Goal: Communication & Community: Answer question/provide support

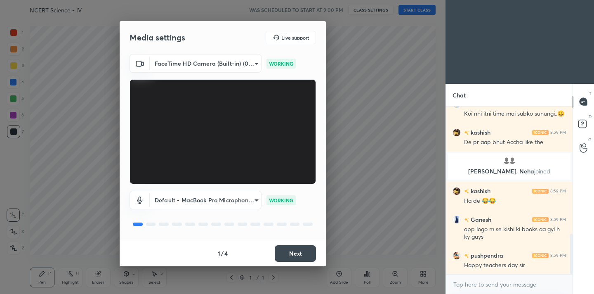
scroll to position [528, 0]
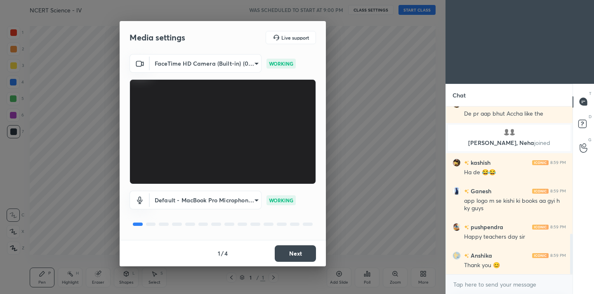
click at [288, 256] on button "Next" at bounding box center [295, 253] width 41 height 17
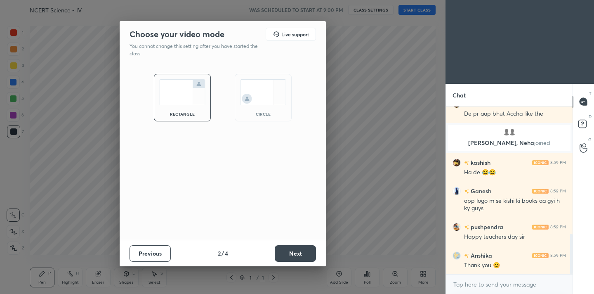
click at [288, 256] on button "Next" at bounding box center [295, 253] width 41 height 17
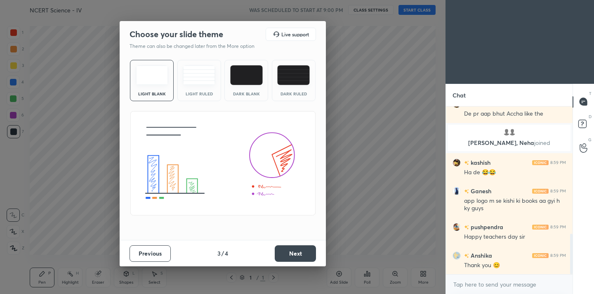
click at [288, 256] on button "Next" at bounding box center [295, 253] width 41 height 17
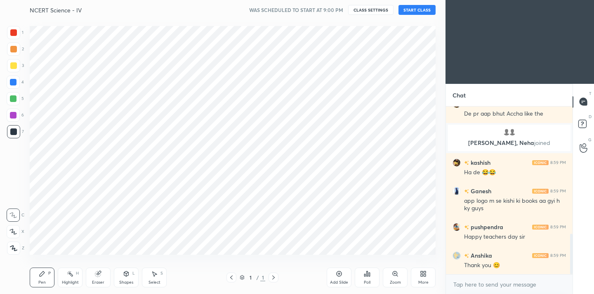
click at [14, 250] on icon at bounding box center [13, 247] width 7 height 5
click at [13, 37] on div at bounding box center [13, 32] width 13 height 13
click at [421, 277] on div "More" at bounding box center [423, 277] width 25 height 20
click at [378, 221] on div "Dark Mode" at bounding box center [376, 219] width 21 height 4
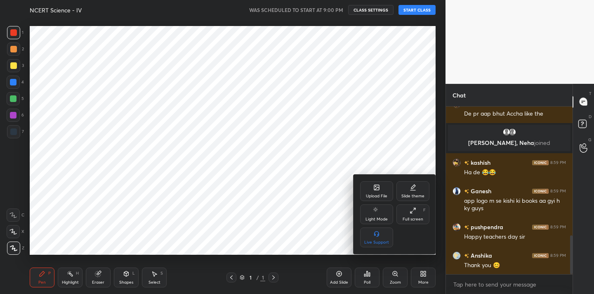
click at [480, 281] on div at bounding box center [297, 147] width 594 height 294
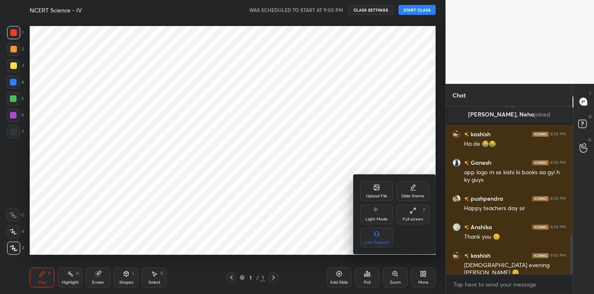
click at [480, 281] on div "Upload File Slide theme Light Mode Full screen F Live Support" at bounding box center [297, 147] width 594 height 294
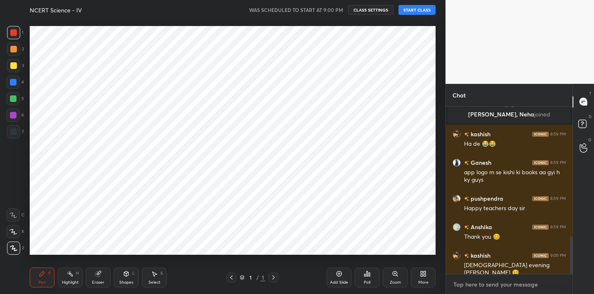
type textarea "x"
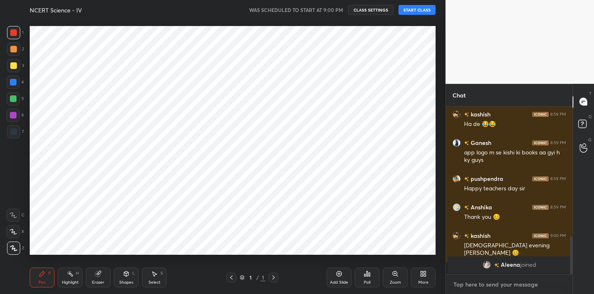
click at [480, 281] on textarea at bounding box center [509, 284] width 113 height 13
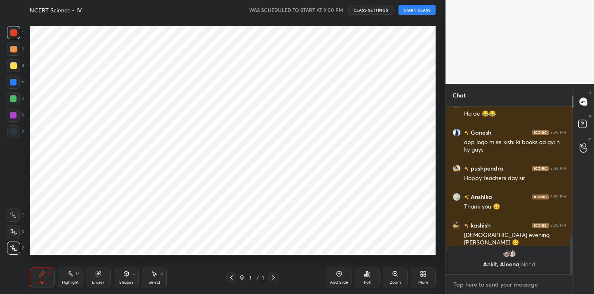
paste textarea "Channel Link - https://t.me/AalamSirOfficial"
type textarea "Channel Link - https://t.me/AalamSirOfficial"
type textarea "x"
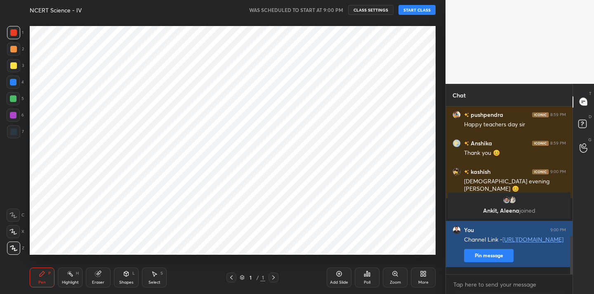
click at [488, 257] on button "Pin message" at bounding box center [489, 255] width 50 height 13
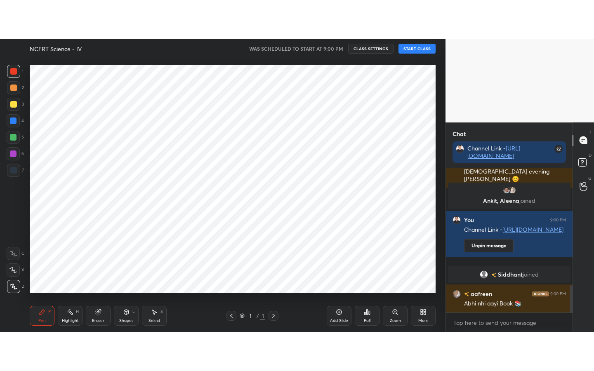
scroll to position [643, 0]
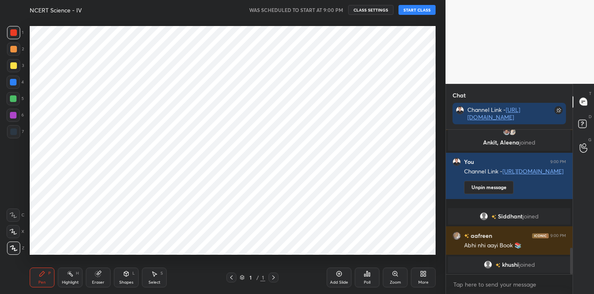
click at [422, 272] on icon at bounding box center [422, 272] width 2 height 2
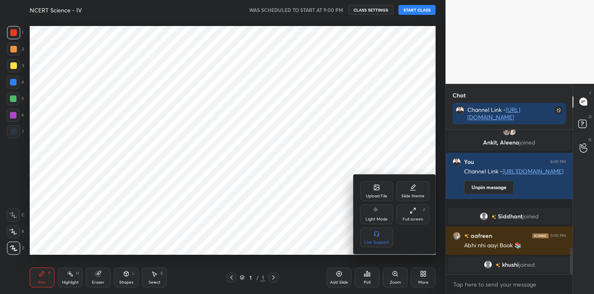
click at [416, 214] on div "Full screen F" at bounding box center [412, 214] width 33 height 20
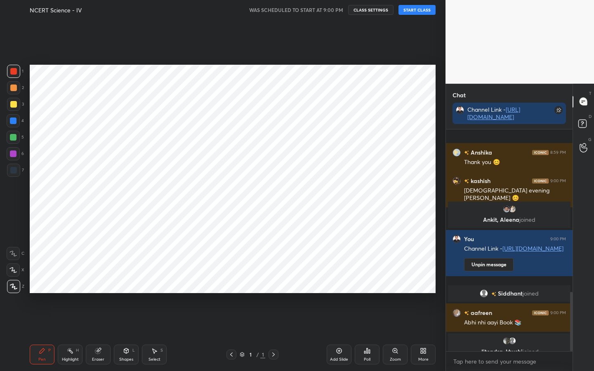
scroll to position [611, 0]
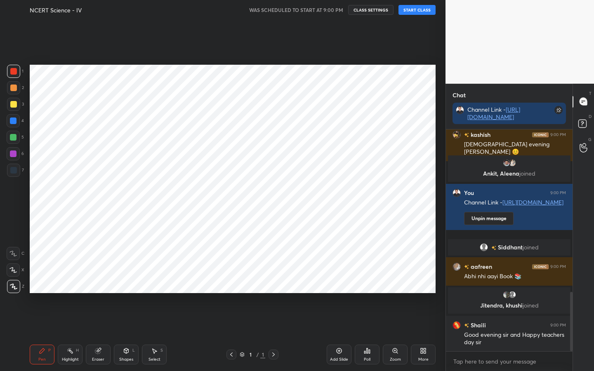
click at [420, 12] on button "START CLASS" at bounding box center [417, 10] width 37 height 10
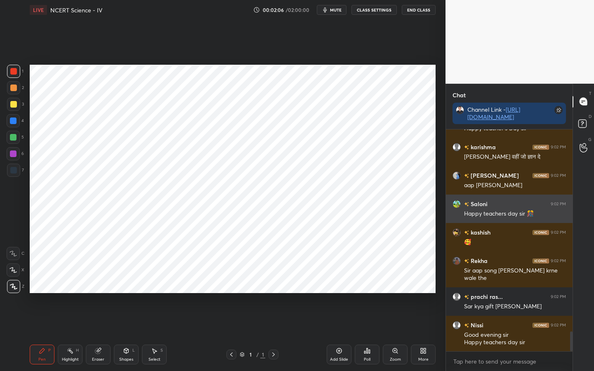
scroll to position [2323, 0]
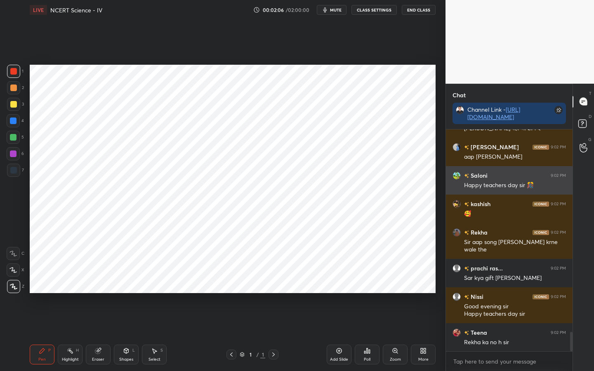
click at [479, 202] on h6 "kashish" at bounding box center [479, 204] width 21 height 9
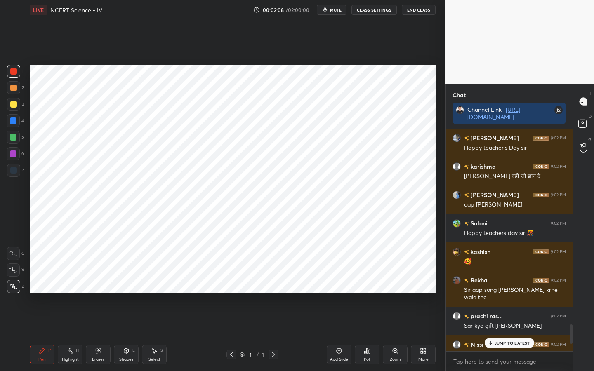
scroll to position [2261, 0]
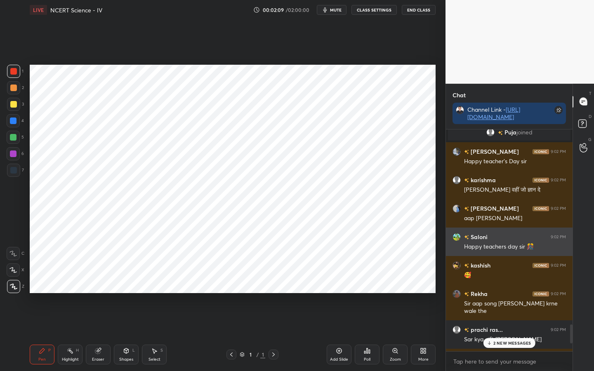
click at [480, 235] on h6 "Saloni" at bounding box center [478, 237] width 19 height 9
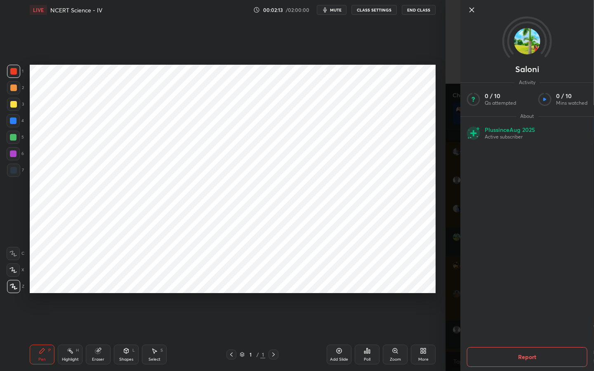
click at [444, 207] on div "1 2 3 4 5 6 7 C X Z C X Z E E Erase all H H LIVE NCERT Science - IV 00:02:13 / …" at bounding box center [223, 185] width 446 height 371
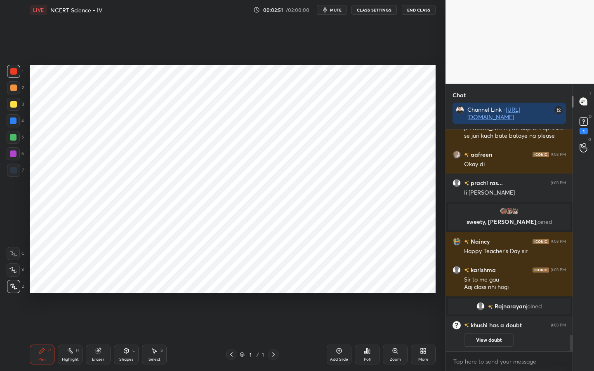
scroll to position [2780, 0]
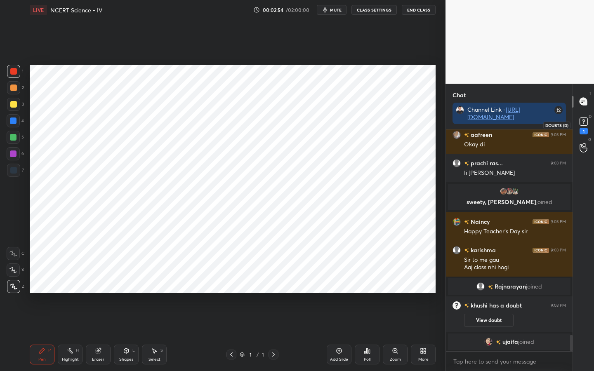
click at [582, 130] on div "1" at bounding box center [584, 131] width 8 height 7
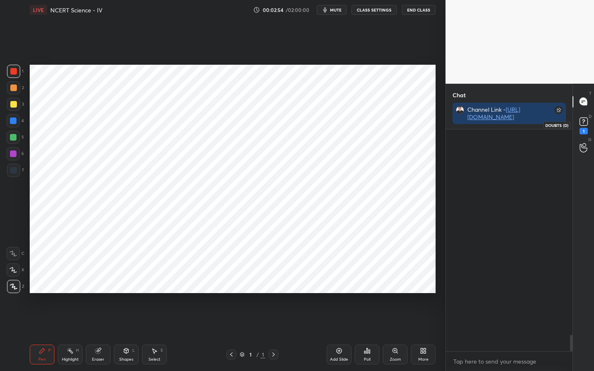
scroll to position [174, 124]
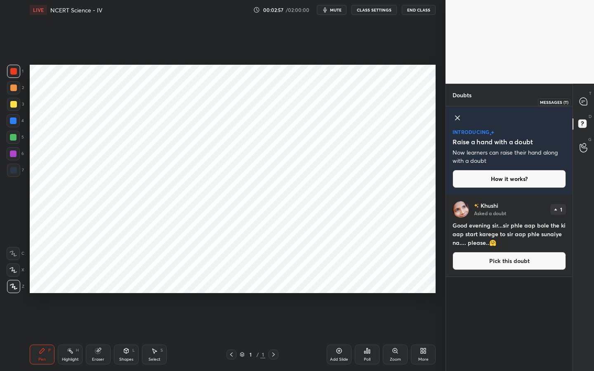
click at [586, 96] on div at bounding box center [583, 101] width 17 height 15
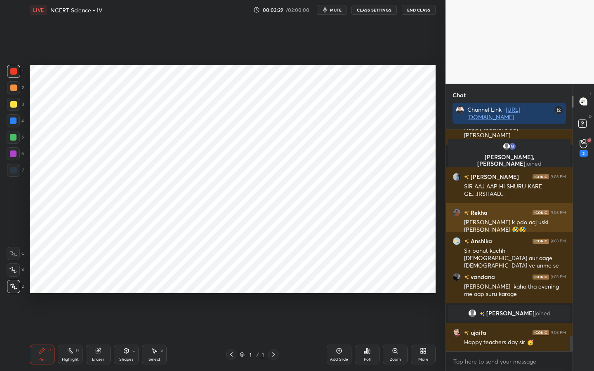
scroll to position [3061, 0]
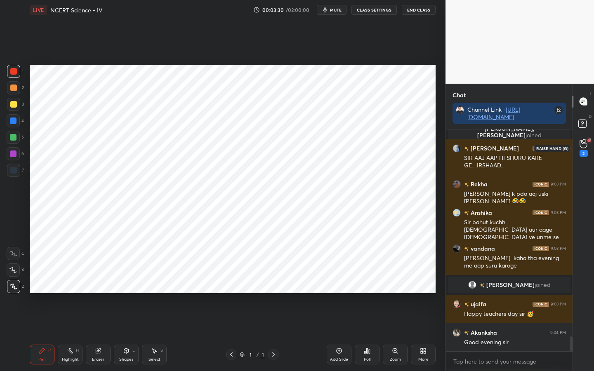
click at [586, 145] on icon at bounding box center [584, 143] width 8 height 9
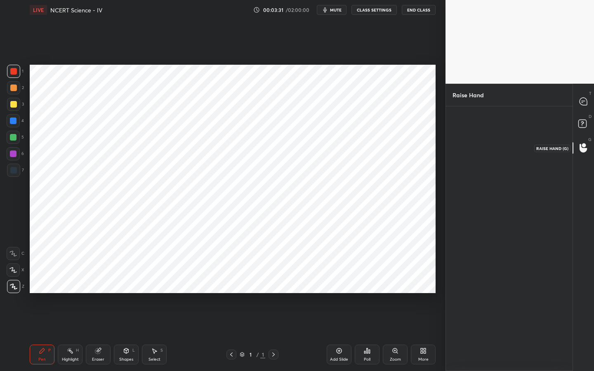
scroll to position [3, 3]
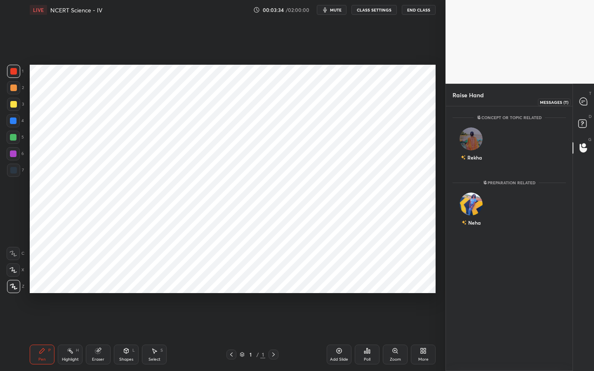
click at [584, 103] on icon at bounding box center [583, 101] width 7 height 7
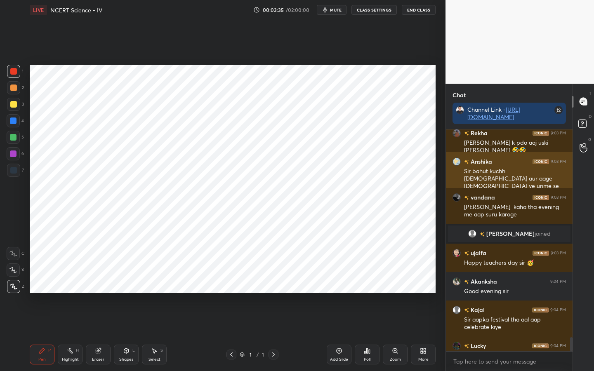
scroll to position [3290, 0]
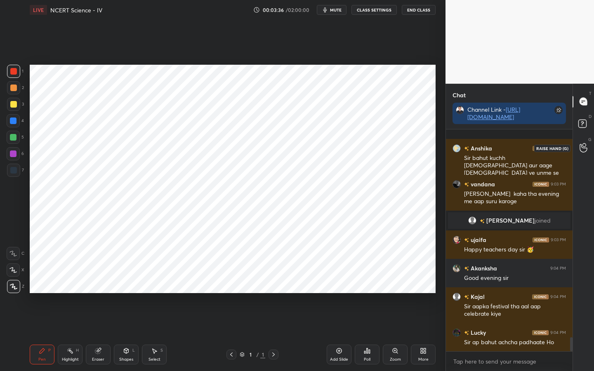
click at [581, 147] on icon at bounding box center [583, 148] width 7 height 8
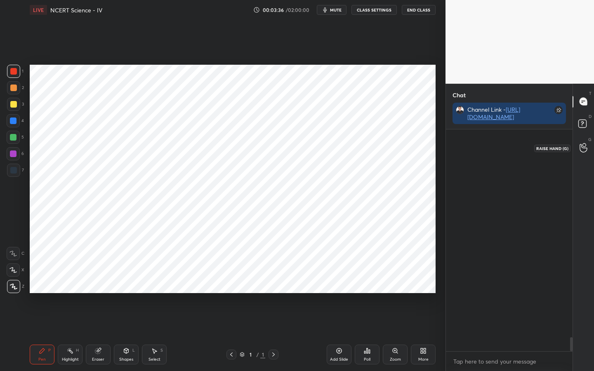
scroll to position [262, 124]
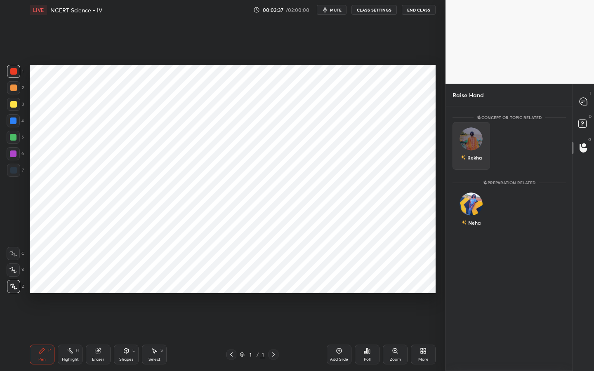
click at [469, 142] on img "grid" at bounding box center [471, 138] width 23 height 23
click at [468, 167] on button "INVITE" at bounding box center [471, 163] width 30 height 11
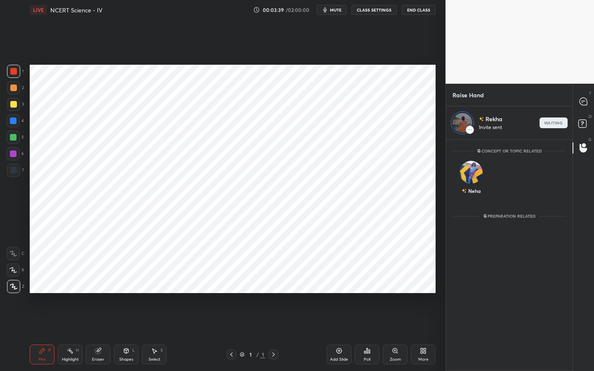
scroll to position [229, 124]
click at [586, 105] on icon at bounding box center [583, 101] width 7 height 7
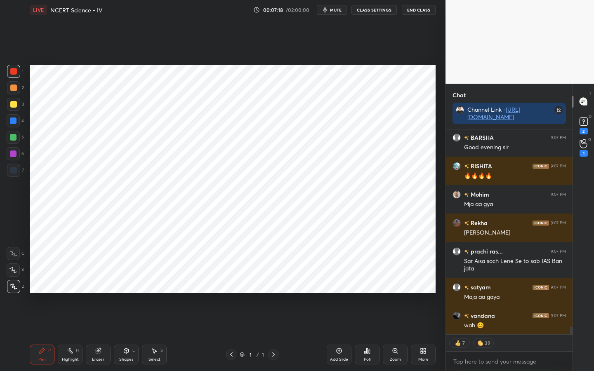
scroll to position [5266, 0]
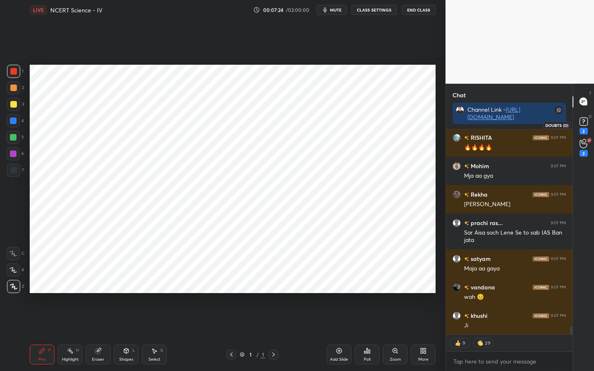
click at [591, 128] on div "2" at bounding box center [583, 125] width 17 height 15
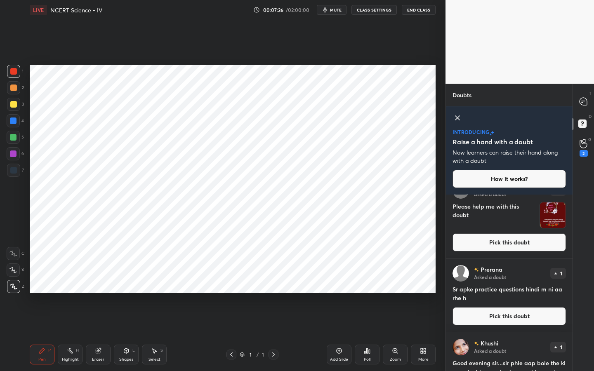
scroll to position [15, 0]
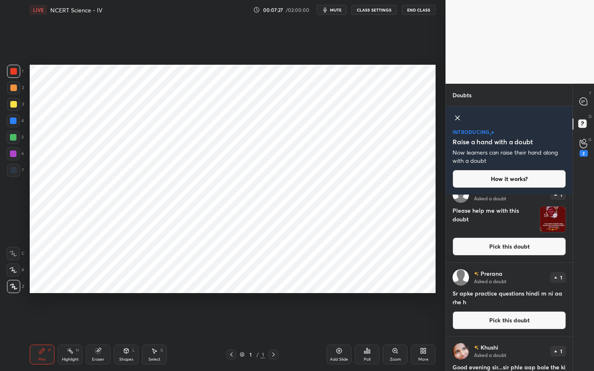
click at [504, 250] on button "Pick this doubt" at bounding box center [509, 247] width 113 height 18
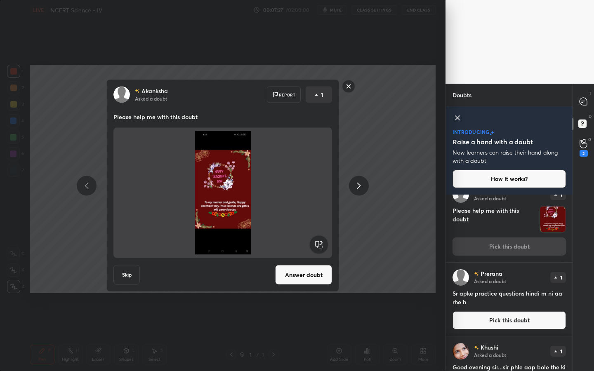
scroll to position [0, 0]
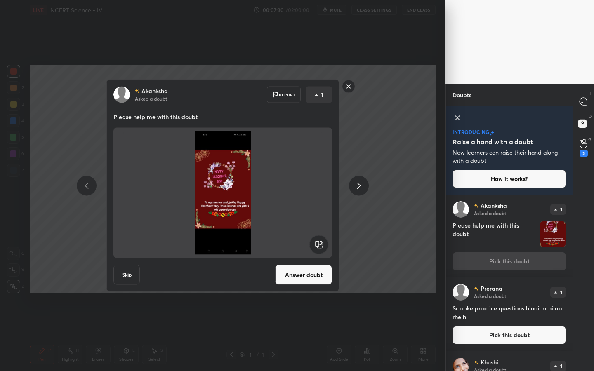
click at [349, 88] on rect at bounding box center [348, 86] width 13 height 13
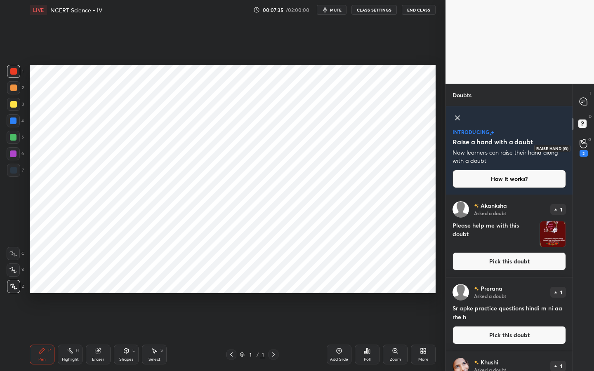
click at [578, 148] on div "2" at bounding box center [583, 148] width 17 height 15
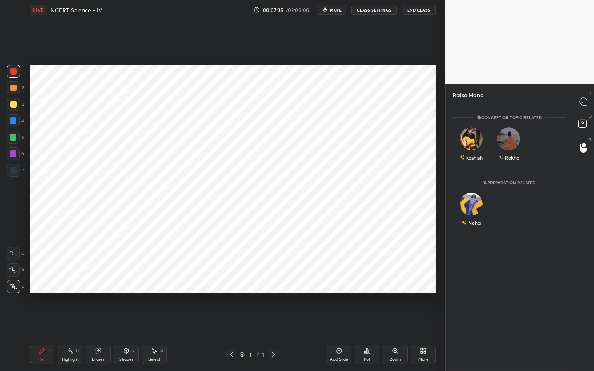
scroll to position [262, 124]
click at [584, 109] on div "T Messages (T)" at bounding box center [583, 101] width 21 height 23
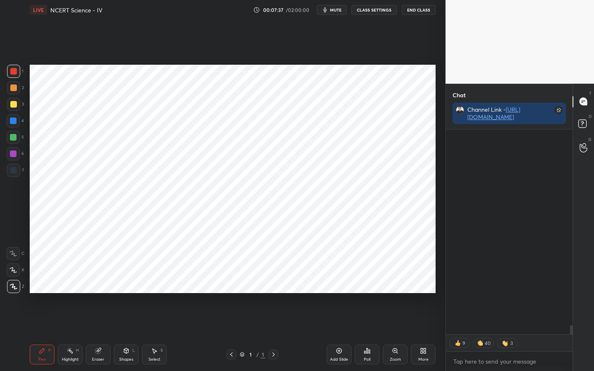
scroll to position [5566, 0]
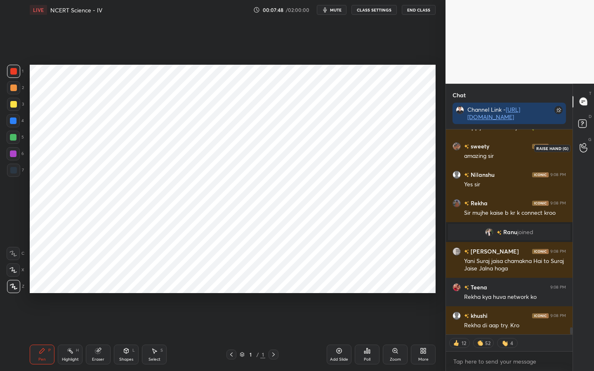
click at [582, 144] on icon at bounding box center [584, 147] width 8 height 9
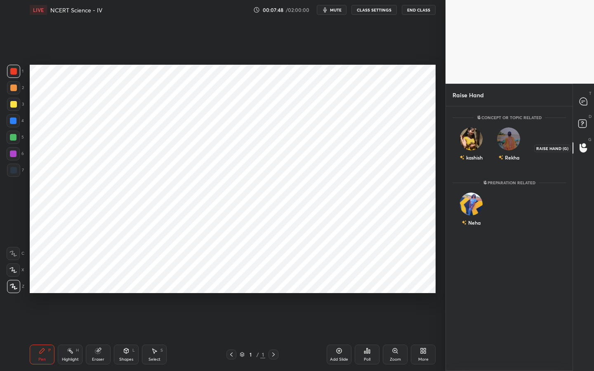
scroll to position [262, 124]
click at [505, 145] on div "Rekha" at bounding box center [509, 146] width 38 height 48
click at [501, 165] on button "INVITE" at bounding box center [509, 163] width 30 height 11
click at [580, 106] on icon at bounding box center [583, 101] width 9 height 9
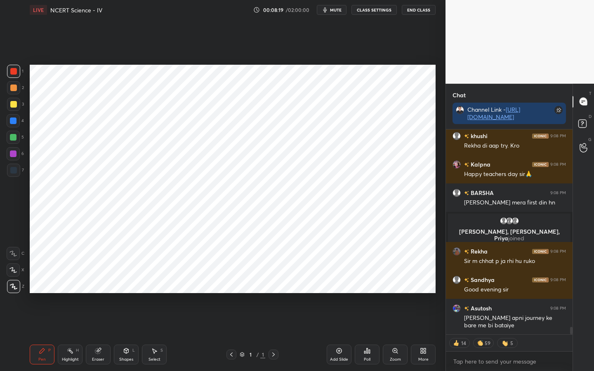
scroll to position [5526, 0]
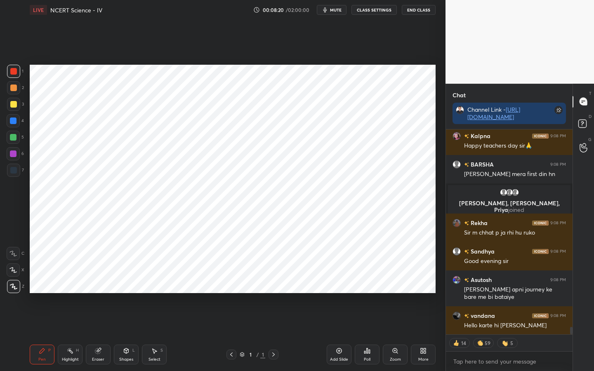
click at [587, 161] on div "T Messages (T) D Doubts (D) G Raise Hand (G)" at bounding box center [583, 228] width 21 height 288
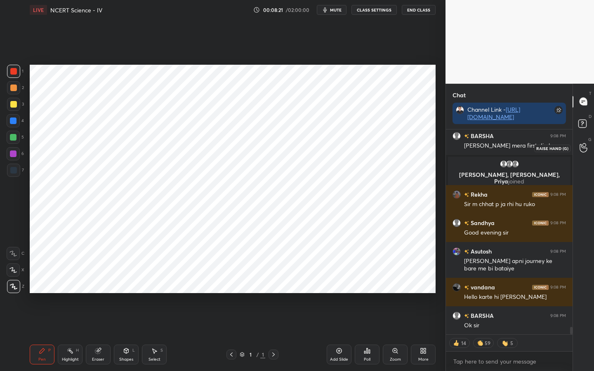
click at [584, 148] on icon at bounding box center [583, 148] width 7 height 8
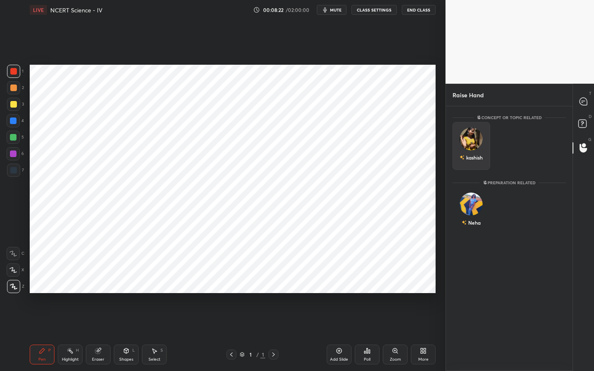
click at [483, 138] on div "kashish" at bounding box center [472, 146] width 38 height 48
click at [473, 161] on button "INVITE" at bounding box center [471, 163] width 30 height 11
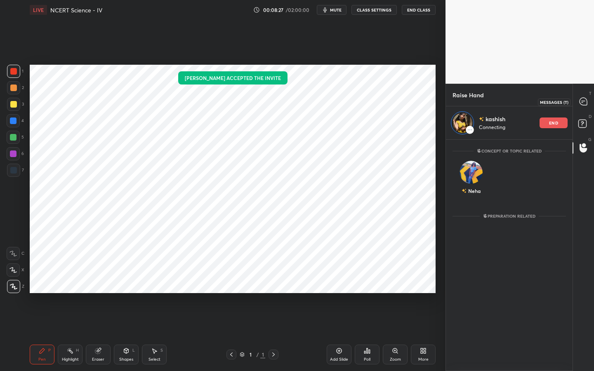
click at [587, 101] on icon at bounding box center [583, 101] width 9 height 9
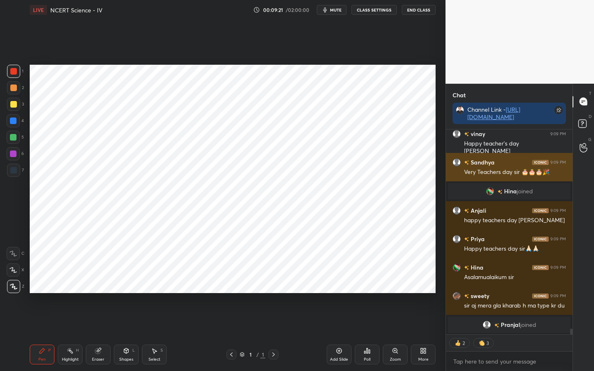
scroll to position [5760, 0]
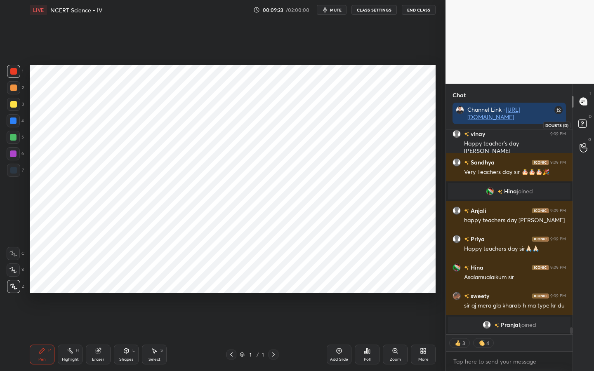
click at [587, 125] on icon at bounding box center [583, 125] width 15 height 15
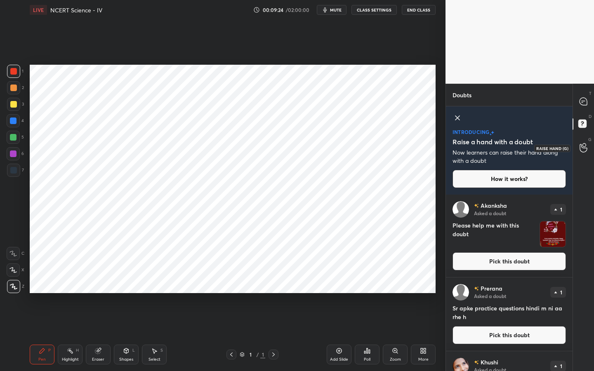
click at [585, 146] on circle at bounding box center [583, 145] width 3 height 3
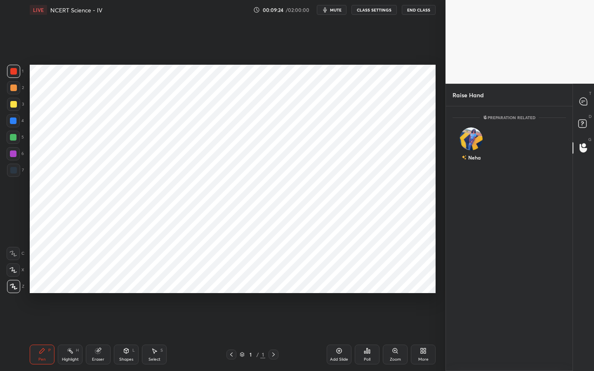
scroll to position [262, 124]
click at [477, 143] on div "Neha" at bounding box center [472, 146] width 38 height 48
click at [474, 159] on button "INVITE" at bounding box center [471, 163] width 30 height 11
click at [582, 103] on icon at bounding box center [583, 101] width 7 height 7
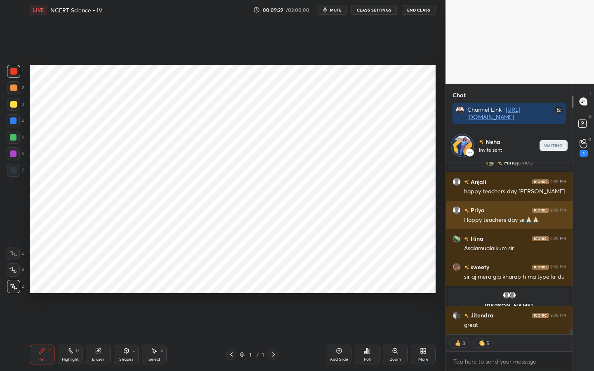
scroll to position [5944, 0]
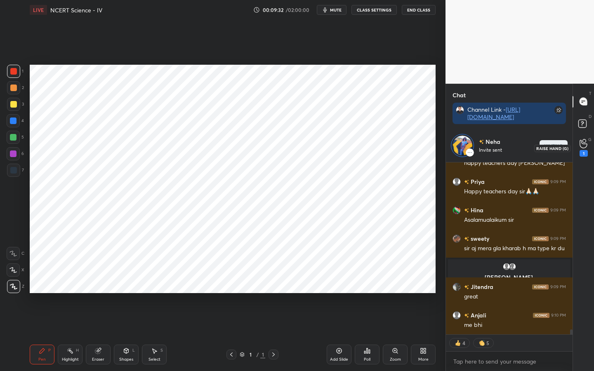
click at [583, 146] on icon at bounding box center [584, 143] width 8 height 9
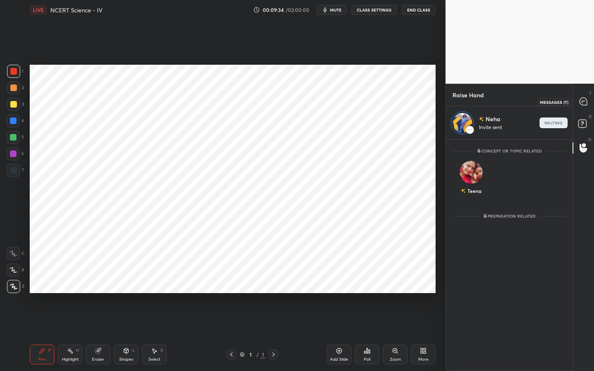
click at [585, 106] on icon at bounding box center [583, 101] width 9 height 9
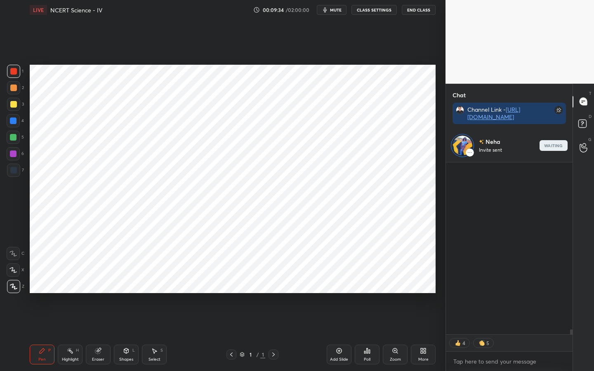
scroll to position [3, 3]
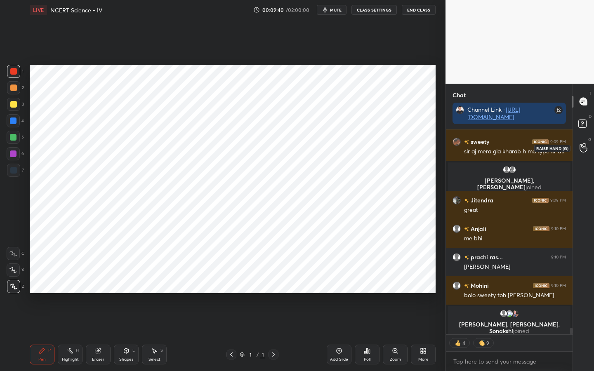
click at [581, 150] on icon at bounding box center [584, 147] width 8 height 9
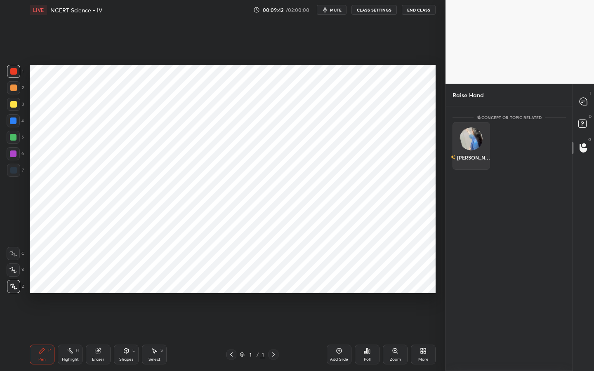
click at [476, 146] on div "[PERSON_NAME]" at bounding box center [472, 146] width 38 height 48
click at [475, 162] on button "INVITE" at bounding box center [471, 163] width 30 height 11
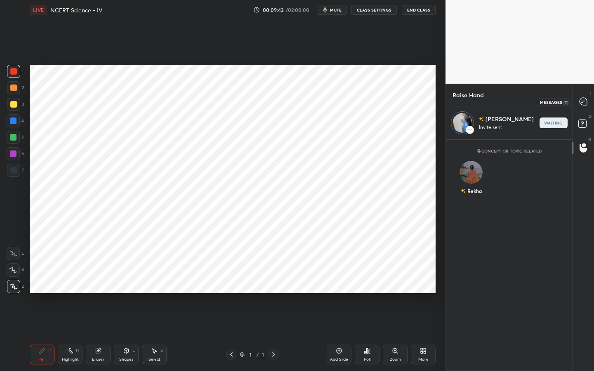
click at [587, 104] on icon at bounding box center [583, 101] width 7 height 7
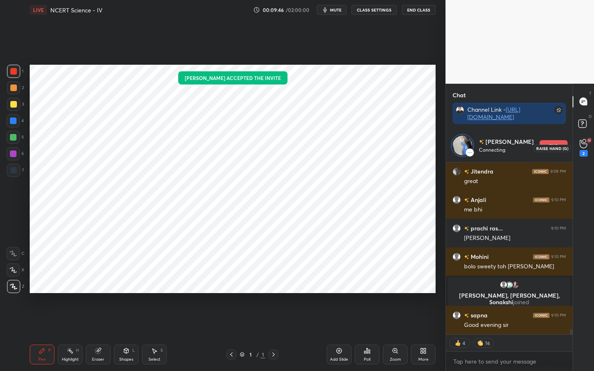
click at [583, 149] on div "2" at bounding box center [584, 148] width 8 height 18
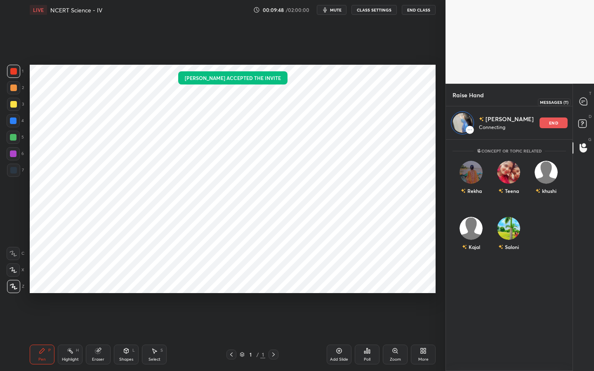
click at [583, 103] on icon at bounding box center [583, 101] width 7 height 7
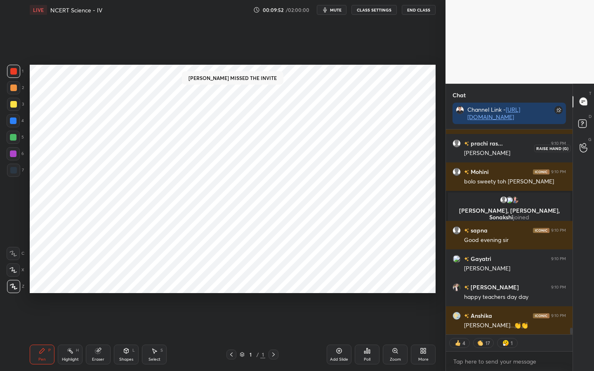
click at [588, 143] on div at bounding box center [583, 148] width 17 height 15
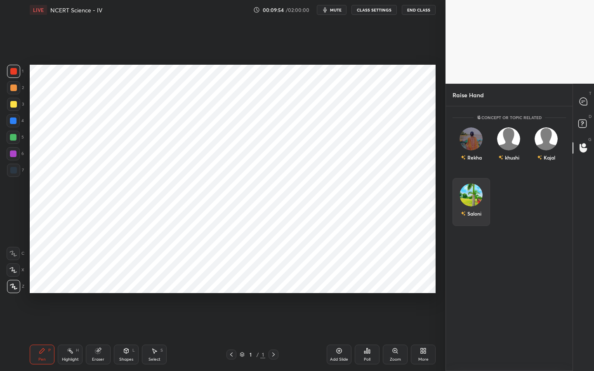
click at [475, 189] on img "grid" at bounding box center [471, 195] width 23 height 23
click at [474, 218] on button "INVITE" at bounding box center [471, 219] width 30 height 11
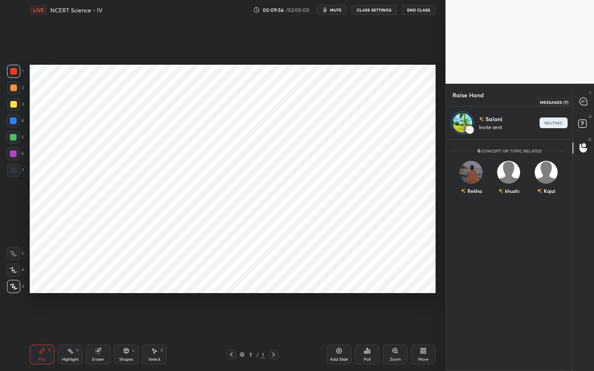
click at [583, 103] on icon at bounding box center [582, 103] width 1 height 0
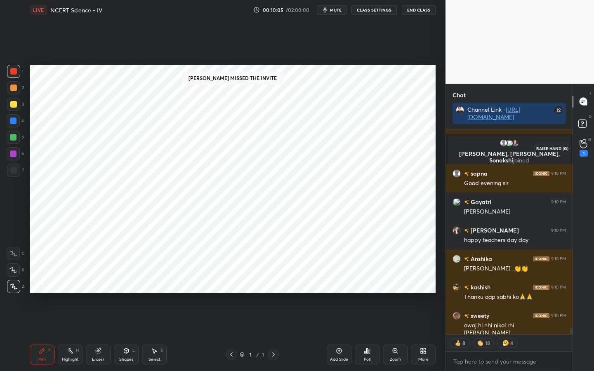
click at [585, 140] on icon at bounding box center [584, 143] width 8 height 9
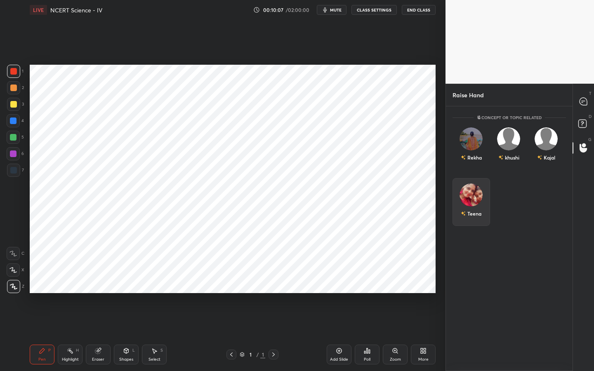
click at [472, 193] on img "grid" at bounding box center [471, 195] width 23 height 23
click at [469, 218] on div "Concept or Topic related Rekha khushi Kajal" at bounding box center [509, 238] width 127 height 265
click at [551, 145] on div "Kajal" at bounding box center [547, 146] width 38 height 48
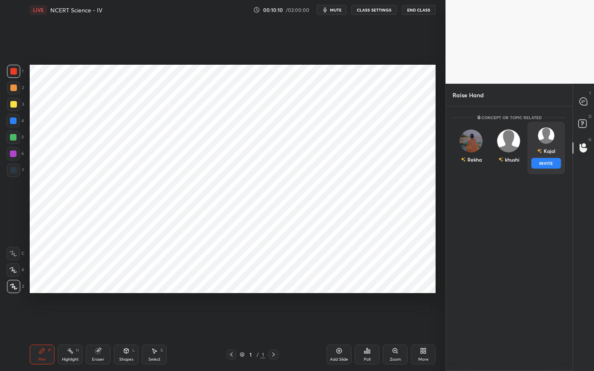
click at [538, 163] on button "INVITE" at bounding box center [546, 163] width 30 height 11
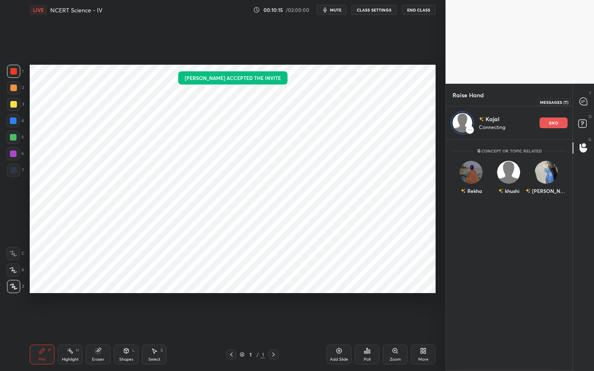
click at [583, 104] on icon at bounding box center [583, 101] width 7 height 7
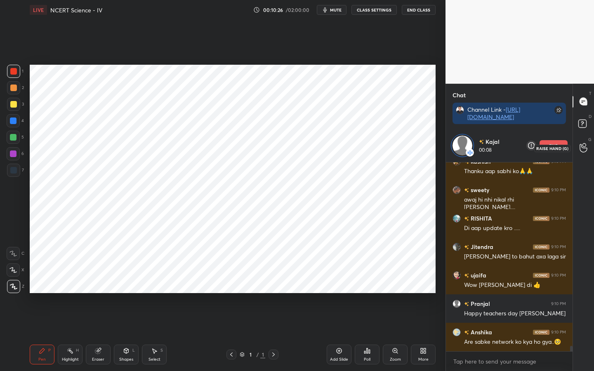
click at [582, 149] on icon at bounding box center [584, 147] width 8 height 9
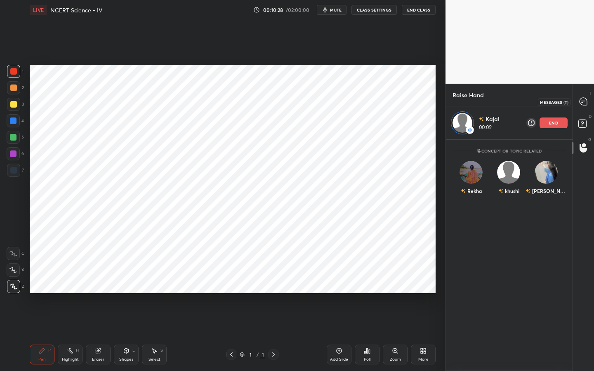
click at [583, 105] on icon at bounding box center [583, 101] width 7 height 7
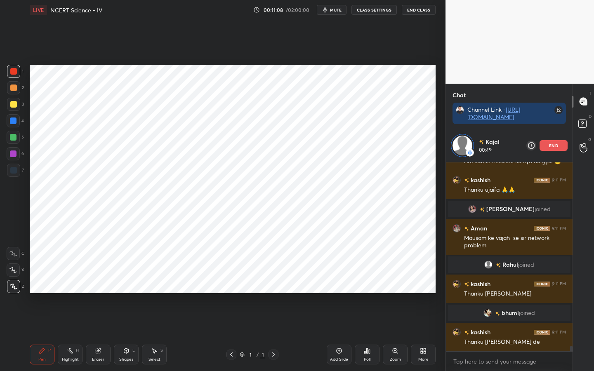
scroll to position [6258, 0]
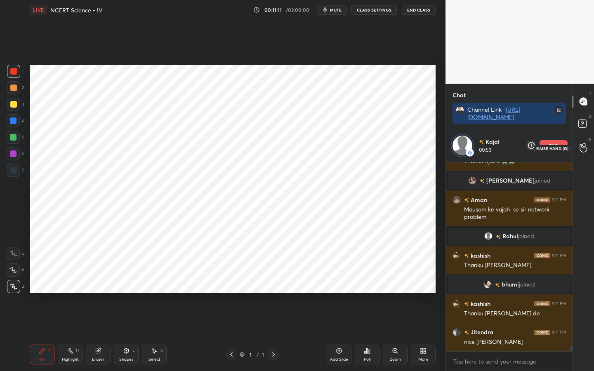
click at [587, 147] on icon at bounding box center [584, 147] width 8 height 9
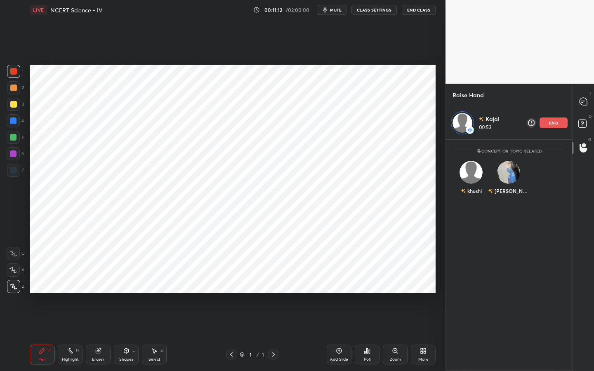
scroll to position [229, 124]
click at [584, 103] on icon at bounding box center [583, 101] width 7 height 7
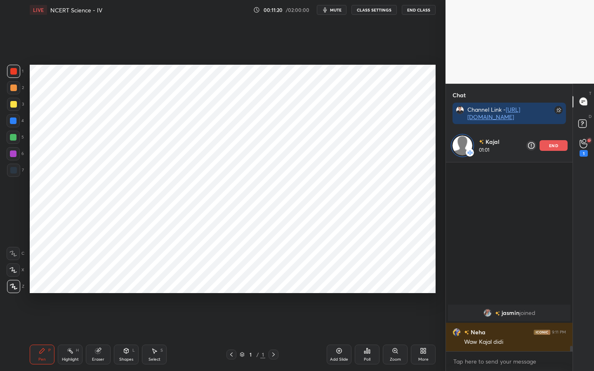
scroll to position [6281, 0]
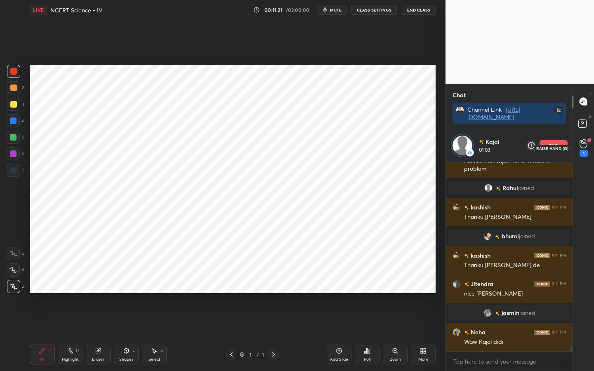
click at [582, 152] on div "1" at bounding box center [584, 153] width 8 height 7
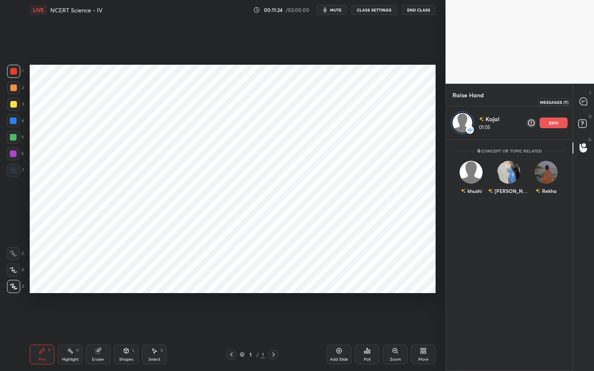
click at [585, 104] on icon at bounding box center [583, 101] width 7 height 7
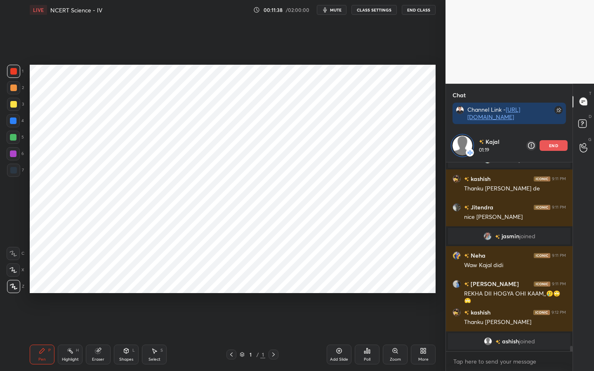
scroll to position [6347, 0]
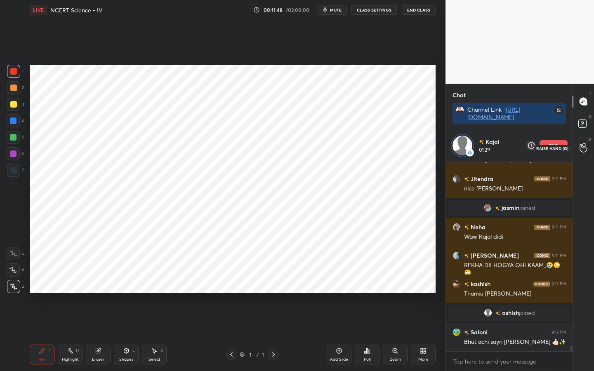
click at [582, 148] on icon at bounding box center [584, 147] width 8 height 9
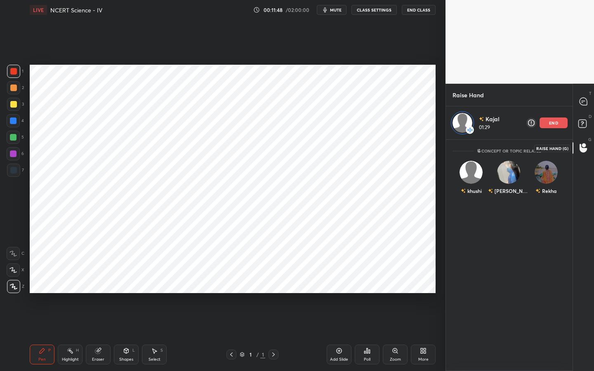
scroll to position [229, 124]
click at [582, 124] on rect at bounding box center [582, 124] width 8 height 8
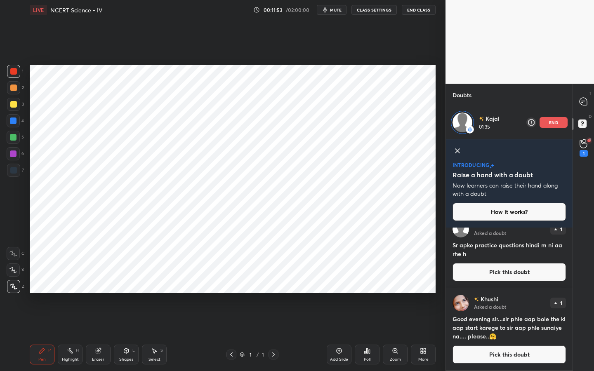
scroll to position [0, 0]
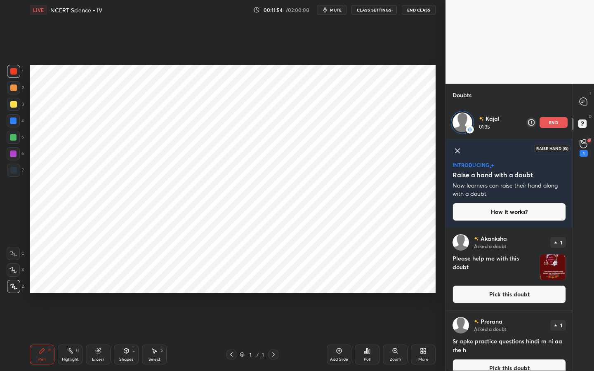
click at [582, 147] on icon at bounding box center [583, 144] width 7 height 8
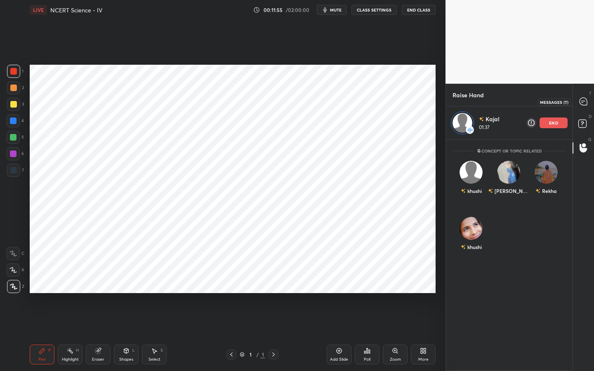
click at [586, 102] on icon at bounding box center [583, 101] width 7 height 7
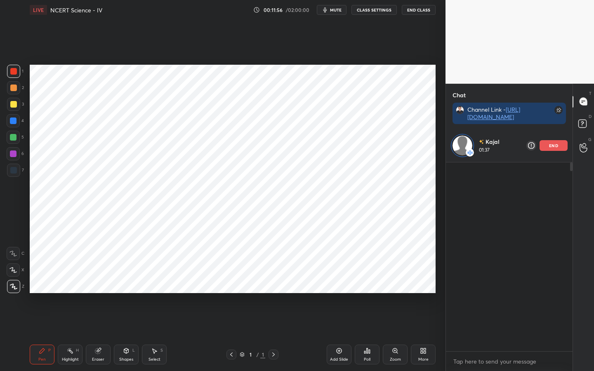
scroll to position [186, 124]
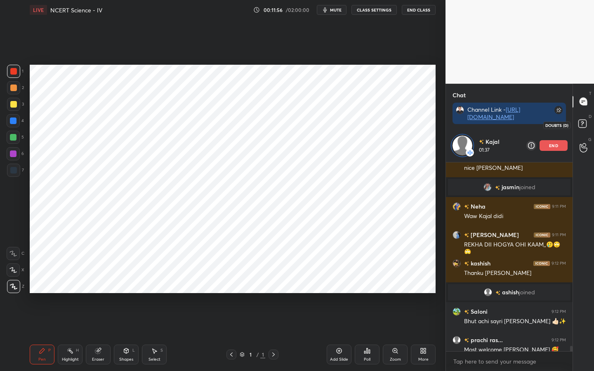
click at [585, 120] on rect at bounding box center [582, 124] width 8 height 8
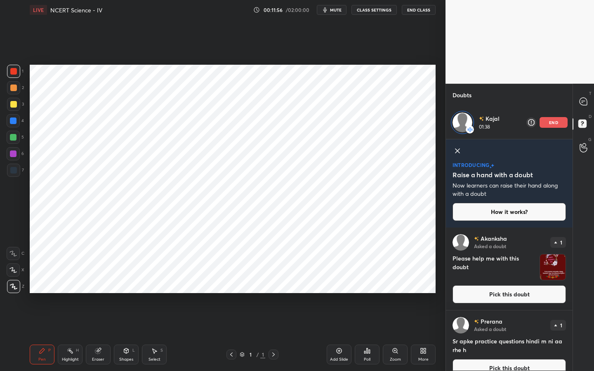
scroll to position [141, 124]
click at [585, 151] on icon at bounding box center [584, 147] width 8 height 9
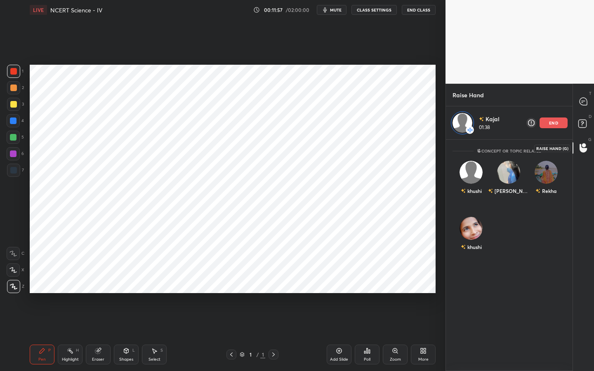
scroll to position [229, 124]
click at [584, 99] on icon at bounding box center [583, 101] width 7 height 7
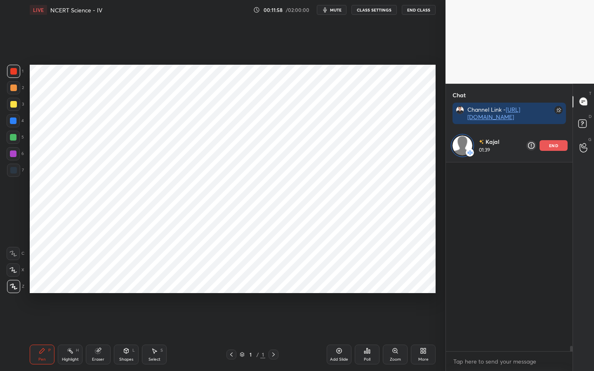
scroll to position [3, 3]
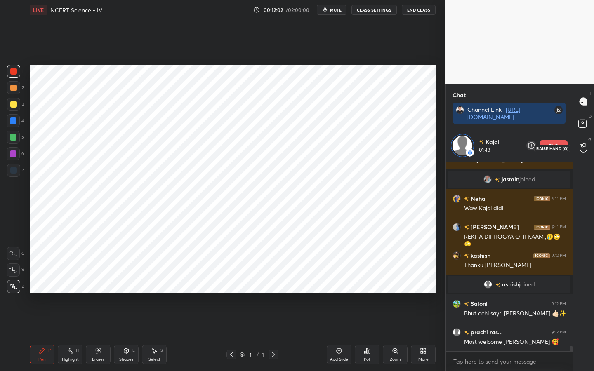
click at [585, 143] on icon at bounding box center [584, 147] width 8 height 9
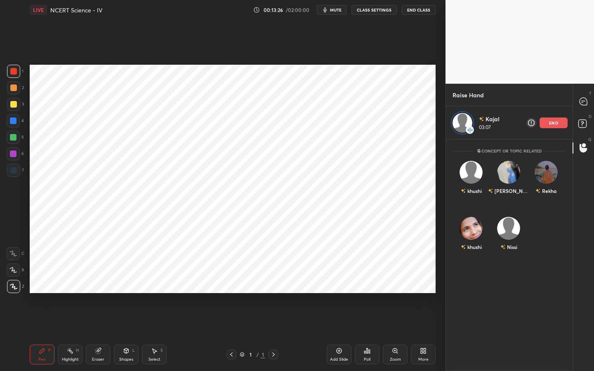
click at [592, 98] on div "T Messages (T)" at bounding box center [583, 101] width 21 height 23
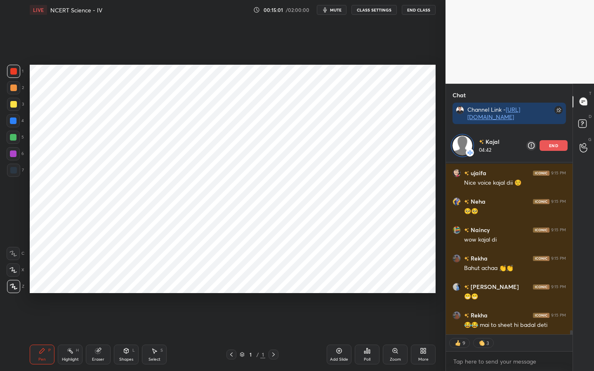
scroll to position [6856, 0]
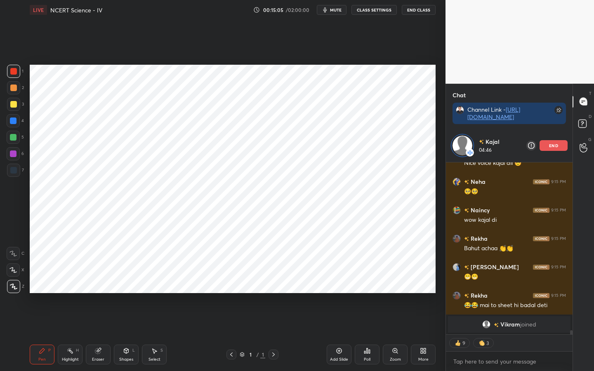
click at [340, 11] on span "mute" at bounding box center [336, 10] width 12 height 6
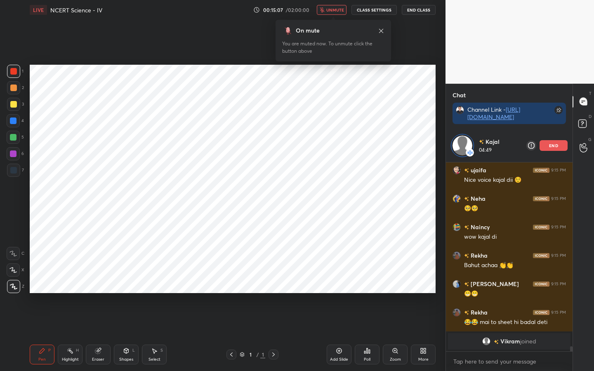
scroll to position [6798, 0]
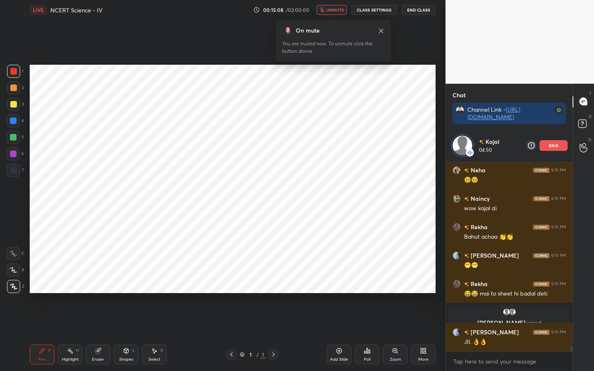
click at [340, 11] on span "unmute" at bounding box center [335, 10] width 18 height 6
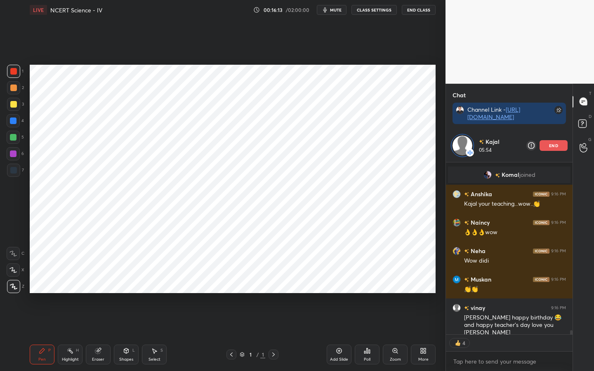
scroll to position [7152, 0]
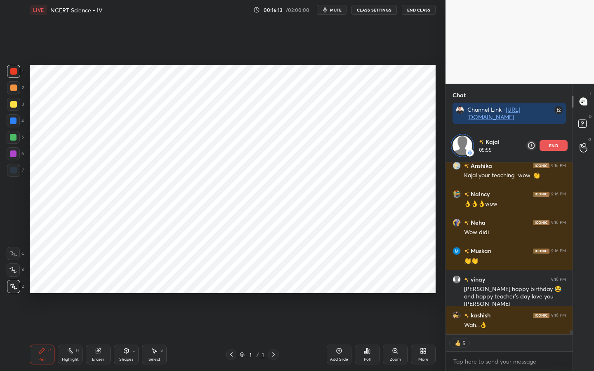
click at [435, 293] on div "Setting up your live class Poll for secs No correct answer Start poll" at bounding box center [232, 179] width 413 height 318
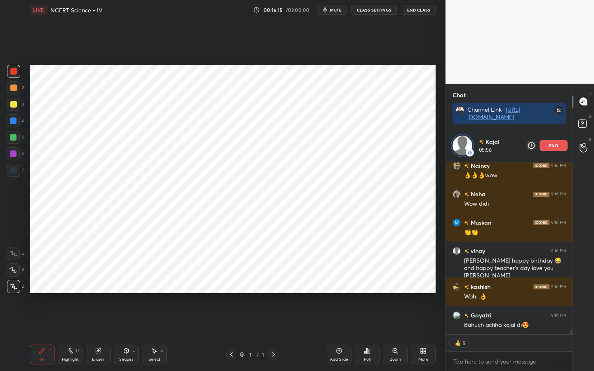
click at [435, 293] on div "Setting up your live class Poll for secs No correct answer Start poll" at bounding box center [232, 179] width 413 height 318
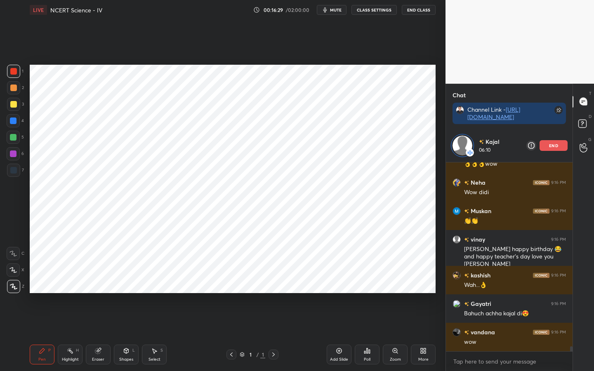
scroll to position [7221, 0]
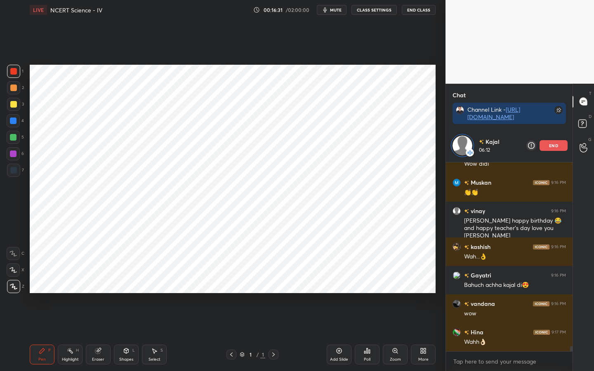
click at [434, 293] on div "Setting up your live class Poll for secs No correct answer Start poll" at bounding box center [232, 179] width 413 height 318
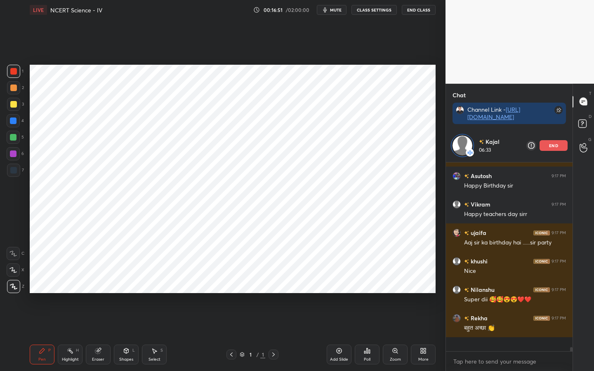
scroll to position [7449, 0]
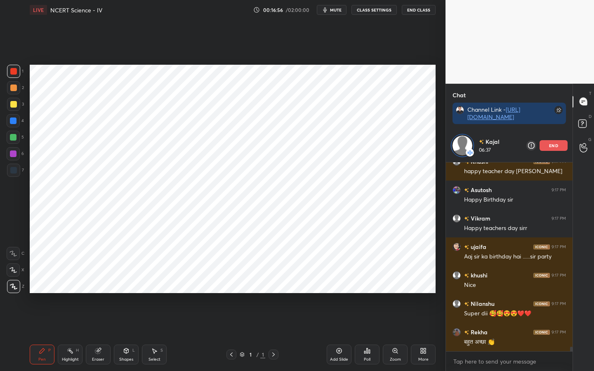
click at [99, 293] on div "Eraser" at bounding box center [98, 355] width 25 height 20
click at [14, 285] on span "Erase all" at bounding box center [13, 287] width 12 height 6
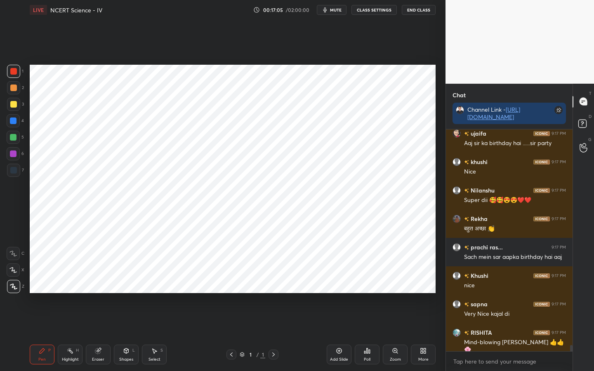
scroll to position [7586, 0]
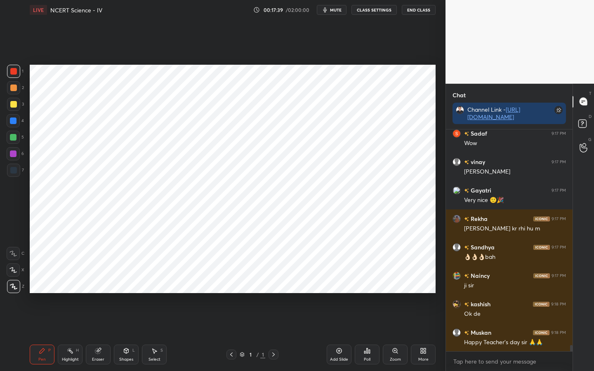
drag, startPoint x: 96, startPoint y: 359, endPoint x: 91, endPoint y: 355, distance: 6.4
click at [96, 293] on div "Eraser" at bounding box center [98, 360] width 12 height 4
drag, startPoint x: 17, startPoint y: 289, endPoint x: 24, endPoint y: 289, distance: 7.4
click at [17, 289] on span "Erase all" at bounding box center [13, 287] width 12 height 6
click at [583, 153] on div at bounding box center [583, 148] width 17 height 15
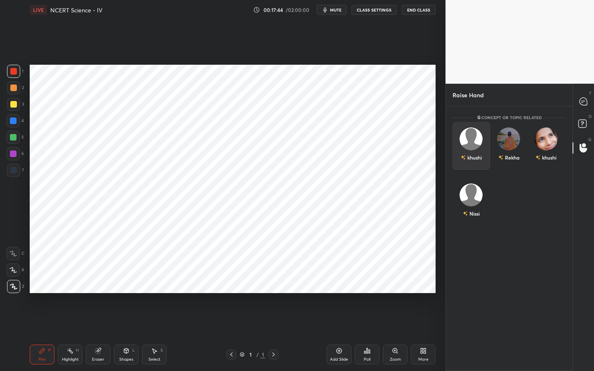
click at [470, 140] on img "grid" at bounding box center [471, 138] width 23 height 23
click at [467, 166] on button "INVITE" at bounding box center [471, 163] width 30 height 11
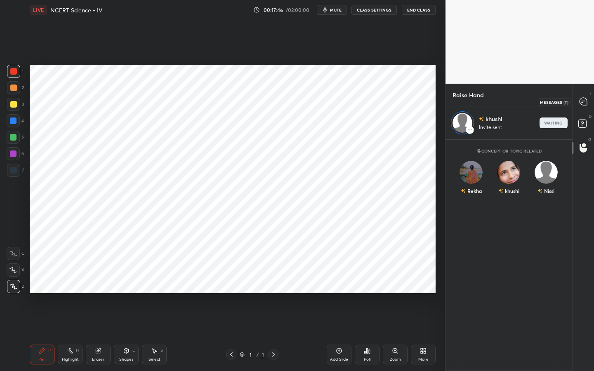
click at [580, 103] on icon at bounding box center [583, 101] width 7 height 7
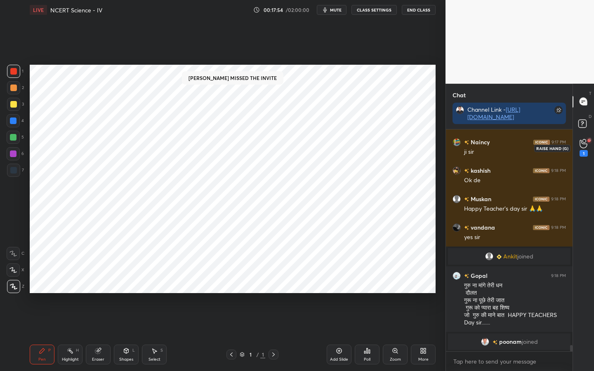
click at [587, 143] on div "1" at bounding box center [584, 148] width 8 height 18
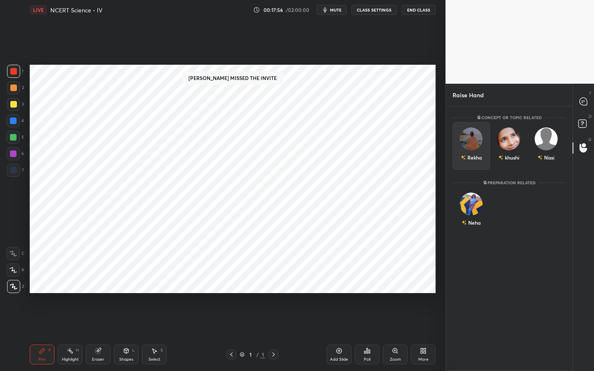
click at [475, 135] on img "grid" at bounding box center [471, 138] width 23 height 23
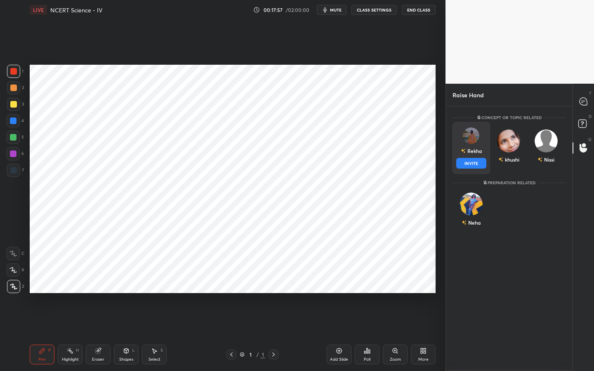
click at [476, 163] on button "INVITE" at bounding box center [471, 163] width 30 height 11
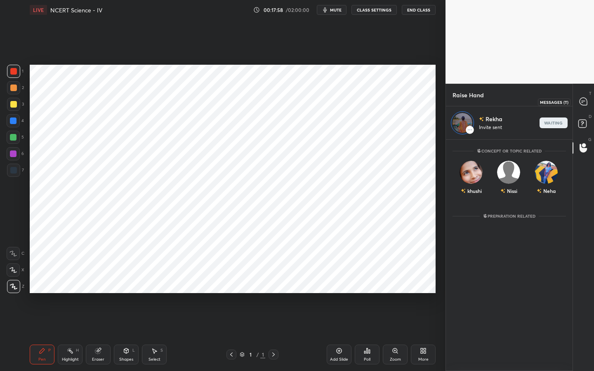
click at [587, 101] on icon at bounding box center [583, 101] width 9 height 9
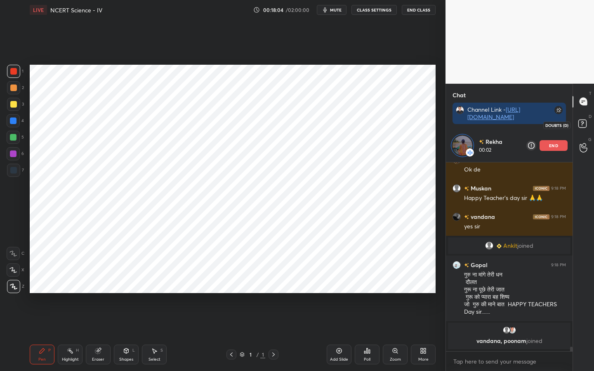
click at [582, 120] on rect at bounding box center [582, 124] width 8 height 8
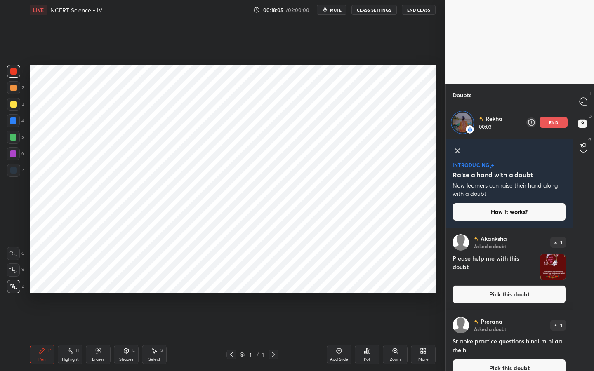
click at [585, 139] on div "G Raise Hand (G)" at bounding box center [583, 148] width 21 height 23
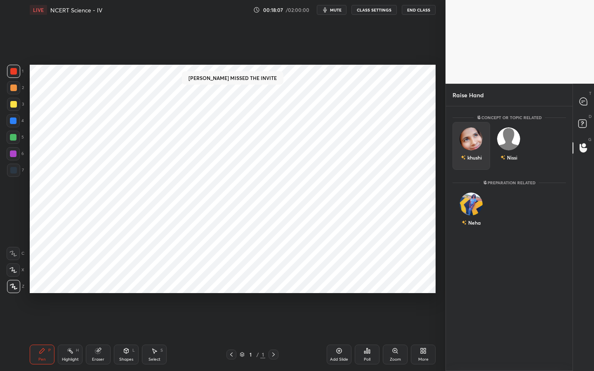
click at [471, 147] on div "khushi" at bounding box center [472, 146] width 38 height 48
click at [475, 162] on button "INVITE" at bounding box center [471, 163] width 30 height 11
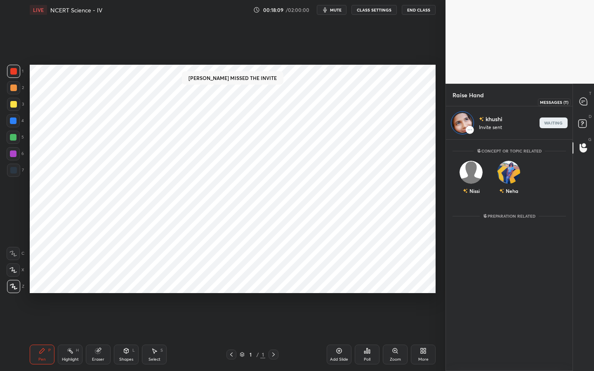
click at [583, 98] on icon at bounding box center [583, 101] width 7 height 7
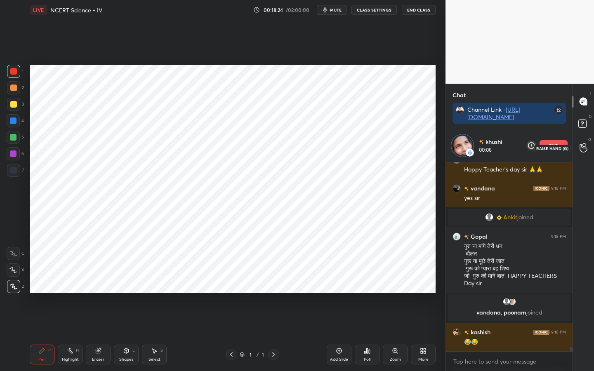
click at [583, 141] on div at bounding box center [583, 148] width 17 height 15
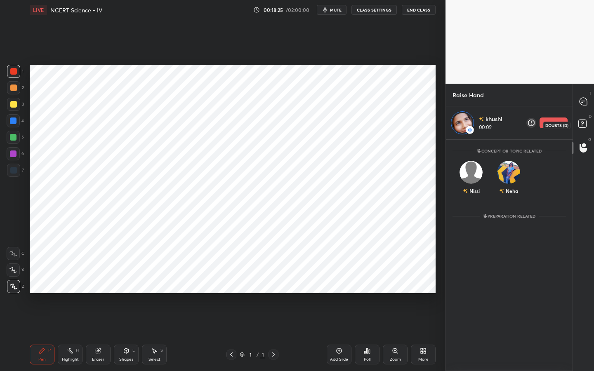
click at [583, 120] on rect at bounding box center [582, 124] width 8 height 8
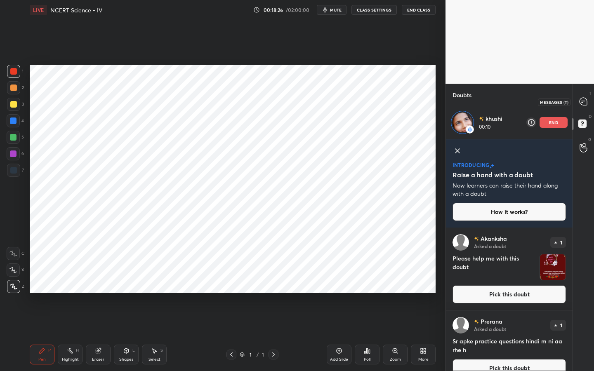
click at [583, 101] on icon at bounding box center [583, 101] width 7 height 7
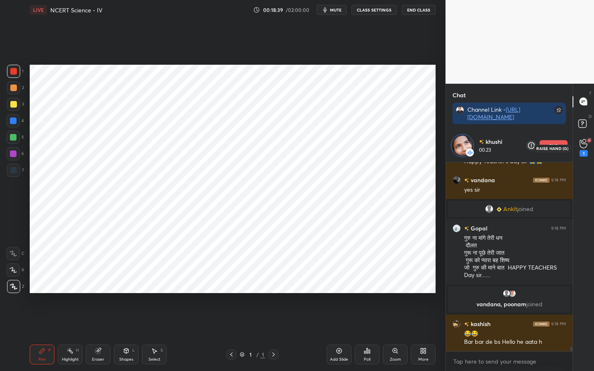
click at [581, 147] on icon at bounding box center [583, 144] width 7 height 8
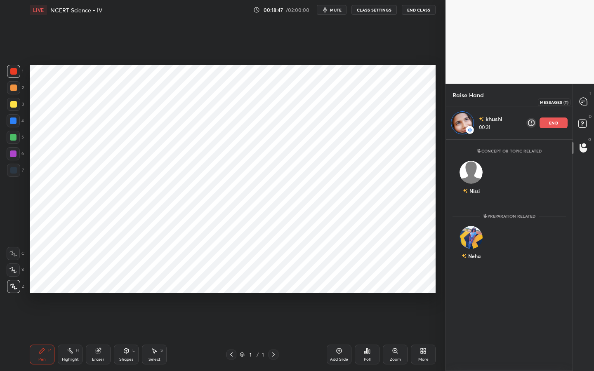
click at [587, 96] on div at bounding box center [583, 101] width 17 height 15
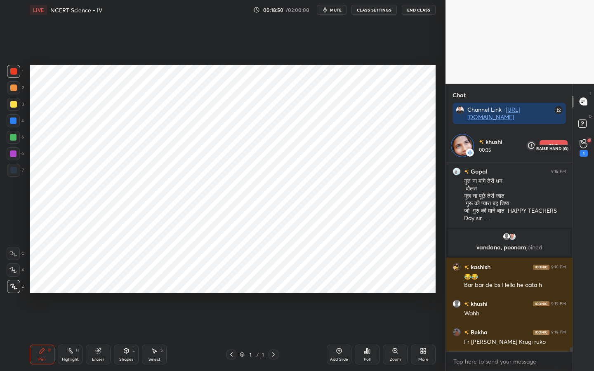
click at [582, 149] on div "1" at bounding box center [584, 148] width 8 height 18
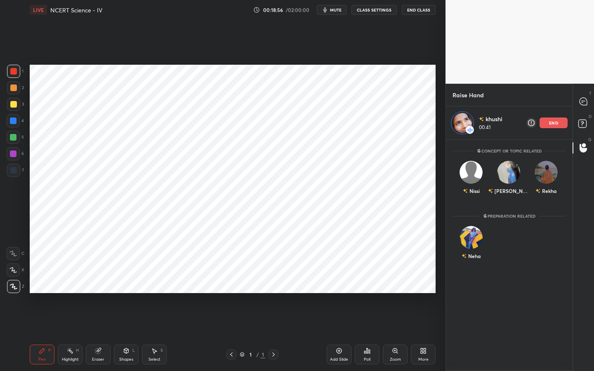
click at [505, 216] on p "Preparation related" at bounding box center [509, 216] width 59 height 11
click at [511, 215] on p "Preparation related" at bounding box center [509, 216] width 59 height 11
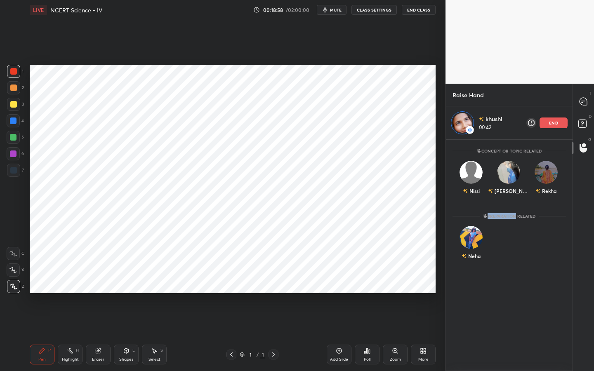
click at [511, 215] on p "Preparation related" at bounding box center [509, 216] width 59 height 11
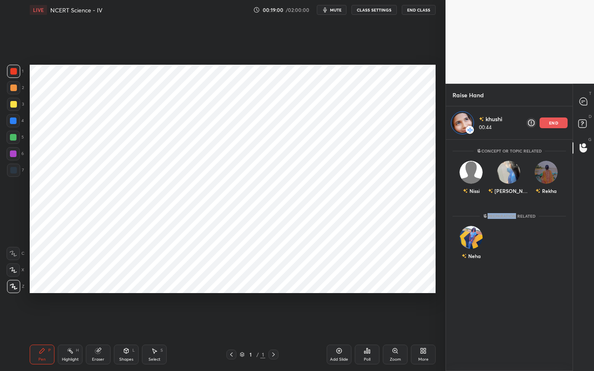
click at [511, 215] on p "Preparation related" at bounding box center [509, 216] width 59 height 11
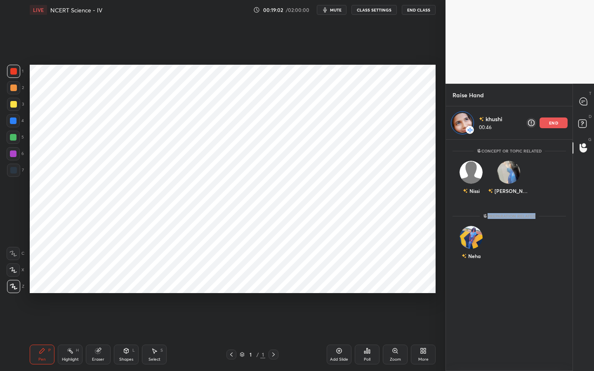
click at [511, 215] on p "Preparation related" at bounding box center [509, 216] width 59 height 11
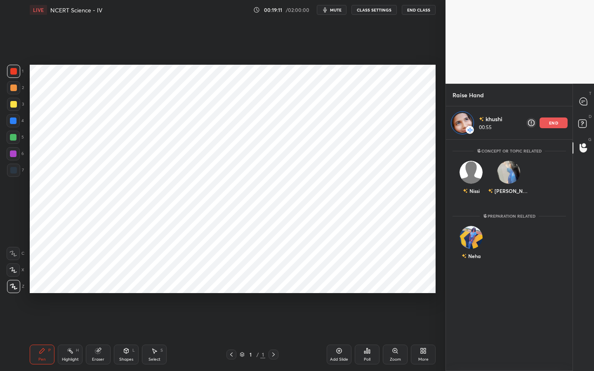
click at [511, 215] on p "Preparation related" at bounding box center [509, 216] width 59 height 11
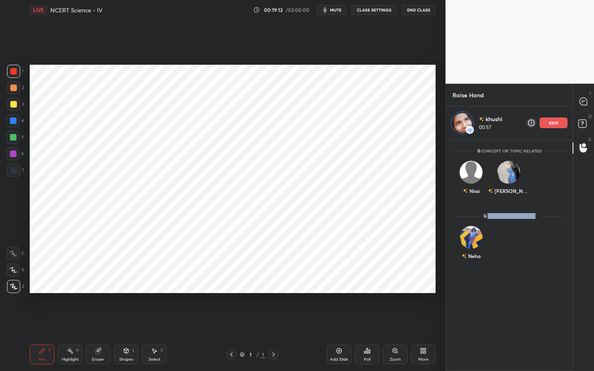
click at [511, 215] on p "Preparation related" at bounding box center [509, 216] width 59 height 11
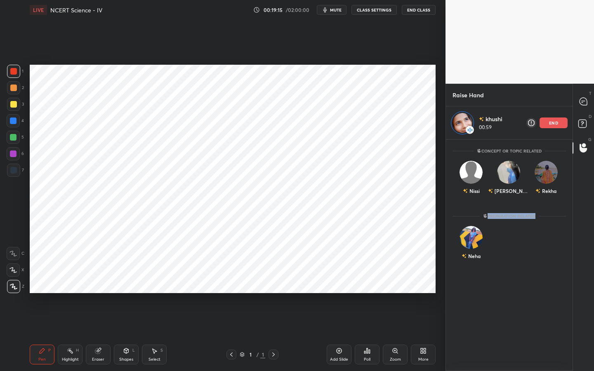
click at [511, 215] on p "Preparation related" at bounding box center [509, 216] width 59 height 11
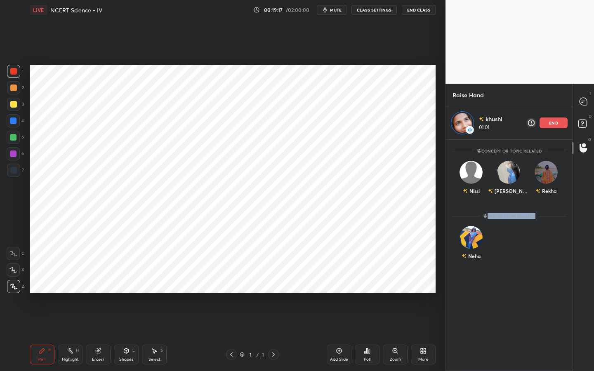
click at [511, 215] on p "Preparation related" at bounding box center [509, 216] width 59 height 11
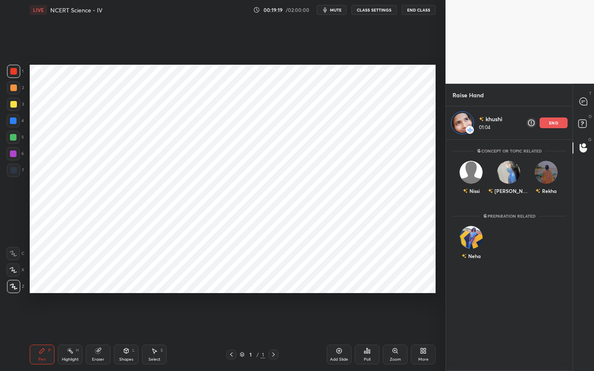
click at [511, 215] on p "Preparation related" at bounding box center [509, 216] width 59 height 11
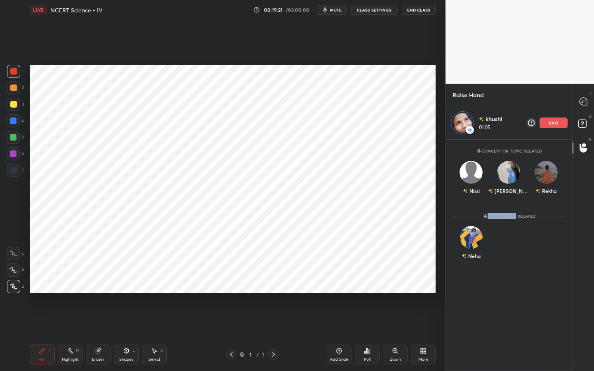
click at [511, 215] on p "Preparation related" at bounding box center [509, 216] width 59 height 11
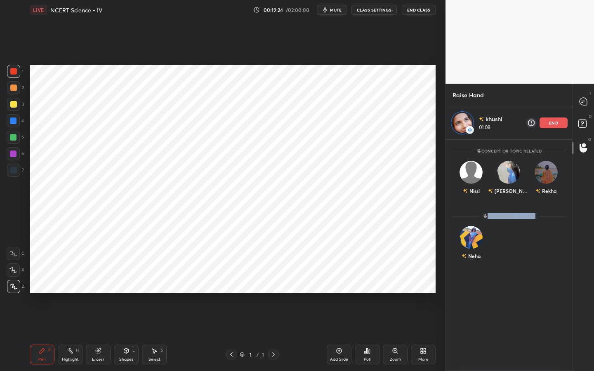
click at [511, 215] on p "Preparation related" at bounding box center [509, 216] width 59 height 11
click at [545, 127] on div "end" at bounding box center [554, 123] width 28 height 11
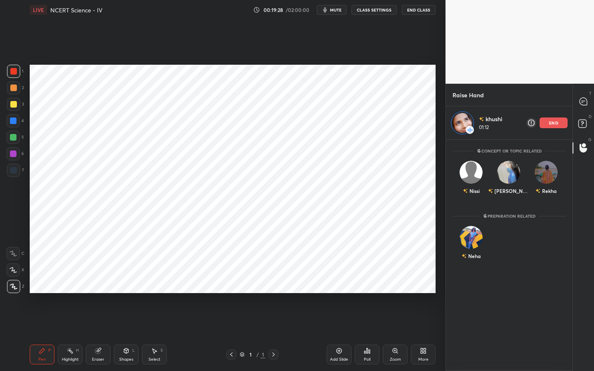
scroll to position [262, 124]
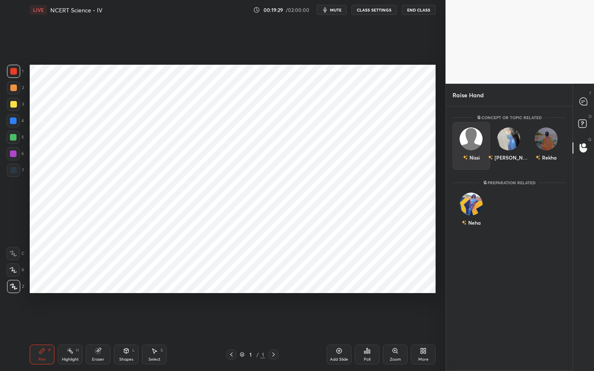
click at [476, 142] on div "Nissi" at bounding box center [472, 146] width 38 height 48
click at [473, 167] on button "INVITE" at bounding box center [471, 163] width 30 height 11
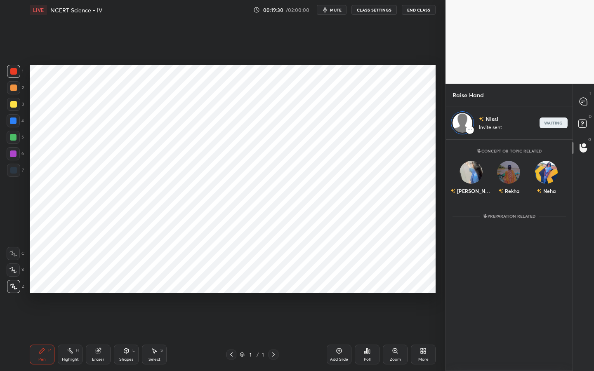
scroll to position [229, 124]
click at [580, 101] on icon at bounding box center [583, 101] width 7 height 7
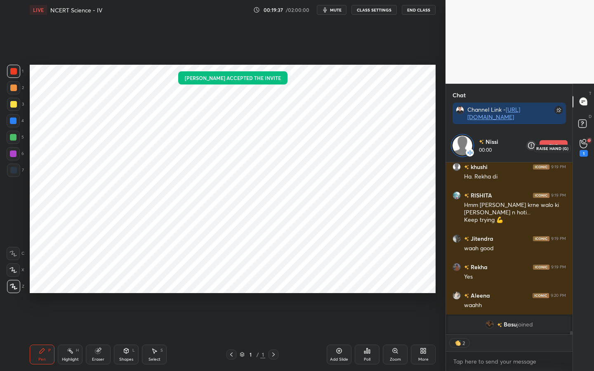
scroll to position [8102, 0]
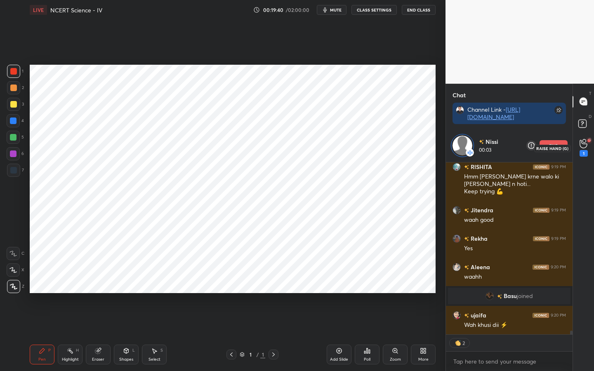
click at [587, 144] on div "1" at bounding box center [583, 148] width 17 height 15
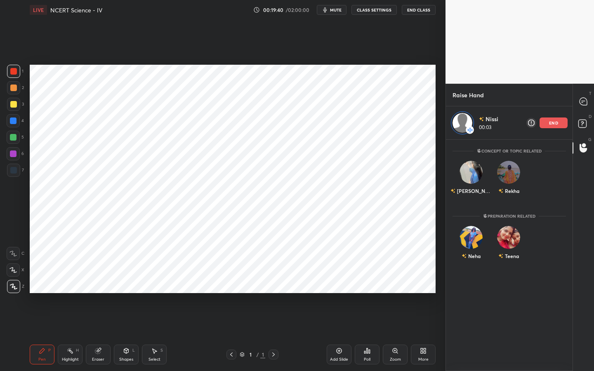
scroll to position [229, 124]
click at [583, 125] on rect at bounding box center [582, 124] width 8 height 8
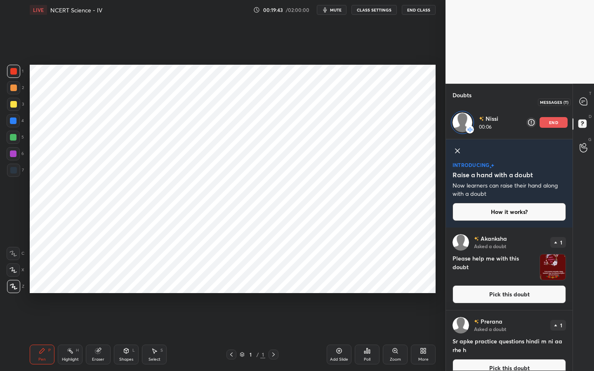
click at [583, 104] on icon at bounding box center [583, 101] width 7 height 7
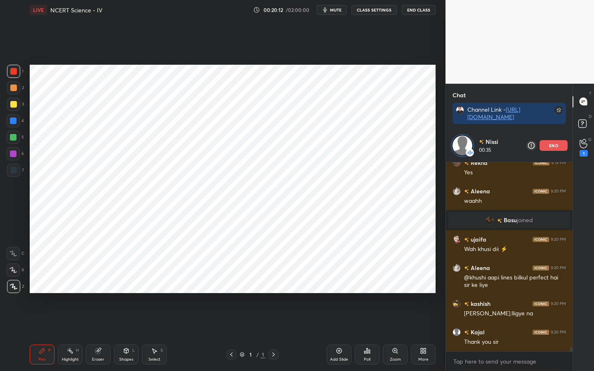
scroll to position [8354, 0]
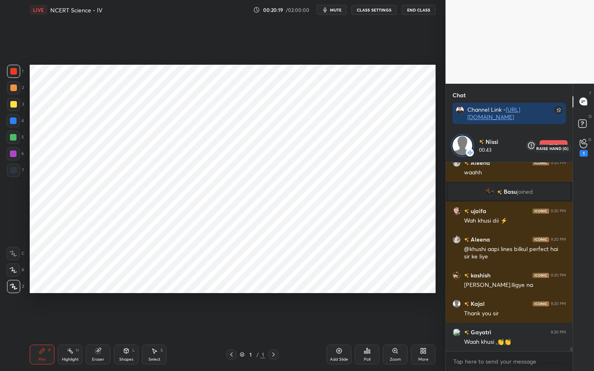
click at [581, 150] on div "1" at bounding box center [584, 148] width 8 height 18
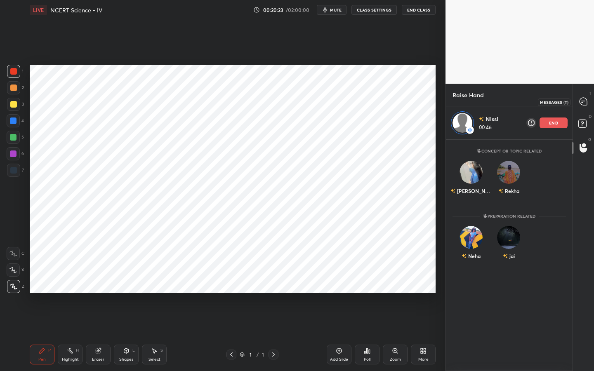
click at [585, 101] on icon at bounding box center [583, 101] width 7 height 7
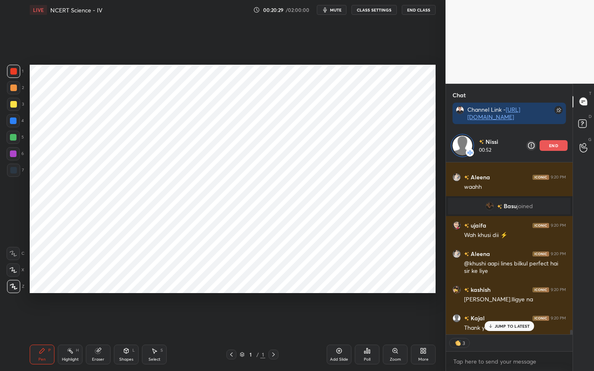
scroll to position [8400, 0]
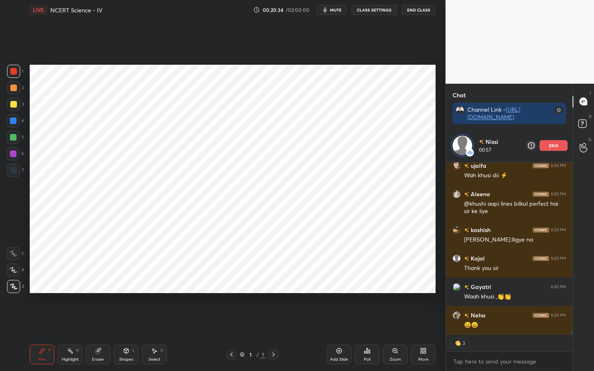
click at [435, 293] on div "Setting up your live class Poll for secs No correct answer Start poll" at bounding box center [232, 179] width 413 height 318
click at [434, 293] on div "Setting up your live class Poll for secs No correct answer Start poll" at bounding box center [232, 179] width 413 height 318
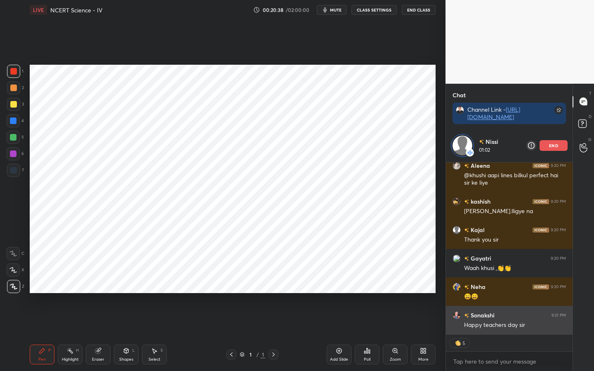
click at [489, 293] on h6 "Sonakshi" at bounding box center [482, 315] width 26 height 9
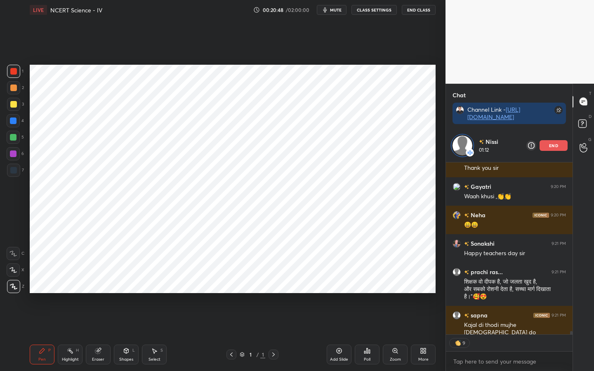
scroll to position [8528, 0]
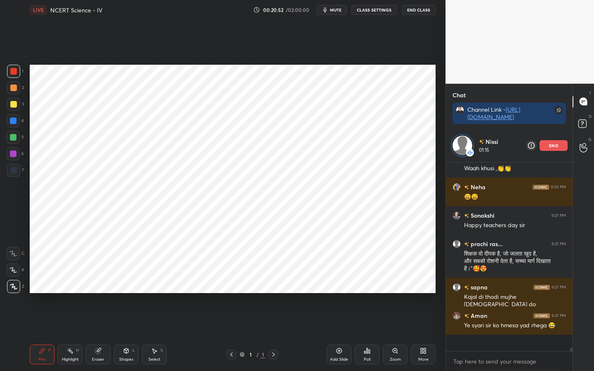
click at [546, 148] on div "end" at bounding box center [554, 145] width 28 height 11
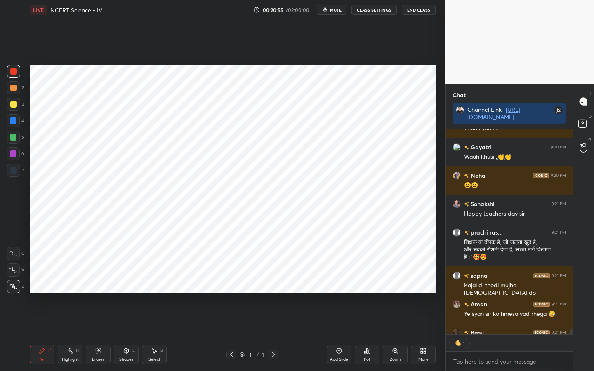
scroll to position [3, 3]
click at [584, 147] on icon at bounding box center [584, 147] width 8 height 9
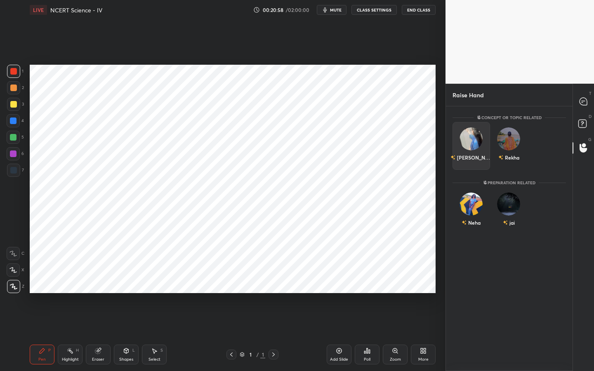
click at [473, 142] on img "grid" at bounding box center [471, 138] width 23 height 23
click at [474, 163] on button "INVITE" at bounding box center [471, 163] width 30 height 11
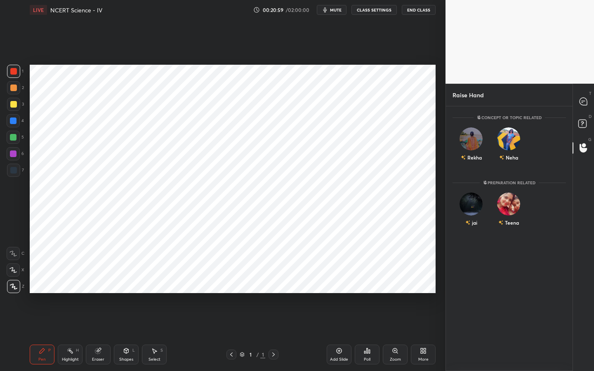
scroll to position [229, 124]
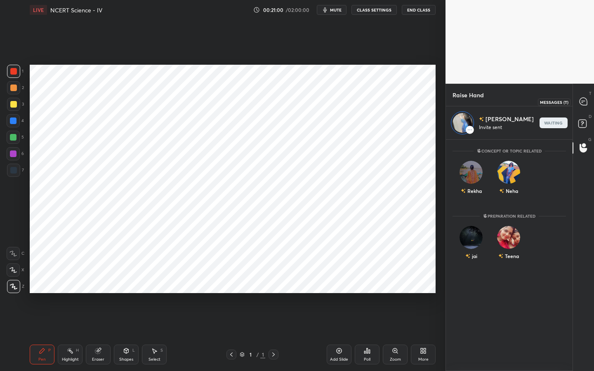
click at [585, 107] on div at bounding box center [583, 101] width 17 height 15
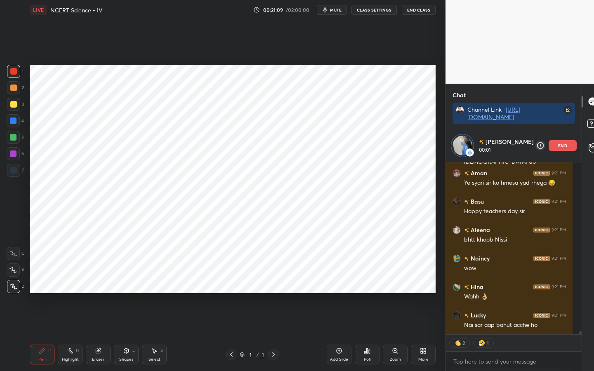
scroll to position [8699, 0]
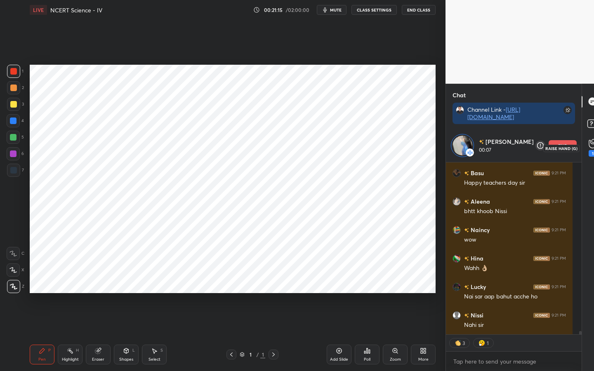
click at [589, 148] on icon at bounding box center [593, 143] width 8 height 9
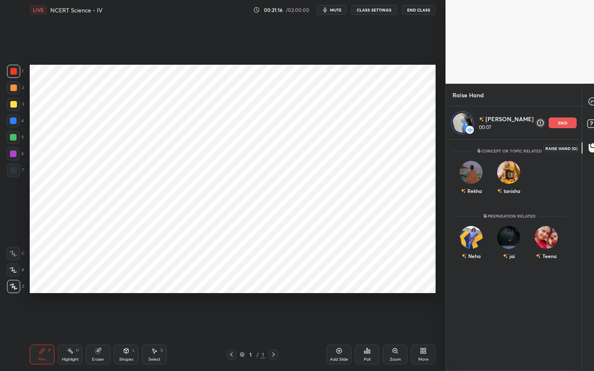
scroll to position [229, 124]
click at [589, 102] on icon at bounding box center [592, 101] width 7 height 7
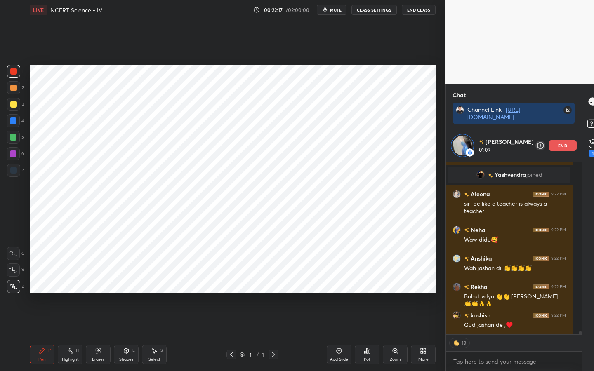
scroll to position [8671, 0]
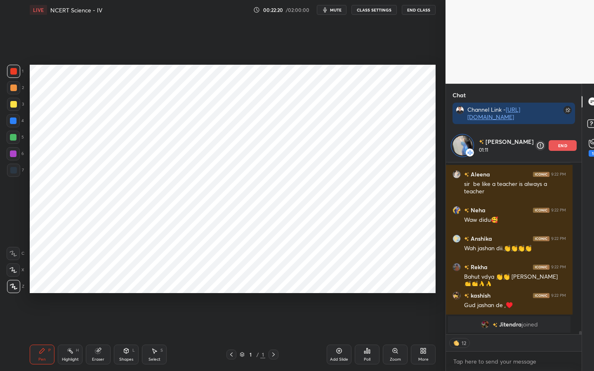
click at [436, 284] on div "Setting up your live class Poll for secs No correct answer Start poll" at bounding box center [232, 179] width 413 height 318
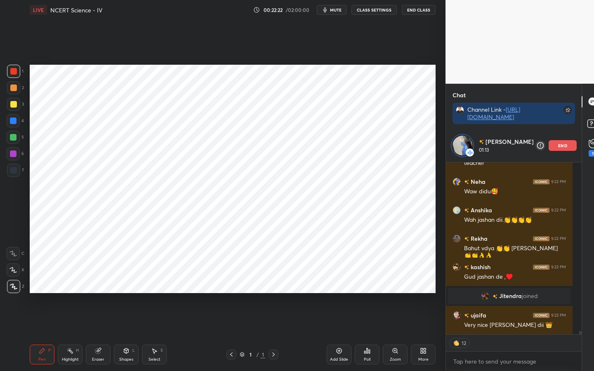
click at [436, 286] on div "Setting up your live class Poll for secs No correct answer Start poll" at bounding box center [232, 179] width 413 height 318
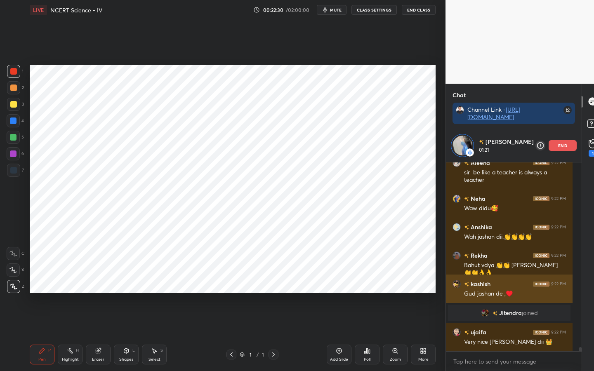
scroll to position [8642, 0]
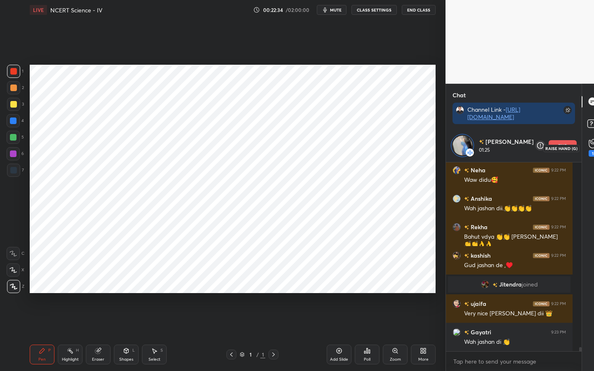
click at [589, 141] on icon at bounding box center [593, 143] width 8 height 9
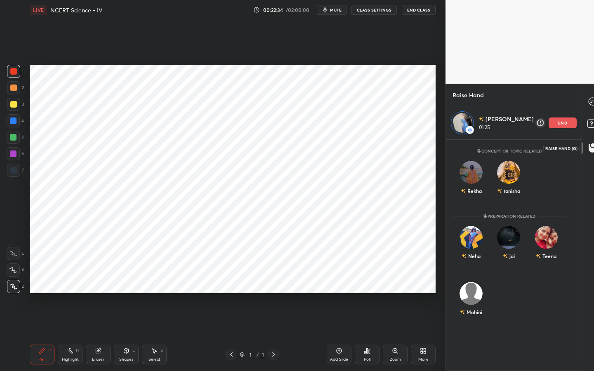
scroll to position [229, 124]
click at [589, 103] on icon at bounding box center [592, 101] width 7 height 7
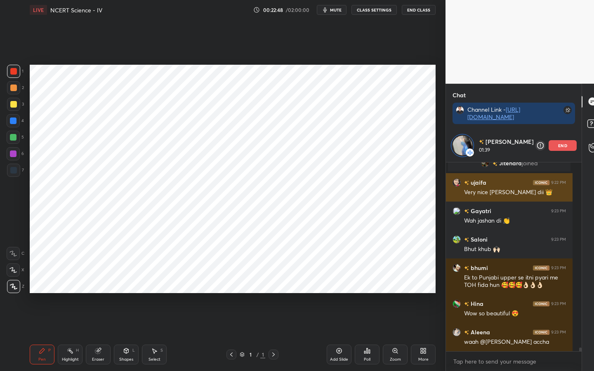
scroll to position [8954, 0]
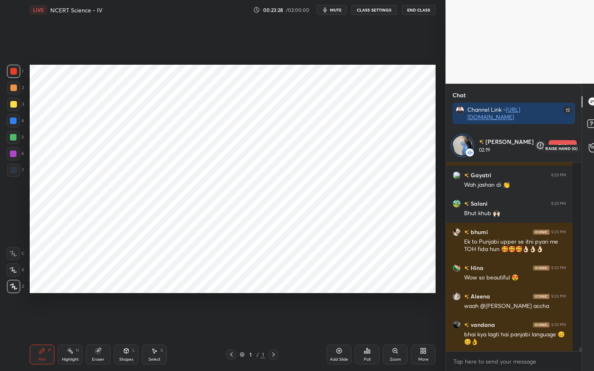
click at [589, 151] on icon at bounding box center [593, 147] width 8 height 9
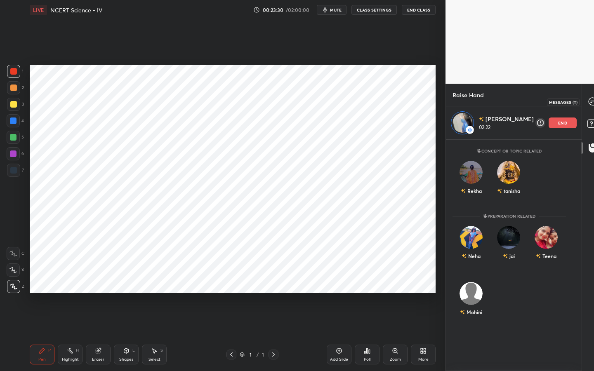
click at [585, 107] on div at bounding box center [593, 101] width 17 height 15
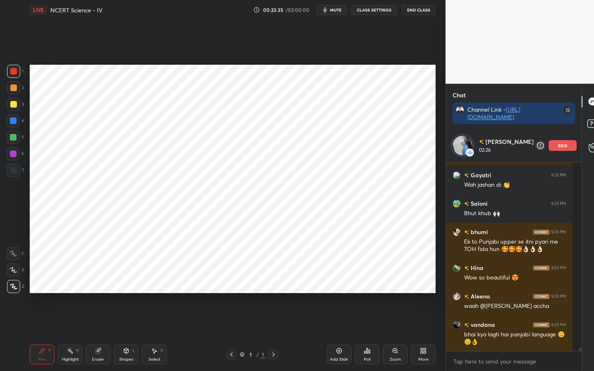
scroll to position [8974, 0]
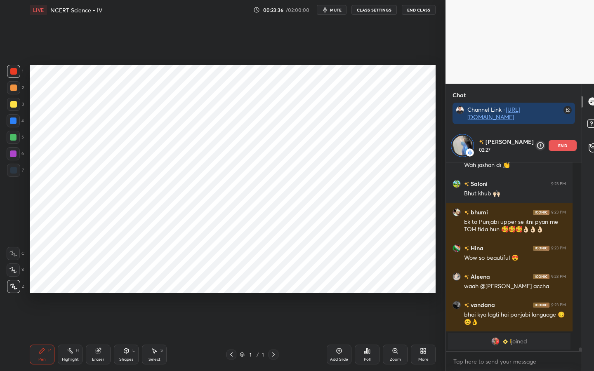
click at [553, 175] on div "Saloni 9:23 PM Bhut khub 🙌🏻" at bounding box center [509, 189] width 127 height 28
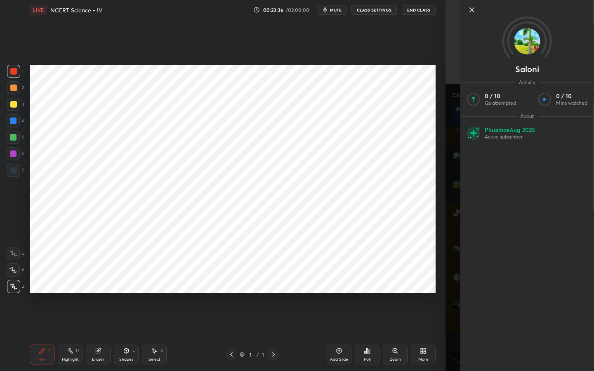
scroll to position [8941, 0]
click at [443, 156] on div "1 2 3 4 5 6 7 C X Z C X Z E E Erase all H H LIVE NCERT Science - IV 00:23:37 / …" at bounding box center [223, 185] width 446 height 371
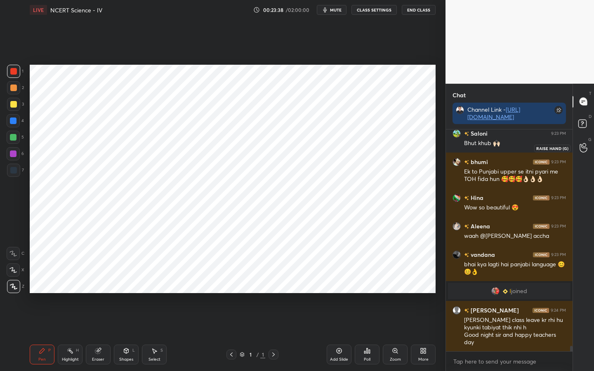
scroll to position [8773, 0]
click at [582, 144] on icon at bounding box center [584, 147] width 8 height 9
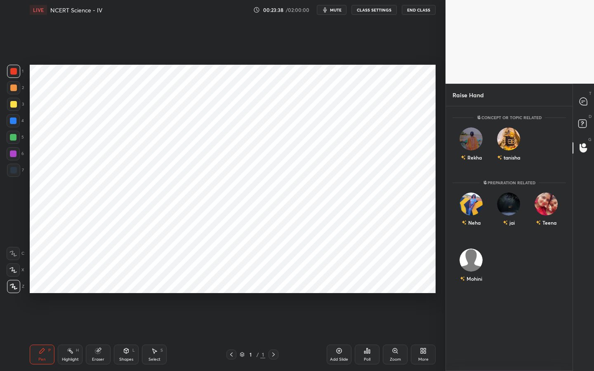
scroll to position [262, 124]
click at [469, 142] on img "grid" at bounding box center [471, 138] width 23 height 23
click at [473, 165] on button "INVITE" at bounding box center [471, 163] width 30 height 11
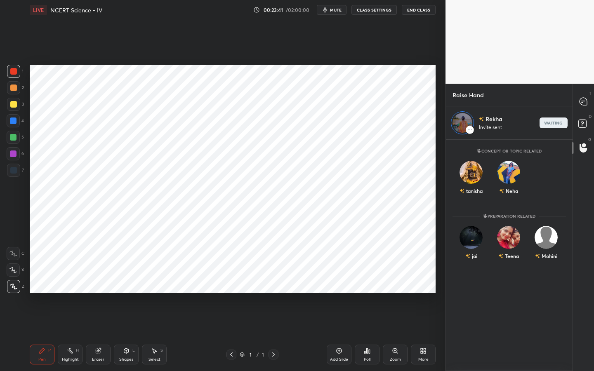
scroll to position [229, 124]
click at [585, 103] on icon at bounding box center [583, 101] width 7 height 7
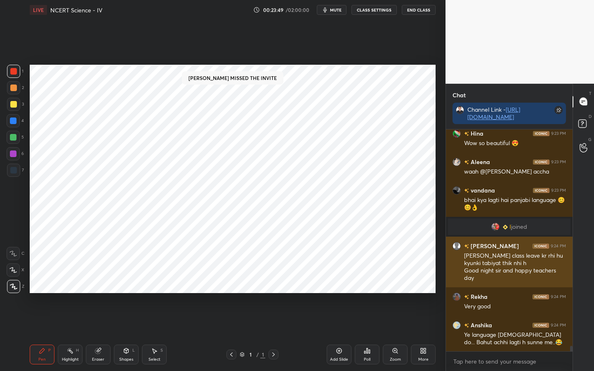
scroll to position [8993, 0]
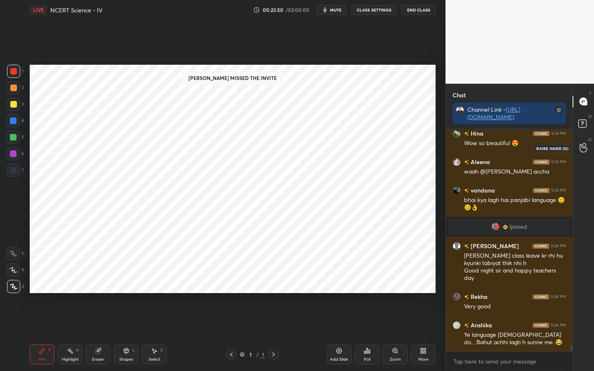
click at [584, 151] on icon at bounding box center [584, 147] width 8 height 9
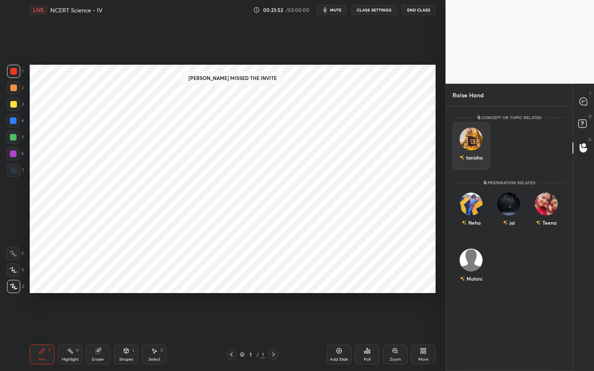
click at [467, 141] on img "grid" at bounding box center [471, 138] width 23 height 23
click at [469, 161] on button "INVITE" at bounding box center [471, 163] width 30 height 11
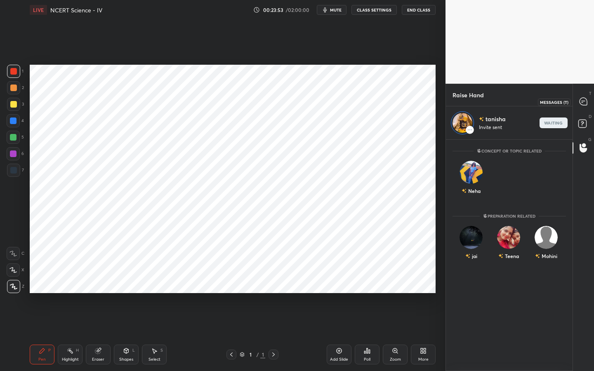
click at [586, 100] on icon at bounding box center [583, 101] width 7 height 7
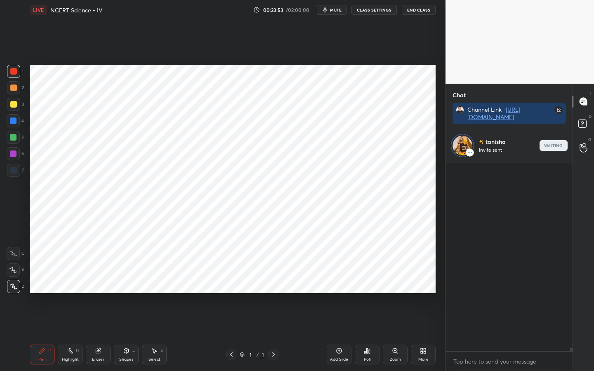
scroll to position [3, 3]
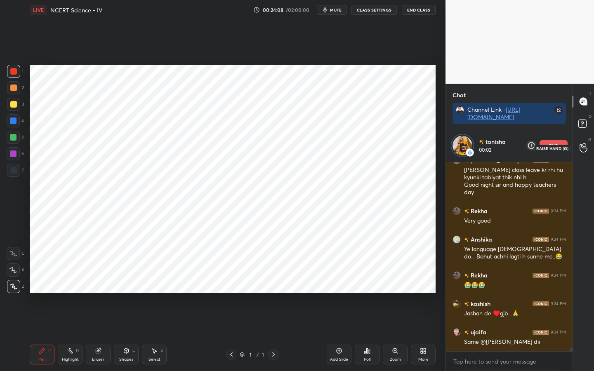
click at [586, 144] on icon at bounding box center [584, 147] width 8 height 9
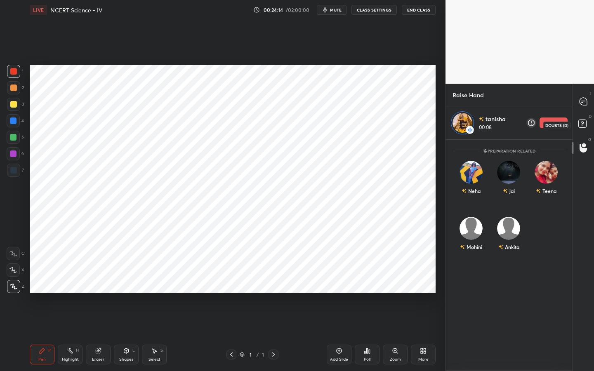
click at [583, 122] on icon at bounding box center [582, 122] width 3 height 3
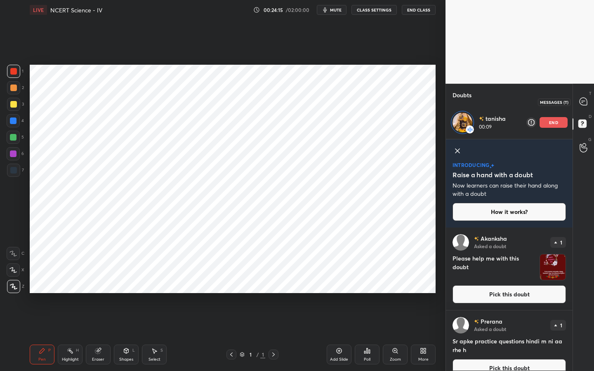
click at [587, 106] on div at bounding box center [583, 101] width 17 height 15
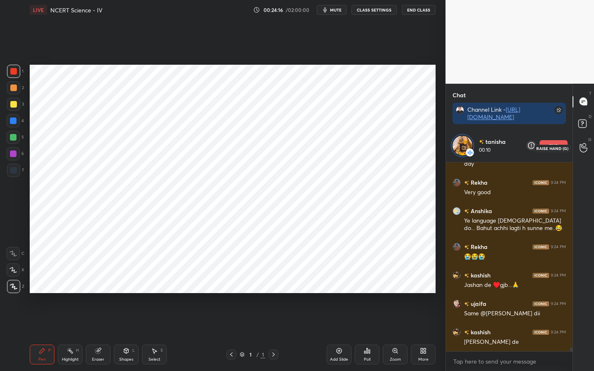
click at [586, 141] on div at bounding box center [583, 148] width 17 height 15
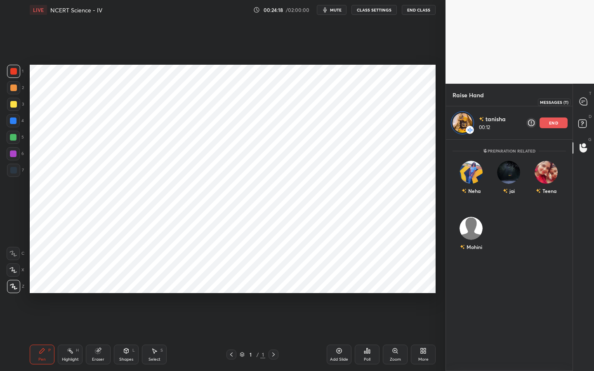
click at [582, 101] on icon at bounding box center [583, 101] width 3 height 0
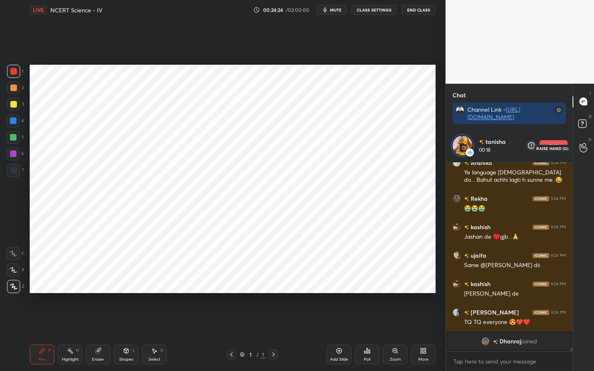
click at [586, 145] on circle at bounding box center [583, 145] width 3 height 3
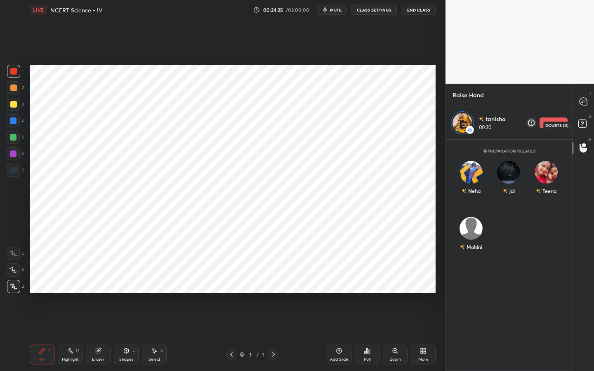
click at [582, 122] on icon at bounding box center [582, 122] width 3 height 3
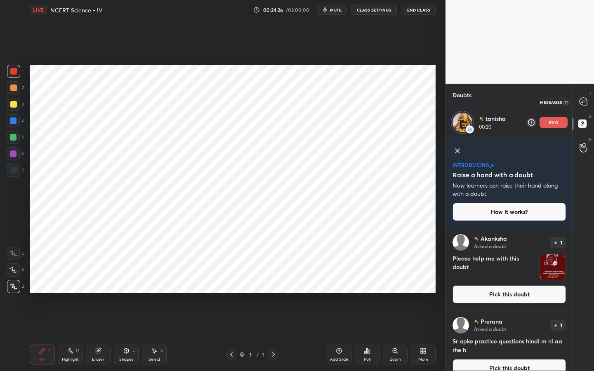
click at [583, 103] on icon at bounding box center [583, 101] width 7 height 7
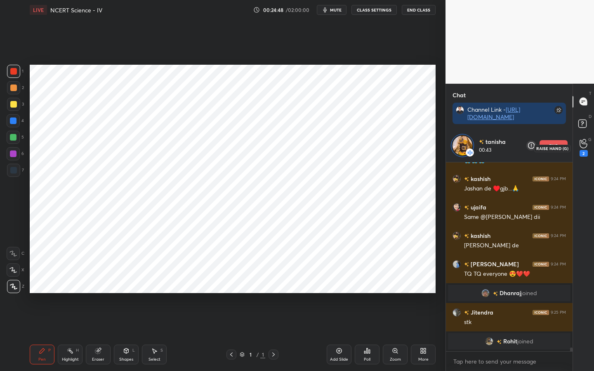
click at [582, 149] on div "2" at bounding box center [584, 148] width 8 height 18
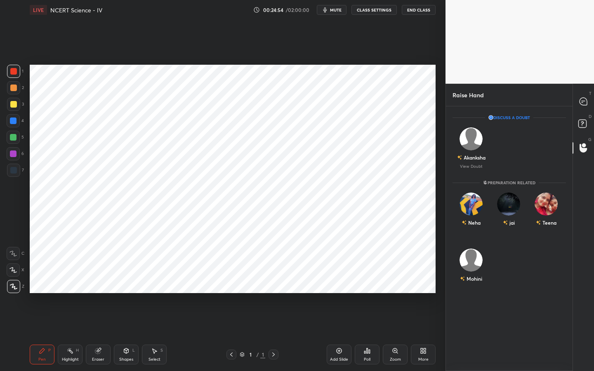
scroll to position [262, 124]
click at [471, 139] on img "grid" at bounding box center [471, 138] width 23 height 23
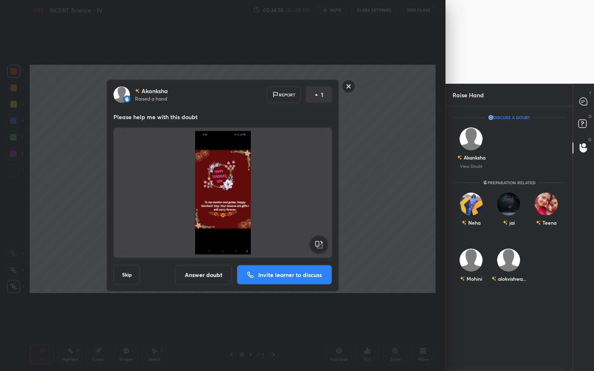
click at [348, 90] on rect at bounding box center [348, 86] width 13 height 13
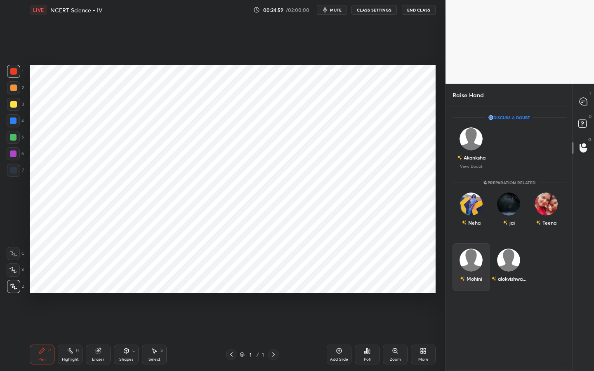
click at [457, 252] on div "Mohini" at bounding box center [472, 267] width 38 height 48
click at [472, 281] on button "INVITE" at bounding box center [471, 284] width 30 height 11
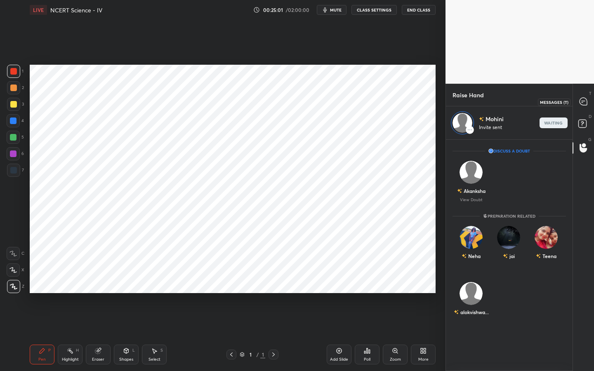
click at [584, 101] on icon at bounding box center [583, 101] width 3 height 0
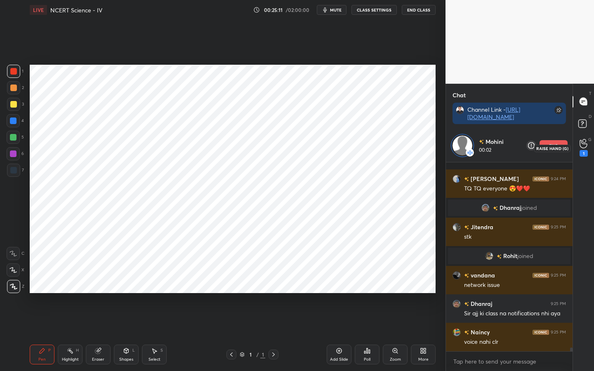
scroll to position [9183, 0]
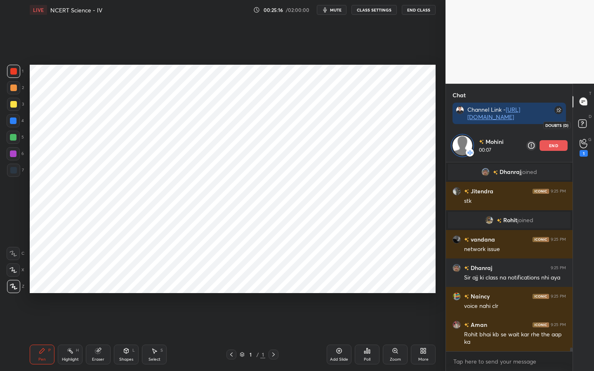
click at [582, 124] on rect at bounding box center [582, 124] width 8 height 8
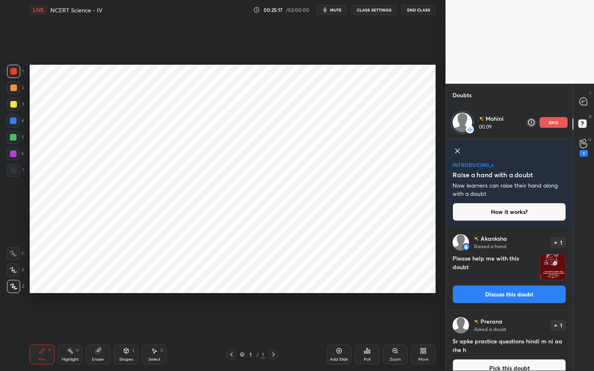
scroll to position [96, 0]
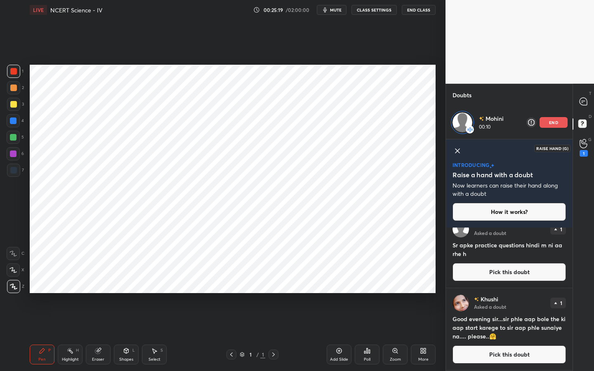
click at [584, 149] on div "1" at bounding box center [584, 148] width 8 height 18
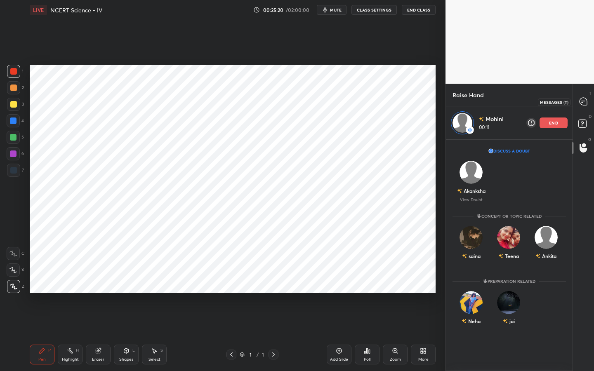
click at [591, 102] on div at bounding box center [583, 101] width 17 height 15
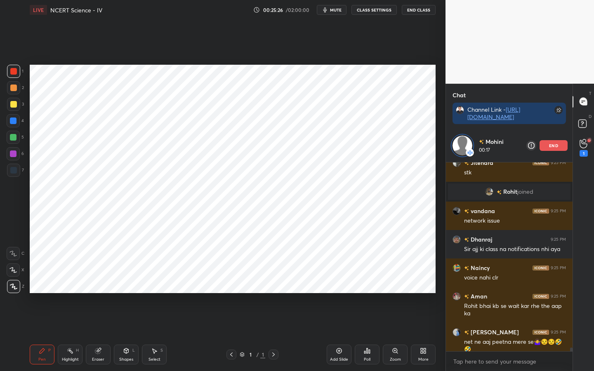
scroll to position [9231, 0]
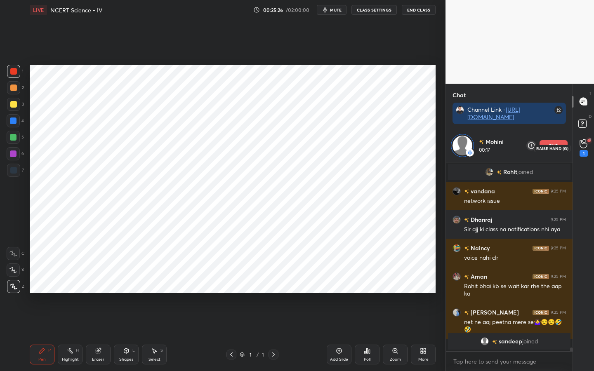
click at [584, 144] on icon at bounding box center [584, 143] width 8 height 9
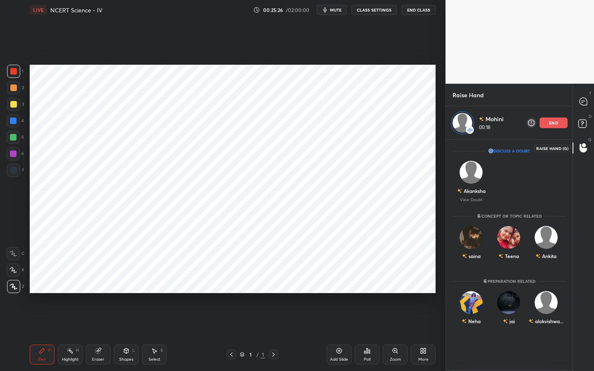
scroll to position [229, 124]
click at [582, 103] on icon at bounding box center [582, 103] width 1 height 0
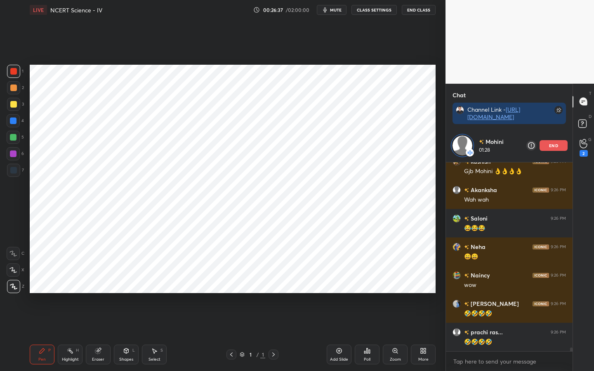
scroll to position [9803, 0]
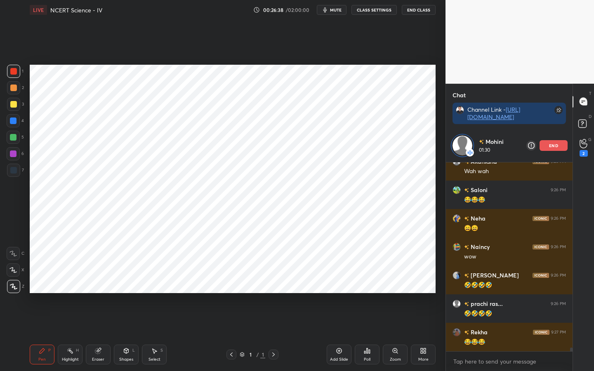
click at [559, 146] on div "end" at bounding box center [554, 145] width 28 height 11
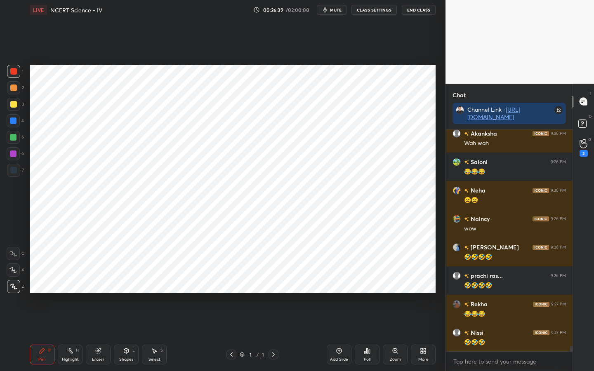
scroll to position [9559, 0]
click at [340, 12] on span "mute" at bounding box center [336, 10] width 12 height 6
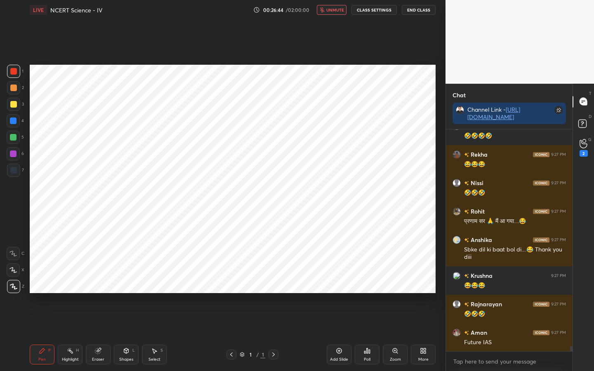
scroll to position [9737, 0]
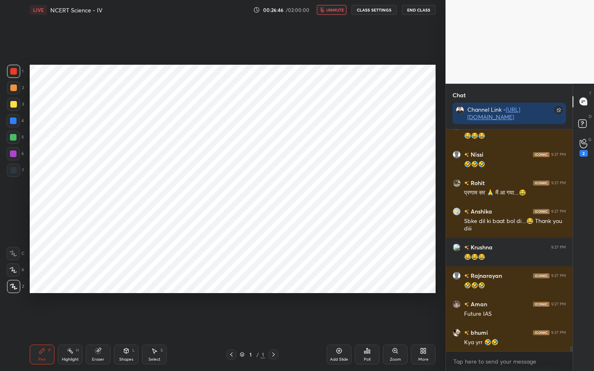
click at [340, 12] on span "unmute" at bounding box center [335, 10] width 18 height 6
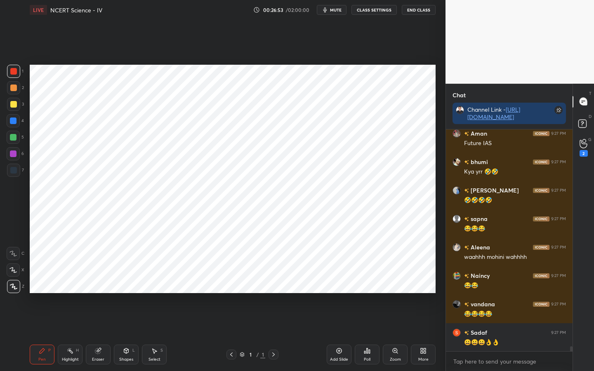
scroll to position [203, 124]
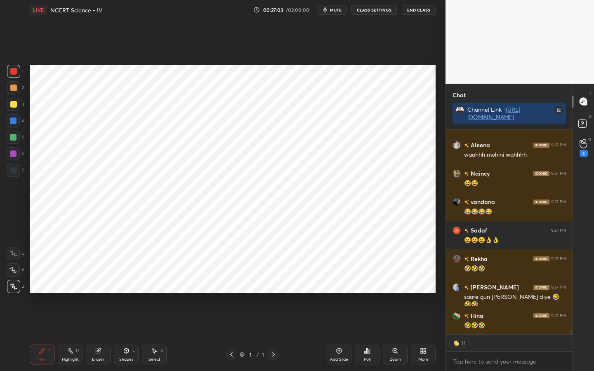
click at [100, 293] on div "Eraser" at bounding box center [98, 355] width 25 height 20
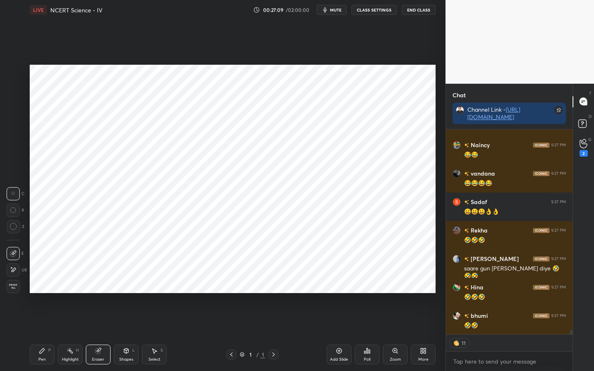
scroll to position [10067, 0]
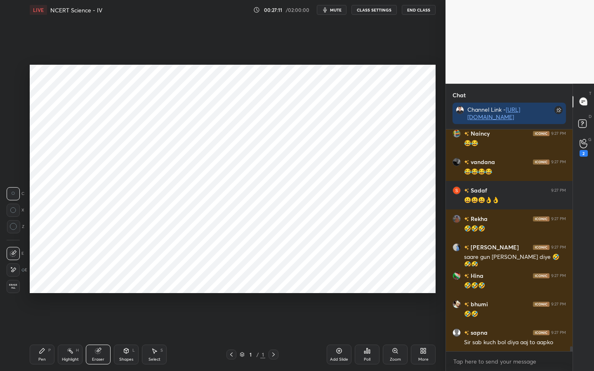
click at [40, 293] on div "Pen" at bounding box center [41, 360] width 7 height 4
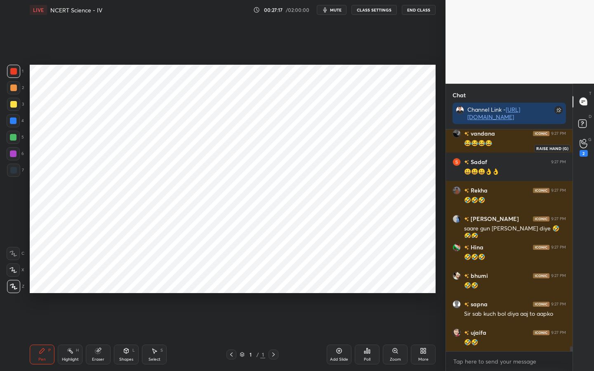
click at [585, 146] on icon at bounding box center [584, 143] width 8 height 9
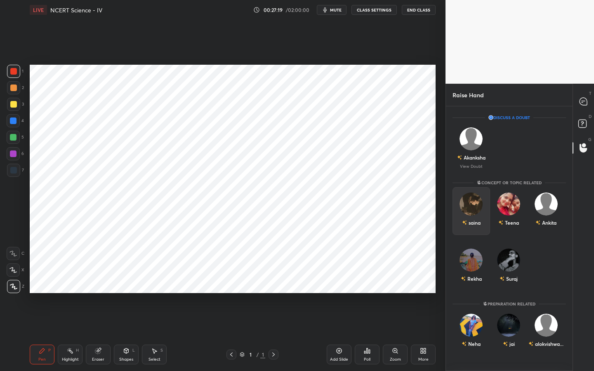
click at [476, 204] on img "grid" at bounding box center [471, 204] width 23 height 23
click at [469, 229] on button "INVITE" at bounding box center [471, 228] width 30 height 11
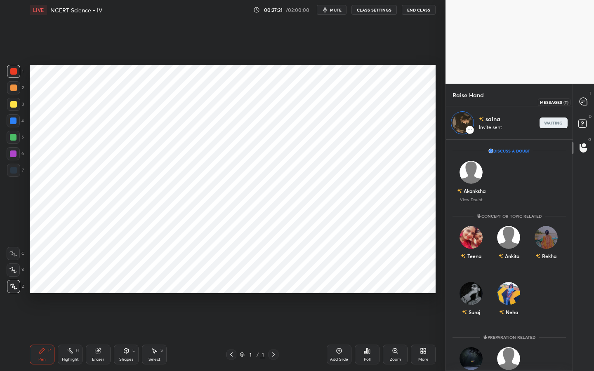
click at [585, 103] on icon at bounding box center [583, 101] width 7 height 7
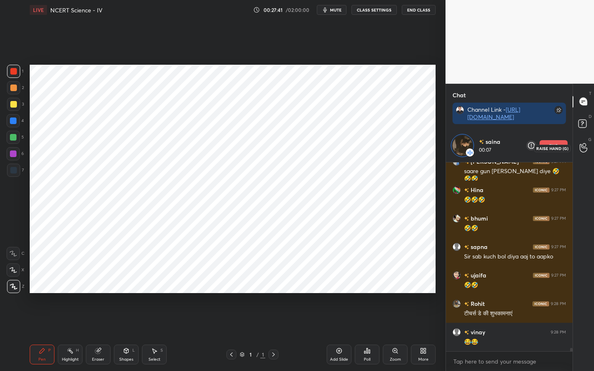
click at [583, 145] on icon at bounding box center [584, 147] width 8 height 9
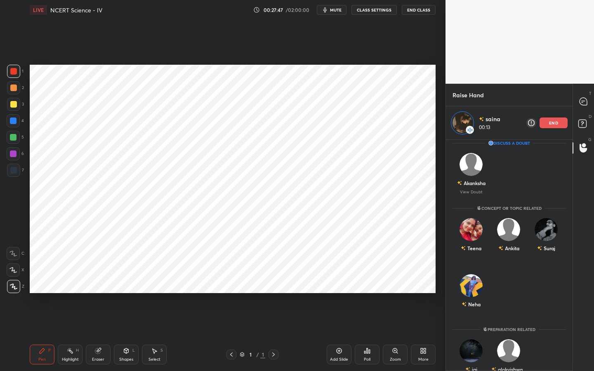
scroll to position [0, 0]
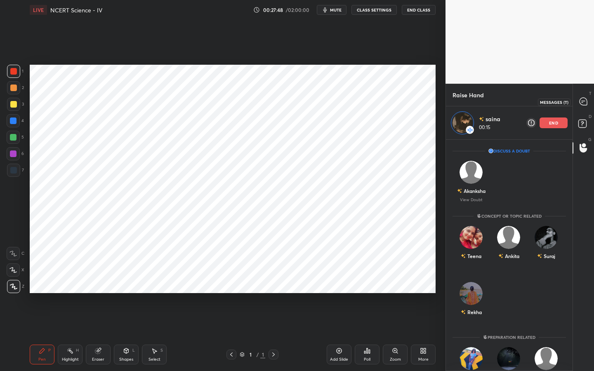
click at [579, 106] on div at bounding box center [583, 101] width 17 height 15
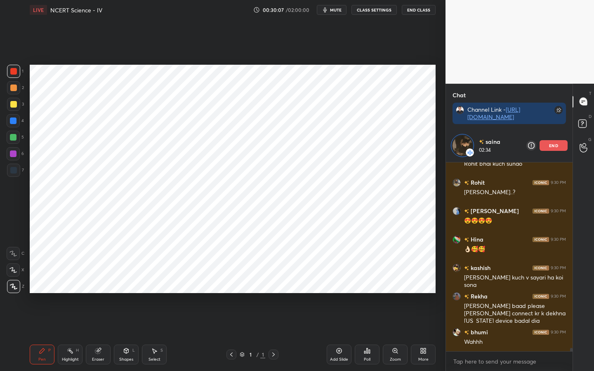
scroll to position [10814, 0]
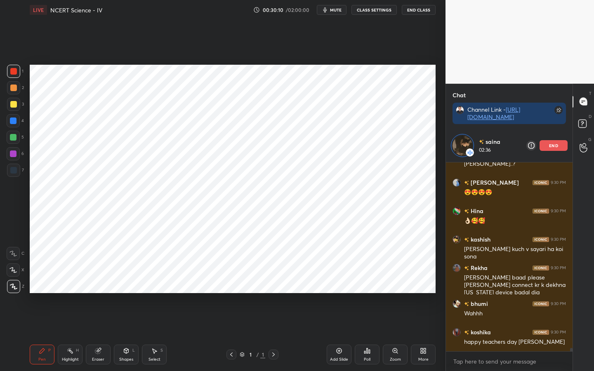
click at [557, 144] on p "end" at bounding box center [553, 146] width 9 height 4
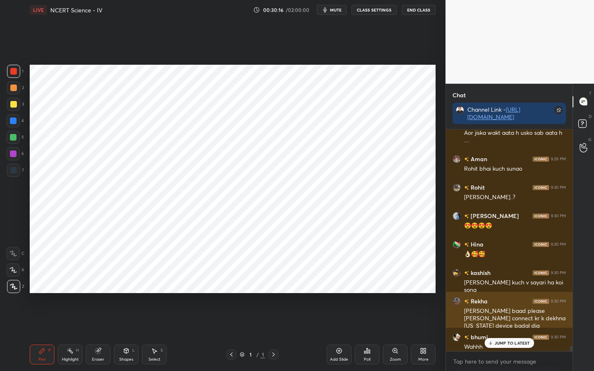
scroll to position [10780, 0]
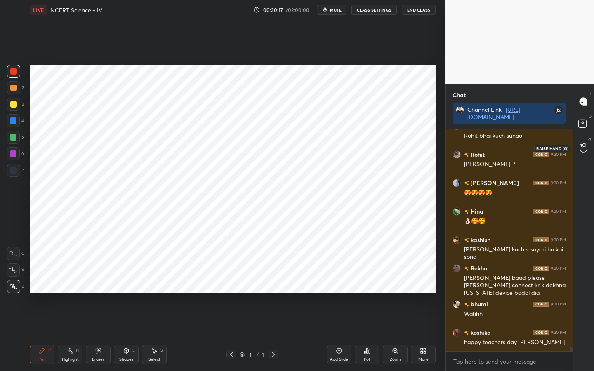
click at [582, 148] on icon at bounding box center [584, 147] width 8 height 9
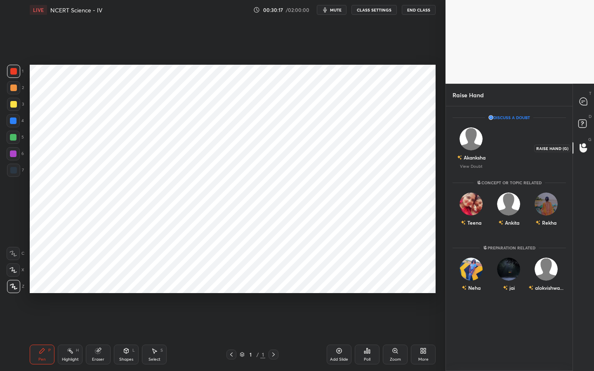
scroll to position [262, 124]
click at [536, 202] on div "Rekha" at bounding box center [547, 211] width 38 height 48
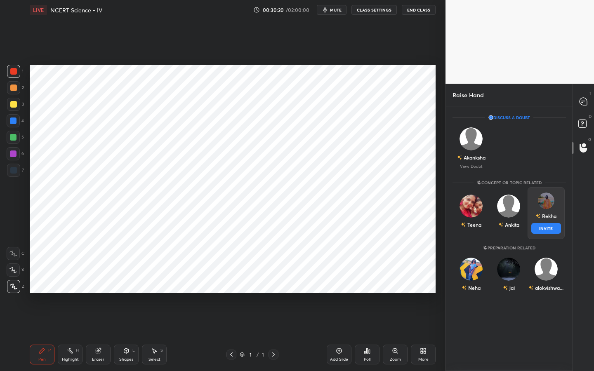
click at [541, 228] on button "INVITE" at bounding box center [546, 228] width 30 height 11
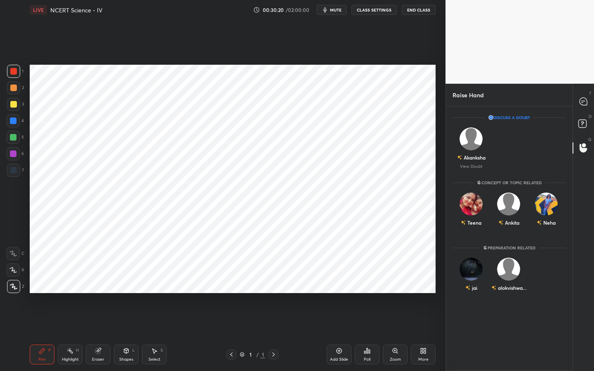
scroll to position [229, 124]
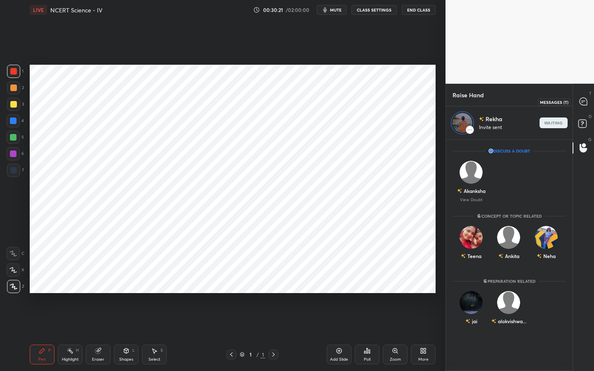
click at [583, 102] on icon at bounding box center [583, 101] width 7 height 7
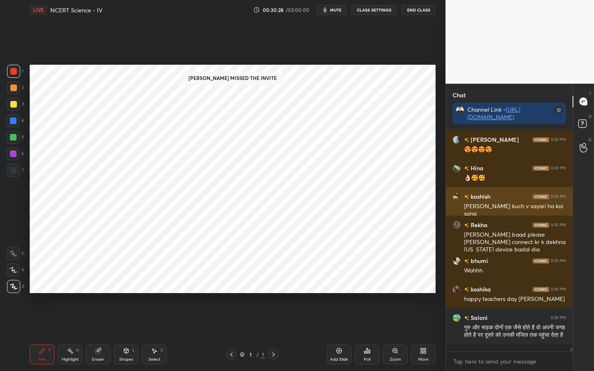
scroll to position [10979, 0]
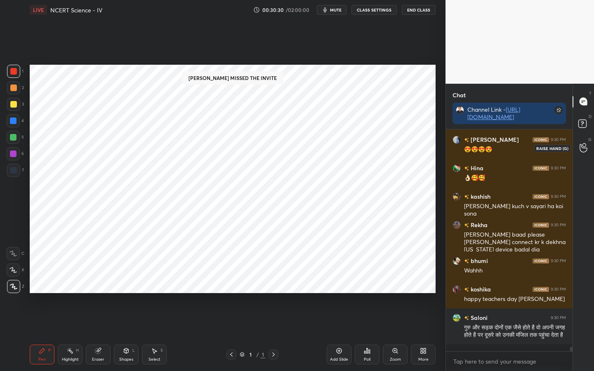
click at [583, 144] on icon at bounding box center [584, 147] width 8 height 9
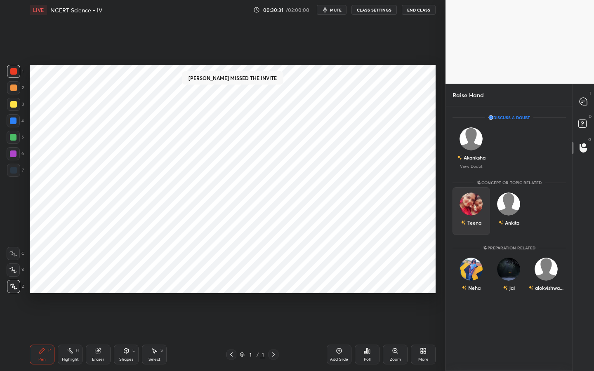
click at [476, 203] on img "grid" at bounding box center [471, 204] width 23 height 23
click at [473, 226] on button "INVITE" at bounding box center [471, 228] width 30 height 11
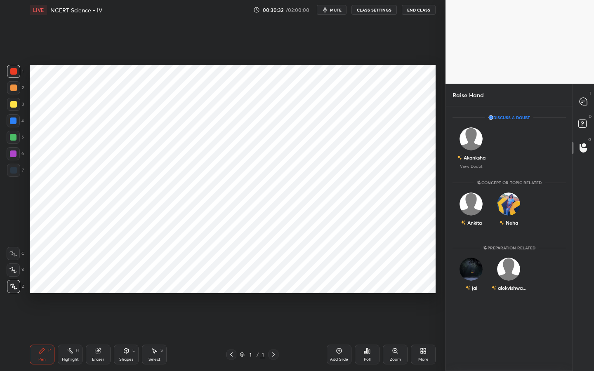
scroll to position [229, 124]
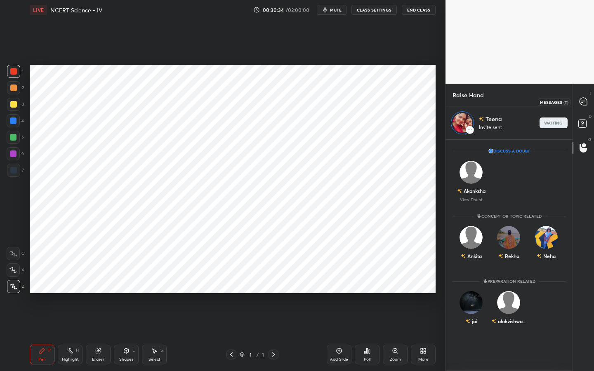
click at [581, 101] on icon at bounding box center [583, 101] width 7 height 7
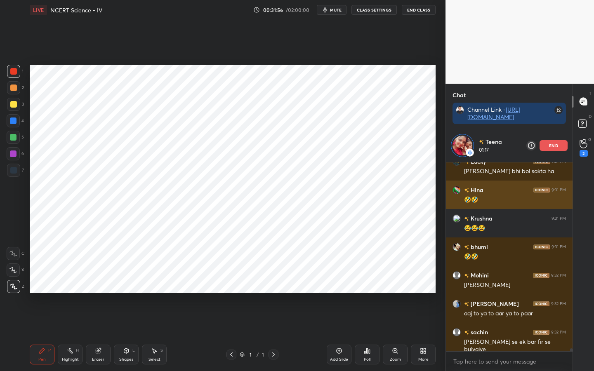
scroll to position [11345, 0]
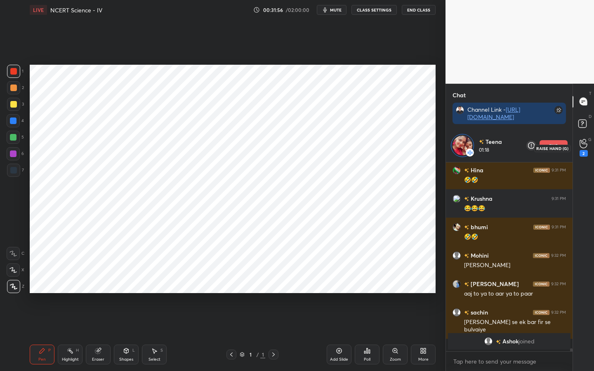
click at [580, 153] on div "2" at bounding box center [584, 153] width 8 height 7
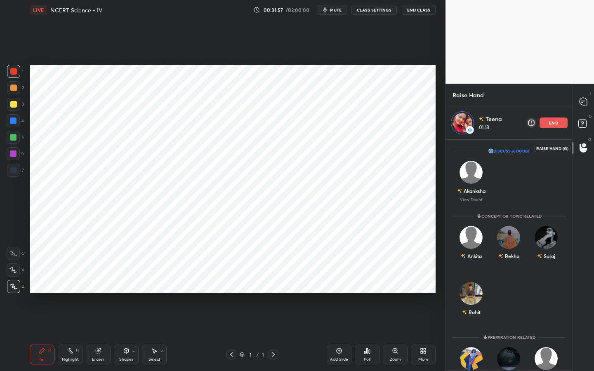
scroll to position [229, 124]
click at [580, 104] on icon at bounding box center [583, 101] width 9 height 9
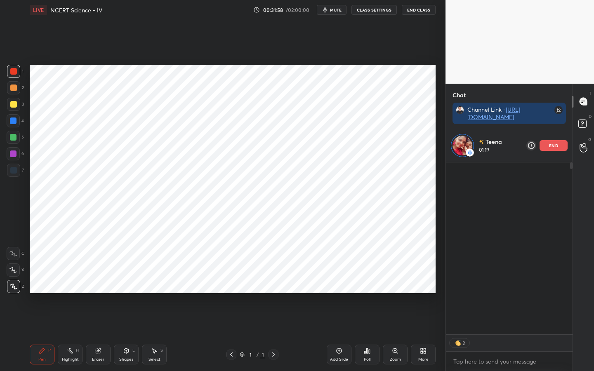
scroll to position [169, 124]
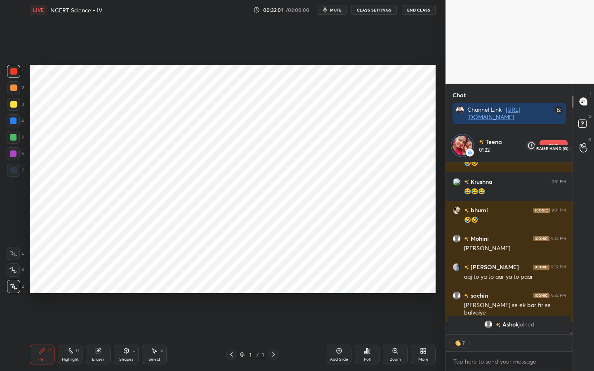
click at [585, 151] on icon at bounding box center [584, 147] width 8 height 9
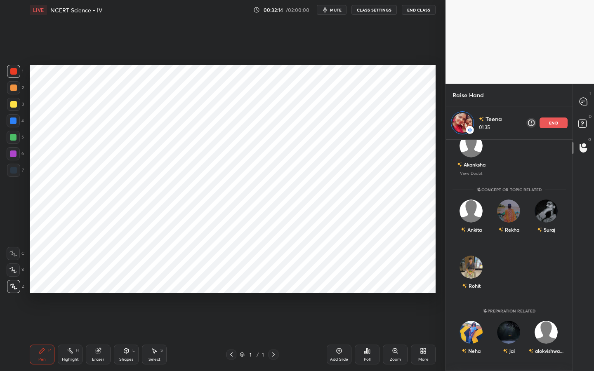
scroll to position [0, 0]
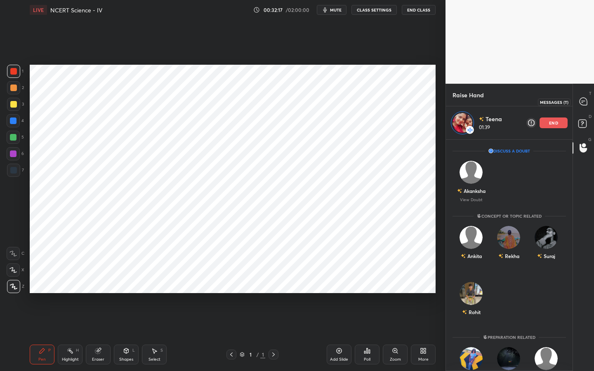
click at [585, 97] on icon at bounding box center [583, 101] width 9 height 9
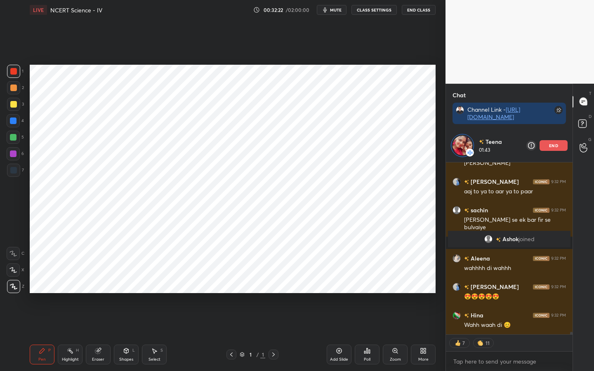
scroll to position [10980, 0]
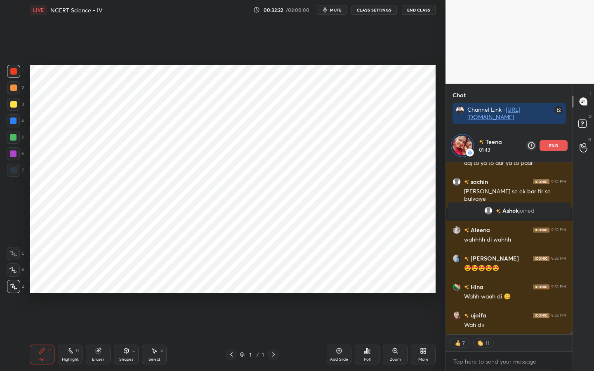
click at [549, 147] on p "end" at bounding box center [553, 146] width 9 height 4
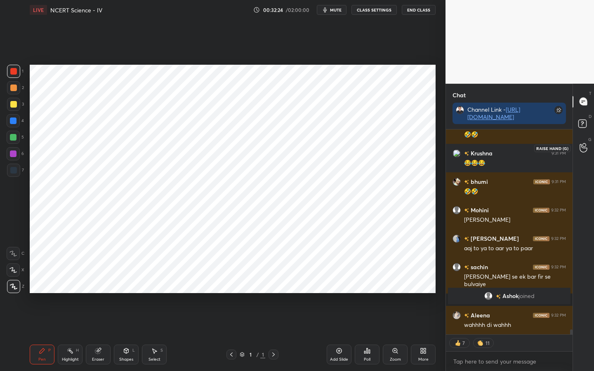
click at [585, 149] on icon at bounding box center [584, 147] width 8 height 9
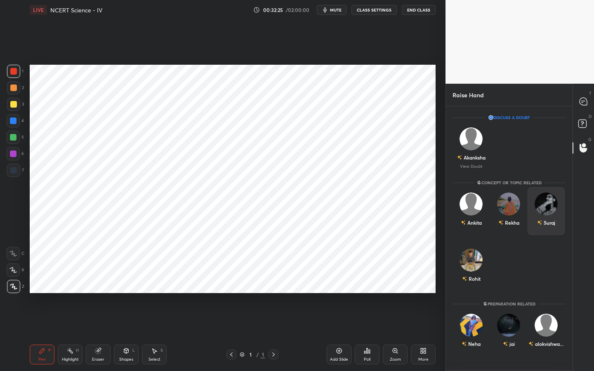
click at [545, 208] on img "grid" at bounding box center [546, 204] width 23 height 23
click at [541, 226] on button "INVITE" at bounding box center [546, 228] width 30 height 11
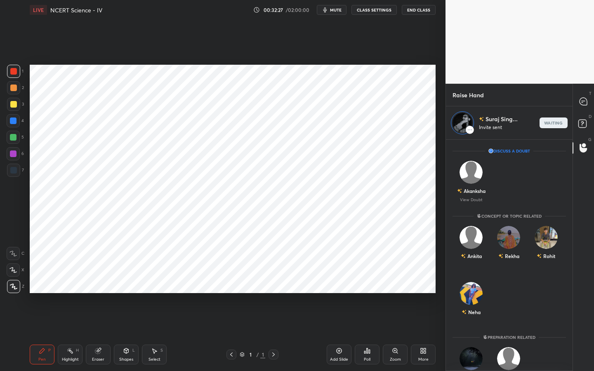
scroll to position [229, 124]
click at [583, 101] on icon at bounding box center [583, 101] width 3 height 0
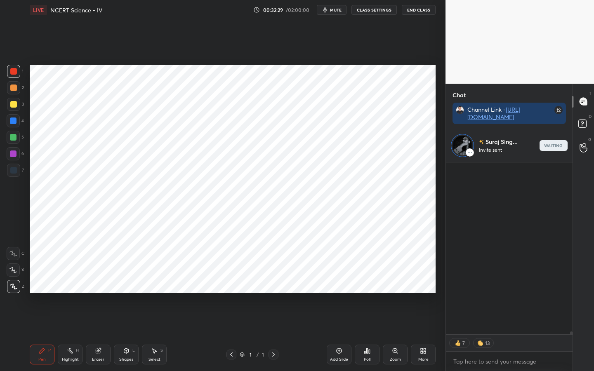
scroll to position [118, 124]
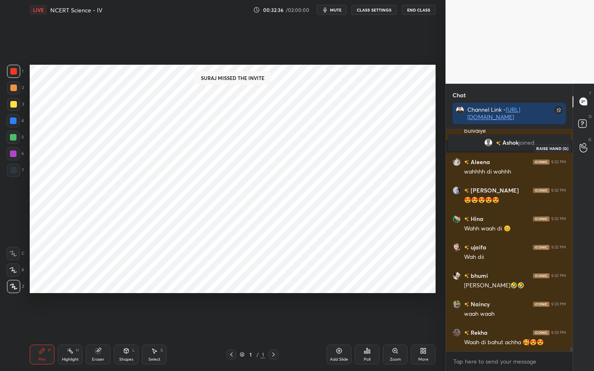
click at [585, 144] on icon at bounding box center [584, 147] width 8 height 9
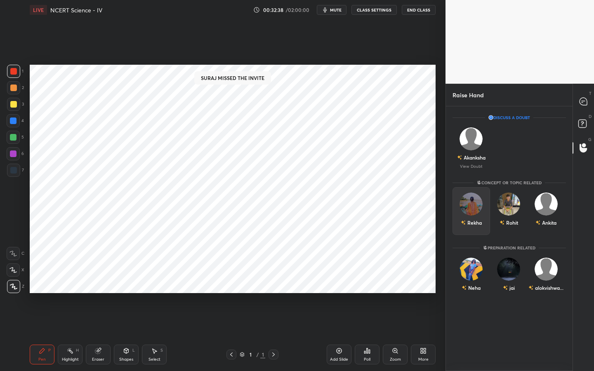
click at [467, 210] on div "Rekha" at bounding box center [472, 211] width 38 height 48
click at [471, 233] on button "INVITE" at bounding box center [471, 228] width 30 height 11
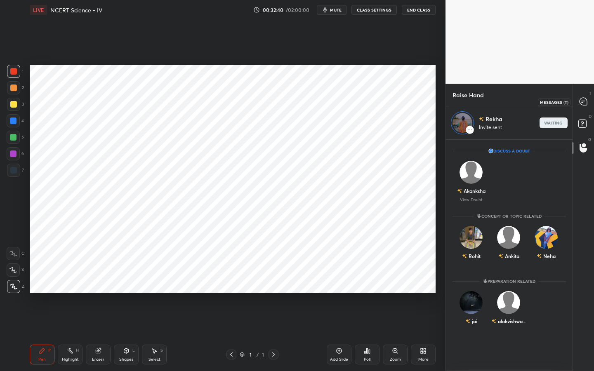
click at [585, 108] on div at bounding box center [583, 101] width 17 height 15
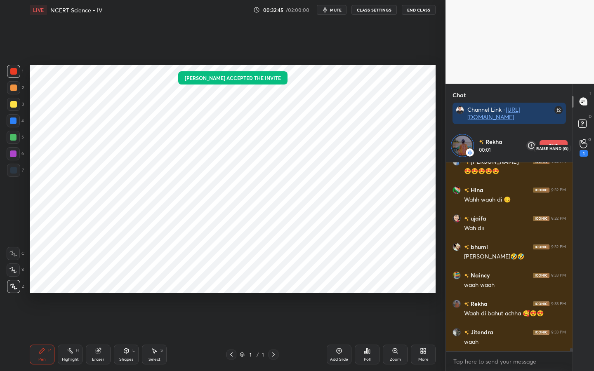
click at [587, 143] on icon at bounding box center [584, 143] width 8 height 9
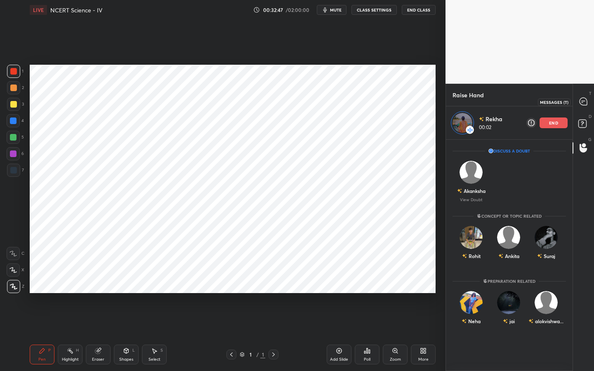
click at [584, 104] on icon at bounding box center [583, 101] width 7 height 7
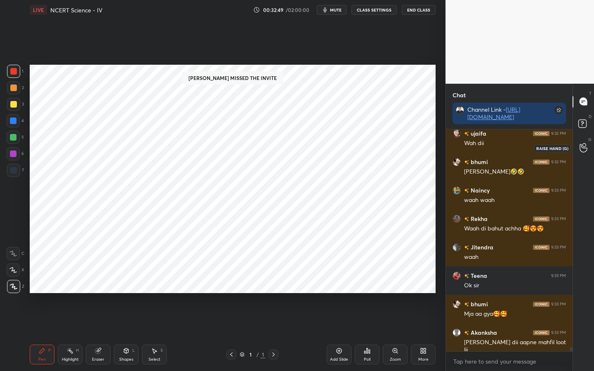
click at [582, 155] on div at bounding box center [583, 148] width 17 height 15
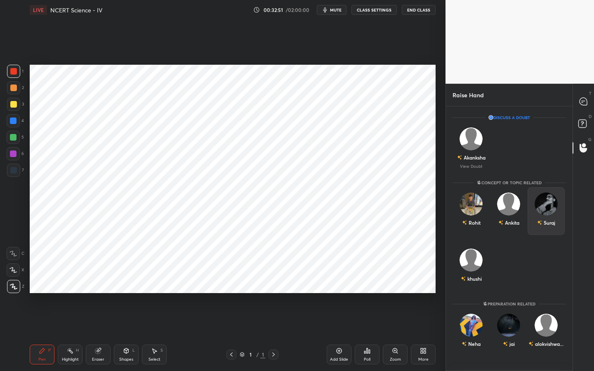
click at [539, 202] on img "grid" at bounding box center [546, 204] width 23 height 23
click at [544, 227] on button "INVITE" at bounding box center [546, 228] width 30 height 11
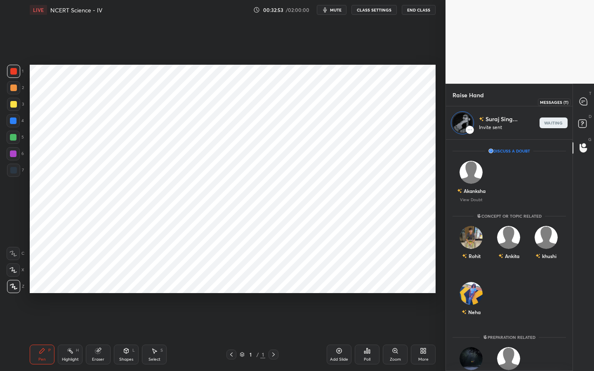
click at [584, 99] on icon at bounding box center [583, 101] width 7 height 7
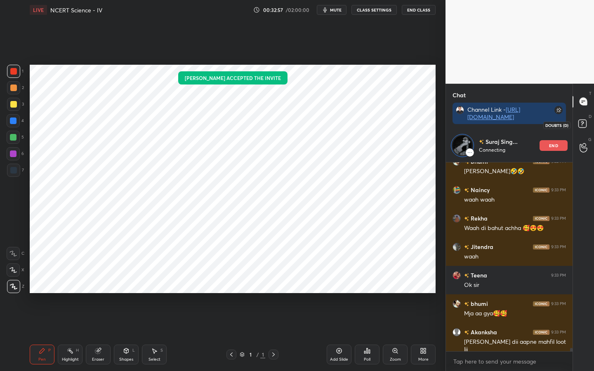
click at [585, 123] on rect at bounding box center [582, 124] width 8 height 8
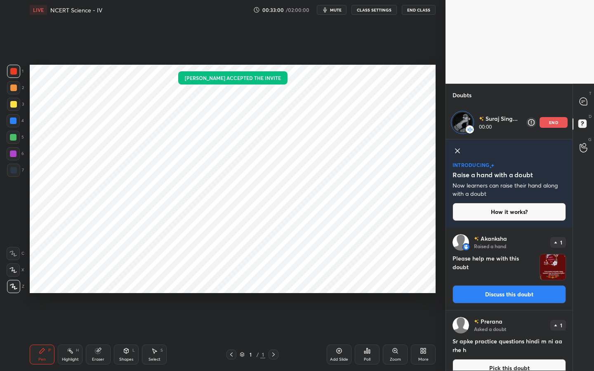
click at [524, 293] on button "Discuss this doubt" at bounding box center [509, 294] width 113 height 18
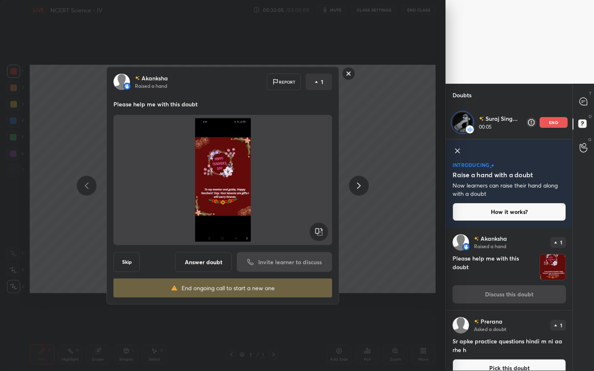
click at [307, 179] on img at bounding box center [222, 180] width 199 height 124
click at [219, 264] on button "Answer doubt" at bounding box center [203, 262] width 57 height 20
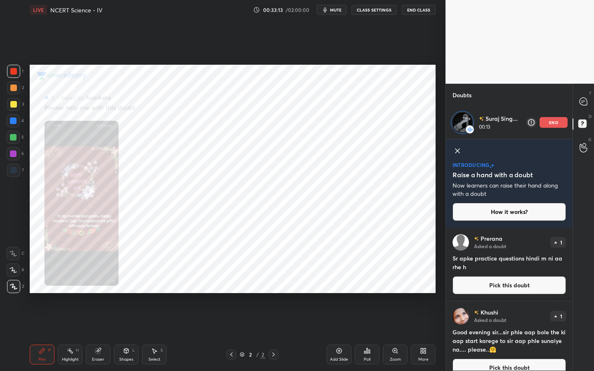
click at [231, 293] on icon at bounding box center [231, 355] width 2 height 4
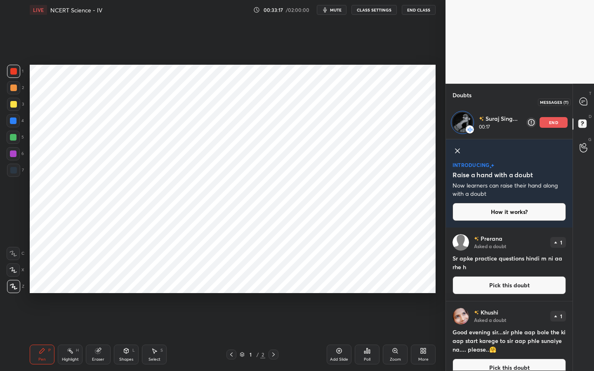
click at [585, 104] on icon at bounding box center [583, 101] width 7 height 7
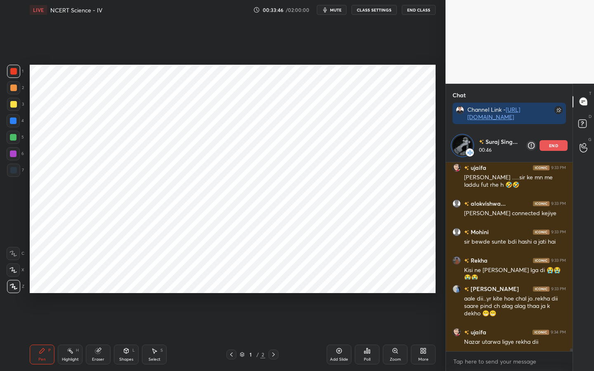
scroll to position [11449, 0]
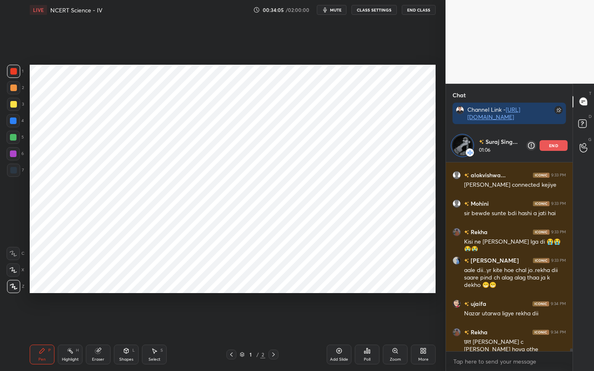
click at [556, 144] on p "end" at bounding box center [553, 146] width 9 height 4
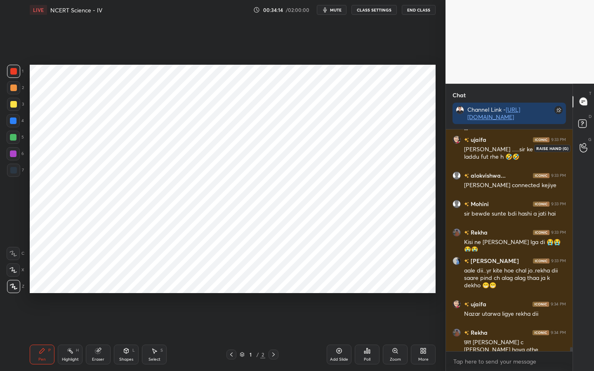
click at [583, 146] on icon at bounding box center [584, 147] width 8 height 9
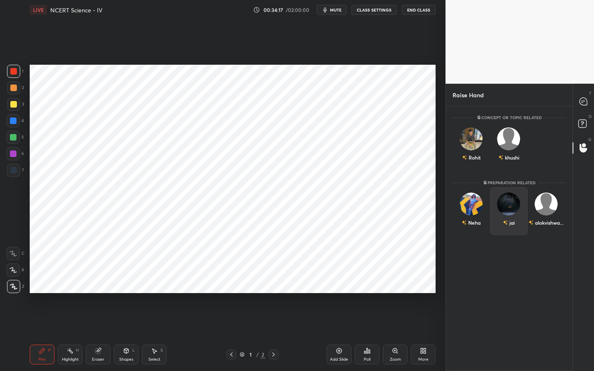
click at [504, 204] on img "grid" at bounding box center [508, 204] width 23 height 23
click at [508, 229] on button "INVITE" at bounding box center [509, 228] width 30 height 11
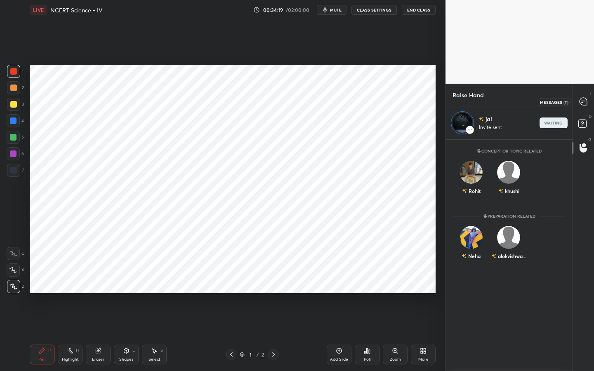
click at [587, 103] on icon at bounding box center [583, 101] width 7 height 7
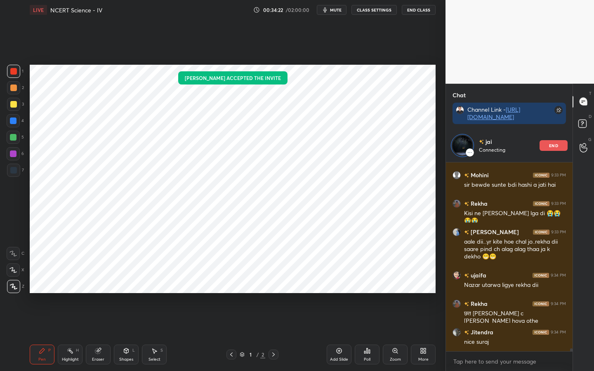
scroll to position [11506, 0]
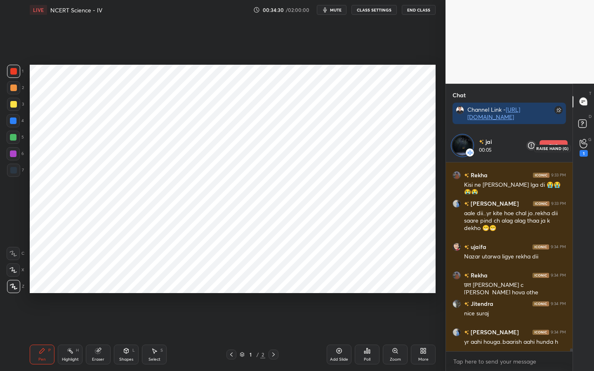
click at [587, 148] on div "1" at bounding box center [584, 148] width 8 height 18
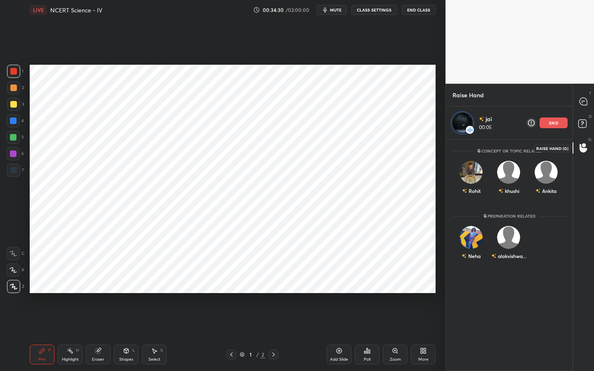
scroll to position [229, 124]
click at [586, 104] on icon at bounding box center [583, 101] width 7 height 7
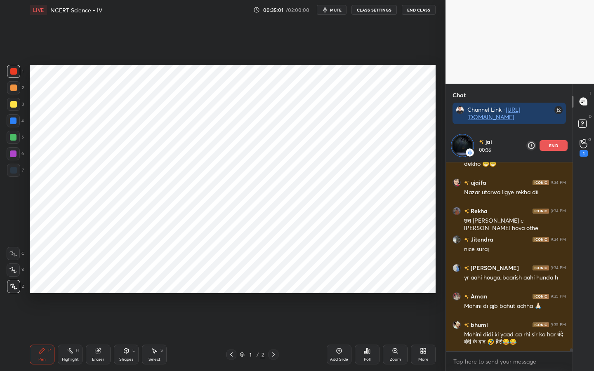
scroll to position [11599, 0]
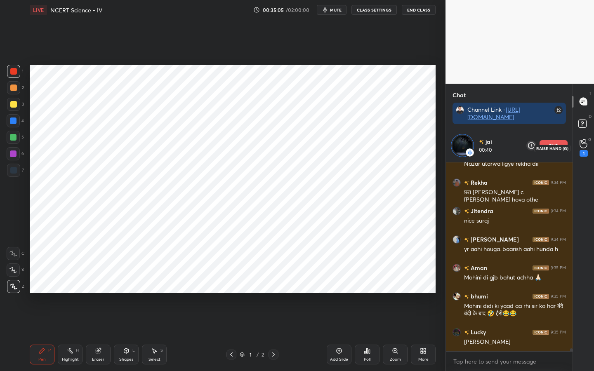
click at [586, 146] on icon at bounding box center [584, 143] width 8 height 9
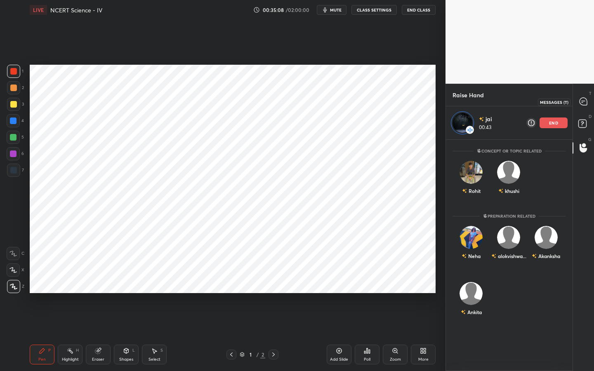
click at [583, 102] on icon at bounding box center [583, 101] width 7 height 7
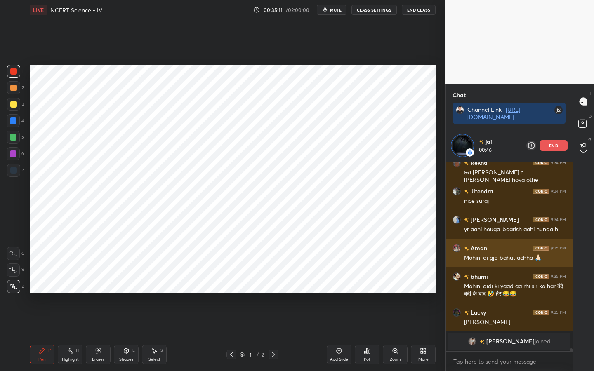
scroll to position [11647, 0]
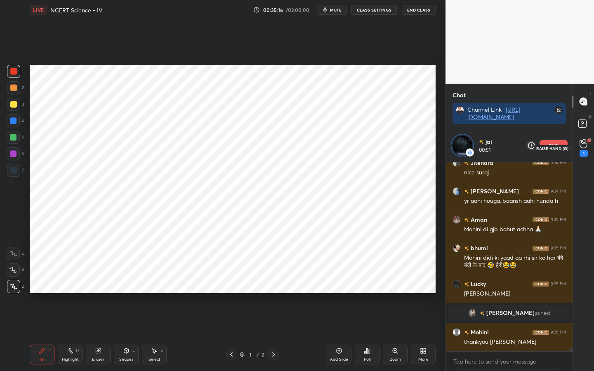
click at [582, 146] on icon at bounding box center [584, 143] width 8 height 9
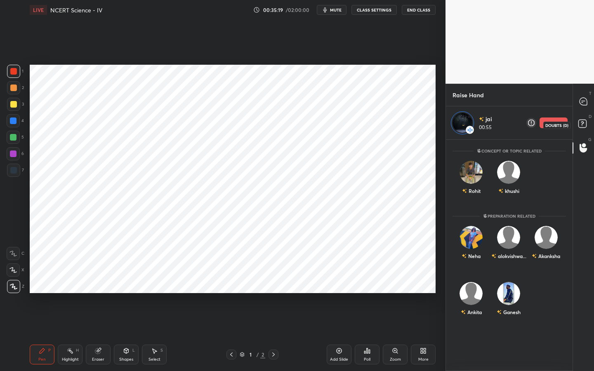
click at [584, 122] on rect at bounding box center [582, 124] width 8 height 8
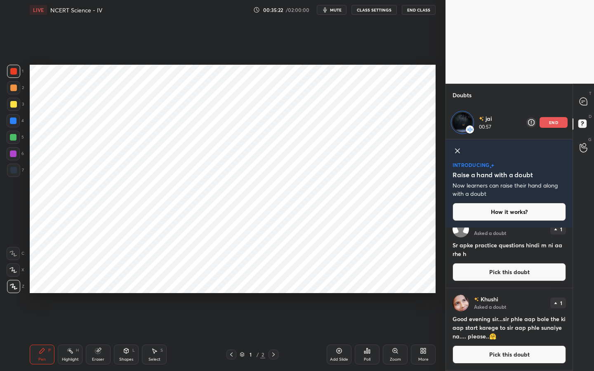
scroll to position [0, 0]
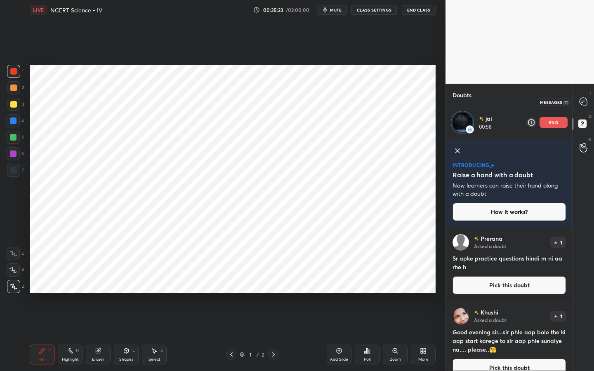
click at [582, 103] on icon at bounding box center [583, 101] width 7 height 7
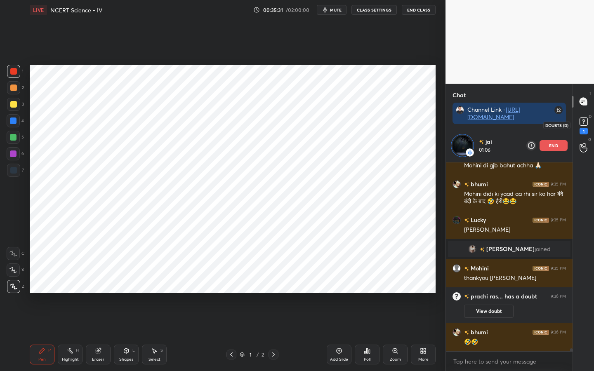
scroll to position [11361, 0]
click at [586, 129] on div "1" at bounding box center [584, 131] width 8 height 7
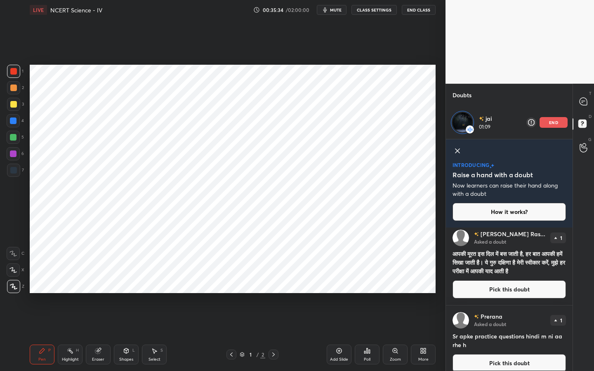
scroll to position [0, 0]
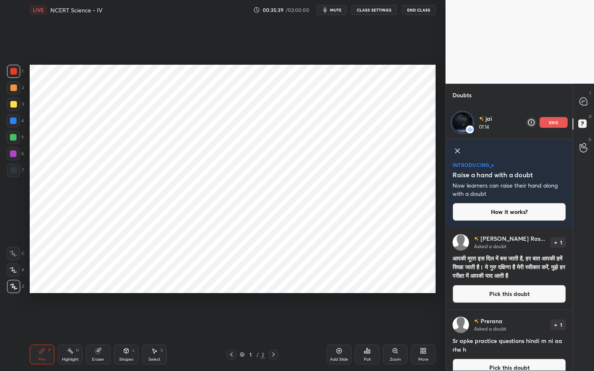
click at [515, 293] on button "Pick this doubt" at bounding box center [509, 294] width 113 height 18
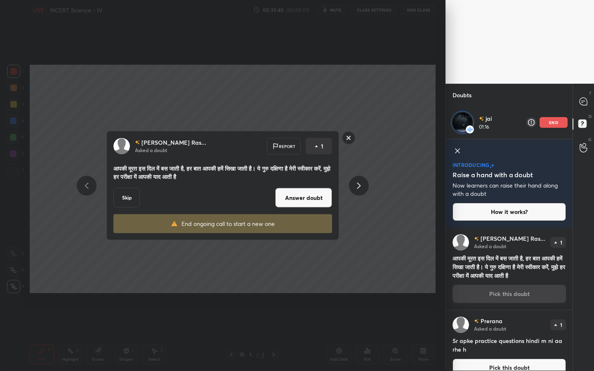
click at [303, 200] on button "Answer doubt" at bounding box center [303, 198] width 57 height 20
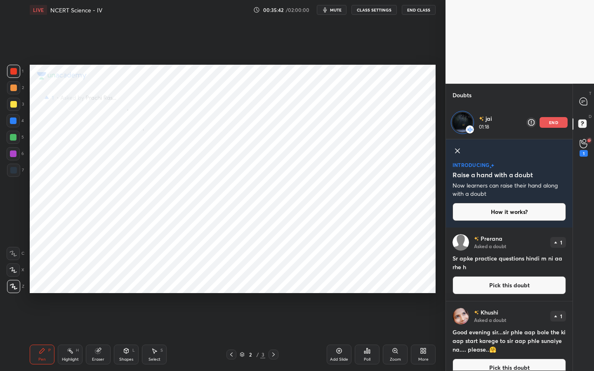
scroll to position [13, 0]
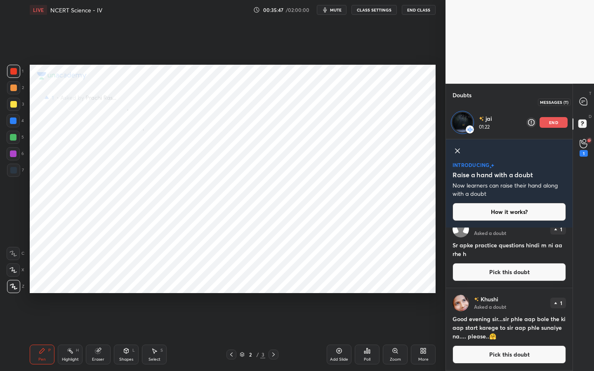
click at [581, 99] on icon at bounding box center [583, 101] width 7 height 7
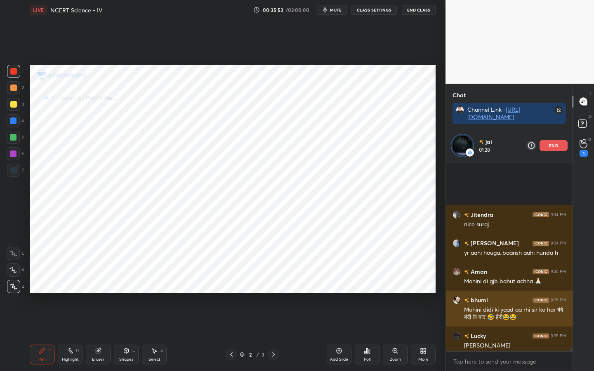
scroll to position [11489, 0]
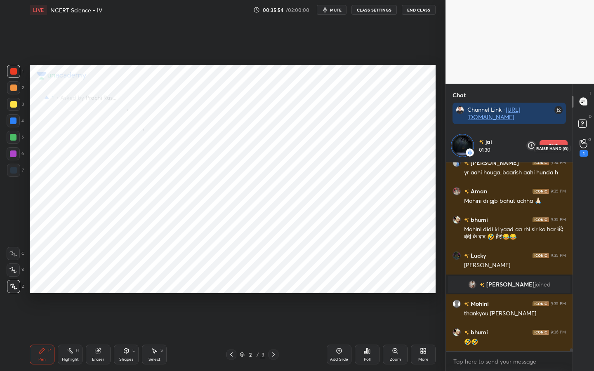
click at [587, 150] on div "1" at bounding box center [584, 148] width 8 height 18
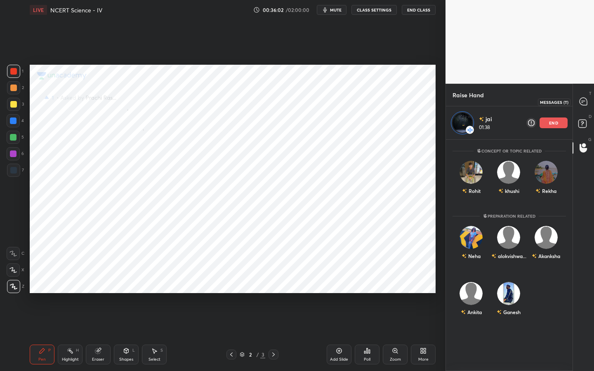
click at [585, 101] on icon at bounding box center [583, 101] width 3 height 0
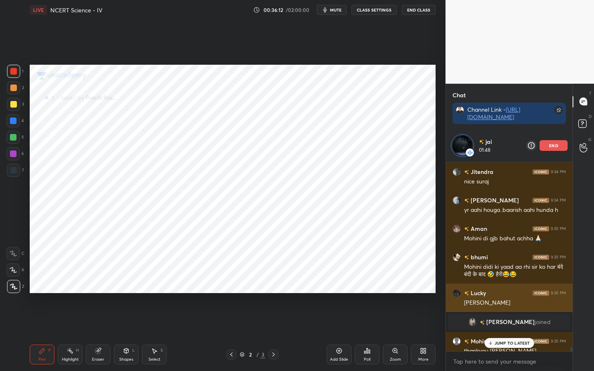
scroll to position [11525, 0]
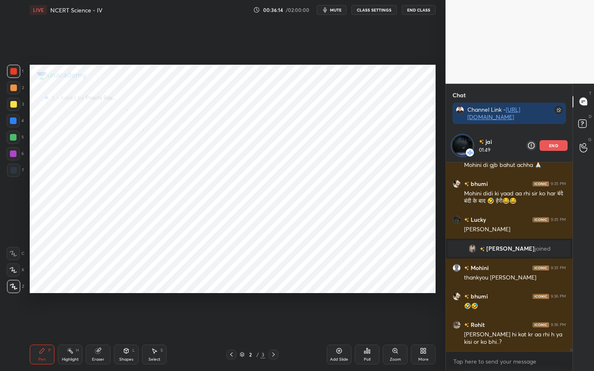
click at [556, 150] on div "end" at bounding box center [554, 145] width 28 height 11
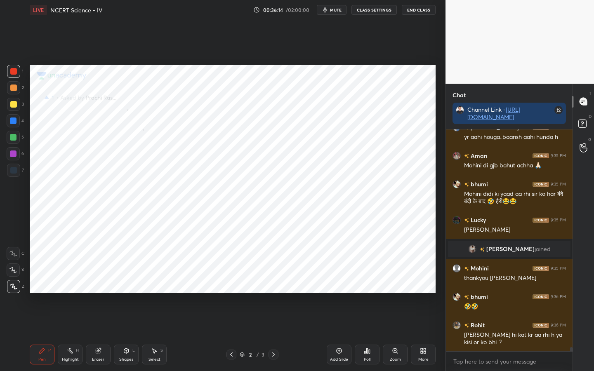
scroll to position [151, 124]
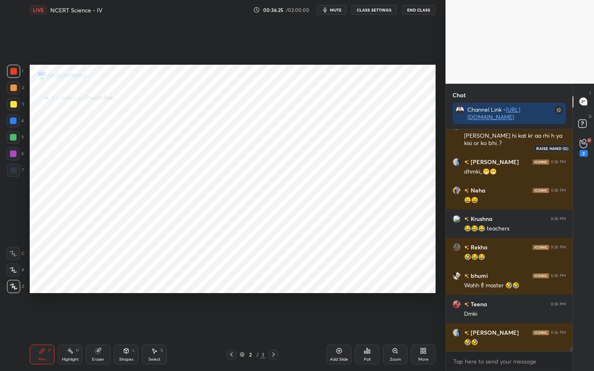
click at [584, 143] on icon at bounding box center [584, 143] width 8 height 9
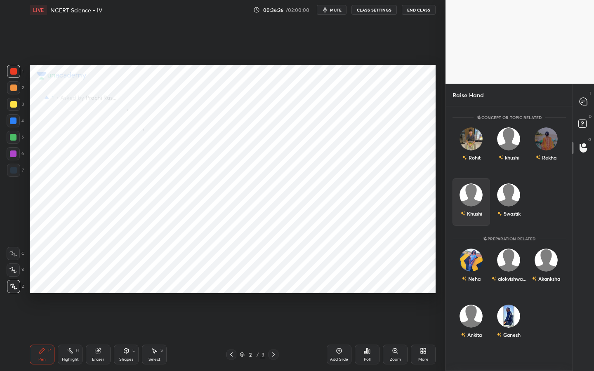
click at [476, 200] on div "Khushi" at bounding box center [472, 202] width 38 height 48
click at [474, 215] on button "INVITE" at bounding box center [471, 219] width 30 height 11
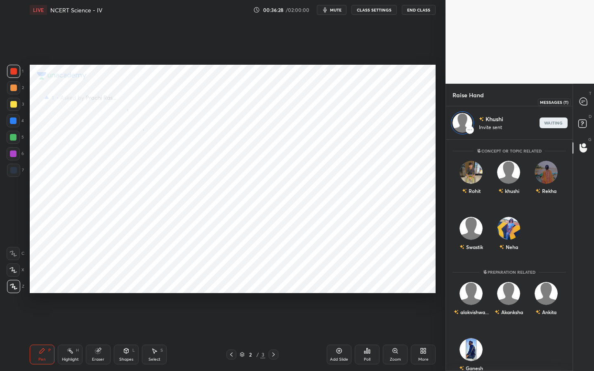
click at [584, 103] on icon at bounding box center [583, 101] width 7 height 7
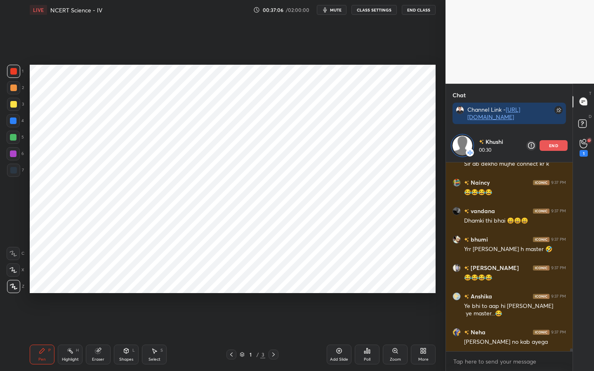
click at [552, 147] on p "end" at bounding box center [553, 146] width 9 height 4
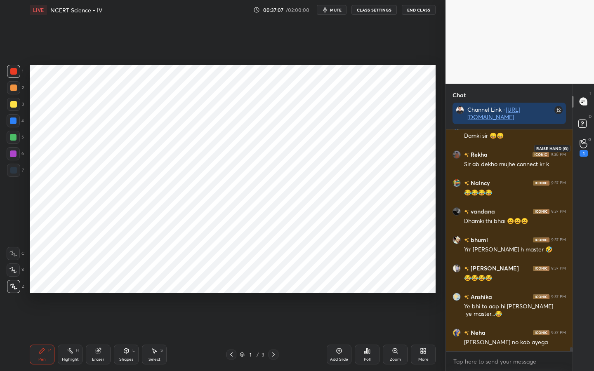
click at [586, 149] on div "1" at bounding box center [584, 148] width 8 height 18
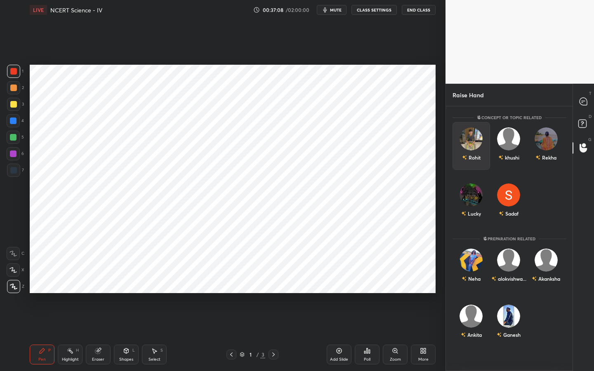
click at [471, 134] on img "grid" at bounding box center [471, 138] width 23 height 23
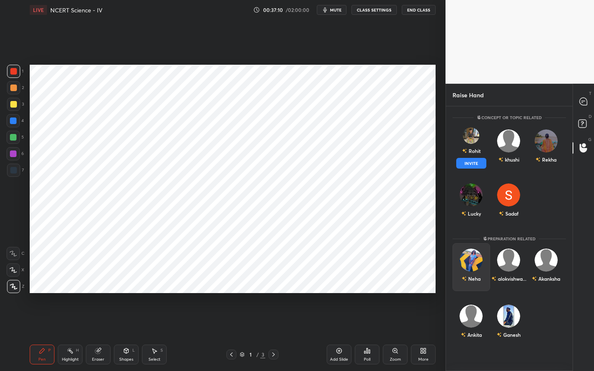
click at [473, 261] on img "grid" at bounding box center [471, 260] width 23 height 23
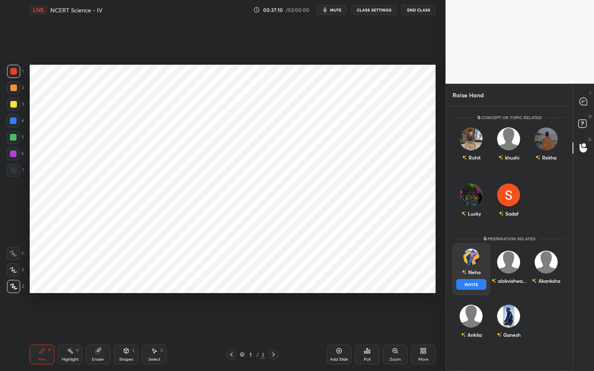
click at [475, 286] on button "INVITE" at bounding box center [471, 284] width 30 height 11
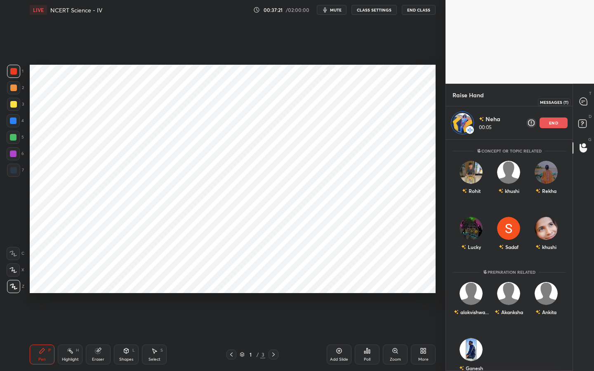
click at [582, 104] on icon at bounding box center [583, 101] width 7 height 7
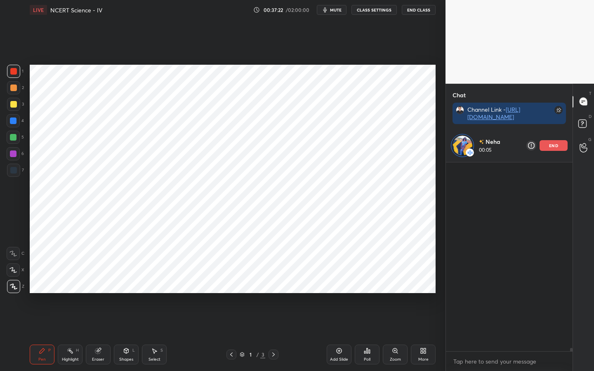
scroll to position [118, 124]
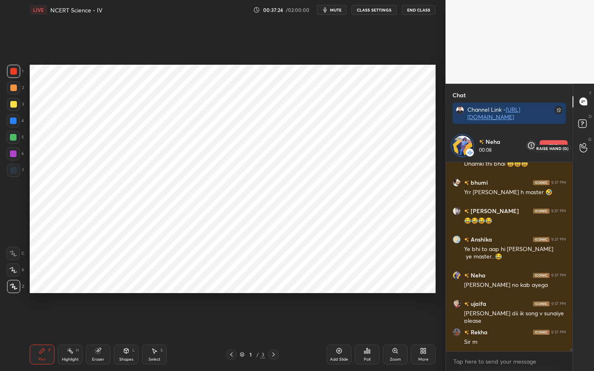
click at [581, 144] on icon at bounding box center [583, 148] width 7 height 8
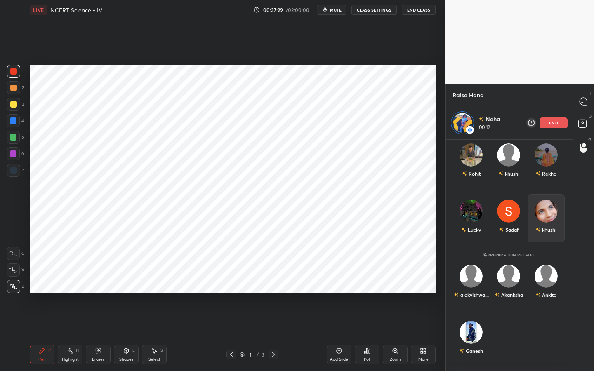
scroll to position [0, 0]
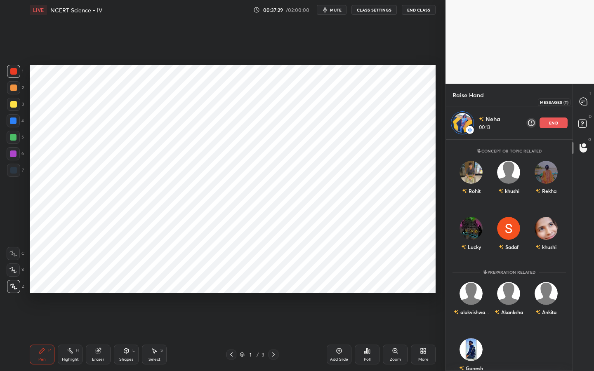
click at [584, 98] on icon at bounding box center [583, 101] width 7 height 7
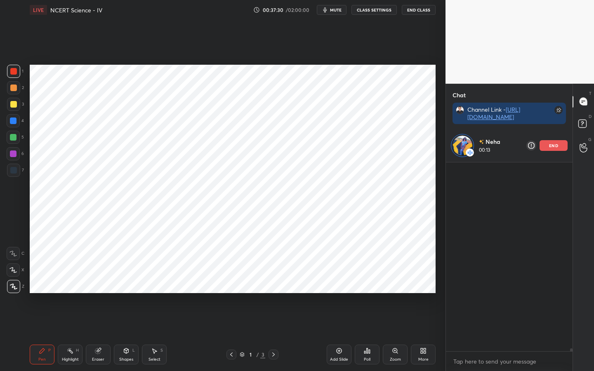
scroll to position [3, 3]
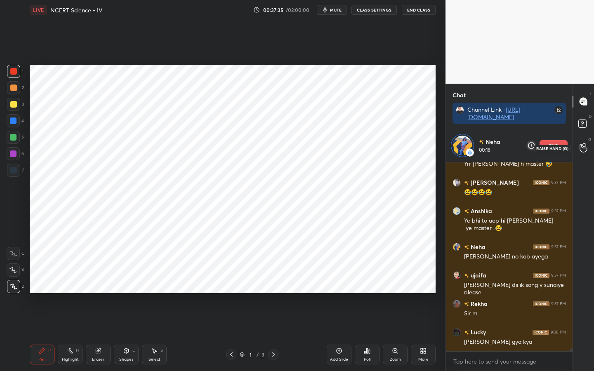
click at [580, 151] on icon at bounding box center [584, 147] width 8 height 9
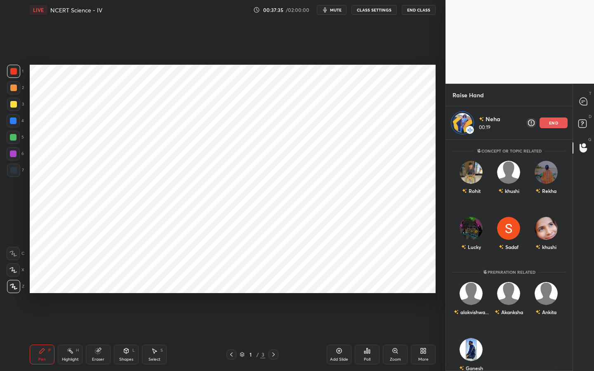
scroll to position [229, 124]
click at [583, 102] on icon at bounding box center [583, 101] width 7 height 7
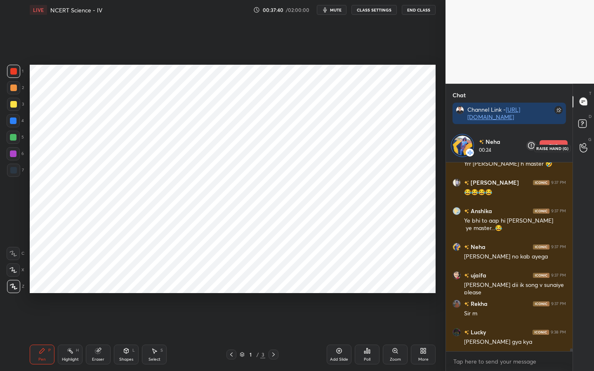
click at [584, 149] on icon at bounding box center [584, 147] width 8 height 9
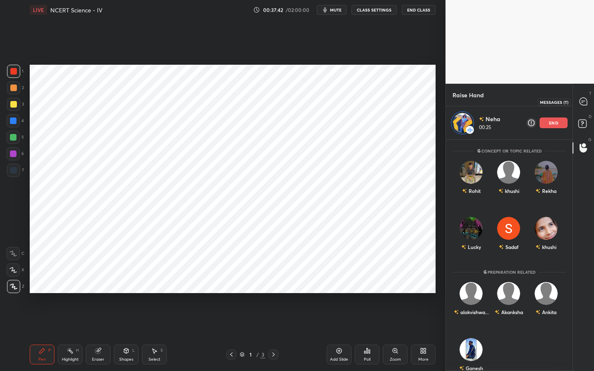
click at [582, 108] on div at bounding box center [583, 101] width 17 height 15
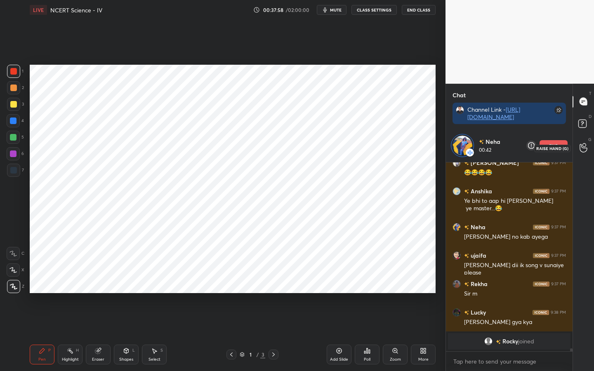
click at [588, 149] on div at bounding box center [583, 148] width 17 height 15
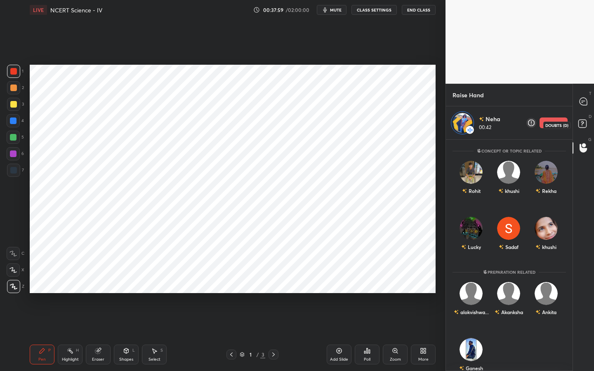
click at [585, 125] on rect at bounding box center [582, 124] width 8 height 8
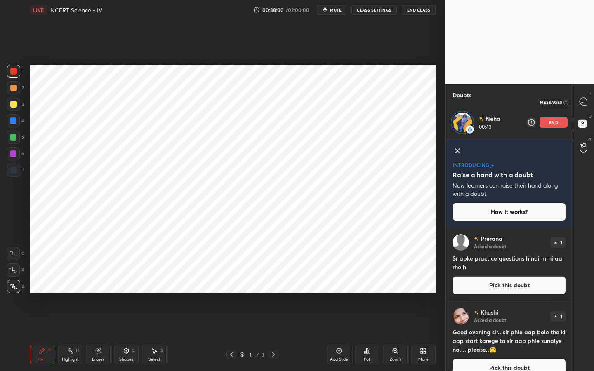
click at [585, 104] on icon at bounding box center [583, 101] width 7 height 7
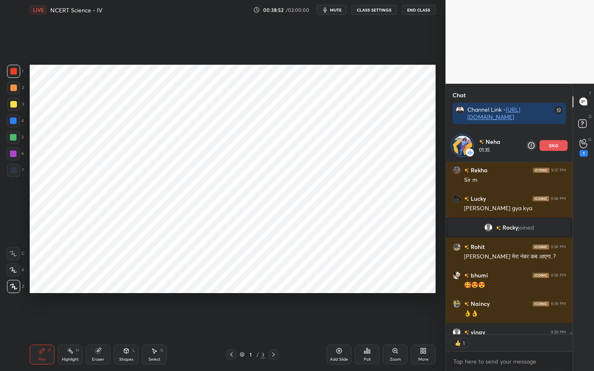
scroll to position [12326, 0]
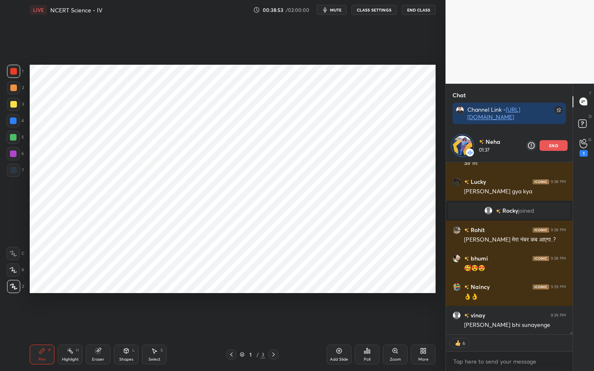
click at [559, 147] on div "end" at bounding box center [554, 145] width 28 height 11
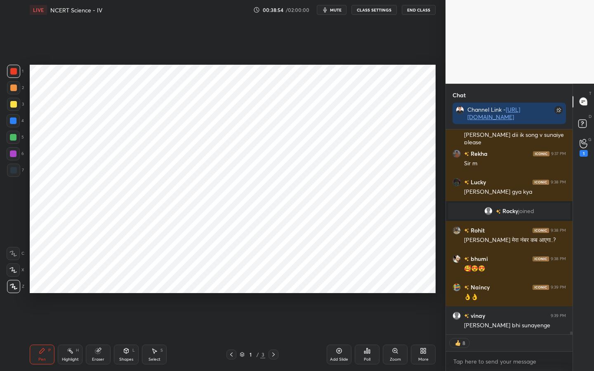
scroll to position [12293, 0]
click at [588, 145] on div "1" at bounding box center [583, 148] width 17 height 15
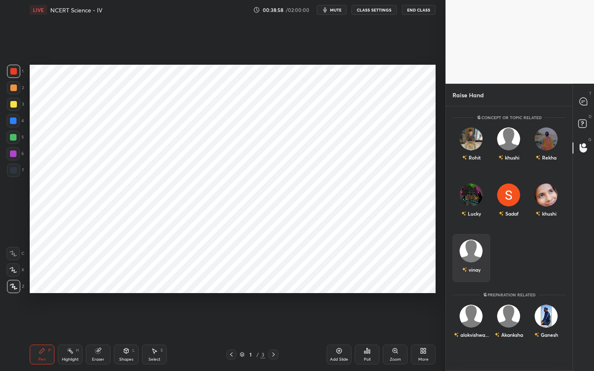
scroll to position [0, 0]
click at [472, 293] on img "grid" at bounding box center [471, 316] width 23 height 23
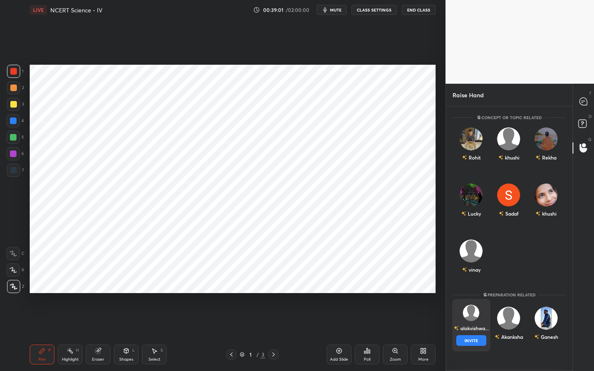
click at [467, 293] on button "INVITE" at bounding box center [471, 340] width 30 height 11
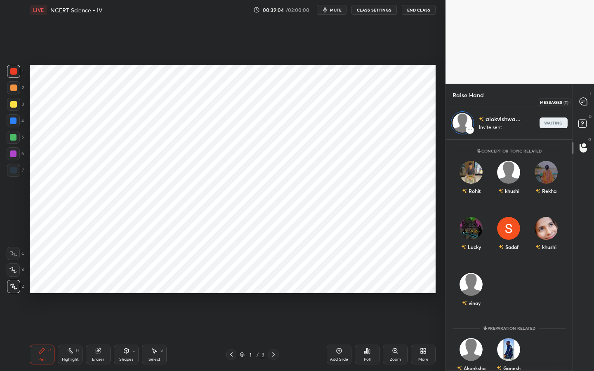
click at [584, 96] on div at bounding box center [583, 101] width 17 height 15
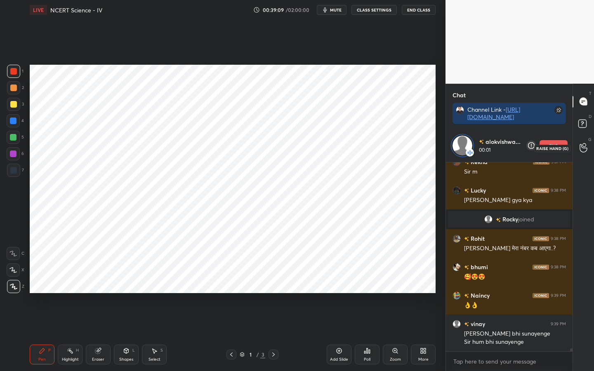
scroll to position [12317, 0]
click at [586, 146] on icon at bounding box center [584, 147] width 8 height 9
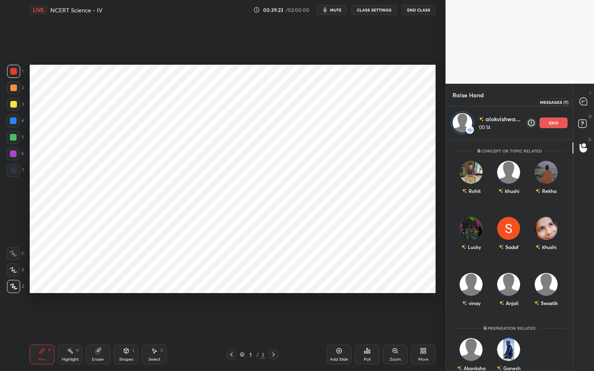
click at [584, 104] on icon at bounding box center [583, 101] width 7 height 7
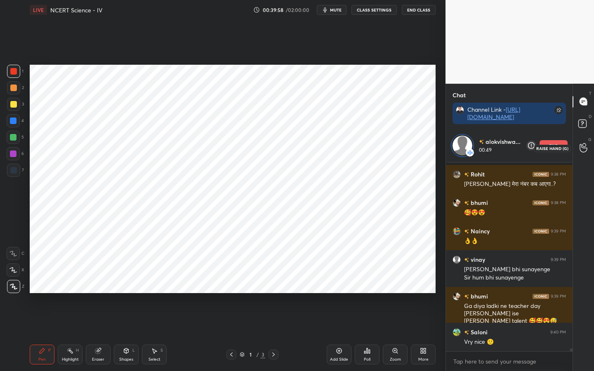
click at [582, 147] on icon at bounding box center [583, 148] width 7 height 8
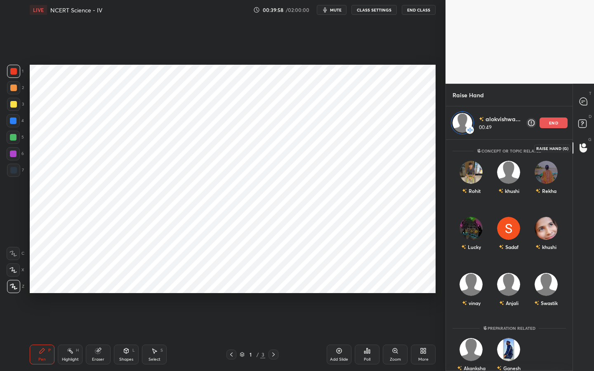
scroll to position [229, 124]
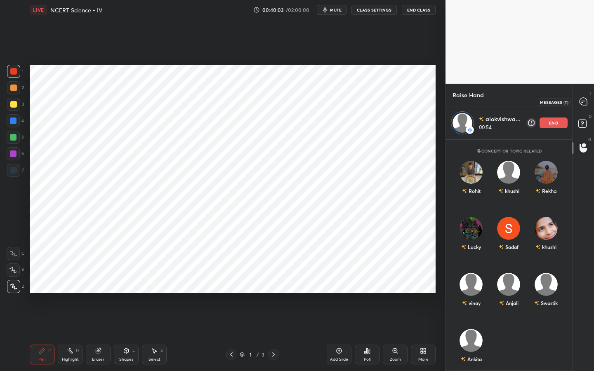
click at [582, 104] on icon at bounding box center [583, 101] width 7 height 7
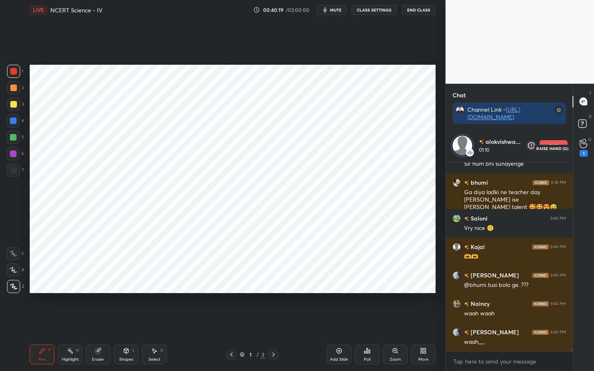
scroll to position [12524, 0]
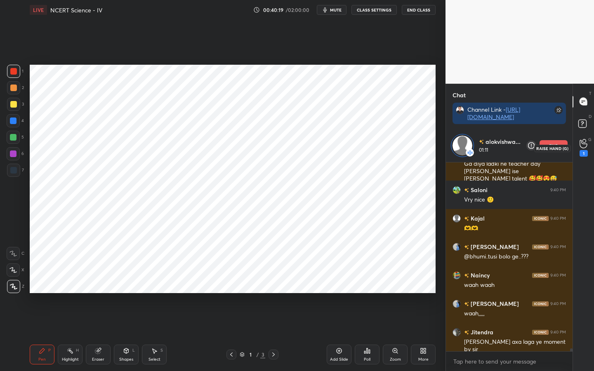
click at [583, 146] on icon at bounding box center [584, 143] width 8 height 9
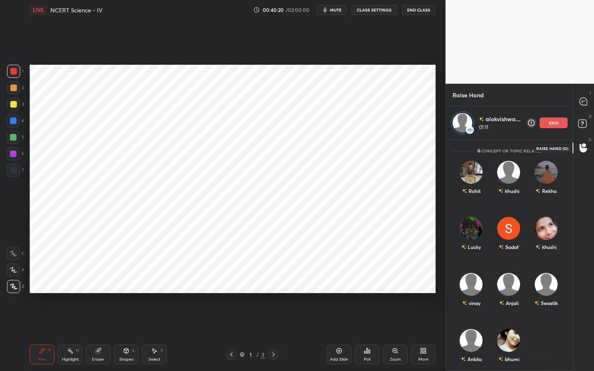
scroll to position [229, 124]
click at [557, 121] on p "end" at bounding box center [553, 123] width 9 height 4
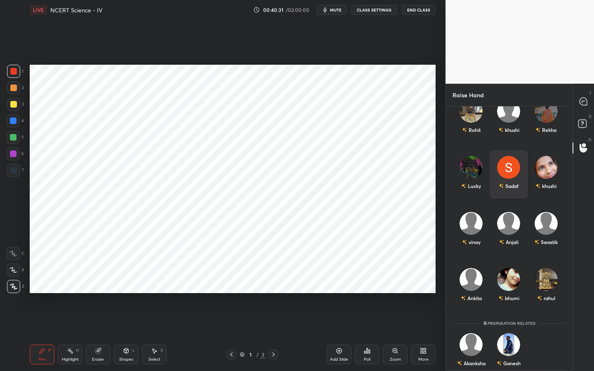
scroll to position [40, 0]
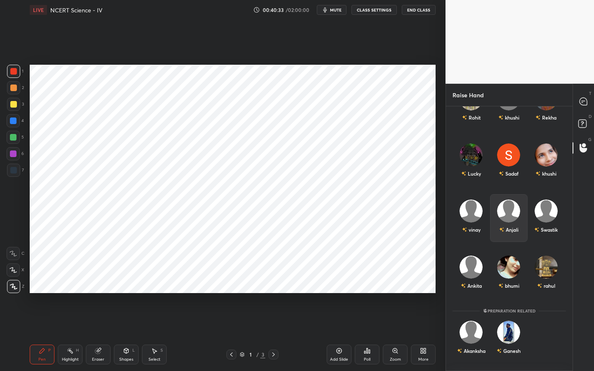
click at [503, 208] on img "grid" at bounding box center [508, 211] width 23 height 23
click at [503, 233] on button "INVITE" at bounding box center [509, 235] width 30 height 11
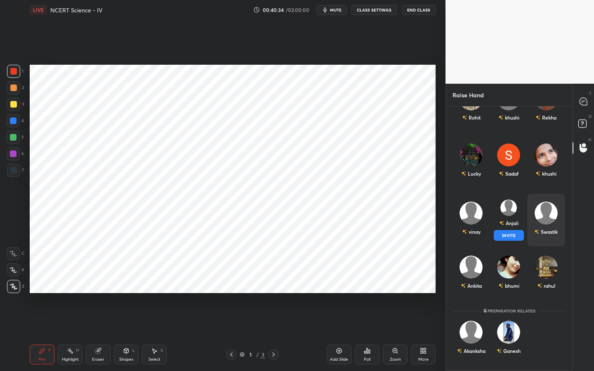
scroll to position [229, 124]
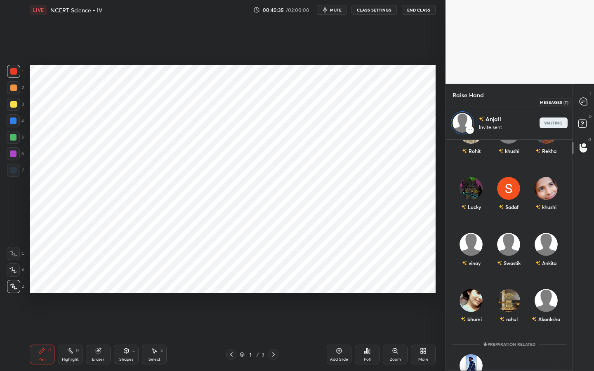
click at [584, 104] on icon at bounding box center [583, 101] width 7 height 7
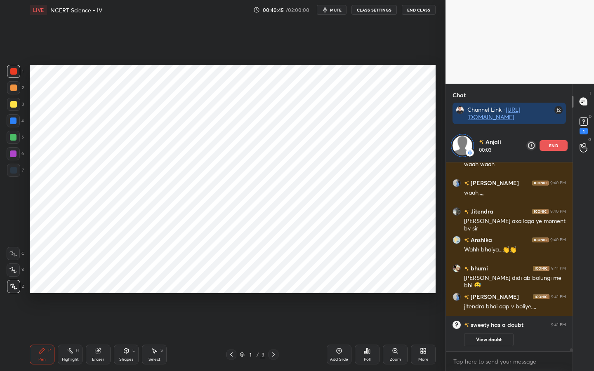
scroll to position [12131, 0]
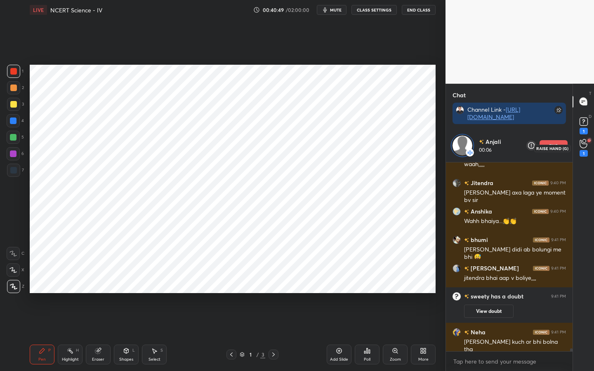
click at [585, 145] on icon at bounding box center [584, 143] width 8 height 9
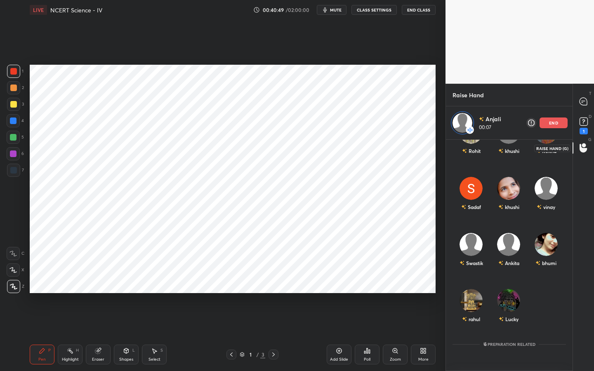
scroll to position [229, 124]
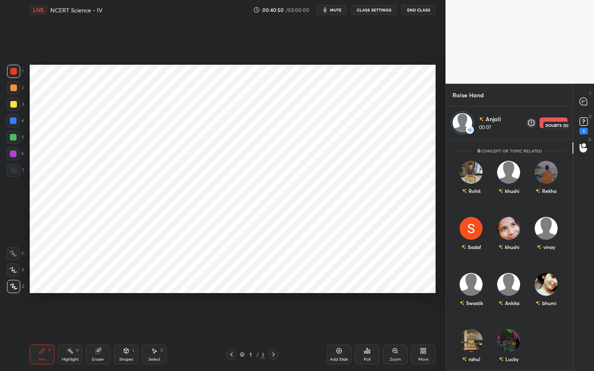
click at [584, 127] on icon at bounding box center [584, 122] width 12 height 12
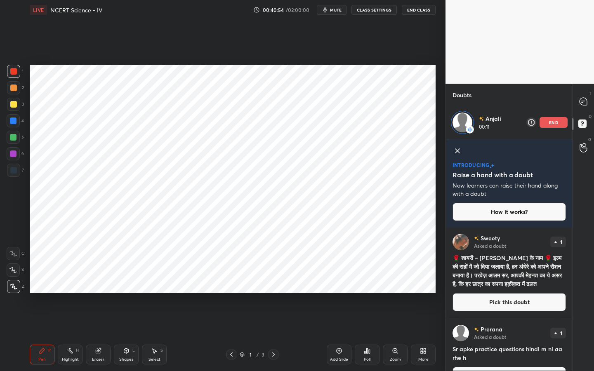
scroll to position [0, 0]
click at [506, 293] on button "Pick this doubt" at bounding box center [509, 303] width 113 height 18
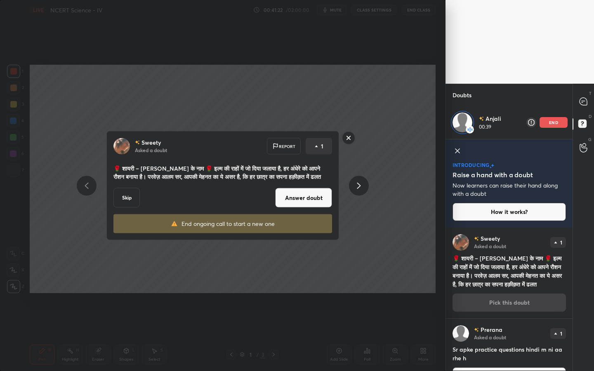
click at [296, 202] on button "Answer doubt" at bounding box center [303, 198] width 57 height 20
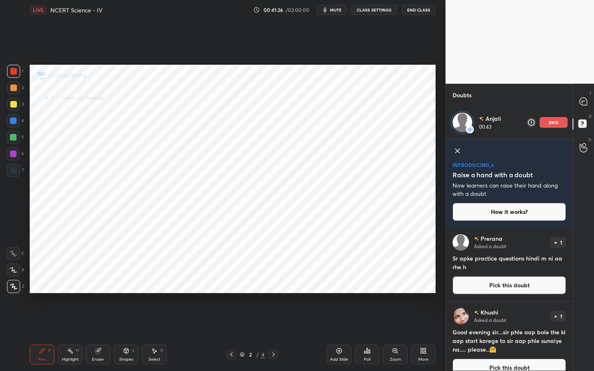
click at [232, 293] on icon at bounding box center [231, 354] width 7 height 7
click at [581, 110] on div "T Messages (T)" at bounding box center [583, 101] width 21 height 23
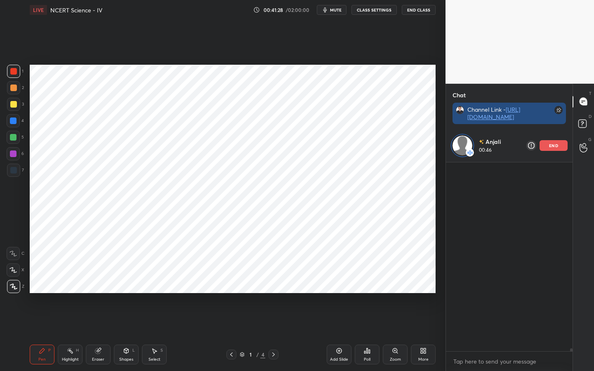
scroll to position [186, 124]
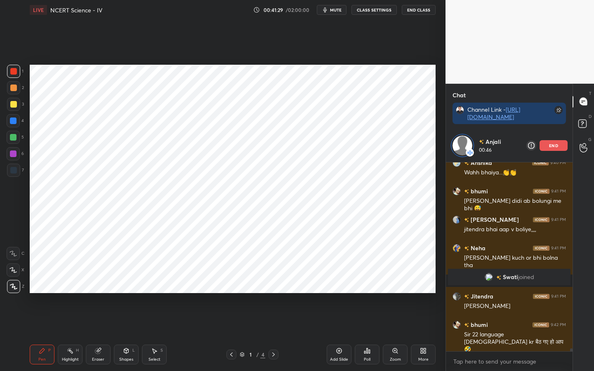
click at [556, 146] on p "end" at bounding box center [553, 146] width 9 height 4
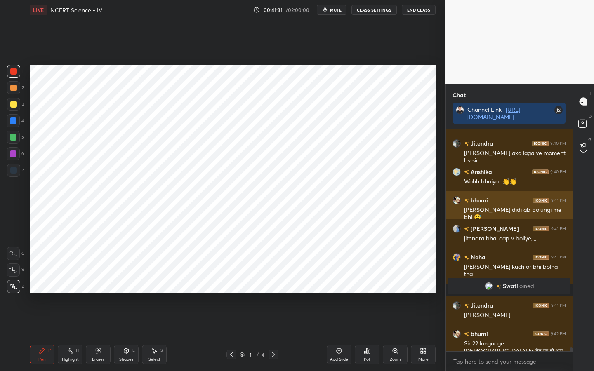
scroll to position [12302, 0]
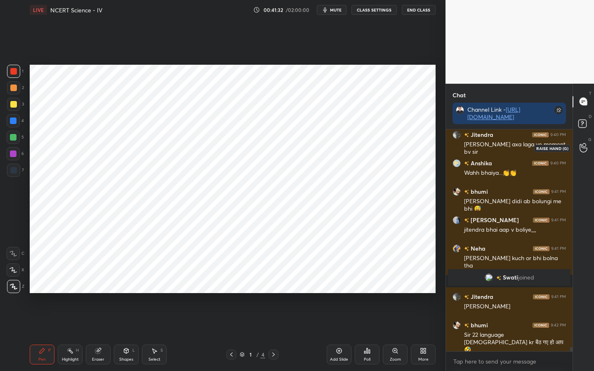
click at [582, 149] on icon at bounding box center [584, 147] width 8 height 9
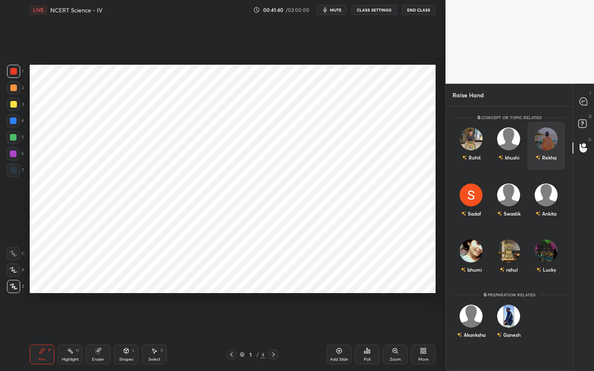
click at [547, 141] on img "grid" at bounding box center [546, 138] width 23 height 23
click at [542, 166] on button "INVITE" at bounding box center [546, 163] width 30 height 11
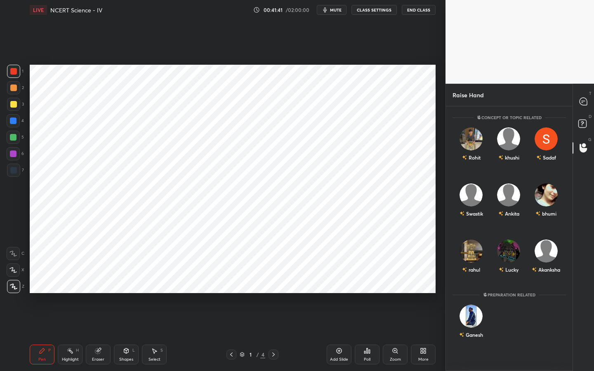
scroll to position [229, 124]
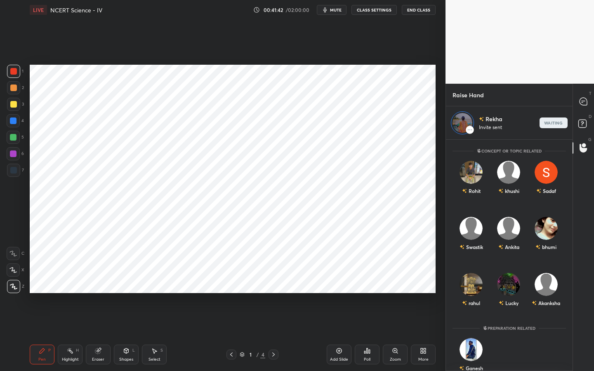
click at [587, 111] on div "T Messages (T)" at bounding box center [583, 101] width 21 height 23
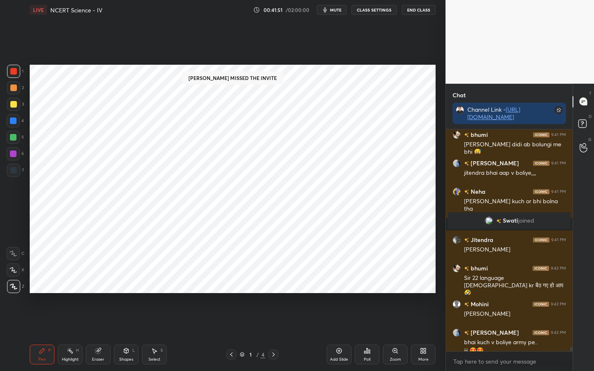
scroll to position [12367, 0]
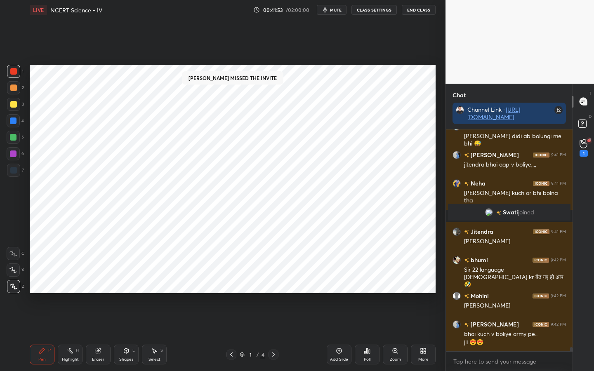
click at [583, 138] on div "G Raise Hand (G) 1" at bounding box center [583, 148] width 21 height 23
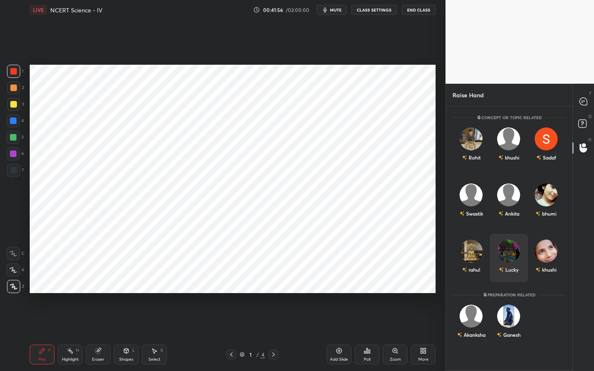
click at [508, 246] on img "grid" at bounding box center [508, 251] width 23 height 23
click at [509, 279] on button "INVITE" at bounding box center [509, 275] width 30 height 11
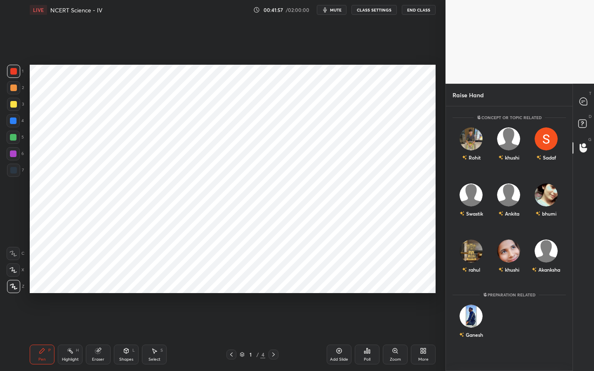
scroll to position [229, 124]
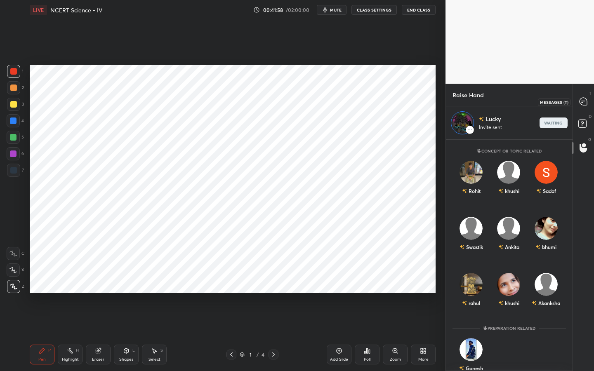
click at [580, 101] on icon at bounding box center [583, 101] width 7 height 7
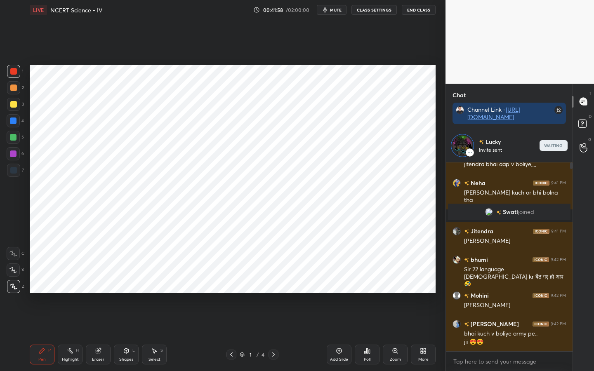
scroll to position [3, 3]
click at [581, 149] on icon at bounding box center [584, 147] width 8 height 9
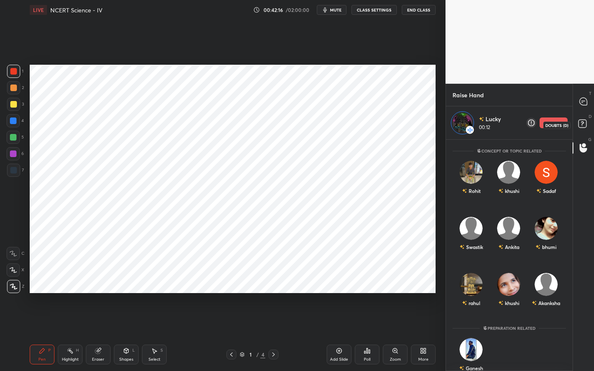
click at [582, 128] on icon at bounding box center [583, 125] width 15 height 15
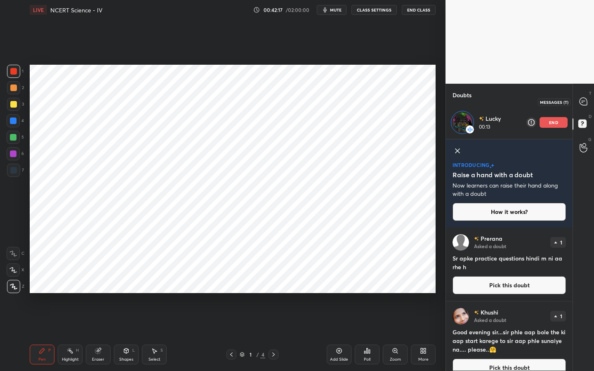
click at [584, 106] on div at bounding box center [583, 101] width 17 height 15
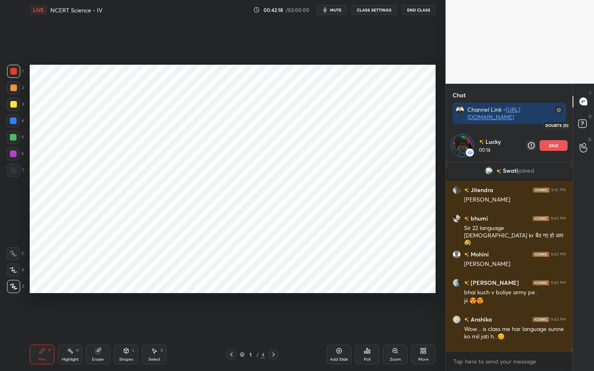
click at [585, 127] on rect at bounding box center [582, 124] width 8 height 8
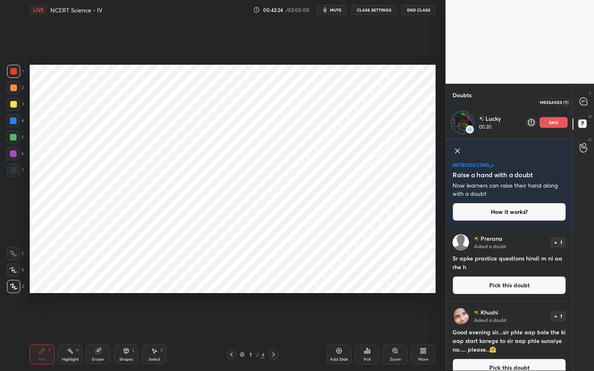
click at [587, 103] on icon at bounding box center [583, 101] width 7 height 7
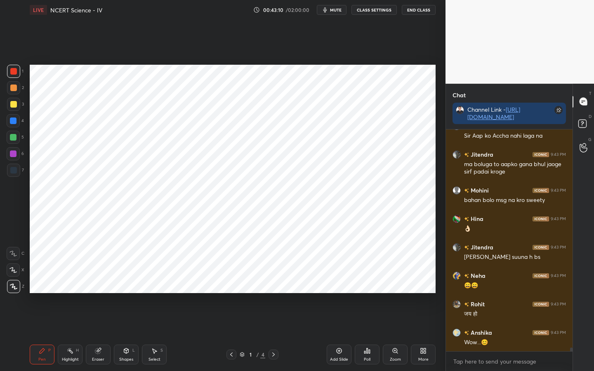
scroll to position [151, 124]
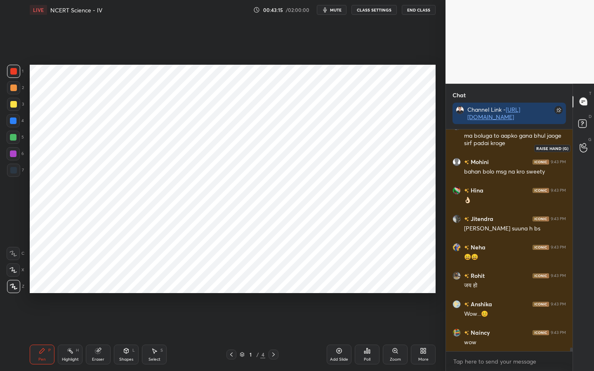
click at [583, 146] on circle at bounding box center [583, 145] width 3 height 3
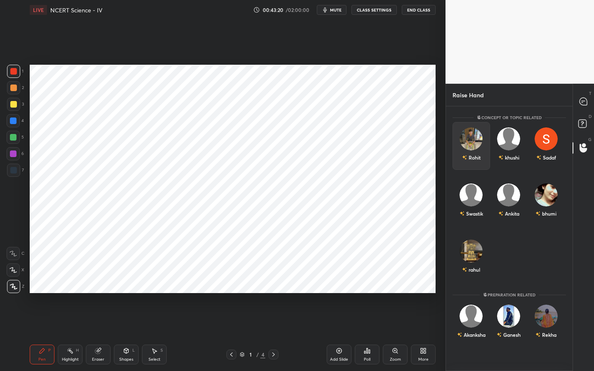
click at [470, 141] on img "grid" at bounding box center [471, 138] width 23 height 23
click at [470, 159] on button "INVITE" at bounding box center [471, 163] width 30 height 11
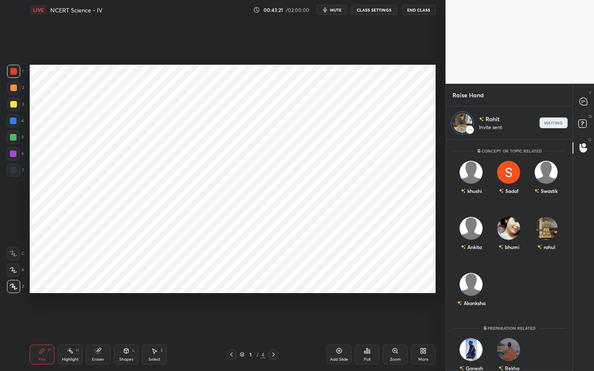
scroll to position [229, 124]
click at [588, 101] on div at bounding box center [583, 101] width 17 height 15
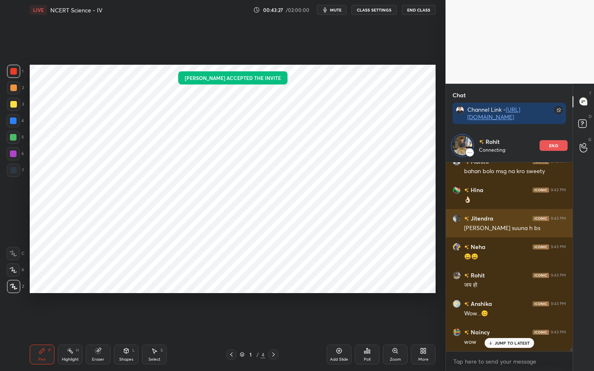
scroll to position [12793, 0]
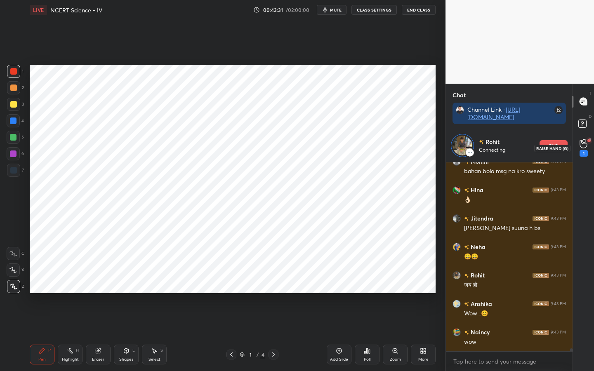
click at [585, 155] on div "1" at bounding box center [584, 153] width 8 height 7
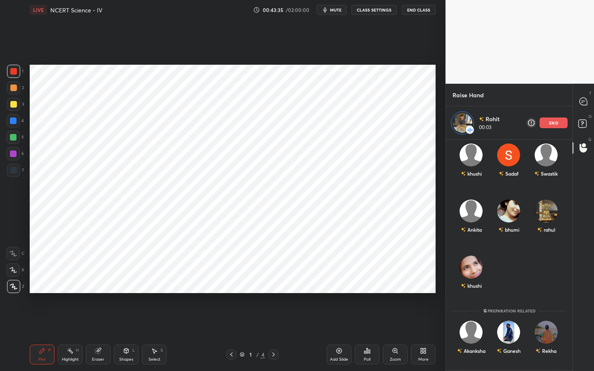
scroll to position [0, 0]
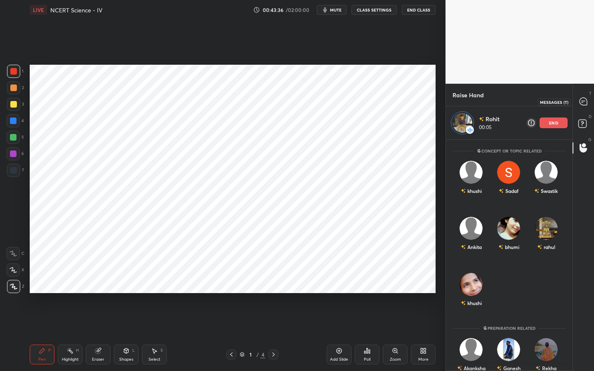
click at [582, 108] on div at bounding box center [583, 101] width 17 height 15
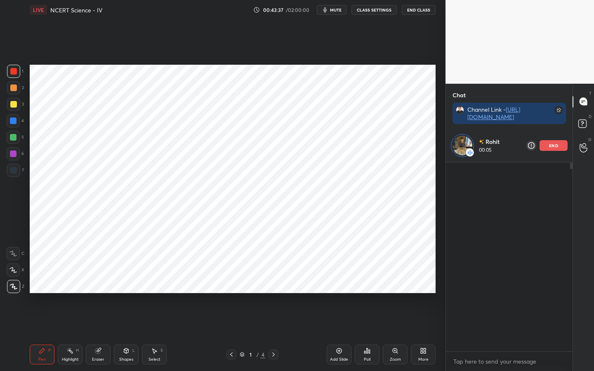
scroll to position [186, 124]
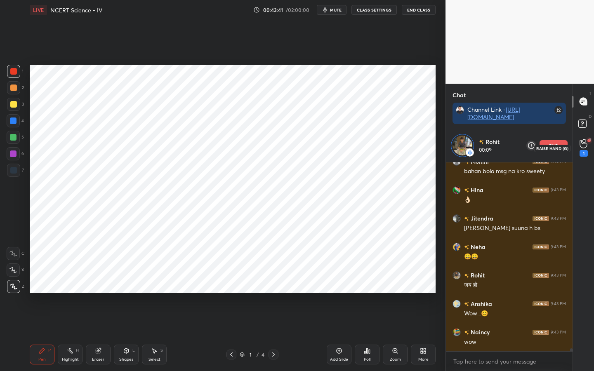
click at [590, 146] on div "1" at bounding box center [583, 148] width 17 height 15
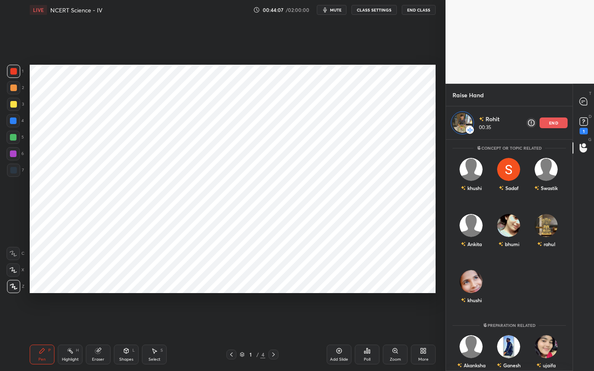
scroll to position [0, 0]
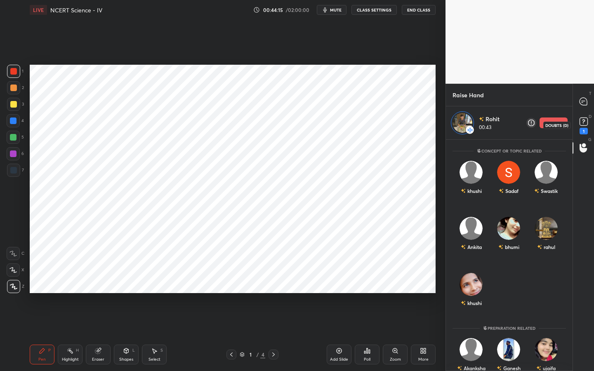
click at [587, 128] on div "1" at bounding box center [584, 125] width 12 height 19
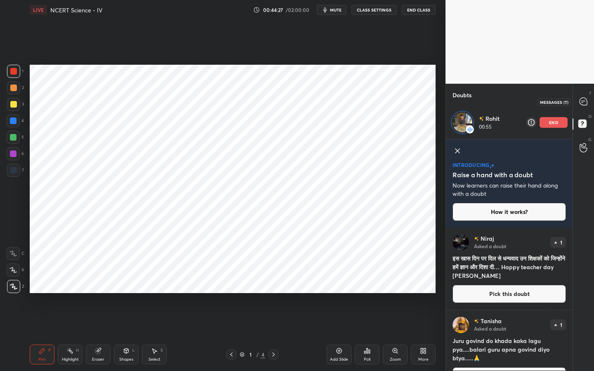
click at [585, 103] on icon at bounding box center [583, 101] width 7 height 7
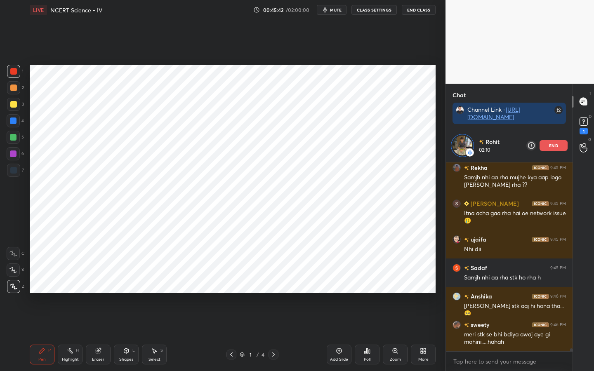
scroll to position [13131, 0]
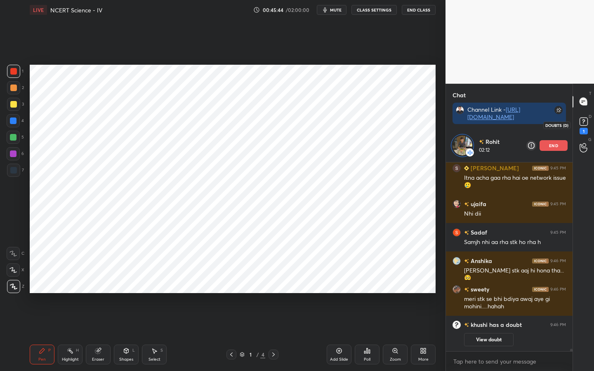
click at [581, 118] on rect at bounding box center [584, 122] width 8 height 8
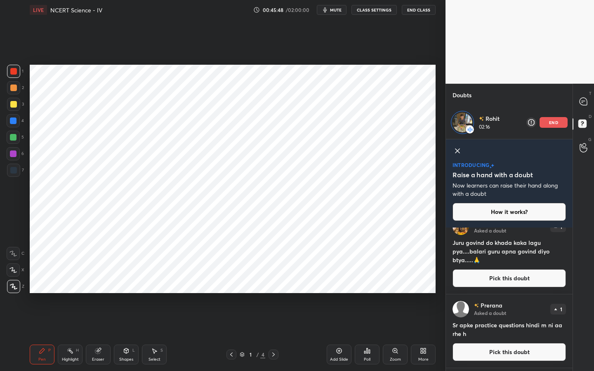
scroll to position [252, 0]
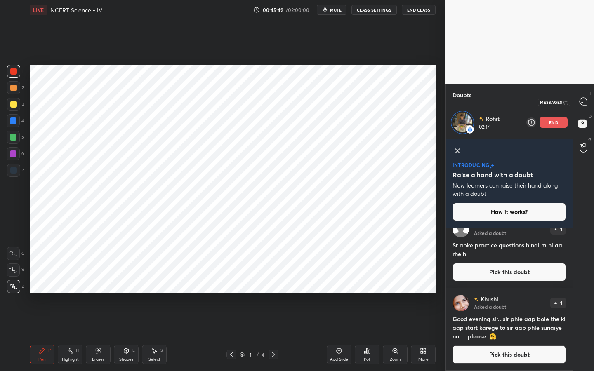
click at [585, 106] on icon at bounding box center [583, 101] width 9 height 9
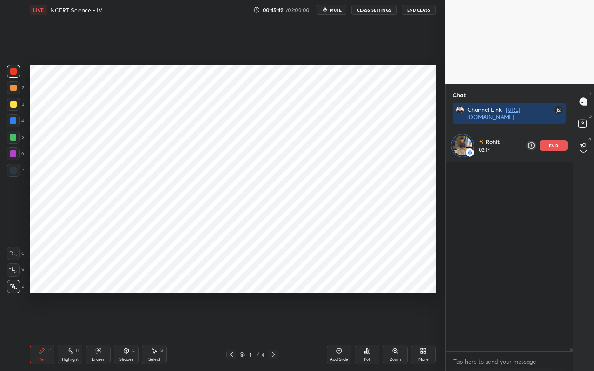
scroll to position [186, 124]
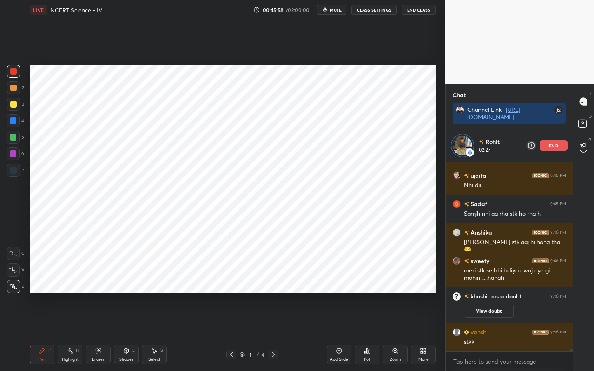
click at [98, 293] on div "Eraser" at bounding box center [98, 355] width 25 height 20
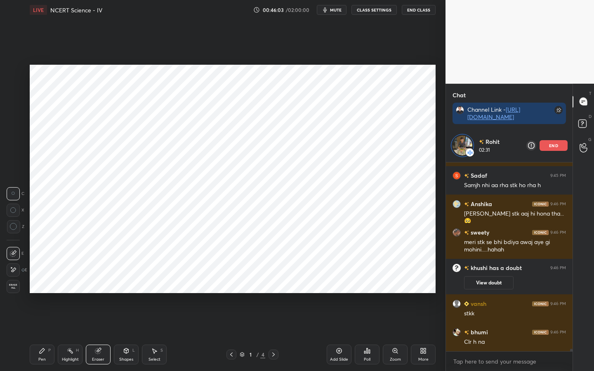
scroll to position [13187, 0]
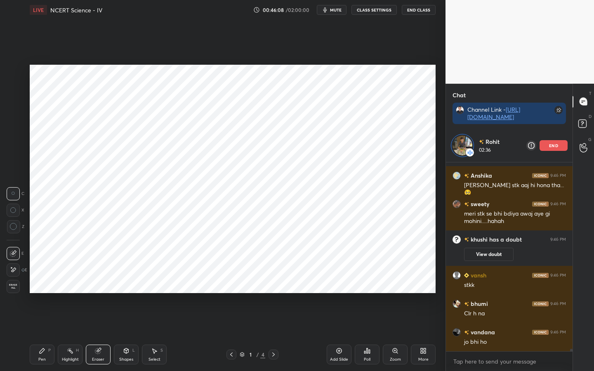
click at [45, 293] on div "Pen" at bounding box center [41, 360] width 7 height 4
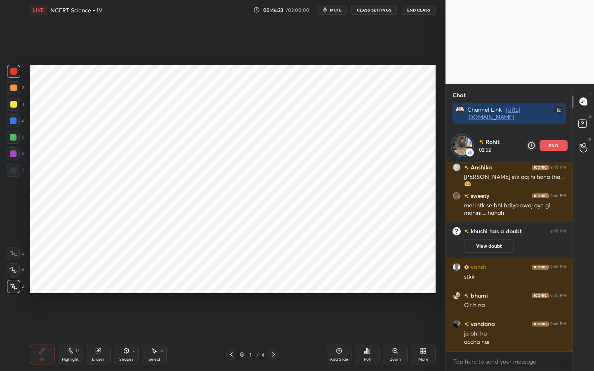
click at [338, 10] on span "mute" at bounding box center [336, 10] width 12 height 6
click at [338, 10] on span "unmute" at bounding box center [335, 10] width 18 height 6
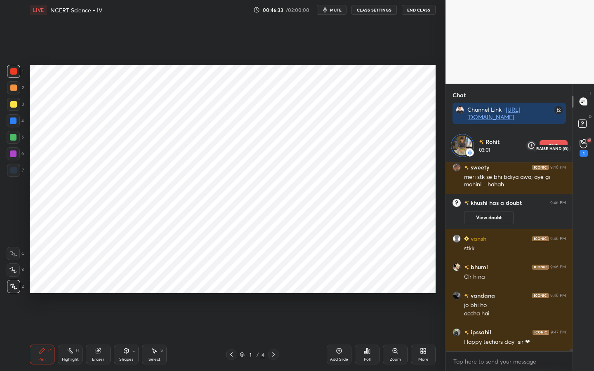
click at [580, 151] on div "1" at bounding box center [584, 153] width 8 height 7
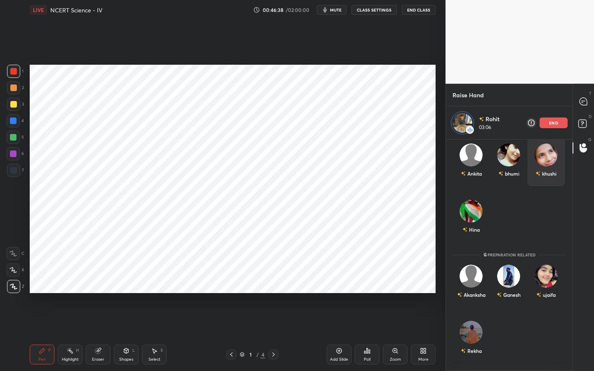
scroll to position [0, 0]
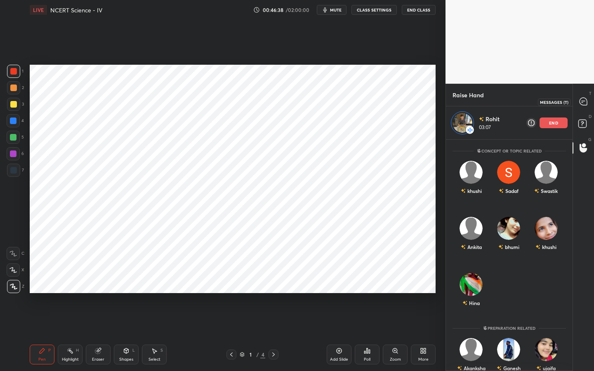
click at [582, 103] on icon at bounding box center [583, 101] width 7 height 7
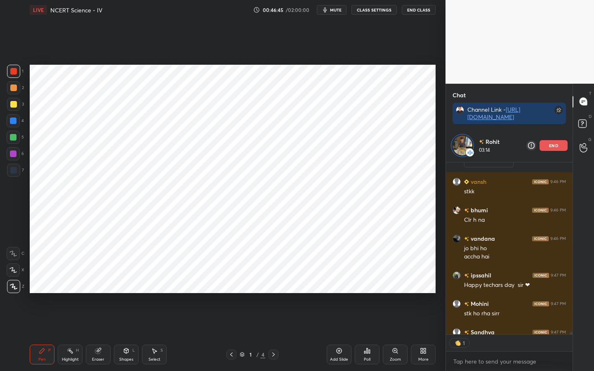
scroll to position [13334, 0]
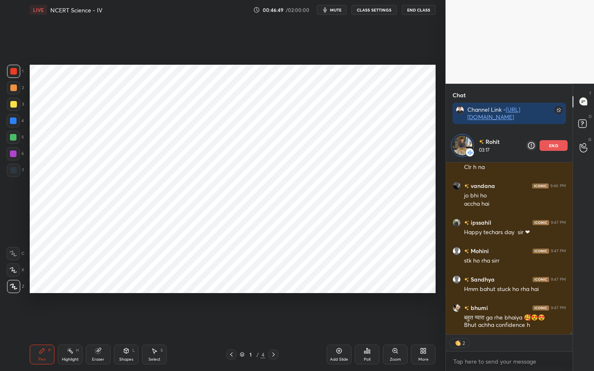
click at [548, 147] on div "end" at bounding box center [554, 145] width 28 height 11
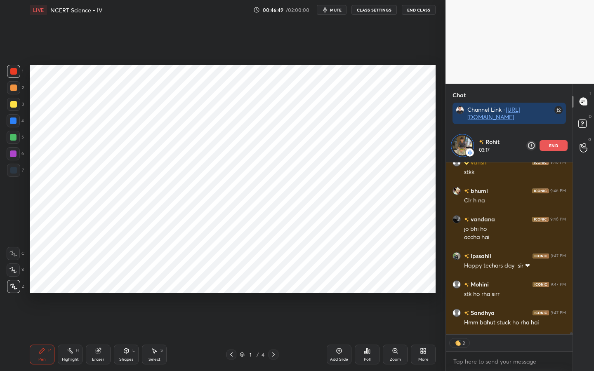
scroll to position [242, 0]
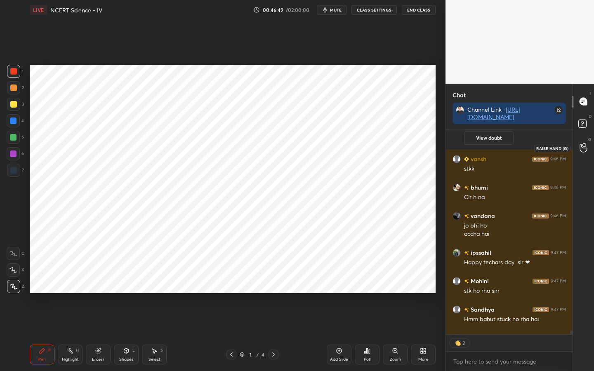
click at [578, 147] on div at bounding box center [583, 148] width 17 height 15
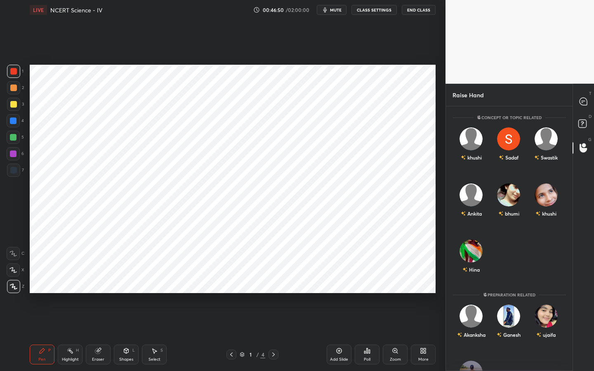
scroll to position [40, 0]
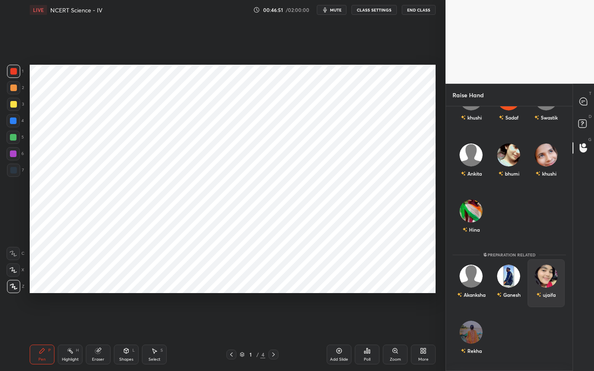
click at [553, 281] on div "ujaifa" at bounding box center [547, 283] width 38 height 48
click at [545, 293] on button "INVITE" at bounding box center [546, 300] width 30 height 11
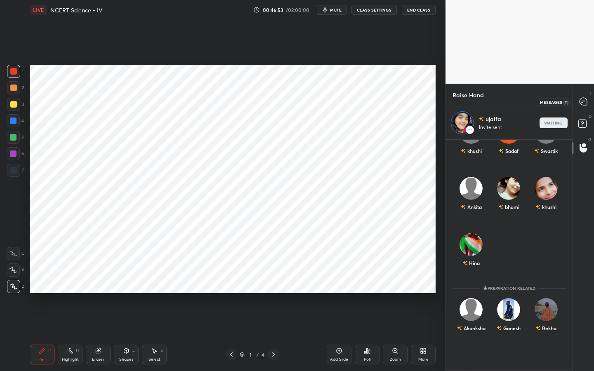
click at [586, 104] on icon at bounding box center [583, 101] width 7 height 7
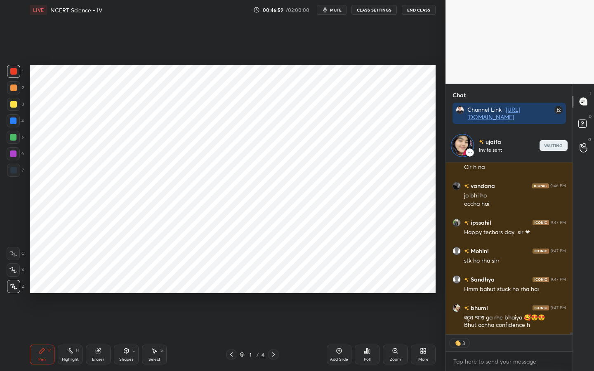
scroll to position [3, 3]
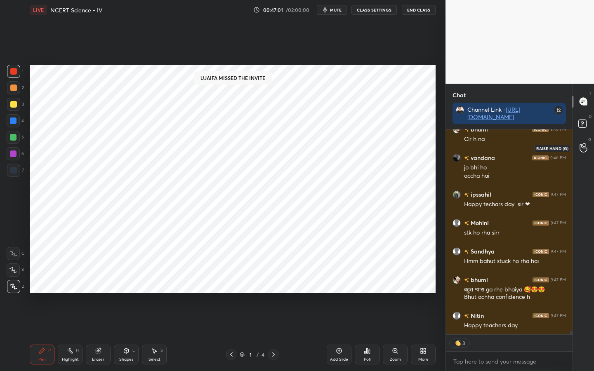
click at [587, 150] on icon at bounding box center [584, 147] width 8 height 9
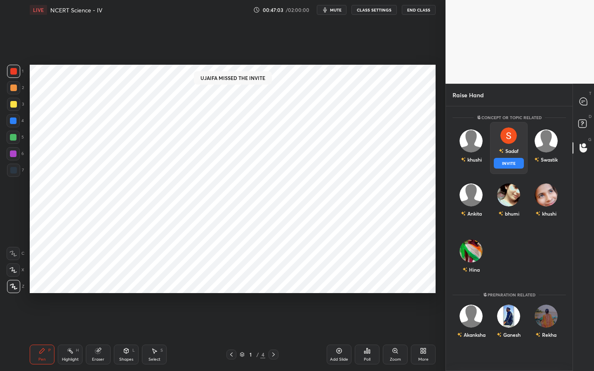
click at [509, 134] on img "grid" at bounding box center [508, 135] width 17 height 17
click at [509, 162] on button "INVITE" at bounding box center [509, 163] width 30 height 11
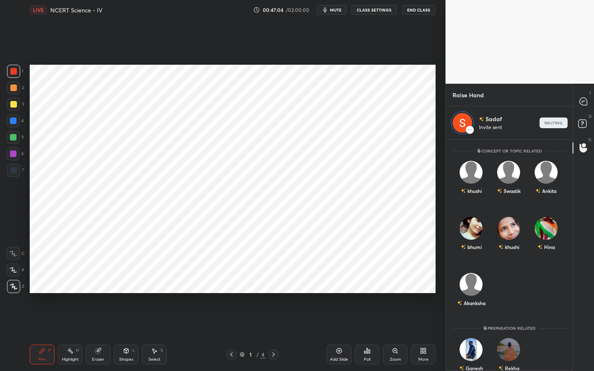
click at [581, 109] on div "T Messages (T)" at bounding box center [583, 101] width 21 height 23
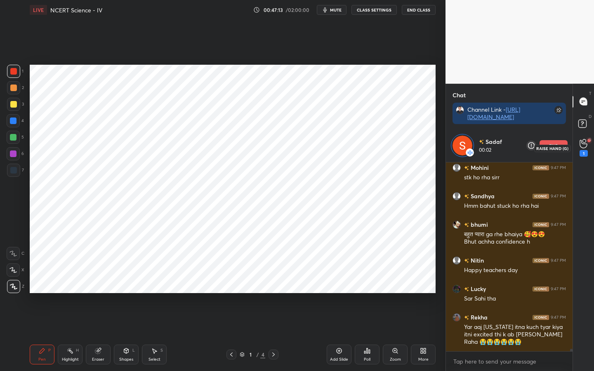
click at [583, 149] on div "1" at bounding box center [584, 148] width 8 height 18
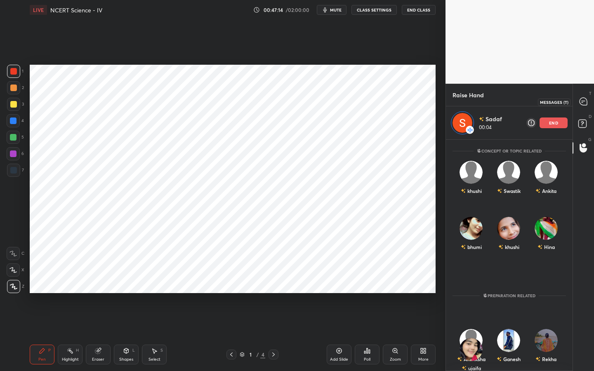
click at [582, 100] on icon at bounding box center [583, 101] width 7 height 7
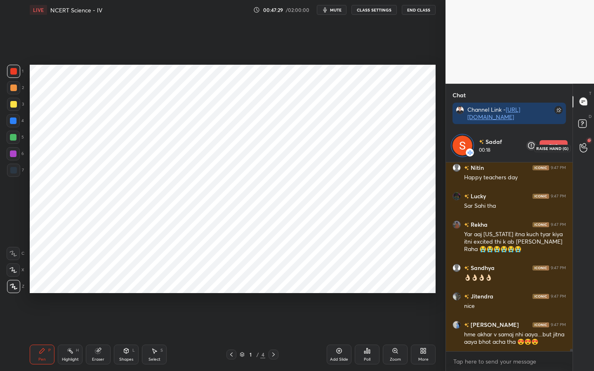
click at [582, 147] on icon at bounding box center [584, 147] width 8 height 9
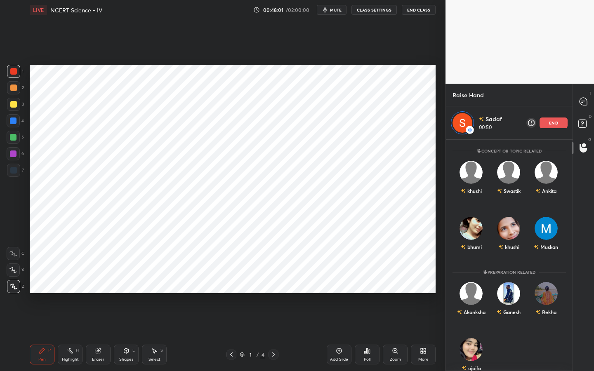
click at [528, 293] on div "Akanksha Ganesh Rekha" at bounding box center [509, 305] width 127 height 56
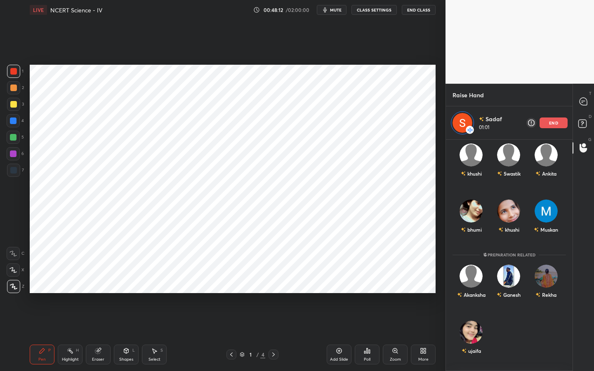
scroll to position [0, 0]
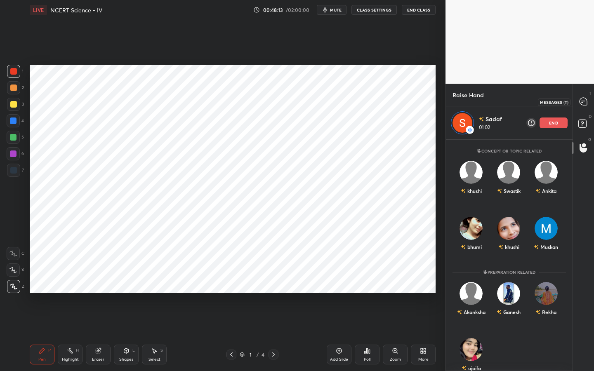
click at [581, 105] on icon at bounding box center [583, 101] width 9 height 9
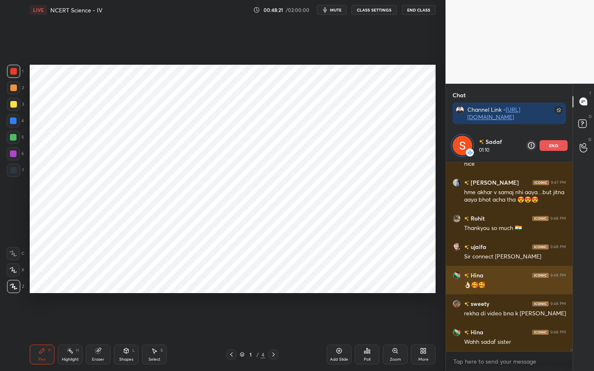
scroll to position [13773, 0]
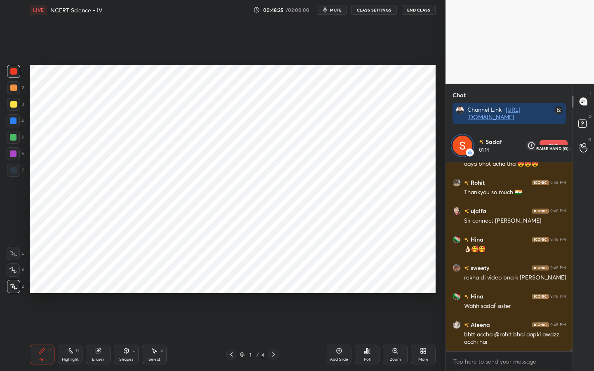
click at [585, 149] on icon at bounding box center [584, 147] width 8 height 9
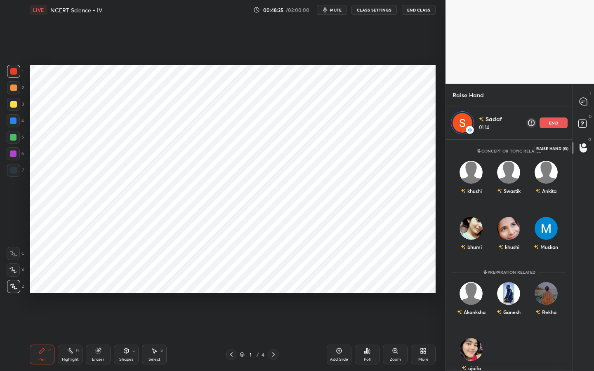
scroll to position [229, 124]
click at [548, 120] on div "end" at bounding box center [554, 123] width 28 height 11
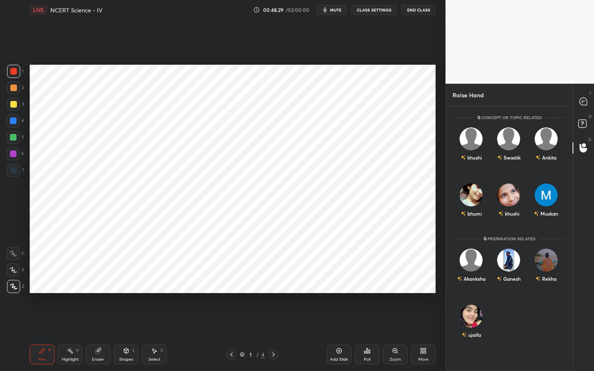
scroll to position [262, 124]
click at [484, 293] on div "ujaifa" at bounding box center [472, 323] width 38 height 48
click at [477, 293] on div "ujaifa" at bounding box center [471, 328] width 19 height 14
click at [471, 293] on button "INVITE" at bounding box center [471, 340] width 30 height 11
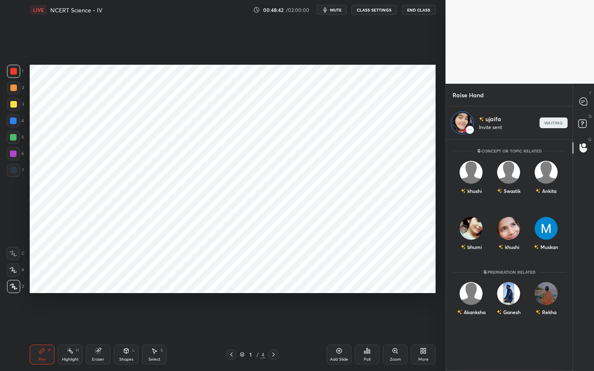
scroll to position [229, 124]
click at [581, 104] on icon at bounding box center [583, 101] width 7 height 7
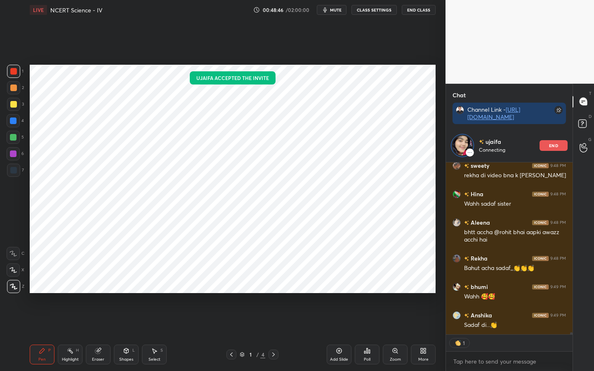
scroll to position [13904, 0]
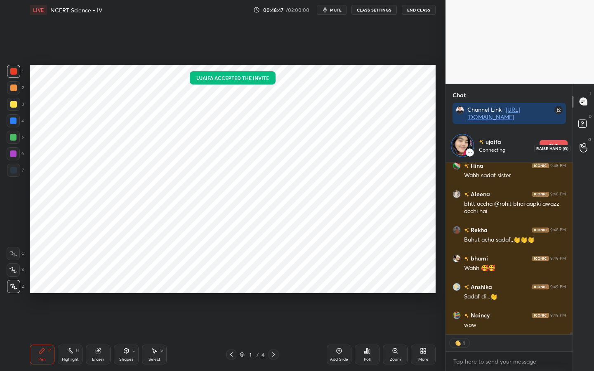
click at [584, 154] on div at bounding box center [583, 148] width 17 height 15
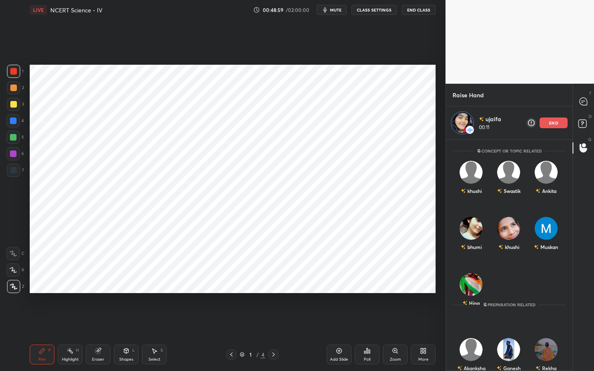
scroll to position [17, 0]
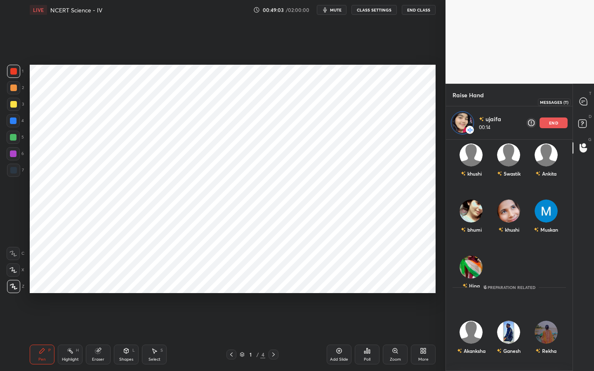
click at [579, 104] on div at bounding box center [583, 101] width 17 height 15
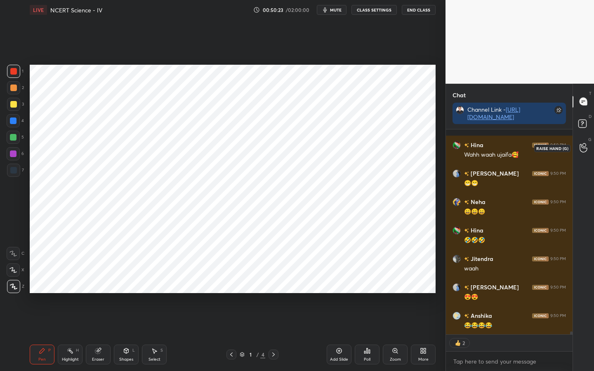
scroll to position [14036, 0]
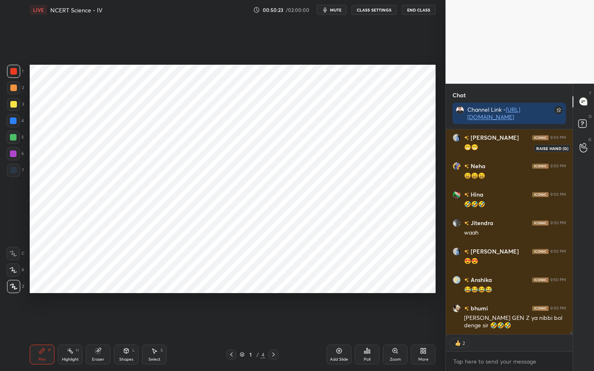
click at [585, 151] on icon at bounding box center [583, 148] width 7 height 8
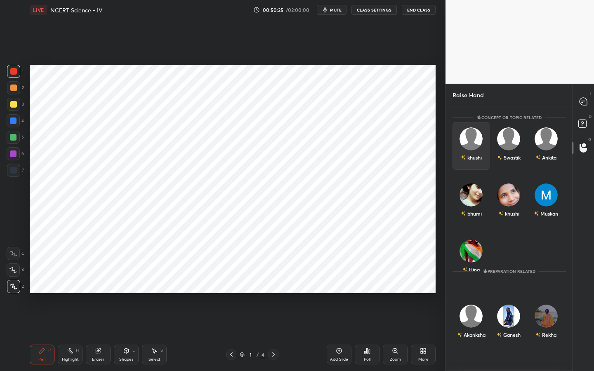
click at [475, 134] on img "grid" at bounding box center [471, 138] width 23 height 23
click at [476, 163] on button "INVITE" at bounding box center [471, 163] width 30 height 11
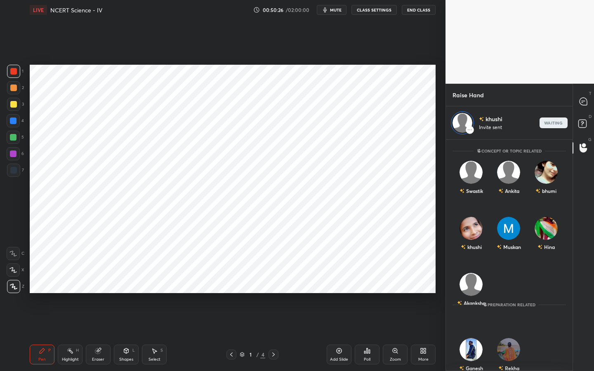
scroll to position [229, 124]
click at [584, 101] on icon at bounding box center [583, 101] width 7 height 7
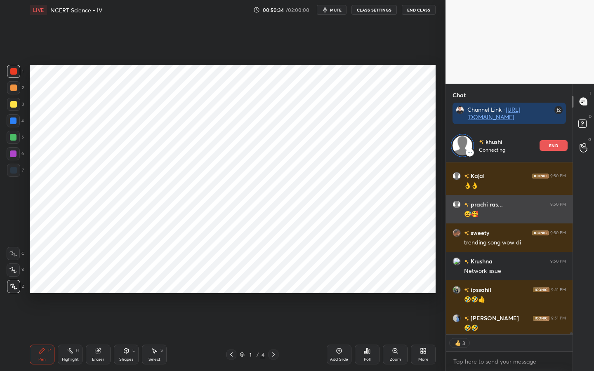
scroll to position [14387, 0]
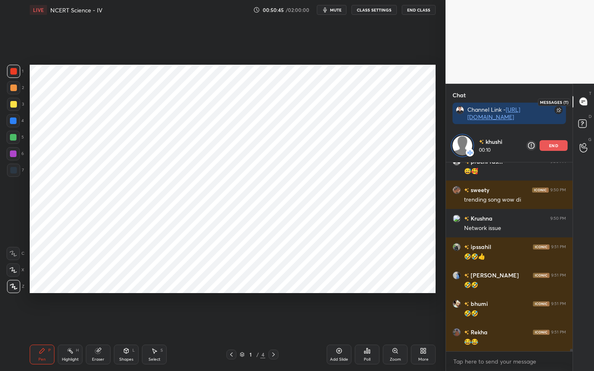
click at [591, 108] on div at bounding box center [583, 101] width 17 height 15
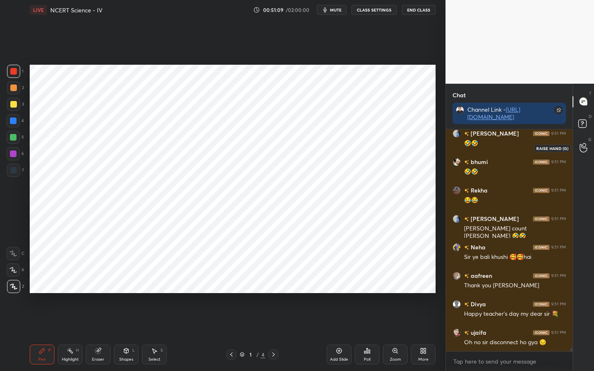
click at [578, 146] on div at bounding box center [583, 148] width 17 height 15
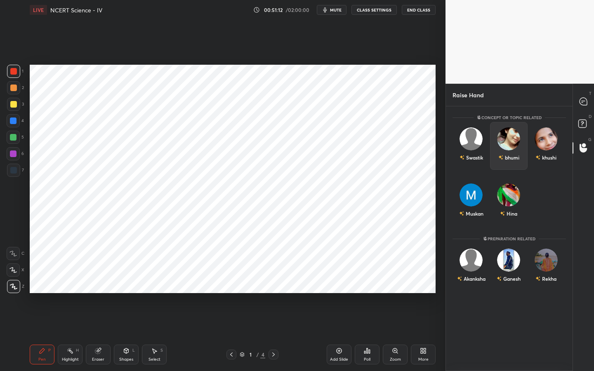
click at [507, 152] on div "bhumi" at bounding box center [508, 158] width 21 height 14
click at [507, 163] on button "INVITE" at bounding box center [509, 163] width 30 height 11
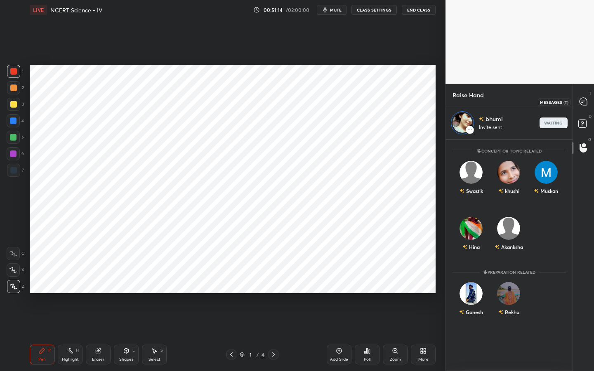
click at [579, 104] on icon at bounding box center [583, 101] width 9 height 9
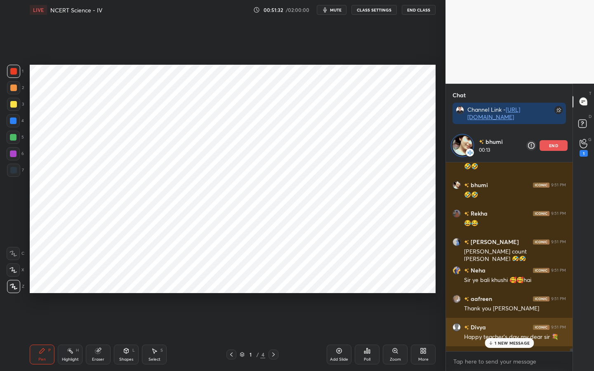
scroll to position [14570, 0]
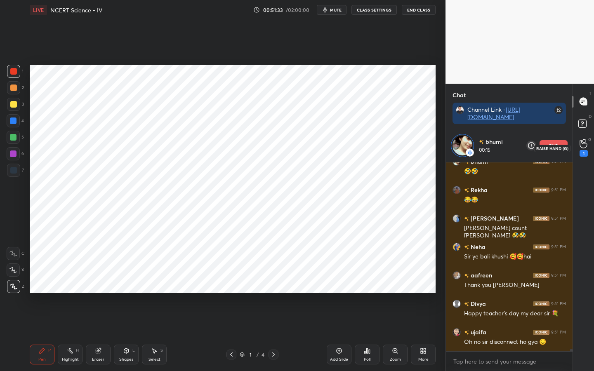
click at [582, 152] on div "1" at bounding box center [584, 153] width 8 height 7
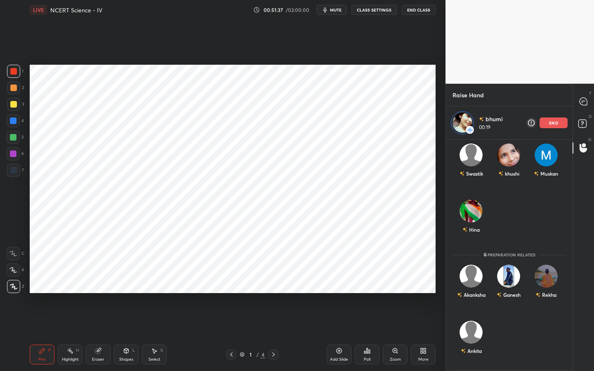
scroll to position [0, 0]
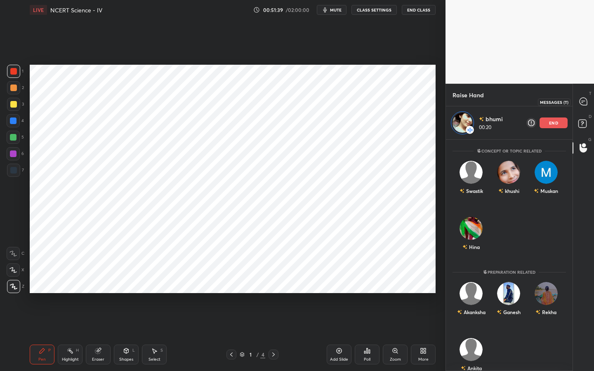
click at [589, 106] on div at bounding box center [583, 101] width 17 height 15
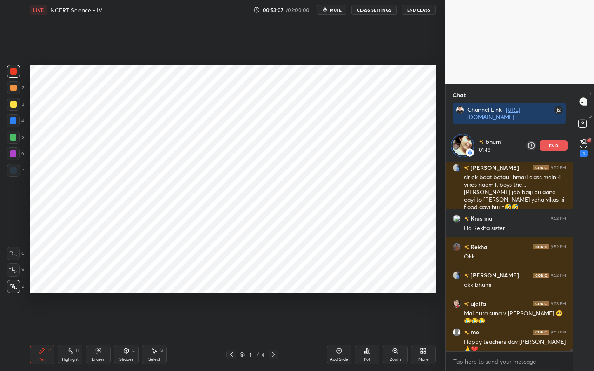
scroll to position [14949, 0]
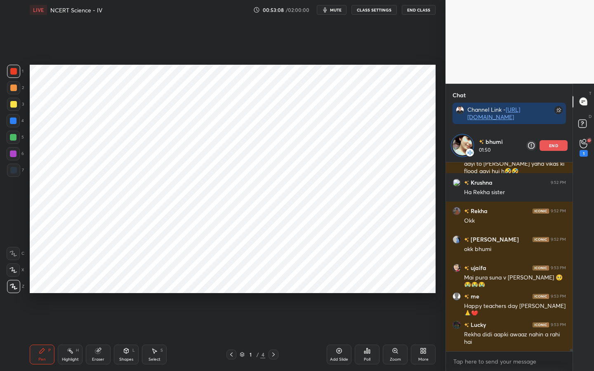
click at [275, 293] on icon at bounding box center [273, 354] width 7 height 7
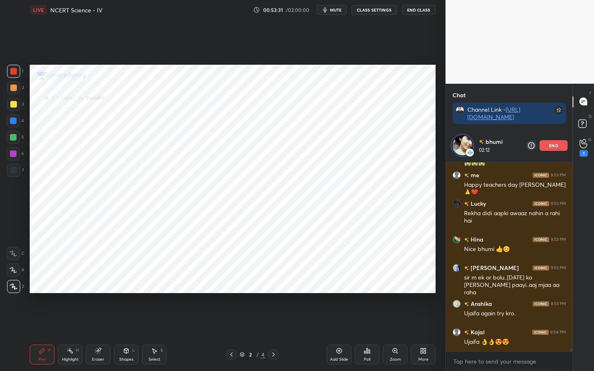
scroll to position [15098, 0]
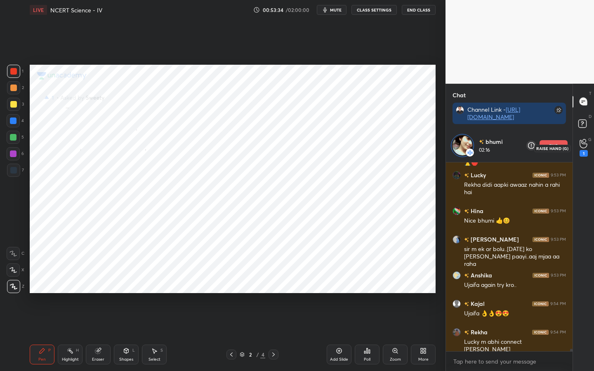
click at [587, 142] on icon at bounding box center [584, 143] width 8 height 9
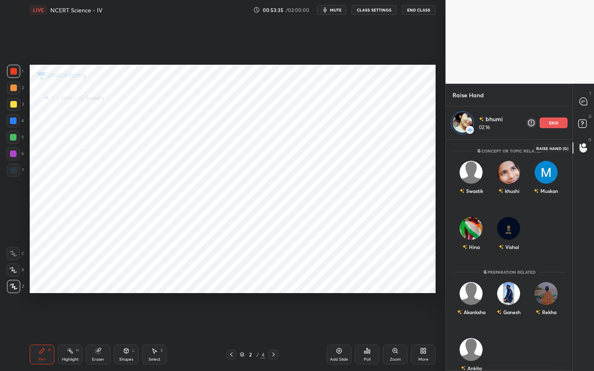
scroll to position [229, 124]
click at [582, 106] on icon at bounding box center [583, 101] width 9 height 9
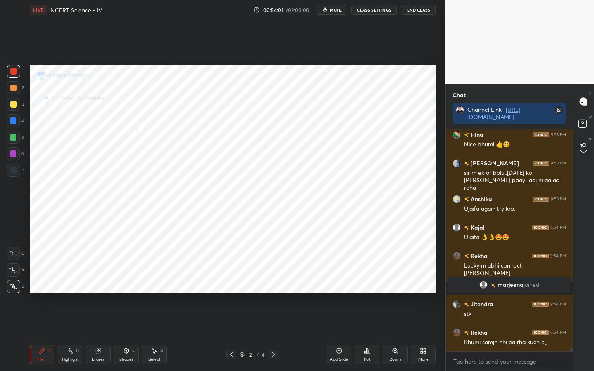
scroll to position [14671, 0]
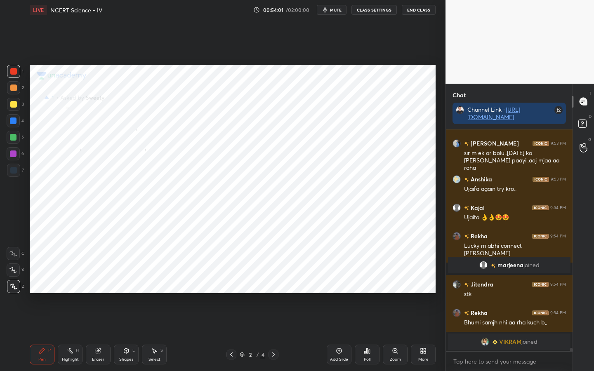
click at [101, 293] on div "Eraser" at bounding box center [98, 355] width 25 height 20
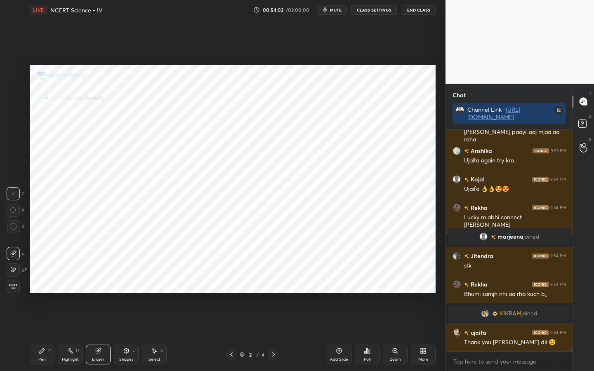
drag, startPoint x: 11, startPoint y: 288, endPoint x: 23, endPoint y: 285, distance: 12.2
click at [10, 288] on span "Erase all" at bounding box center [13, 287] width 12 height 6
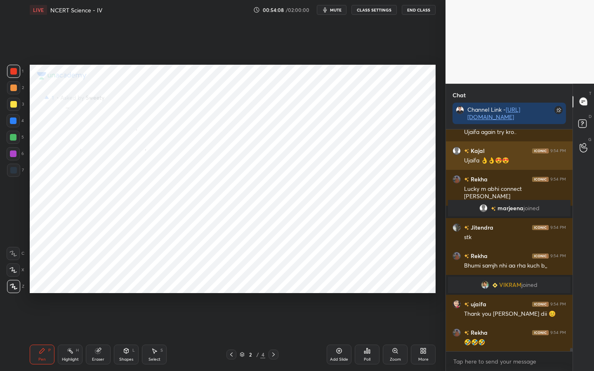
scroll to position [14718, 0]
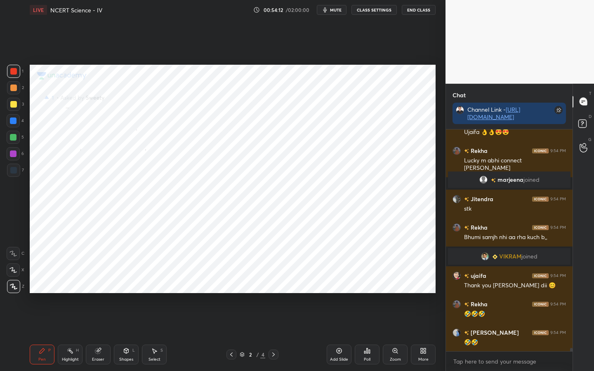
click at [584, 111] on div "T Messages (T)" at bounding box center [583, 101] width 21 height 23
click at [584, 141] on div at bounding box center [583, 148] width 17 height 15
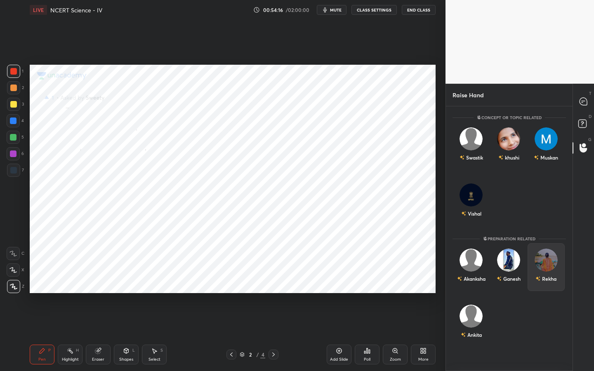
click at [549, 259] on img "grid" at bounding box center [546, 260] width 23 height 23
click at [540, 287] on button "INVITE" at bounding box center [546, 284] width 30 height 11
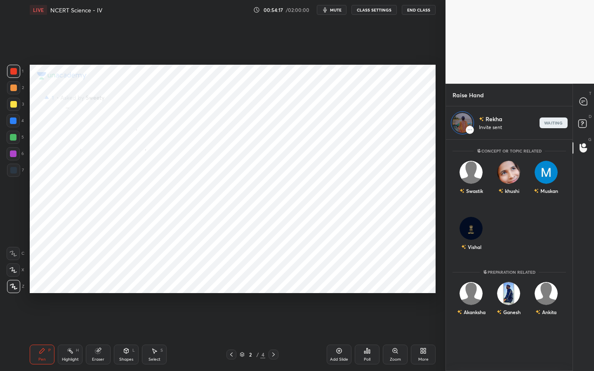
scroll to position [229, 124]
click at [583, 106] on div at bounding box center [583, 101] width 17 height 15
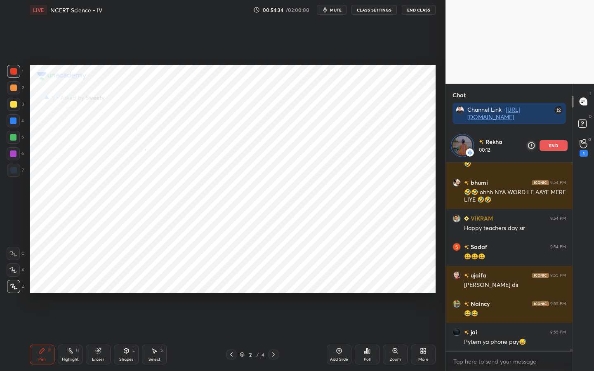
scroll to position [15256, 0]
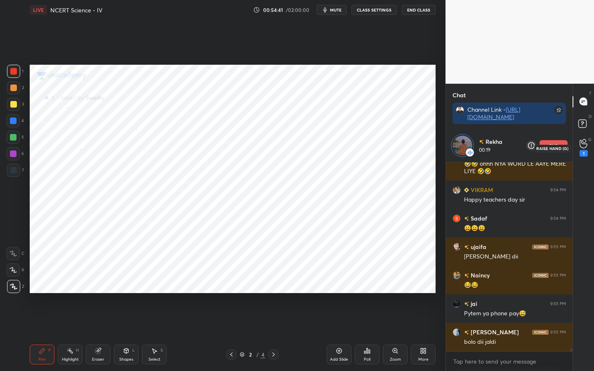
click at [587, 146] on icon at bounding box center [584, 143] width 8 height 9
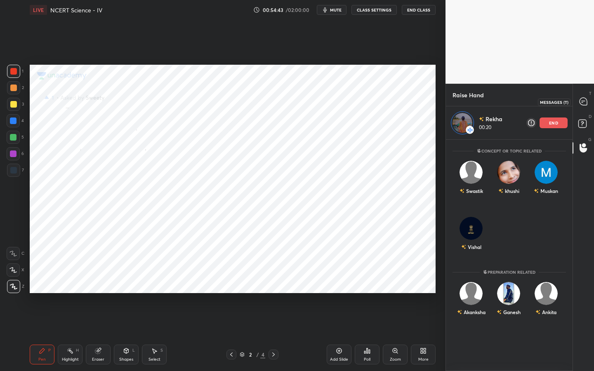
click at [583, 108] on div at bounding box center [583, 101] width 17 height 15
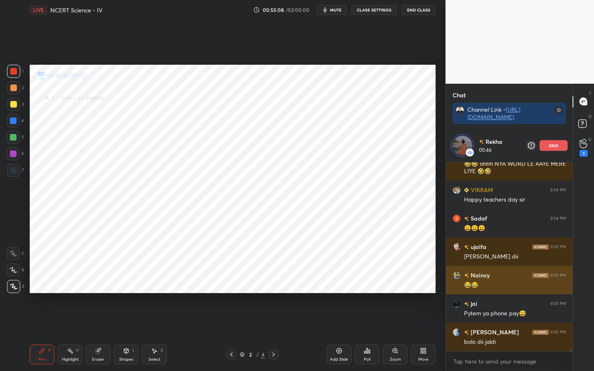
scroll to position [15284, 0]
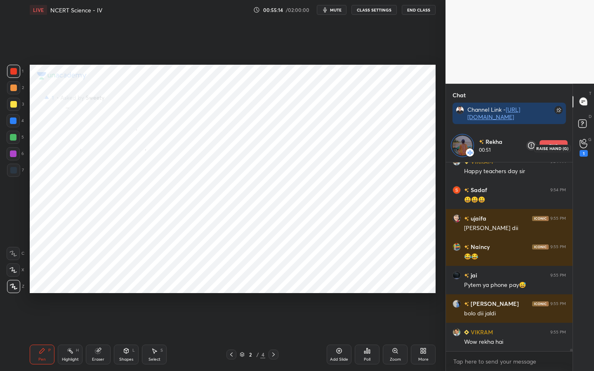
click at [584, 156] on div "1" at bounding box center [584, 153] width 8 height 7
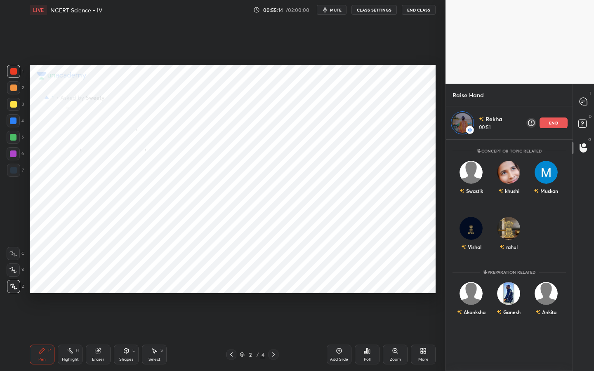
scroll to position [229, 124]
click at [585, 107] on div at bounding box center [583, 101] width 17 height 15
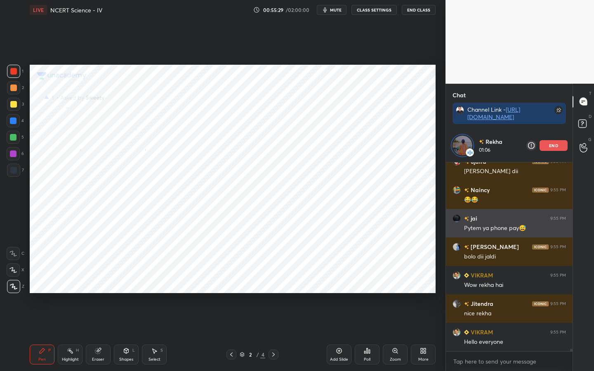
scroll to position [15370, 0]
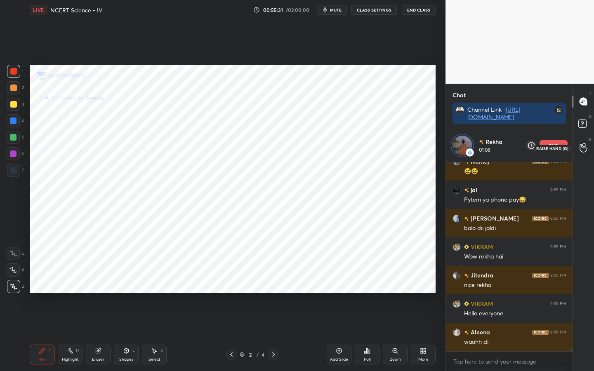
click at [582, 150] on icon at bounding box center [584, 147] width 8 height 9
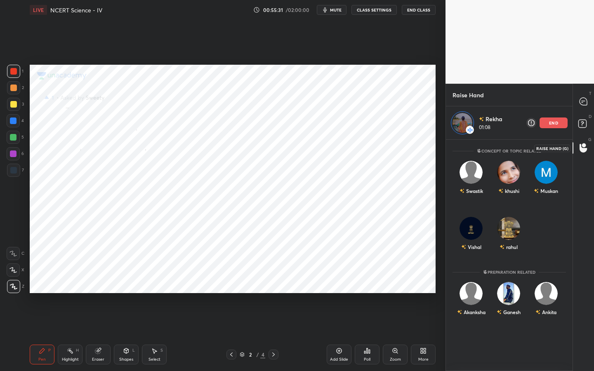
scroll to position [229, 124]
click at [582, 126] on rect at bounding box center [582, 124] width 8 height 8
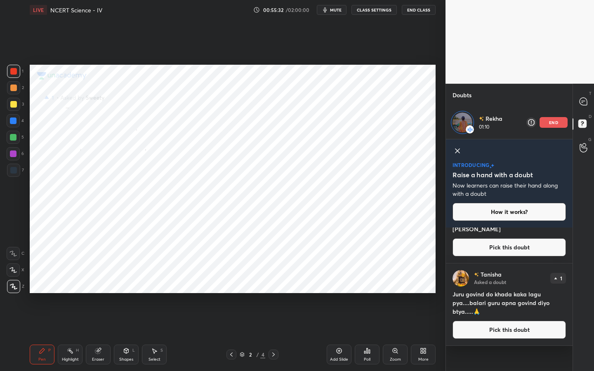
scroll to position [3, 3]
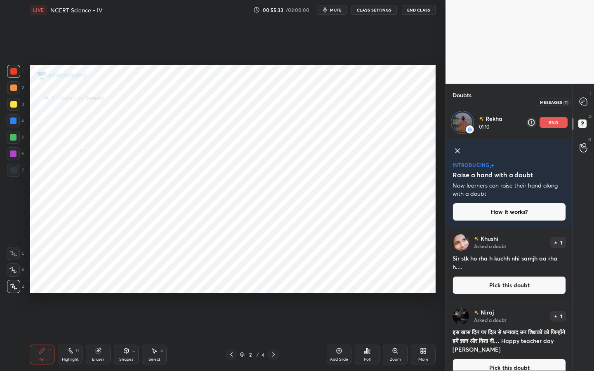
click at [584, 103] on icon at bounding box center [583, 101] width 7 height 7
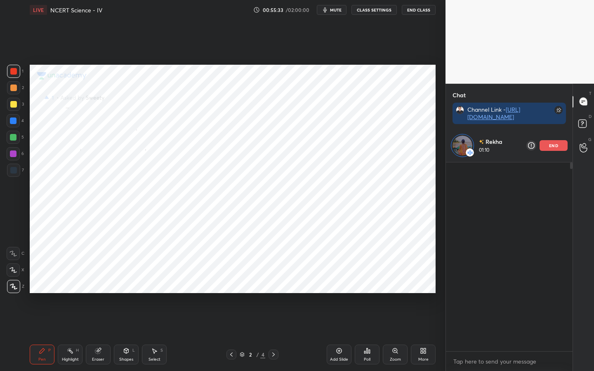
scroll to position [186, 124]
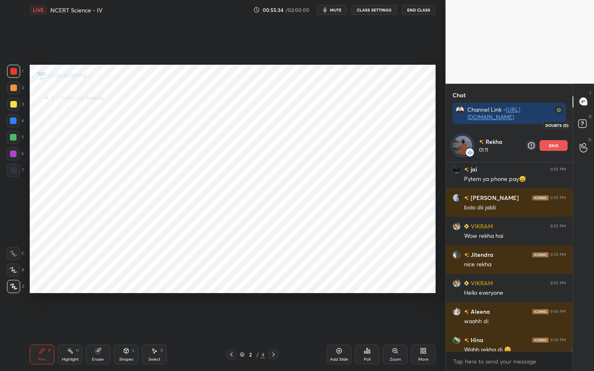
click at [580, 128] on icon at bounding box center [583, 125] width 15 height 15
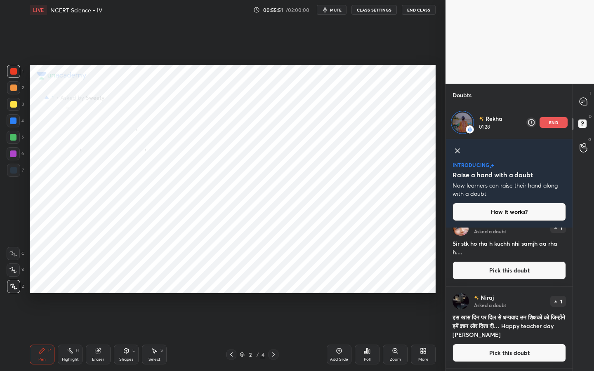
scroll to position [0, 0]
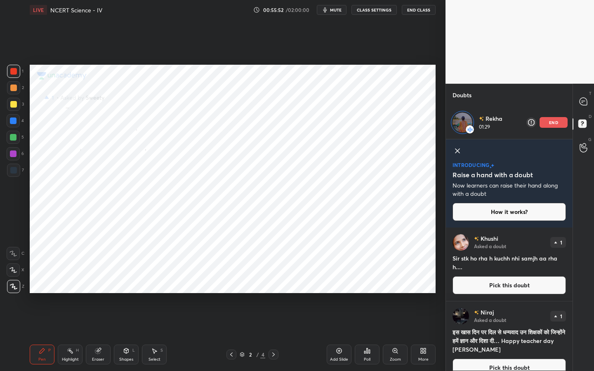
click at [586, 90] on div "T Messages (T)" at bounding box center [583, 101] width 21 height 23
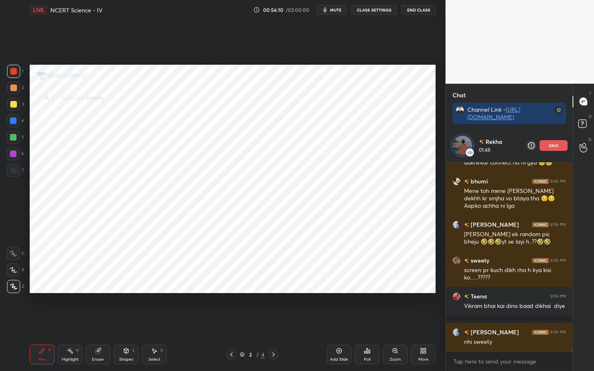
scroll to position [15635, 0]
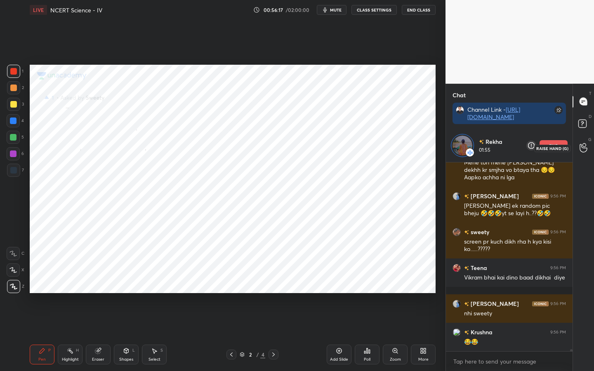
click at [581, 150] on icon at bounding box center [584, 147] width 8 height 9
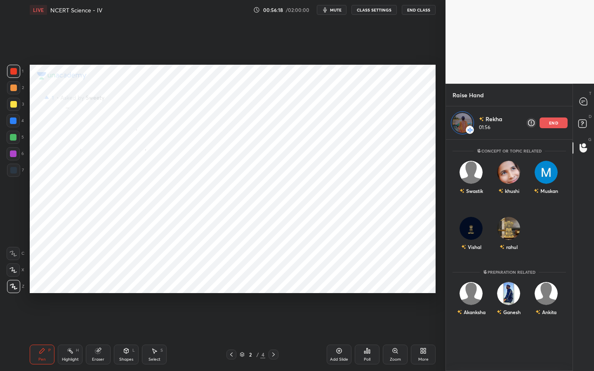
click at [580, 110] on div "T Messages (T)" at bounding box center [583, 101] width 21 height 23
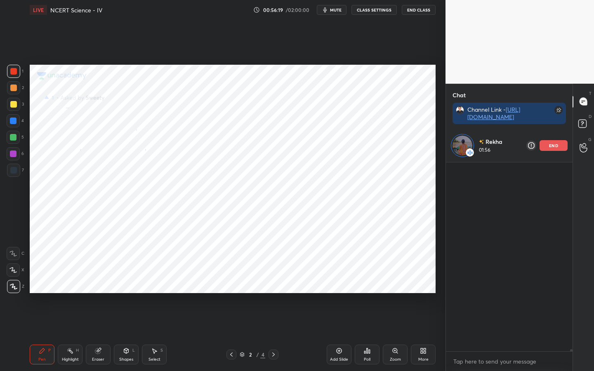
scroll to position [186, 124]
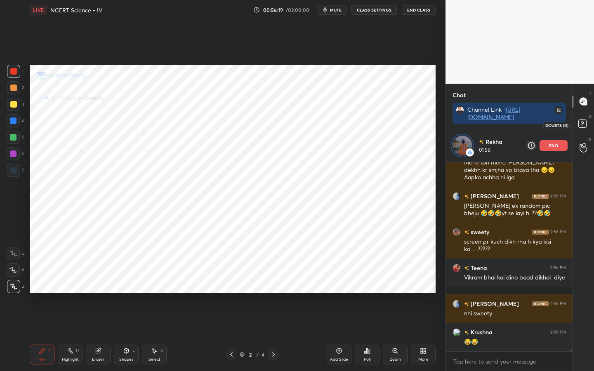
click at [580, 124] on rect at bounding box center [582, 124] width 8 height 8
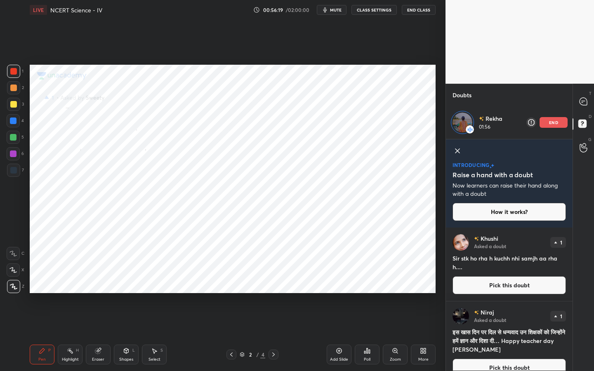
scroll to position [3, 3]
click at [581, 143] on div at bounding box center [583, 148] width 17 height 15
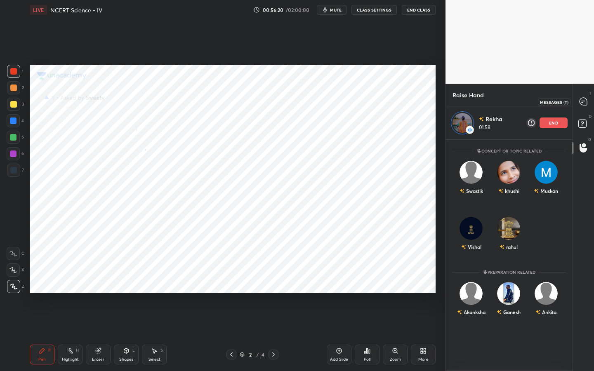
click at [582, 96] on div at bounding box center [583, 101] width 17 height 15
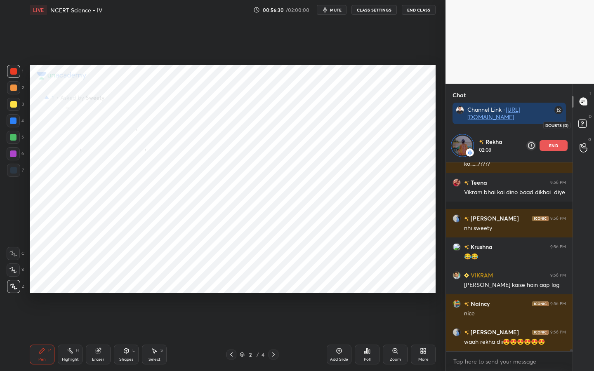
click at [585, 127] on rect at bounding box center [582, 124] width 8 height 8
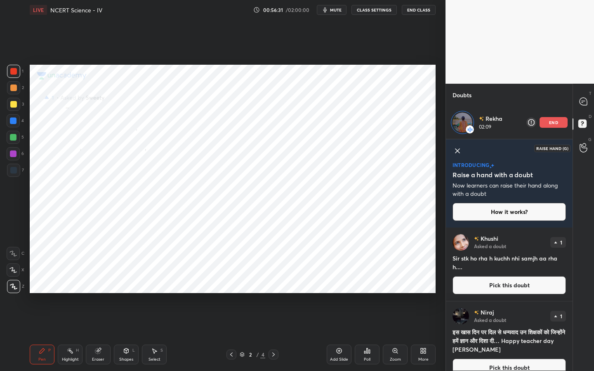
click at [585, 149] on icon at bounding box center [584, 147] width 8 height 9
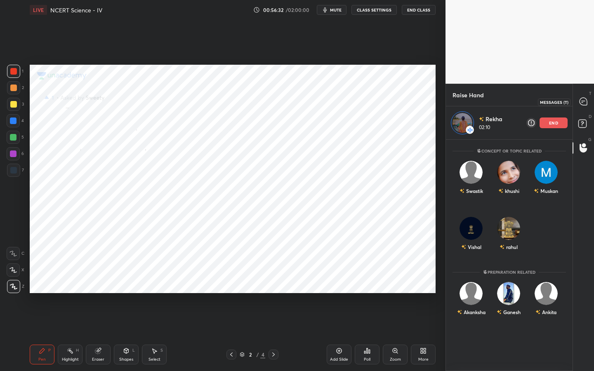
click at [585, 102] on icon at bounding box center [583, 101] width 7 height 7
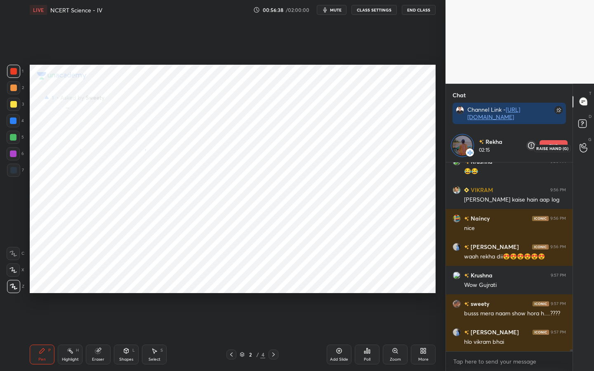
click at [582, 148] on icon at bounding box center [584, 147] width 8 height 9
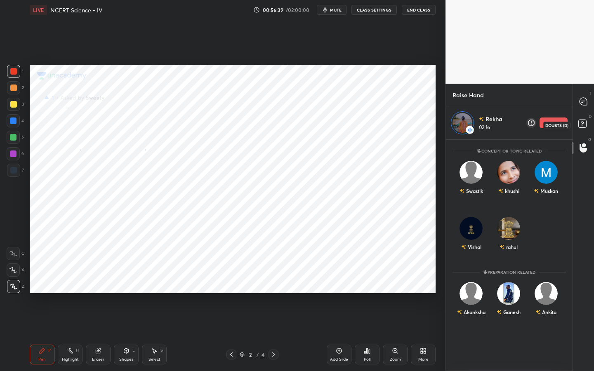
click at [582, 129] on icon at bounding box center [583, 125] width 15 height 15
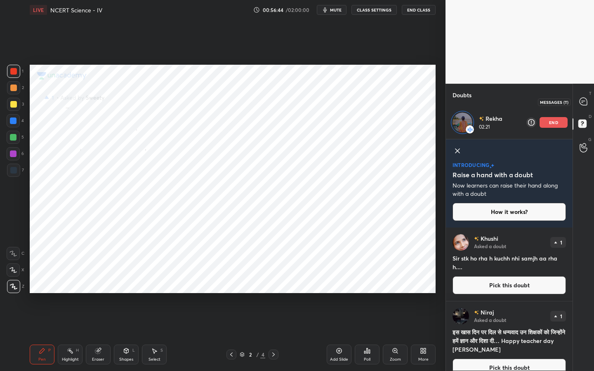
click at [580, 103] on icon at bounding box center [583, 101] width 7 height 7
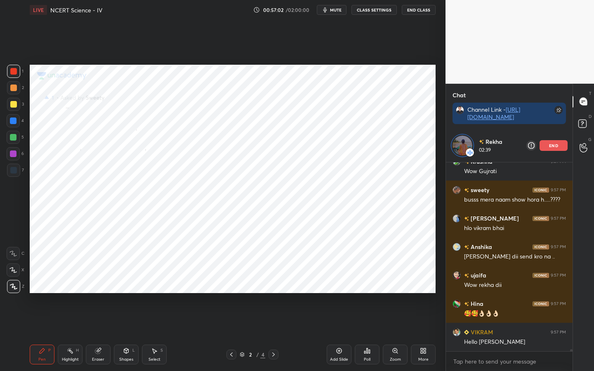
click at [335, 9] on span "mute" at bounding box center [336, 10] width 12 height 6
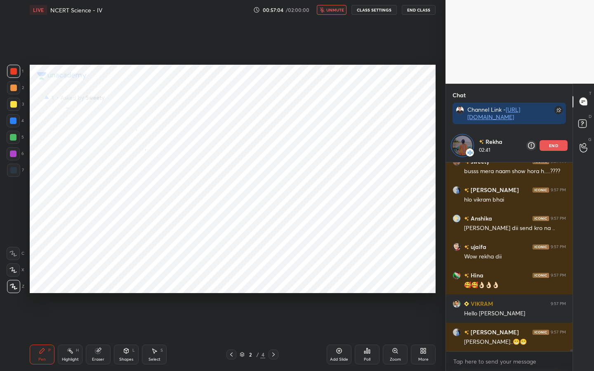
click at [335, 9] on span "unmute" at bounding box center [335, 10] width 18 height 6
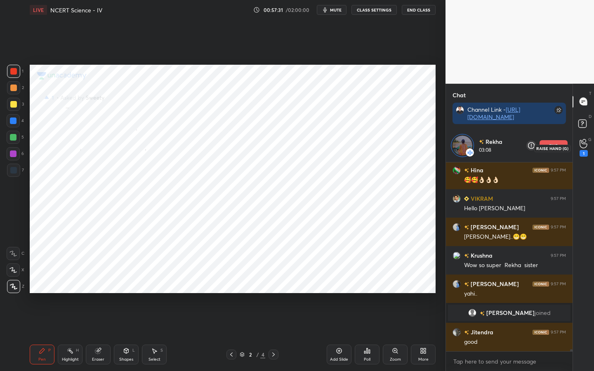
click at [587, 144] on div "1" at bounding box center [583, 148] width 17 height 15
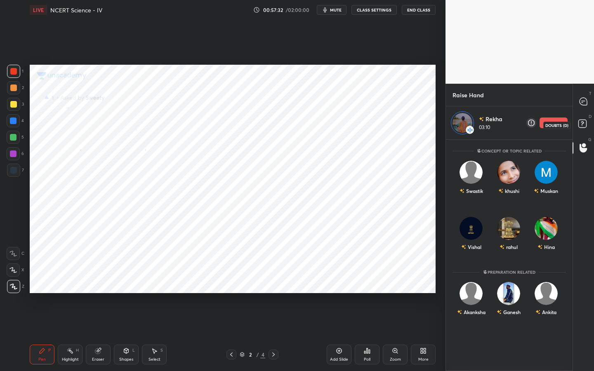
click at [584, 124] on rect at bounding box center [582, 124] width 8 height 8
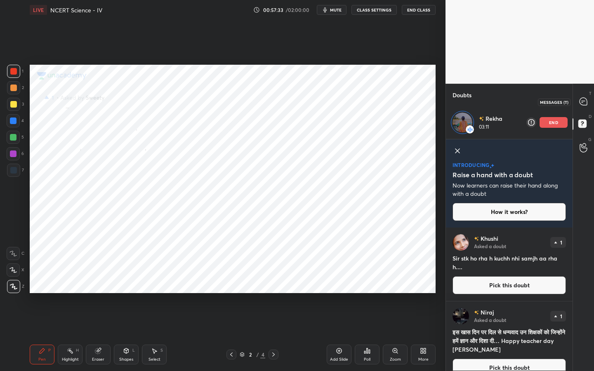
click at [584, 106] on icon at bounding box center [583, 101] width 9 height 9
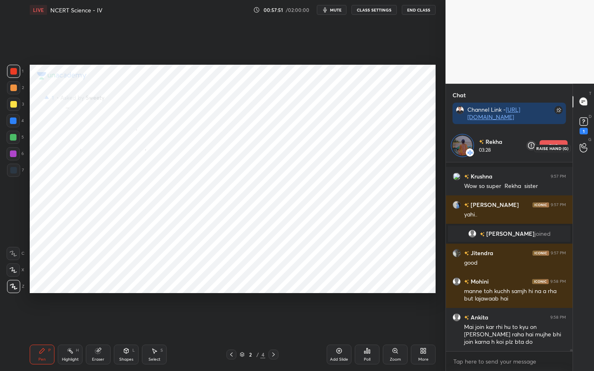
scroll to position [15835, 0]
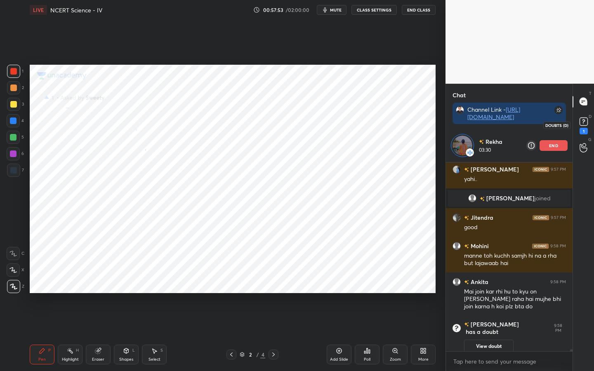
click at [583, 128] on div "1" at bounding box center [584, 131] width 8 height 7
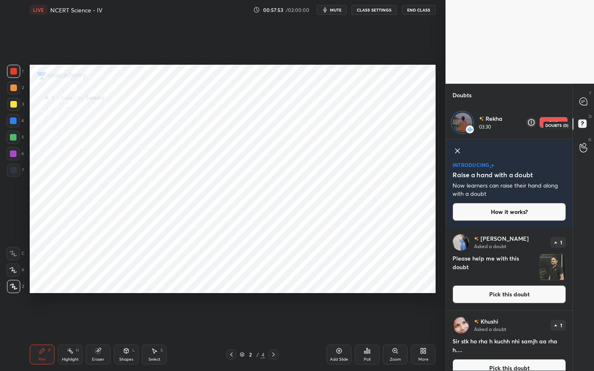
scroll to position [141, 124]
click at [512, 290] on button "Pick this doubt" at bounding box center [509, 294] width 113 height 18
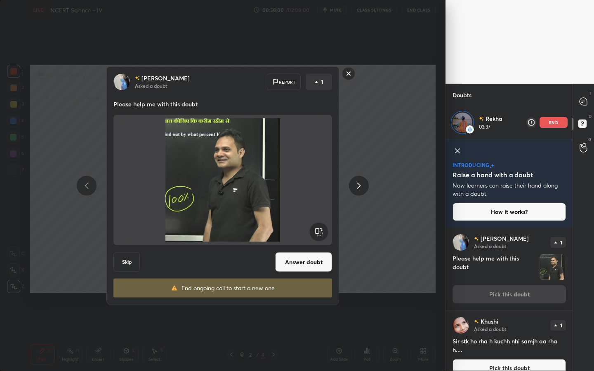
click at [298, 262] on button "Answer doubt" at bounding box center [303, 262] width 57 height 20
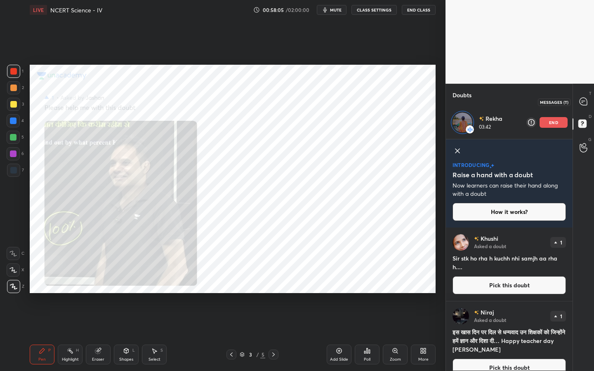
click at [579, 104] on icon at bounding box center [583, 101] width 9 height 9
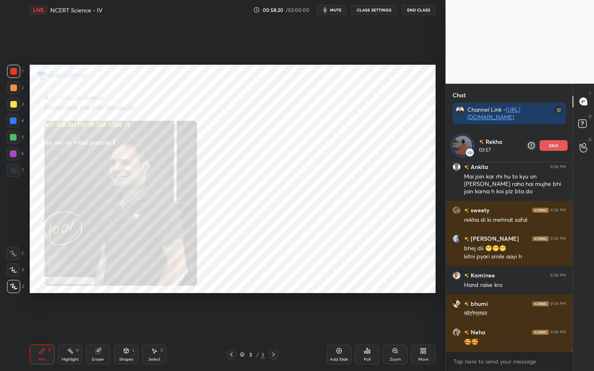
scroll to position [15816, 0]
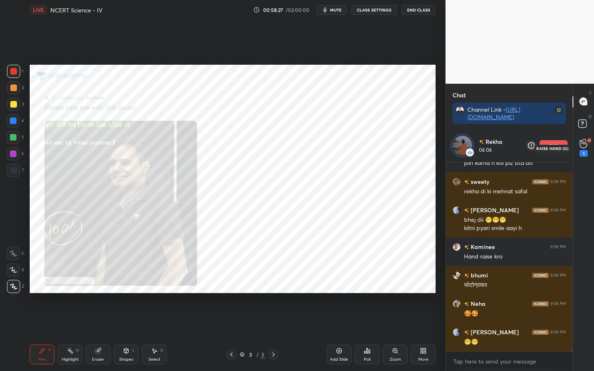
click at [581, 153] on div "1" at bounding box center [584, 153] width 8 height 7
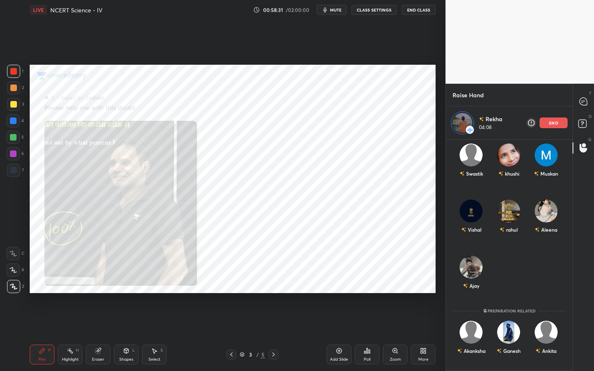
scroll to position [0, 0]
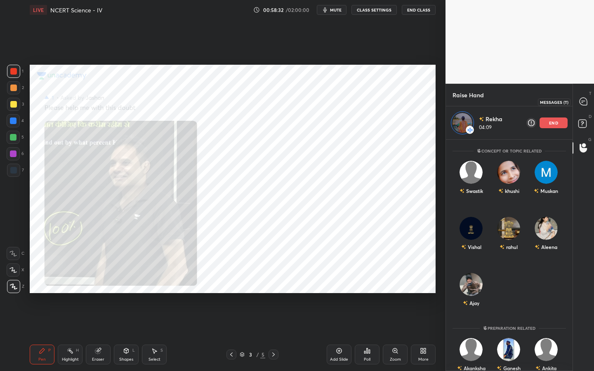
click at [587, 98] on icon at bounding box center [583, 101] width 9 height 9
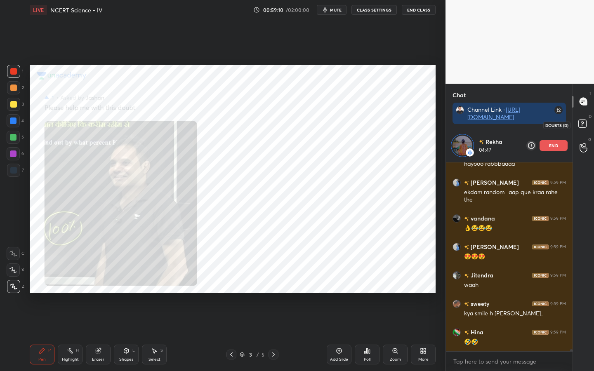
scroll to position [16094, 0]
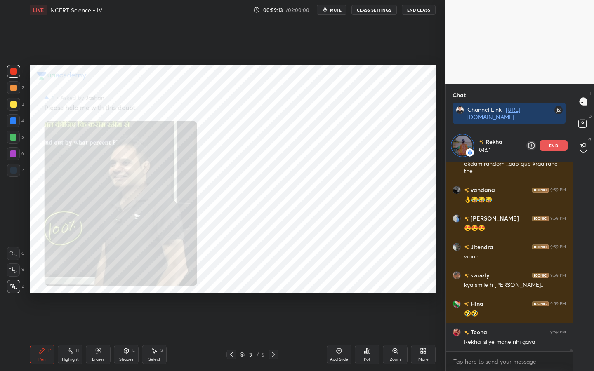
click at [101, 293] on div "Eraser" at bounding box center [98, 355] width 25 height 20
click at [12, 290] on span "Erase all" at bounding box center [13, 287] width 12 height 6
click at [399, 293] on div "Zoom" at bounding box center [395, 355] width 25 height 20
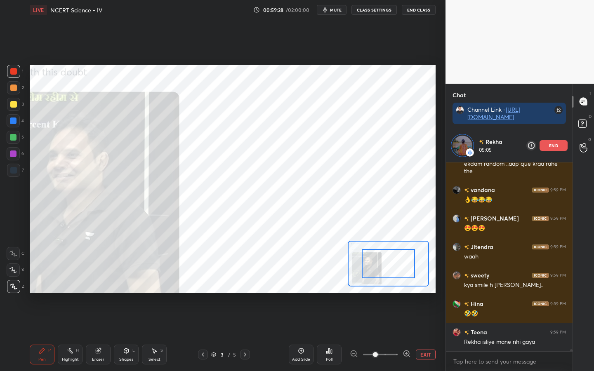
scroll to position [16123, 0]
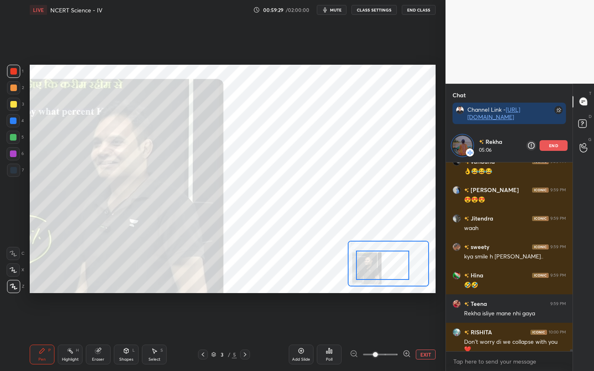
drag, startPoint x: 388, startPoint y: 267, endPoint x: 368, endPoint y: 265, distance: 19.5
click at [369, 265] on div at bounding box center [382, 265] width 53 height 29
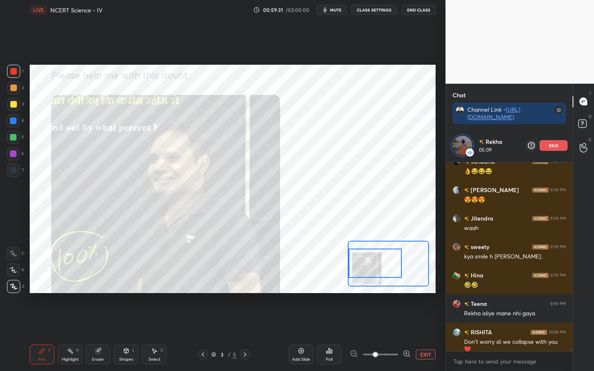
scroll to position [16151, 0]
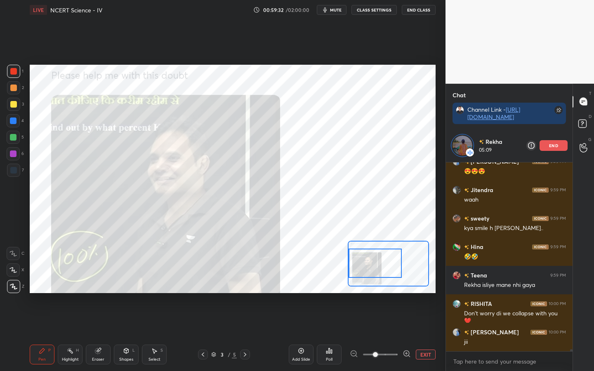
drag, startPoint x: 376, startPoint y: 354, endPoint x: 377, endPoint y: 359, distance: 4.6
click at [377, 293] on span at bounding box center [375, 354] width 5 height 5
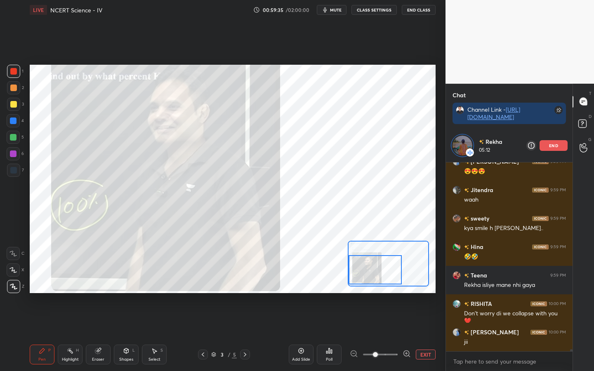
drag, startPoint x: 376, startPoint y: 267, endPoint x: 376, endPoint y: 273, distance: 5.8
click at [376, 274] on div at bounding box center [375, 269] width 53 height 29
drag, startPoint x: 427, startPoint y: 354, endPoint x: 420, endPoint y: 329, distance: 26.0
click at [427, 293] on button "EXIT" at bounding box center [426, 355] width 20 height 10
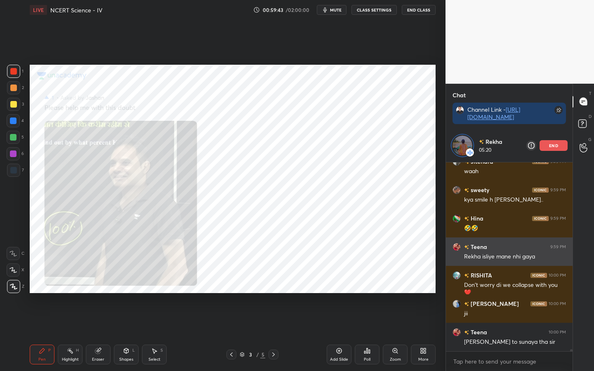
scroll to position [16215, 0]
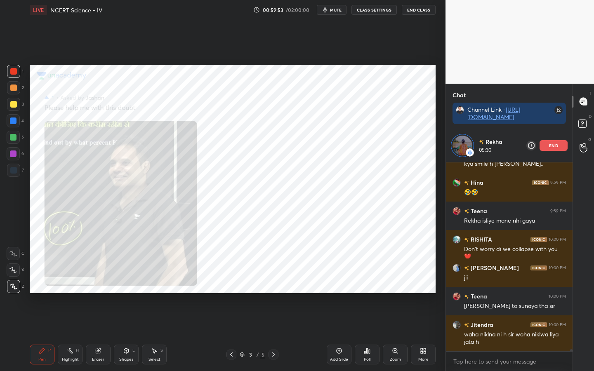
click at [101, 293] on icon at bounding box center [98, 351] width 7 height 7
click at [15, 287] on span "Erase all" at bounding box center [13, 287] width 12 height 6
click at [331, 6] on button "mute" at bounding box center [332, 10] width 30 height 10
click at [331, 6] on button "unmute" at bounding box center [332, 10] width 30 height 10
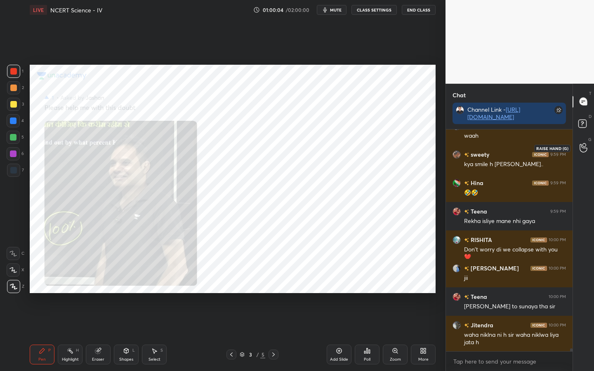
click at [590, 146] on div at bounding box center [583, 148] width 17 height 15
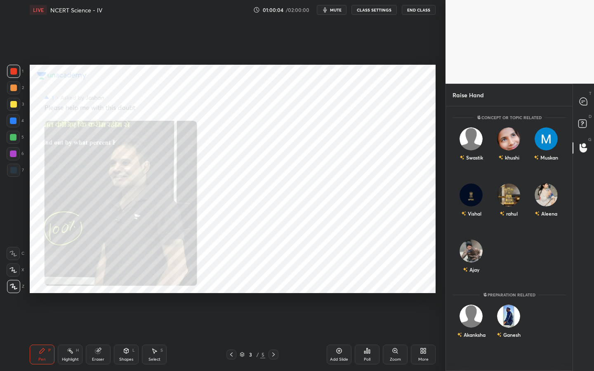
scroll to position [262, 124]
click at [473, 200] on div "Vishal" at bounding box center [472, 202] width 38 height 48
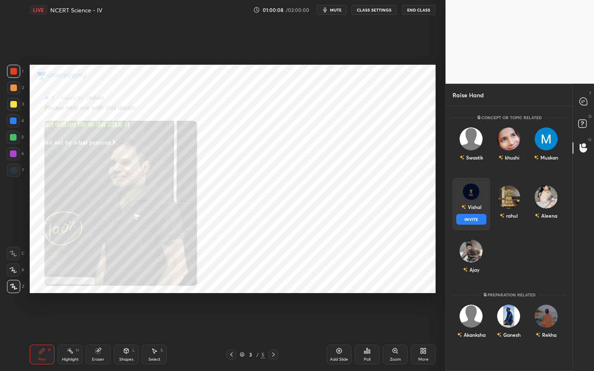
click at [469, 216] on button "INVITE" at bounding box center [471, 219] width 30 height 11
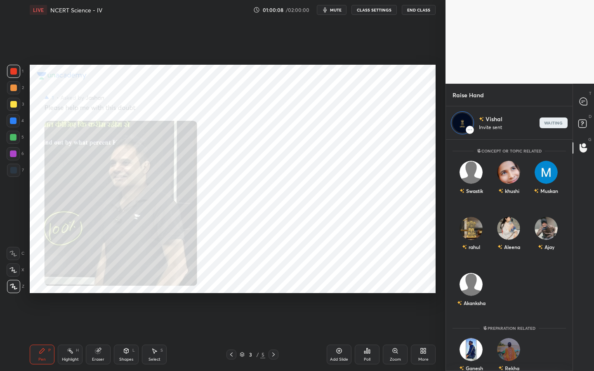
scroll to position [229, 124]
click at [582, 108] on div at bounding box center [583, 101] width 17 height 15
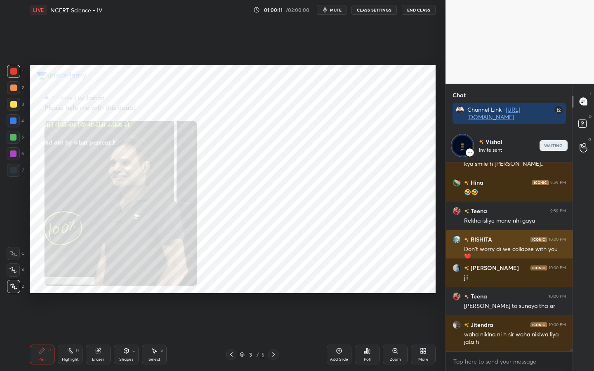
scroll to position [16244, 0]
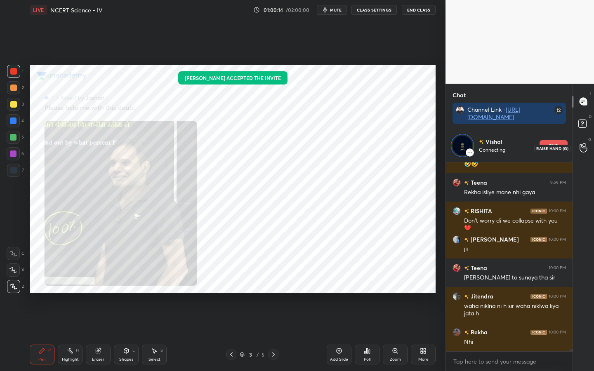
click at [587, 150] on icon at bounding box center [584, 147] width 8 height 9
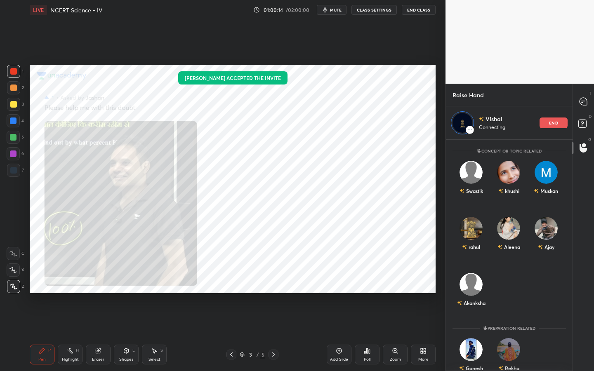
scroll to position [229, 124]
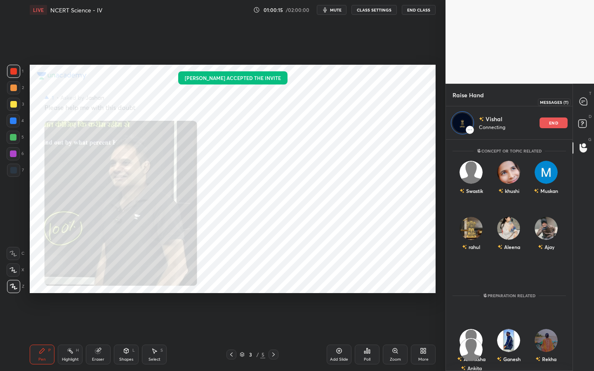
click at [581, 104] on icon at bounding box center [583, 101] width 7 height 7
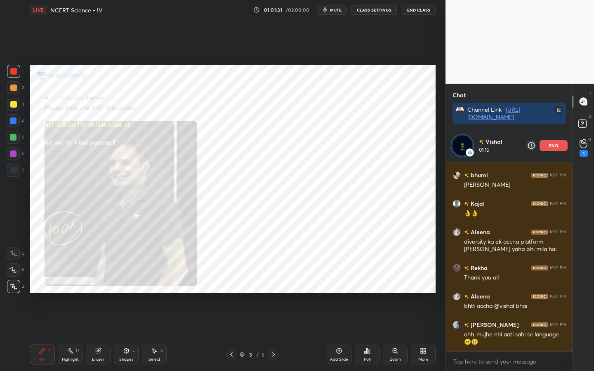
scroll to position [16483, 0]
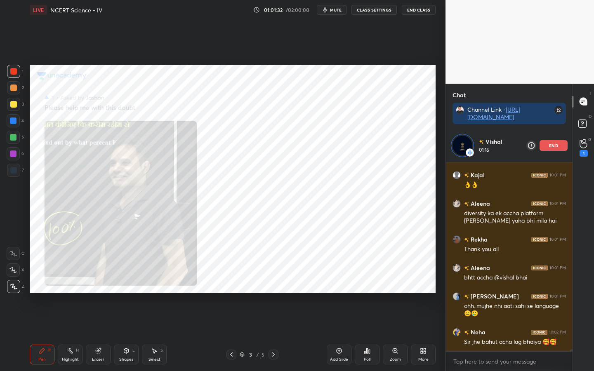
click at [546, 146] on div "end" at bounding box center [554, 145] width 28 height 11
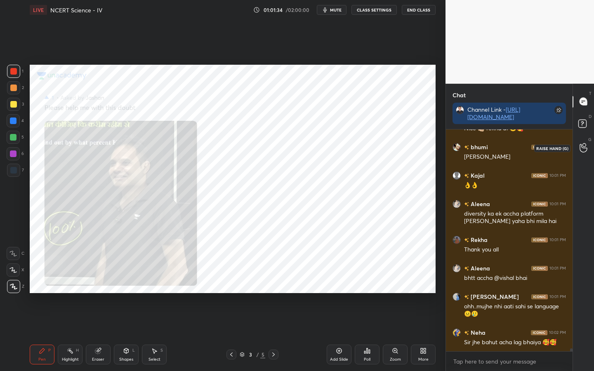
scroll to position [3, 3]
click at [582, 150] on icon at bounding box center [584, 147] width 8 height 9
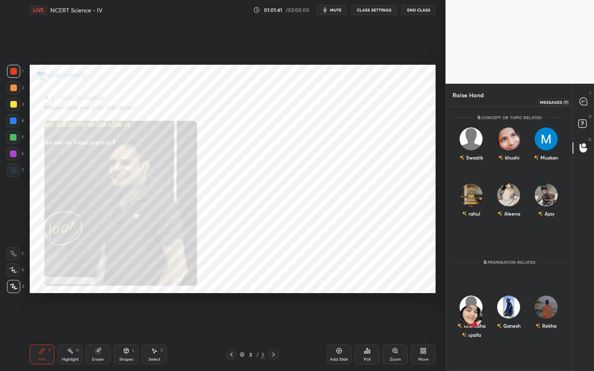
click at [588, 108] on div at bounding box center [583, 101] width 17 height 15
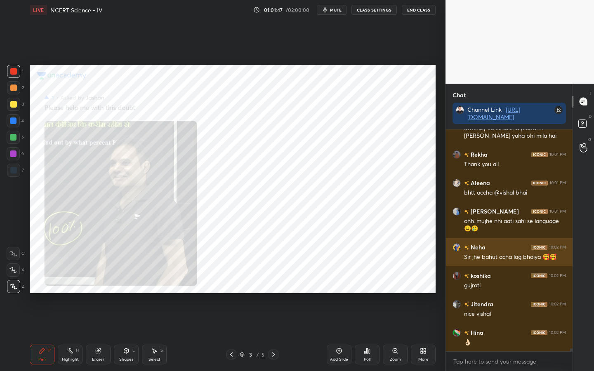
scroll to position [16726, 0]
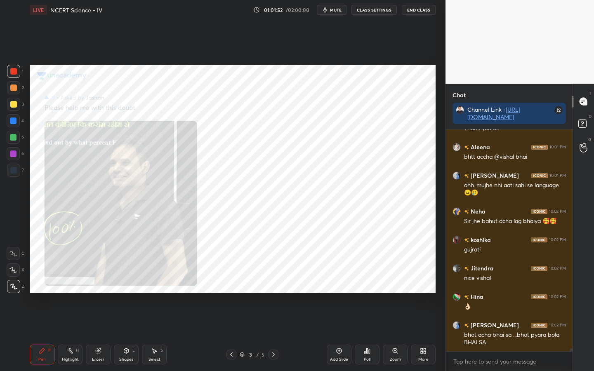
click at [99, 293] on div "Eraser" at bounding box center [98, 355] width 25 height 20
click at [18, 285] on span "Erase all" at bounding box center [13, 287] width 12 height 6
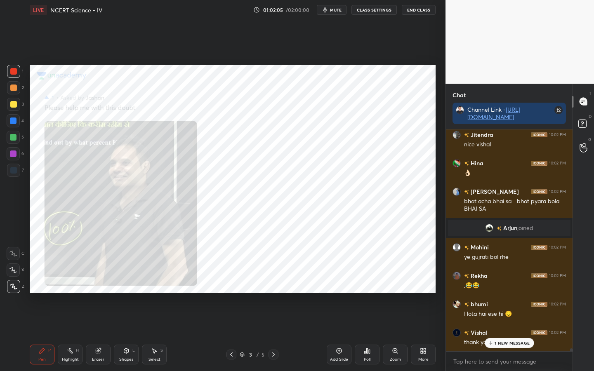
scroll to position [16555, 0]
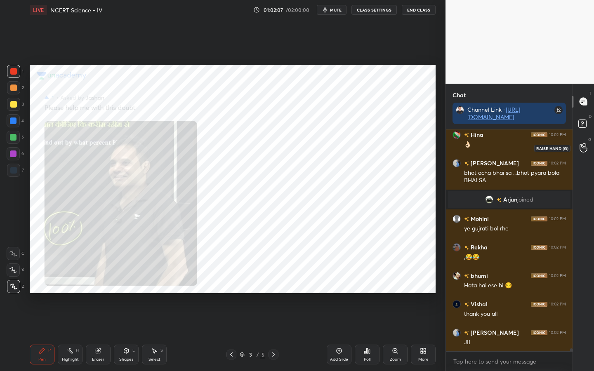
click at [581, 145] on icon at bounding box center [583, 148] width 7 height 8
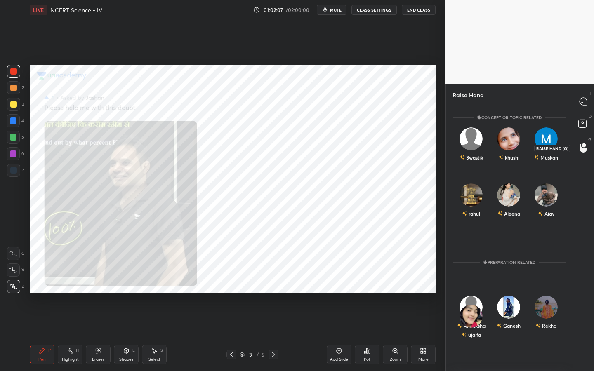
scroll to position [262, 124]
click at [524, 189] on div "Aleena" at bounding box center [509, 202] width 38 height 48
click at [512, 223] on button "INVITE" at bounding box center [509, 219] width 30 height 11
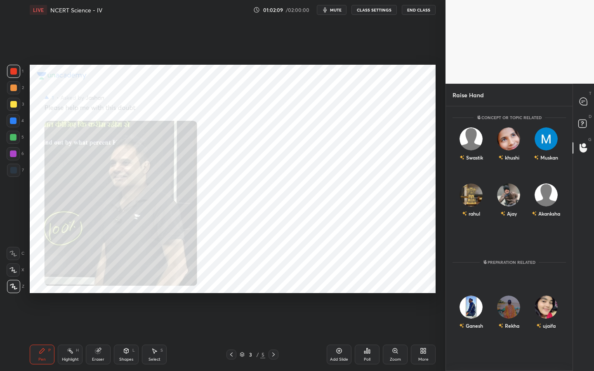
scroll to position [229, 124]
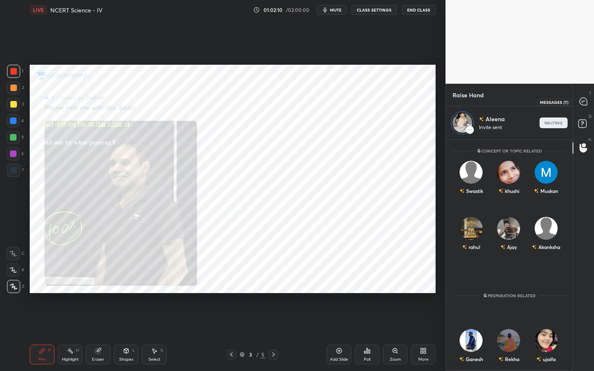
click at [582, 103] on icon at bounding box center [582, 103] width 1 height 0
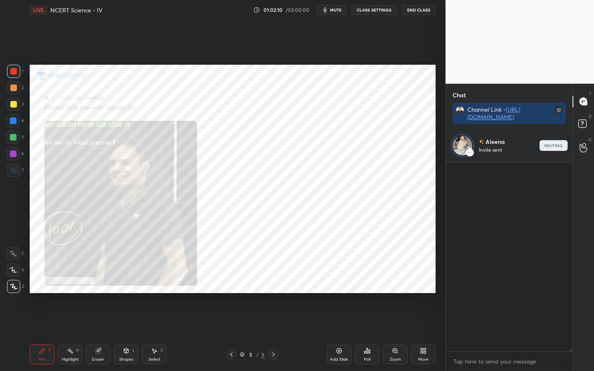
scroll to position [16764, 0]
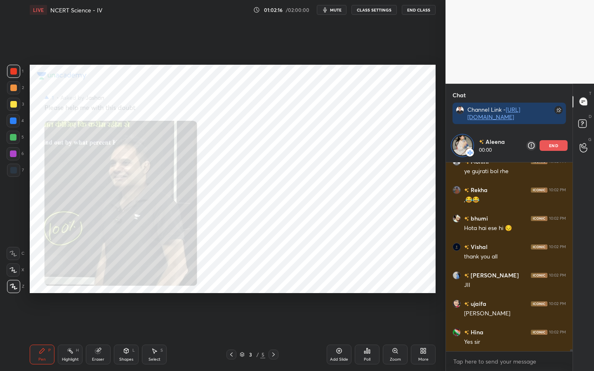
click at [228, 293] on div at bounding box center [231, 355] width 10 height 10
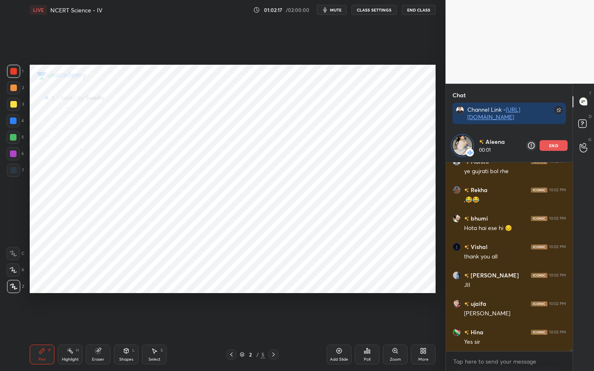
click at [228, 293] on div at bounding box center [231, 355] width 10 height 10
click at [585, 146] on icon at bounding box center [584, 143] width 8 height 9
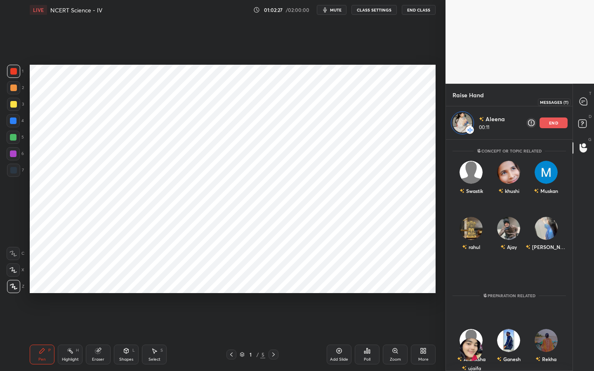
click at [582, 103] on icon at bounding box center [583, 101] width 7 height 7
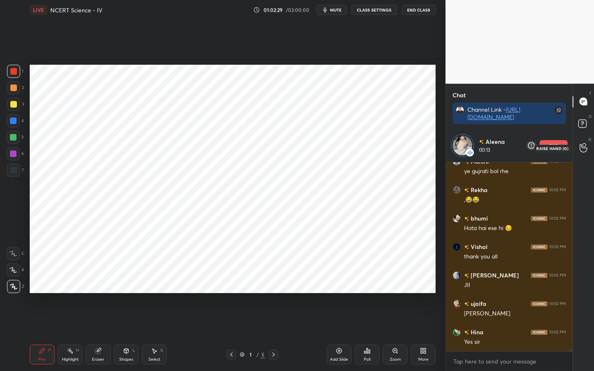
click at [587, 147] on icon at bounding box center [584, 147] width 8 height 9
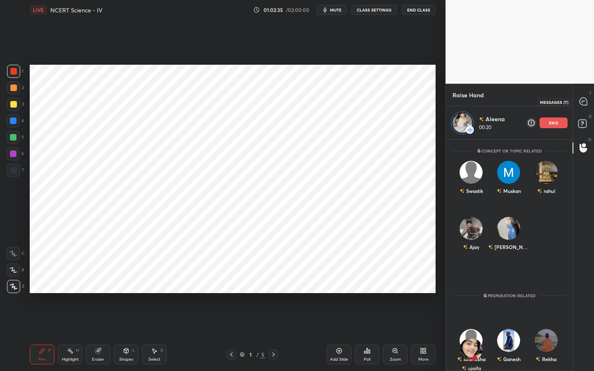
click at [585, 99] on icon at bounding box center [583, 101] width 7 height 7
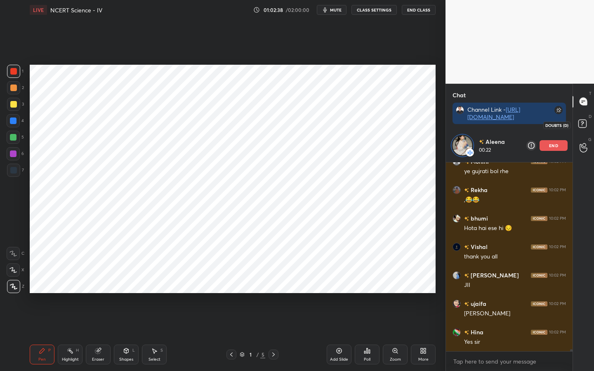
click at [586, 128] on icon at bounding box center [583, 125] width 15 height 15
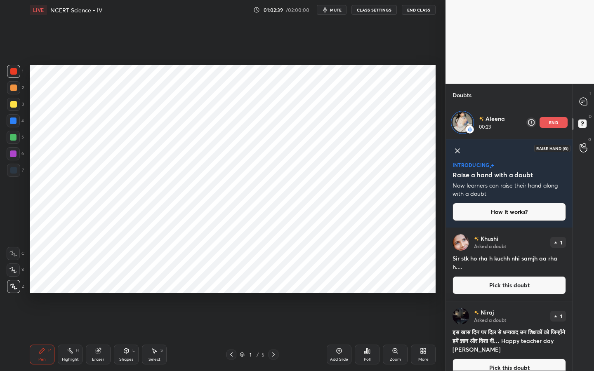
click at [584, 150] on icon at bounding box center [584, 147] width 8 height 9
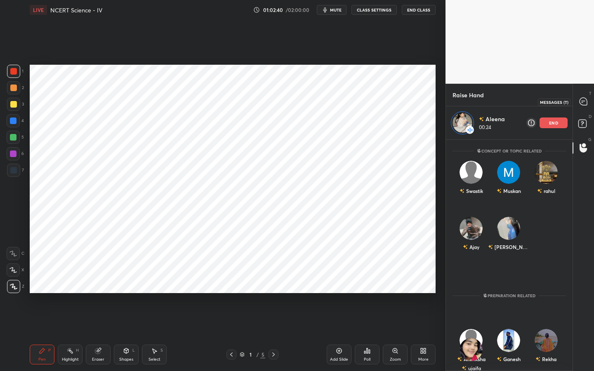
click at [582, 99] on icon at bounding box center [583, 101] width 7 height 7
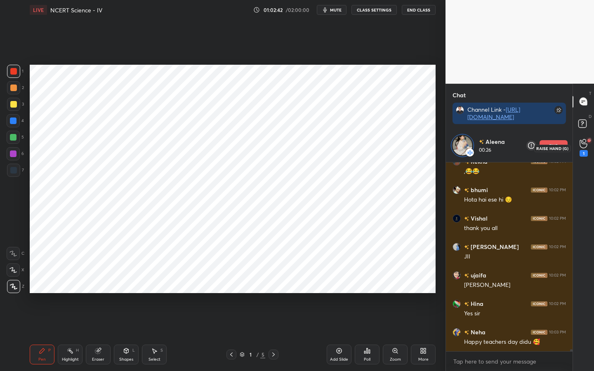
click at [579, 148] on div "1" at bounding box center [583, 148] width 17 height 15
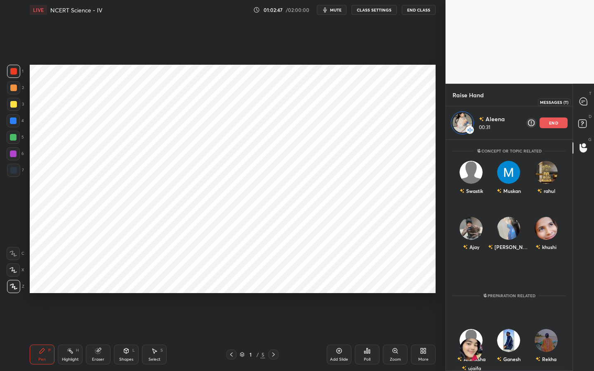
click at [585, 99] on icon at bounding box center [583, 101] width 7 height 7
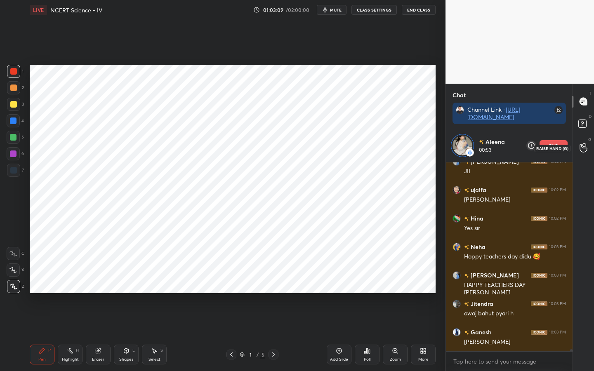
click at [581, 151] on icon at bounding box center [583, 148] width 7 height 8
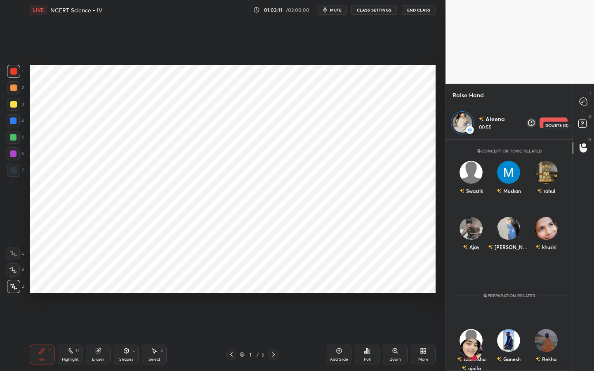
click at [582, 125] on rect at bounding box center [582, 124] width 8 height 8
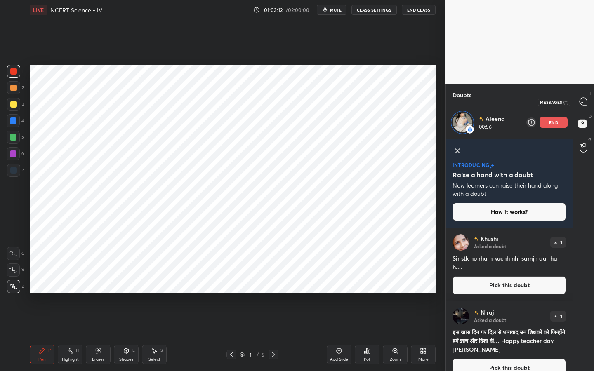
click at [585, 101] on icon at bounding box center [583, 101] width 3 height 0
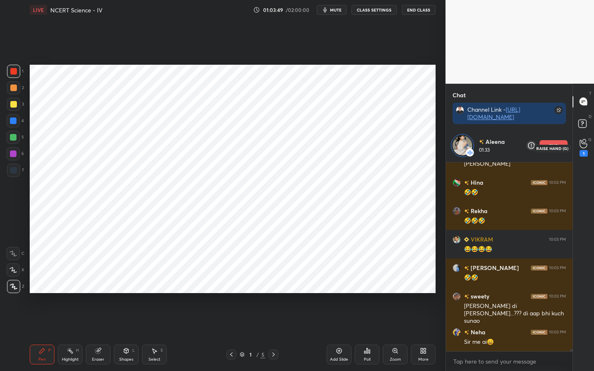
click at [584, 146] on icon at bounding box center [584, 143] width 8 height 9
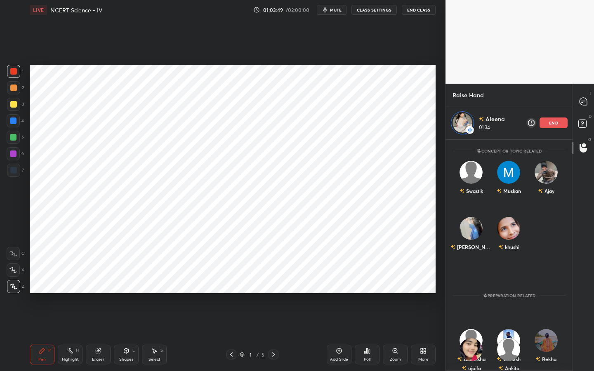
click at [584, 110] on div "T Messages (T)" at bounding box center [583, 101] width 21 height 23
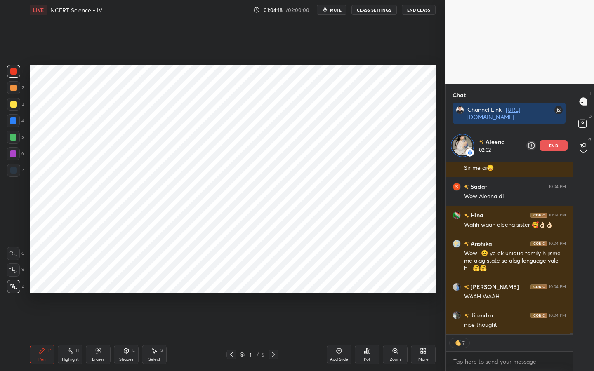
scroll to position [17295, 0]
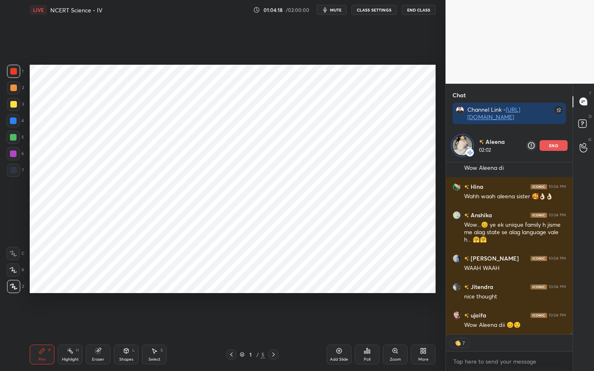
click at [95, 293] on div "Eraser" at bounding box center [98, 355] width 25 height 20
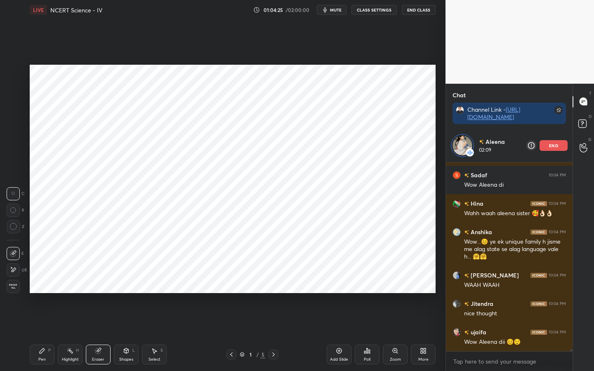
scroll to position [17307, 0]
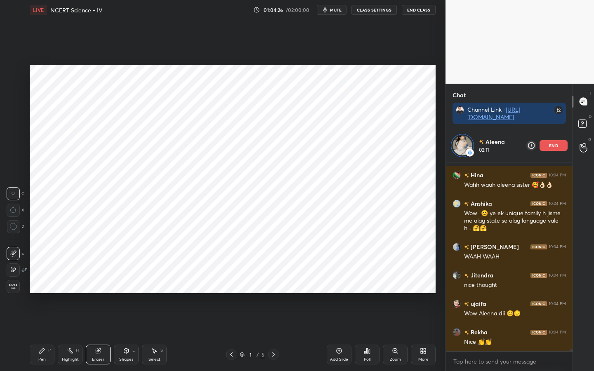
click at [45, 293] on div "Pen" at bounding box center [41, 360] width 7 height 4
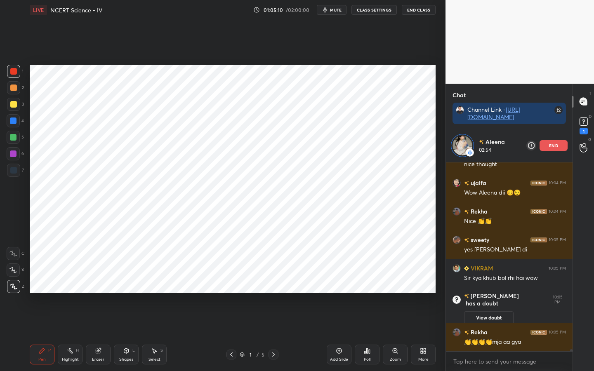
scroll to position [17048, 0]
click at [554, 148] on p "end" at bounding box center [553, 146] width 9 height 4
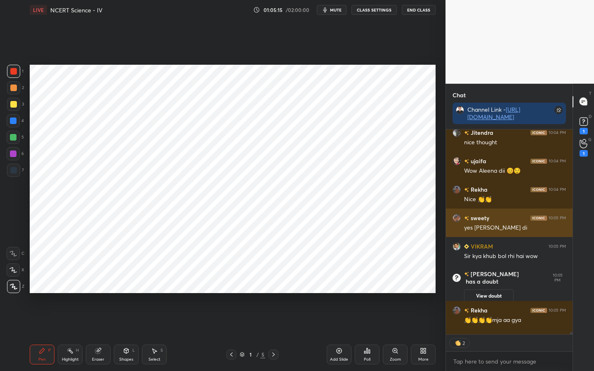
scroll to position [17075, 0]
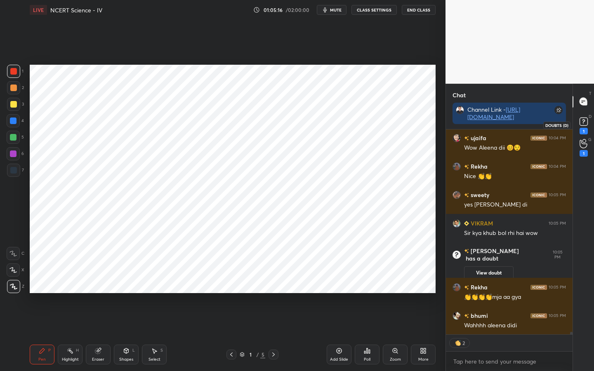
click at [586, 131] on div "1" at bounding box center [584, 131] width 8 height 7
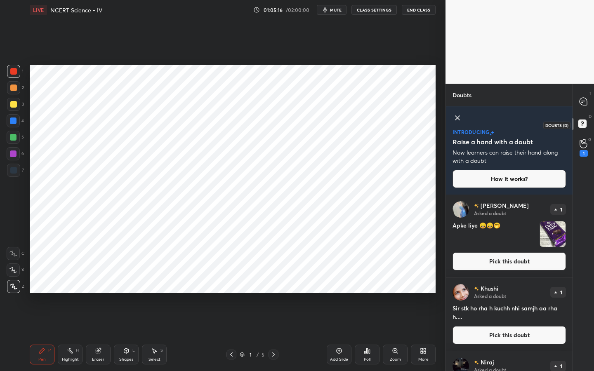
scroll to position [3, 3]
click at [586, 109] on div at bounding box center [583, 101] width 17 height 15
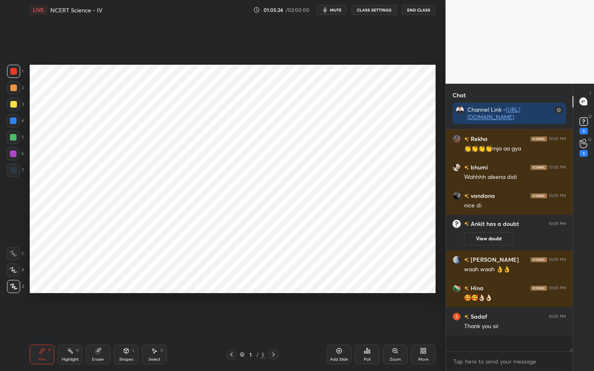
scroll to position [17176, 0]
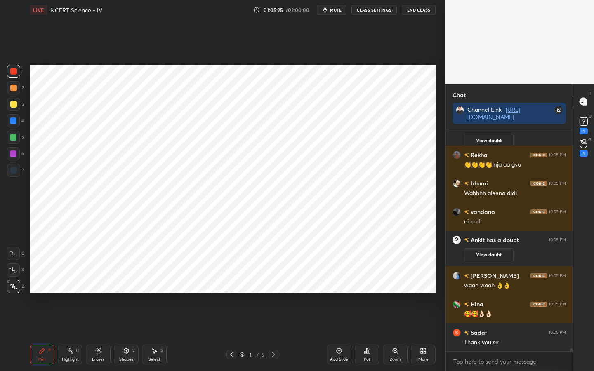
click at [104, 293] on div "Eraser" at bounding box center [98, 355] width 25 height 20
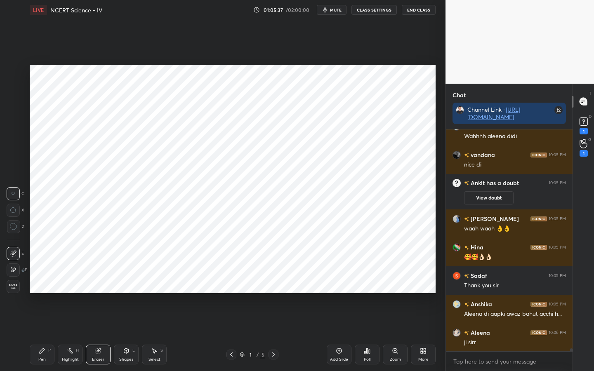
scroll to position [17262, 0]
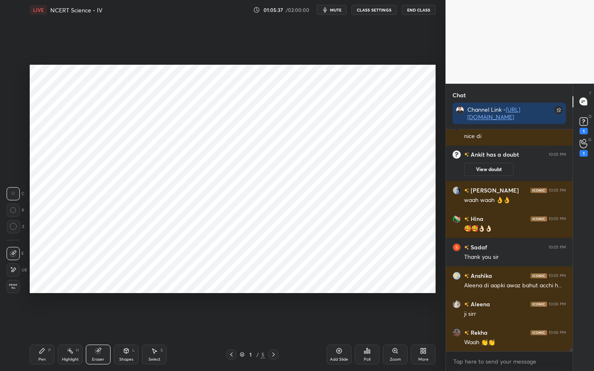
drag, startPoint x: 49, startPoint y: 357, endPoint x: 52, endPoint y: 351, distance: 6.1
click at [49, 293] on div "Pen P" at bounding box center [42, 355] width 25 height 20
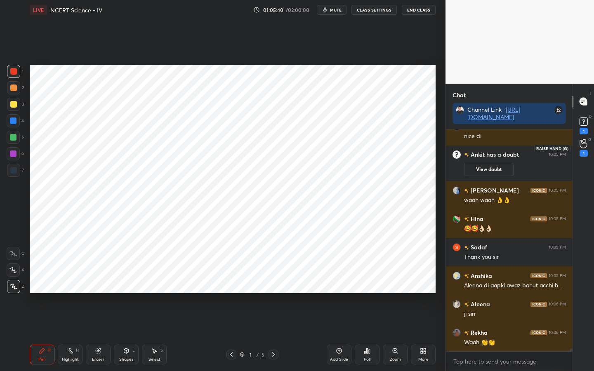
click at [580, 141] on icon at bounding box center [584, 143] width 8 height 9
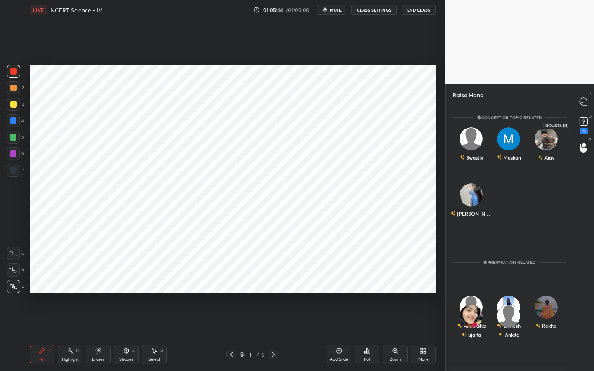
click at [580, 120] on rect at bounding box center [584, 122] width 8 height 8
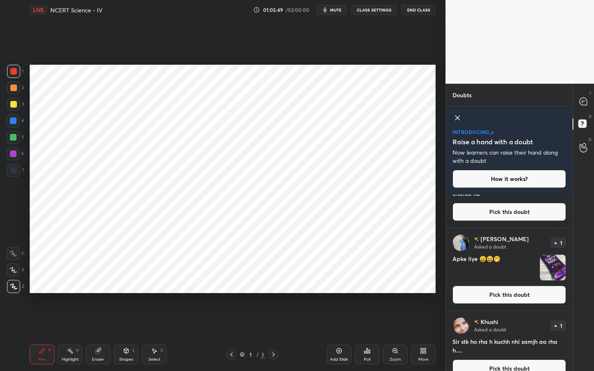
scroll to position [56, 0]
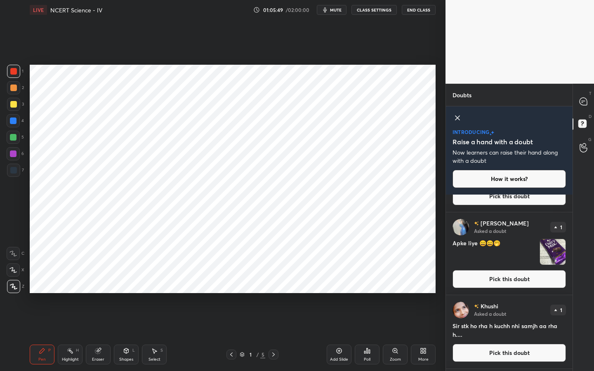
click at [519, 282] on button "Pick this doubt" at bounding box center [509, 279] width 113 height 18
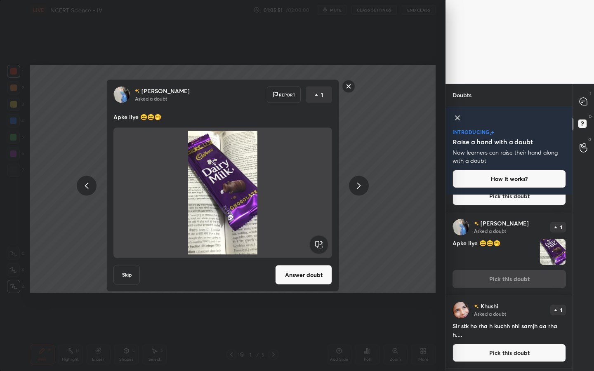
click at [301, 279] on button "Answer doubt" at bounding box center [303, 275] width 57 height 20
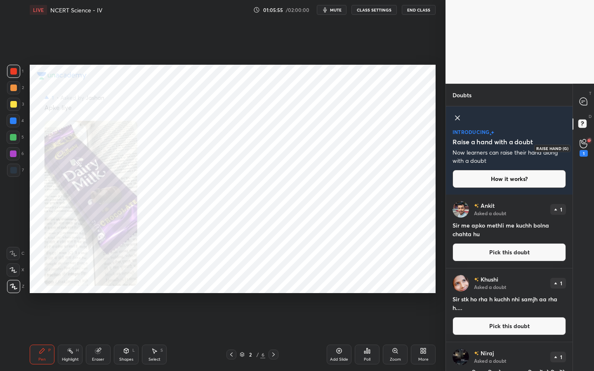
click at [585, 151] on div "1" at bounding box center [584, 153] width 8 height 7
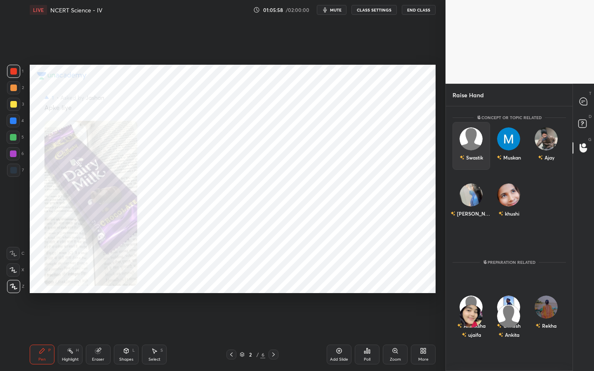
click at [474, 145] on div "Swastik" at bounding box center [472, 146] width 38 height 48
click at [473, 160] on button "INVITE" at bounding box center [471, 163] width 30 height 11
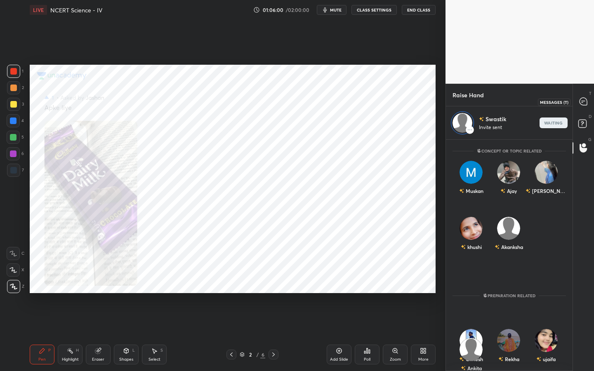
click at [580, 103] on icon at bounding box center [583, 101] width 7 height 7
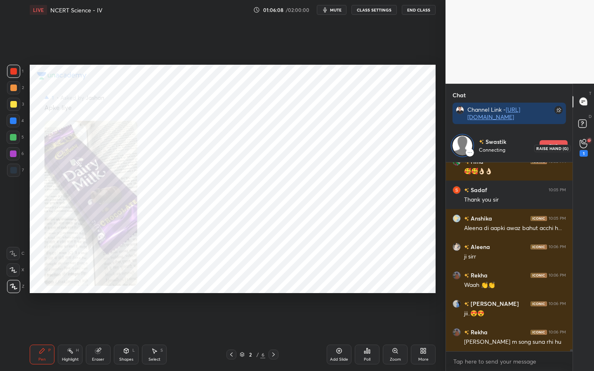
click at [587, 144] on icon at bounding box center [583, 144] width 7 height 8
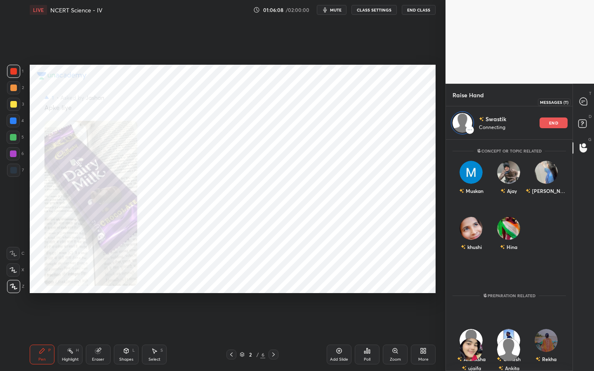
click at [585, 108] on div at bounding box center [583, 101] width 17 height 15
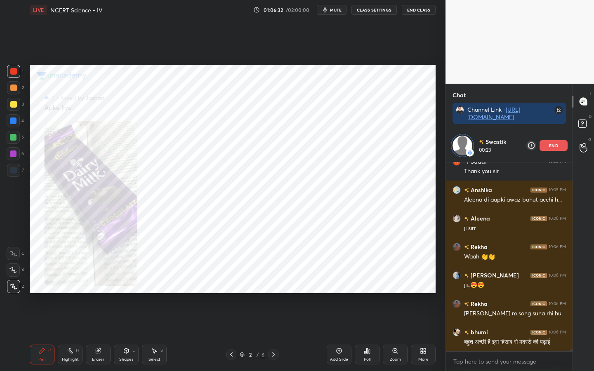
click at [552, 146] on p "end" at bounding box center [553, 146] width 9 height 4
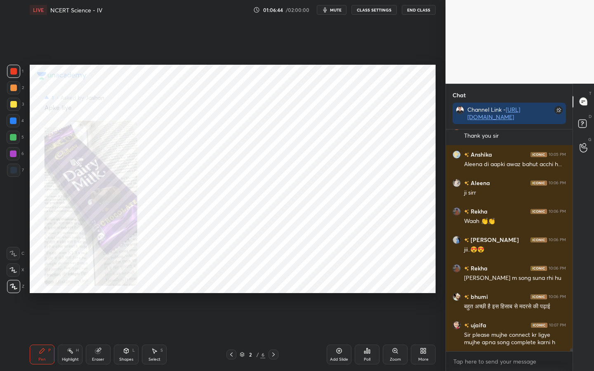
scroll to position [17531, 0]
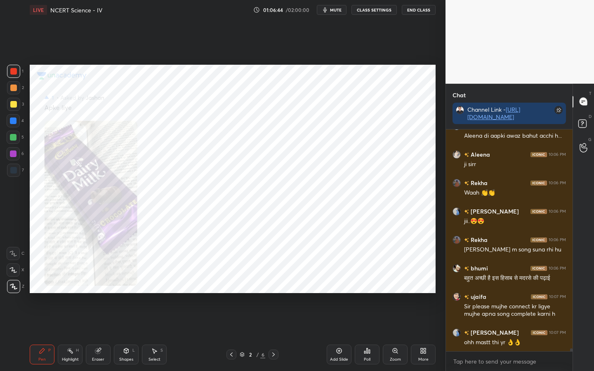
click at [583, 157] on div "G Raise Hand (G)" at bounding box center [583, 148] width 21 height 23
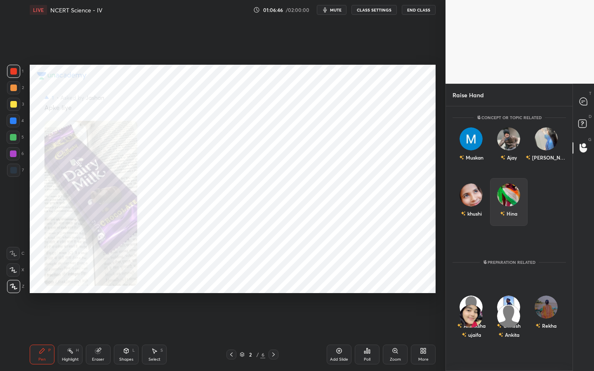
click at [512, 198] on img "grid" at bounding box center [508, 195] width 23 height 23
click at [505, 220] on button "INVITE" at bounding box center [509, 219] width 30 height 11
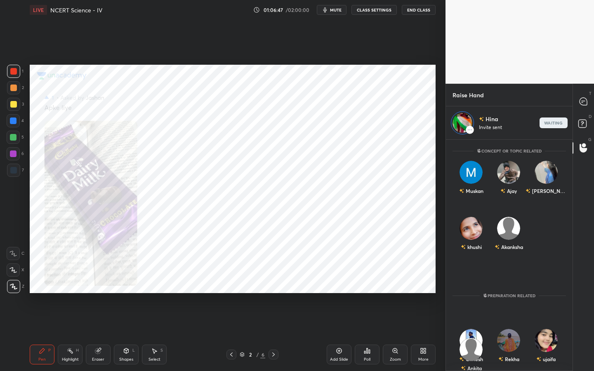
scroll to position [229, 124]
click at [579, 106] on div at bounding box center [583, 101] width 17 height 15
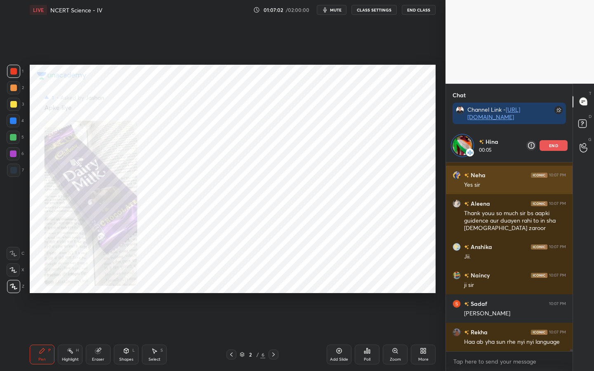
scroll to position [17779, 0]
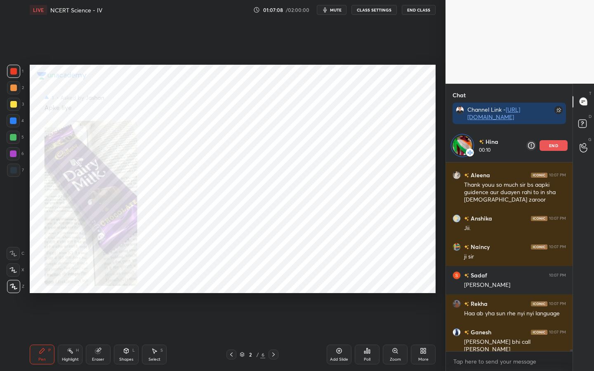
click at [233, 293] on icon at bounding box center [231, 354] width 7 height 7
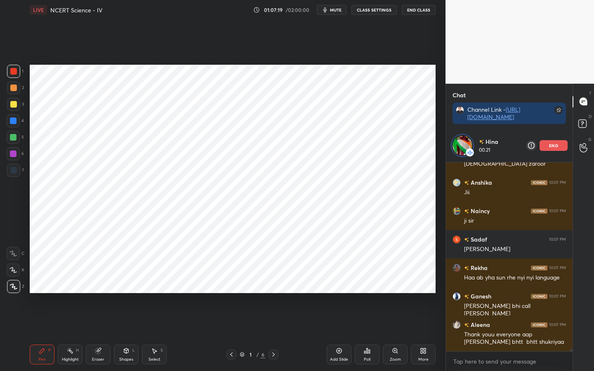
scroll to position [17850, 0]
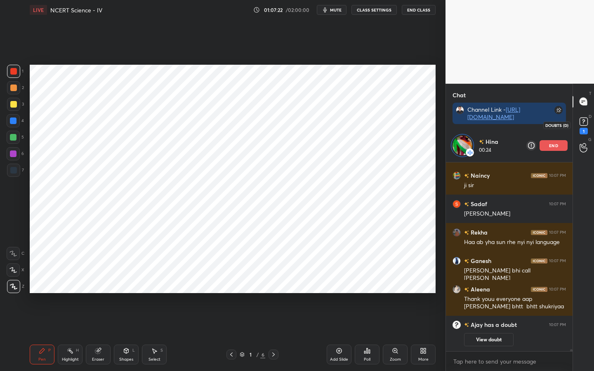
click at [587, 126] on icon at bounding box center [584, 122] width 12 height 12
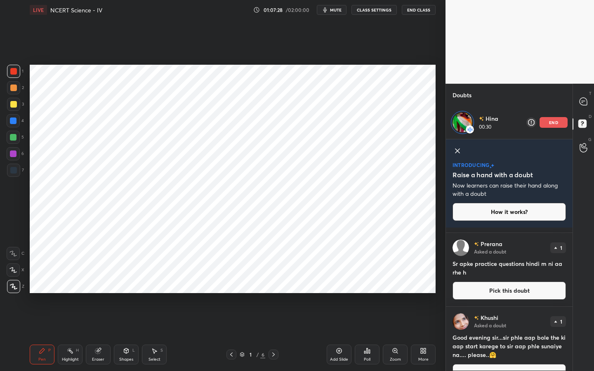
scroll to position [391, 0]
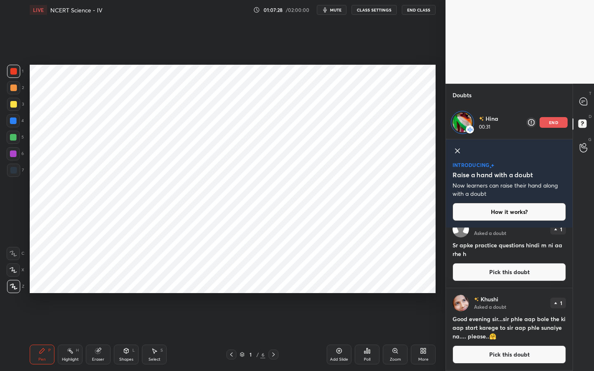
click at [587, 111] on div "T Messages (T)" at bounding box center [583, 101] width 21 height 23
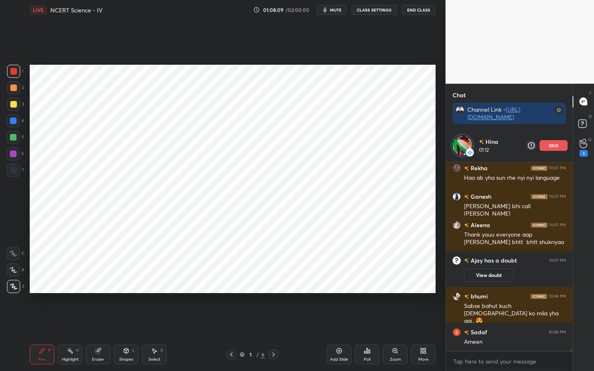
scroll to position [17594, 0]
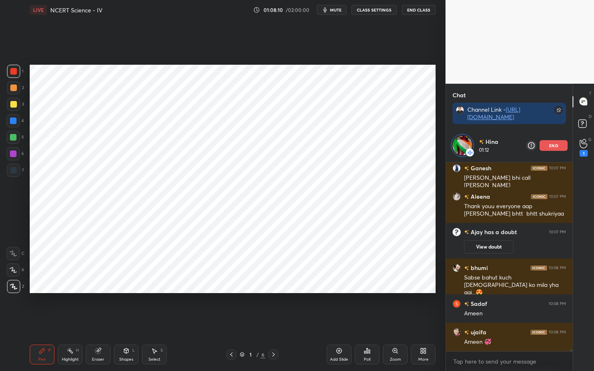
click at [545, 147] on div "end" at bounding box center [554, 145] width 28 height 11
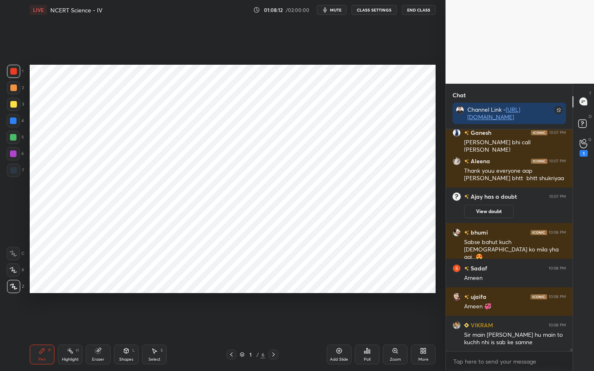
scroll to position [17655, 0]
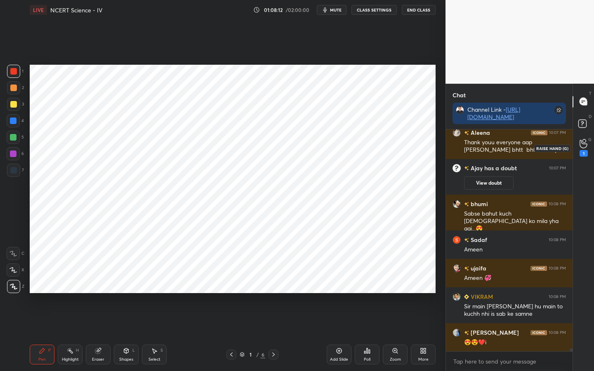
click at [587, 149] on div "1" at bounding box center [584, 148] width 8 height 18
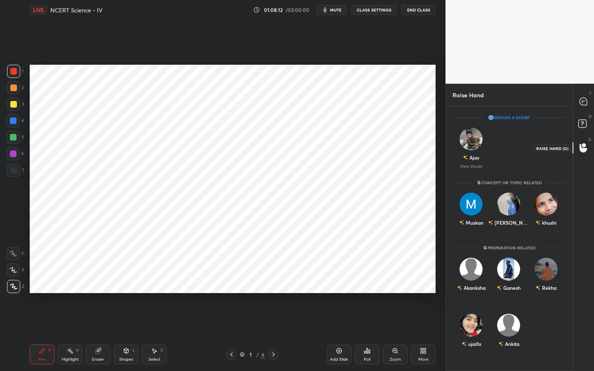
scroll to position [262, 124]
click at [472, 208] on img "grid" at bounding box center [471, 204] width 23 height 23
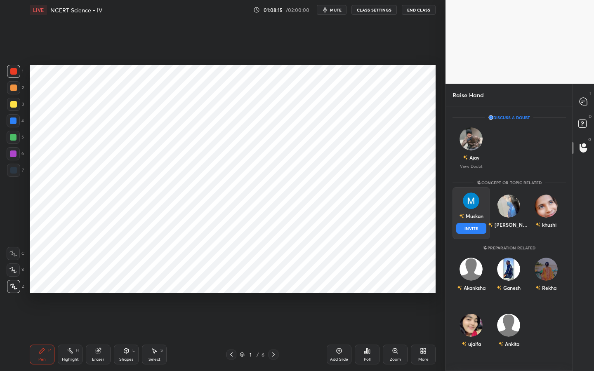
click at [472, 230] on button "INVITE" at bounding box center [471, 228] width 30 height 11
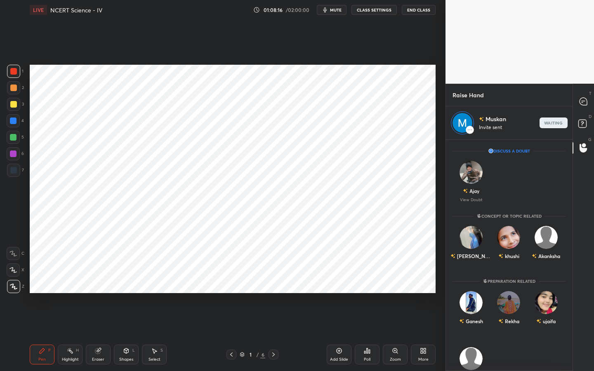
scroll to position [229, 124]
click at [584, 102] on icon at bounding box center [583, 101] width 7 height 7
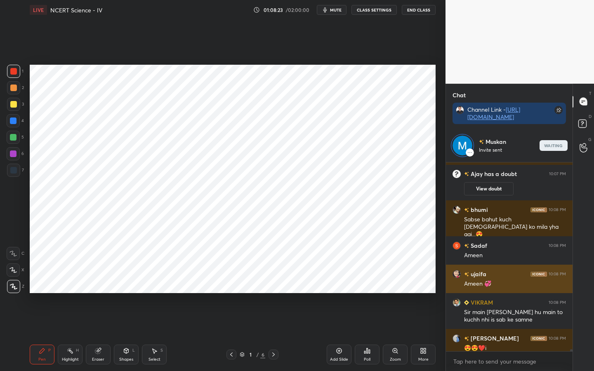
scroll to position [17844, 0]
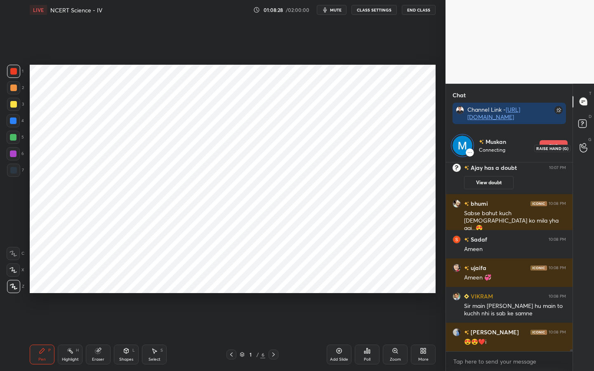
click at [582, 144] on icon at bounding box center [584, 147] width 8 height 9
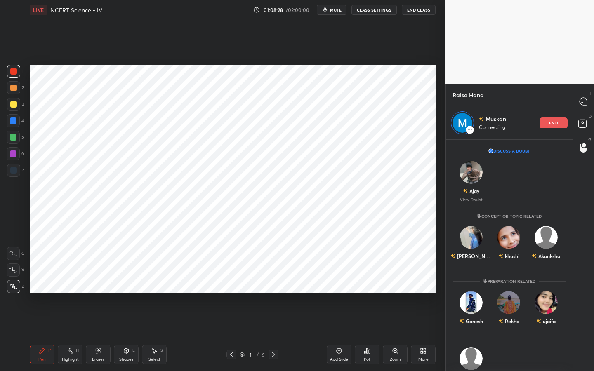
scroll to position [229, 124]
click at [582, 121] on icon at bounding box center [582, 122] width 3 height 3
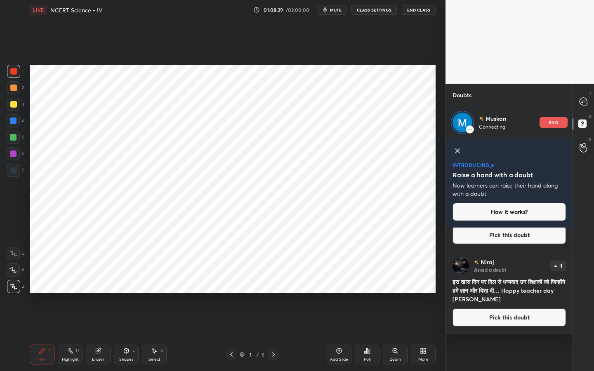
scroll to position [3, 3]
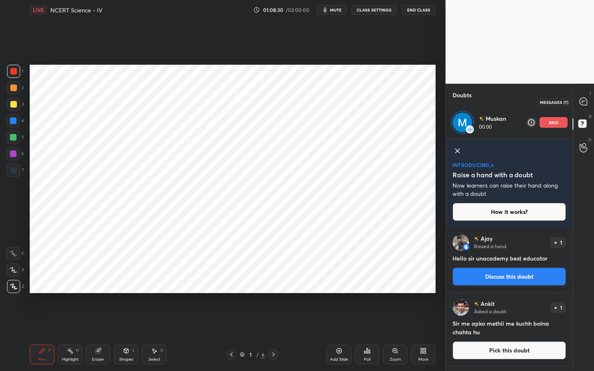
click at [581, 99] on icon at bounding box center [583, 101] width 7 height 7
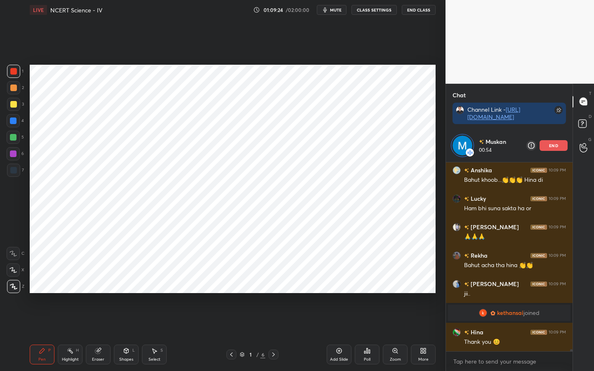
scroll to position [17833, 0]
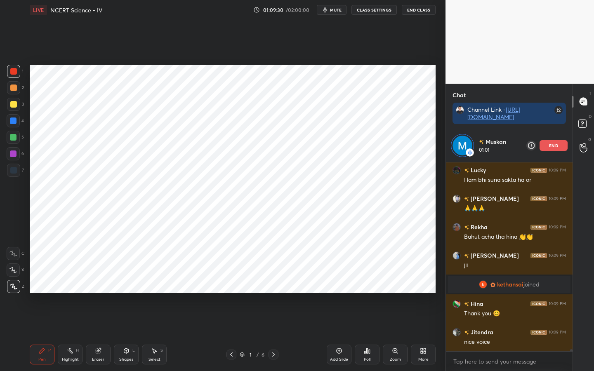
click at [104, 293] on div "Eraser" at bounding box center [98, 355] width 25 height 20
click at [44, 293] on div "Pen" at bounding box center [41, 360] width 7 height 4
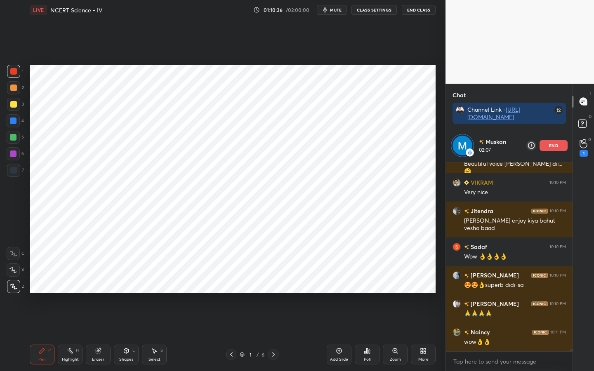
scroll to position [186, 124]
click at [335, 11] on span "mute" at bounding box center [336, 10] width 12 height 6
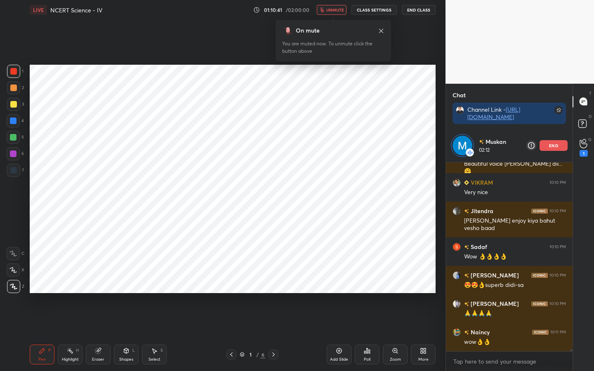
click at [335, 11] on span "unmute" at bounding box center [335, 10] width 18 height 6
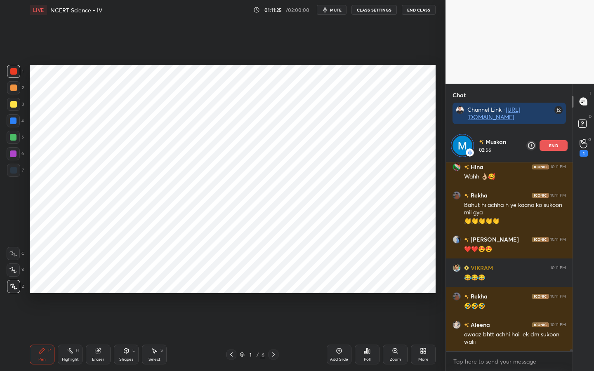
scroll to position [18419, 0]
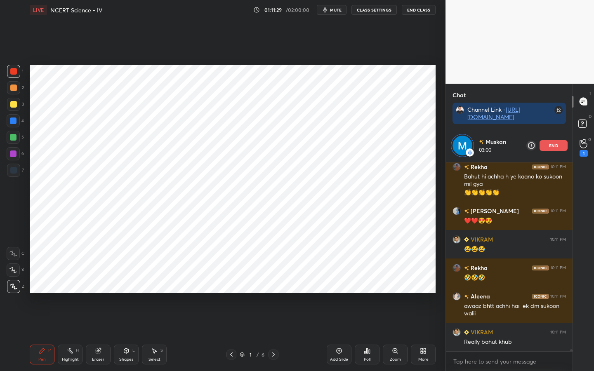
click at [552, 151] on div "end" at bounding box center [554, 145] width 28 height 11
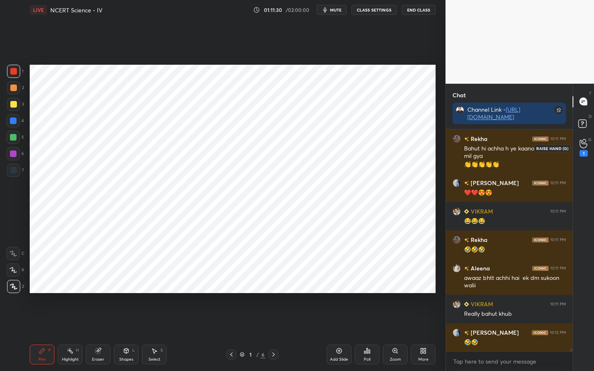
click at [588, 145] on div "1" at bounding box center [583, 148] width 17 height 15
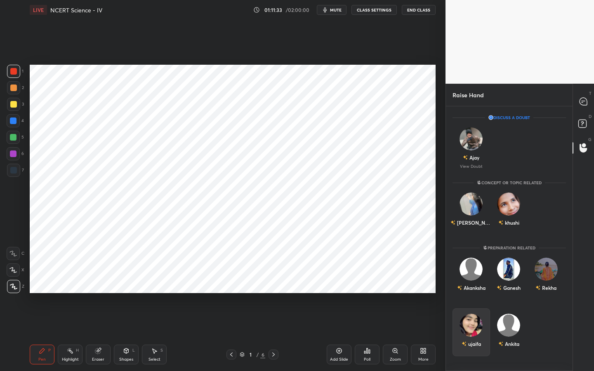
click at [474, 293] on img "grid" at bounding box center [471, 325] width 23 height 23
click at [474, 293] on button "INVITE" at bounding box center [471, 349] width 30 height 11
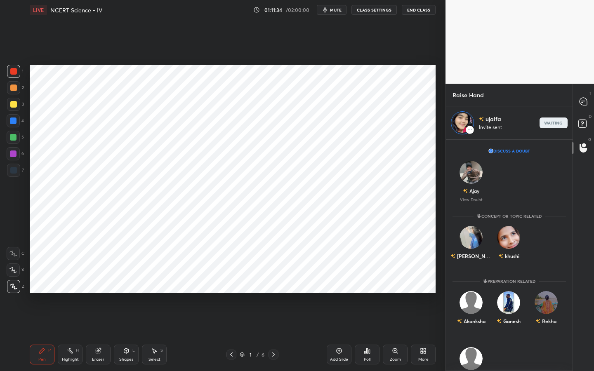
scroll to position [229, 124]
click at [586, 95] on div at bounding box center [583, 101] width 17 height 15
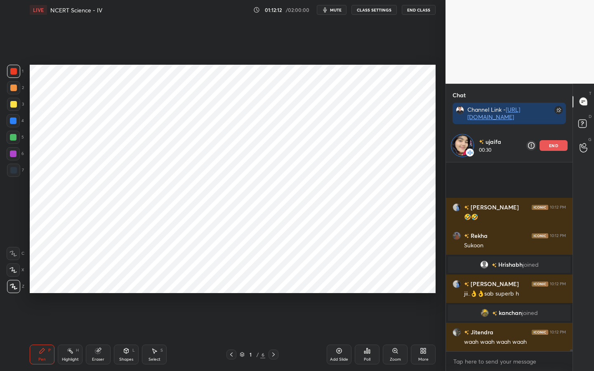
scroll to position [18406, 0]
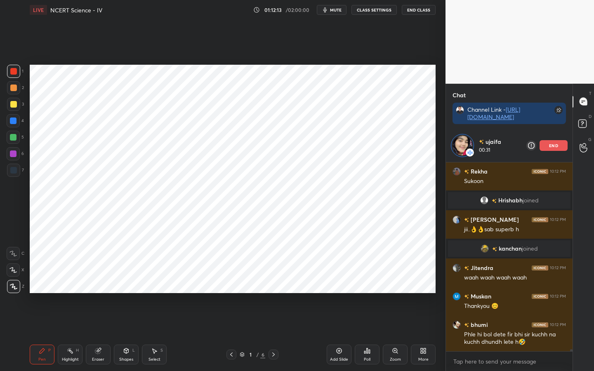
drag, startPoint x: 92, startPoint y: 360, endPoint x: 104, endPoint y: 352, distance: 14.0
click at [93, 293] on div "Eraser" at bounding box center [98, 360] width 12 height 4
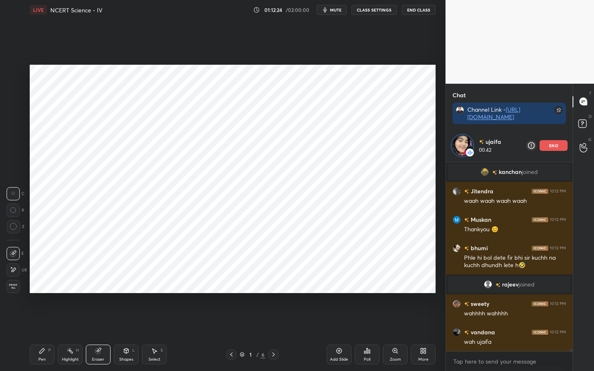
scroll to position [18472, 0]
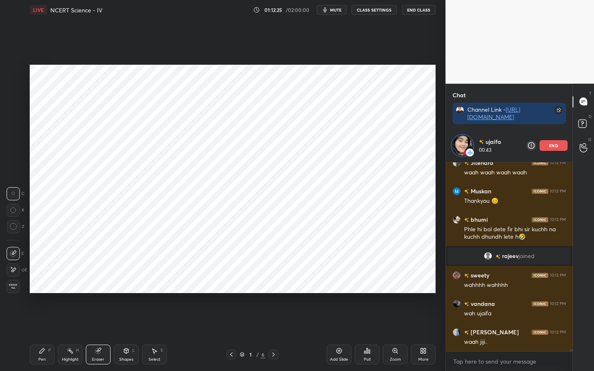
click at [45, 293] on div "Pen P" at bounding box center [42, 355] width 25 height 20
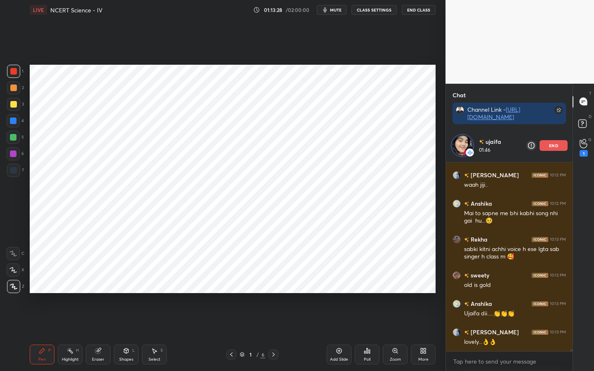
scroll to position [18658, 0]
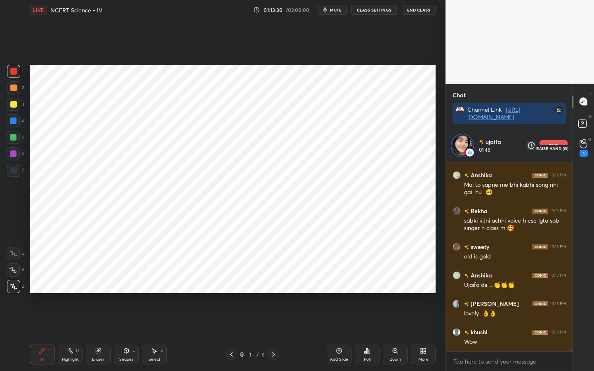
click at [584, 142] on circle at bounding box center [583, 140] width 3 height 3
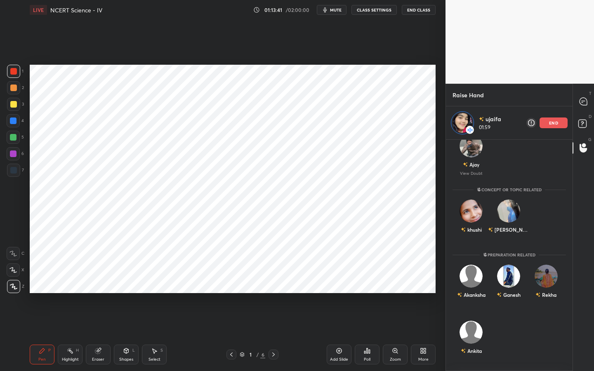
scroll to position [0, 0]
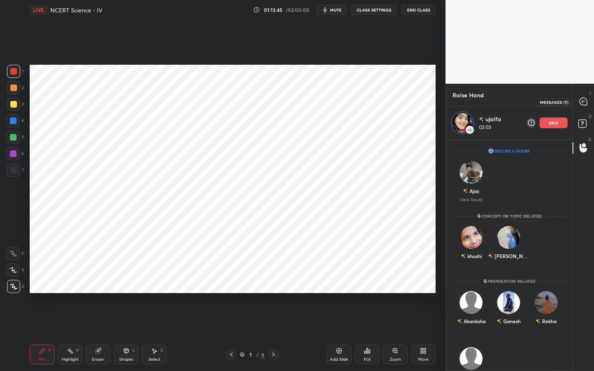
click at [586, 103] on icon at bounding box center [583, 101] width 7 height 7
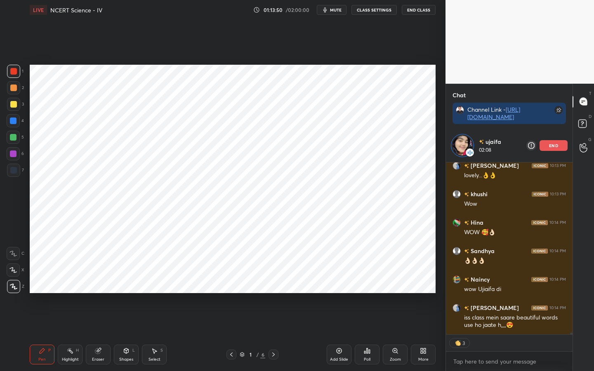
scroll to position [18987, 0]
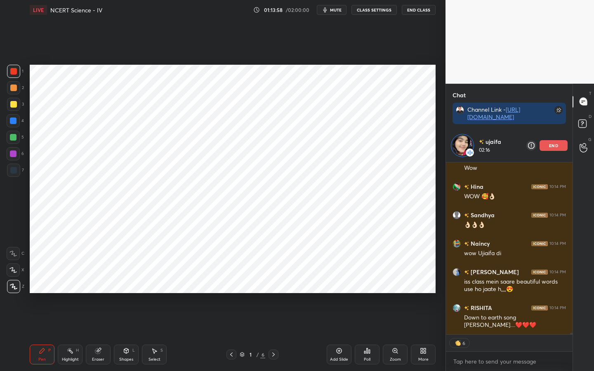
click at [557, 144] on p "end" at bounding box center [553, 146] width 9 height 4
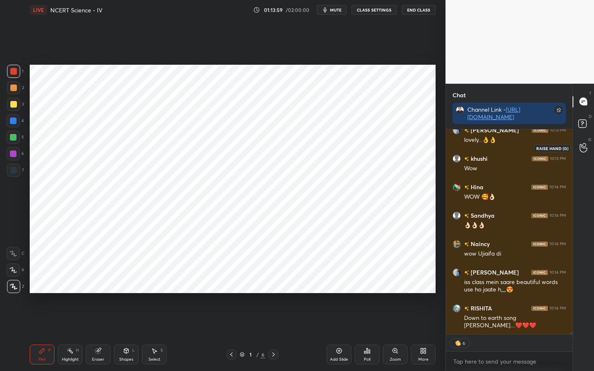
click at [591, 151] on div at bounding box center [583, 148] width 17 height 15
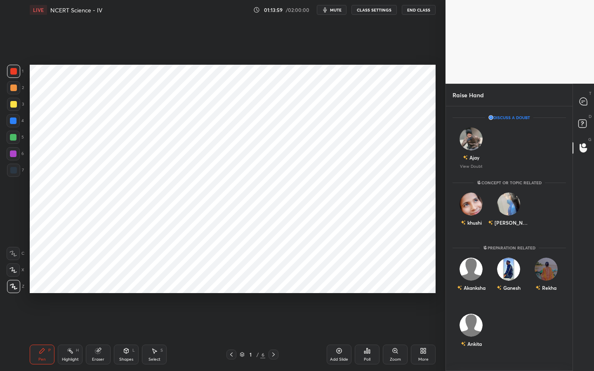
scroll to position [262, 124]
click at [468, 143] on img "grid" at bounding box center [471, 138] width 23 height 23
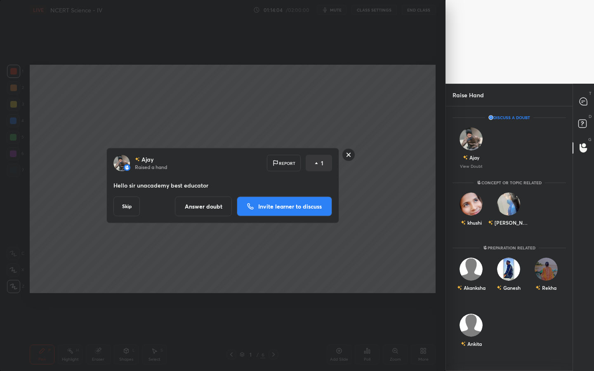
click at [347, 156] on rect at bounding box center [348, 155] width 13 height 13
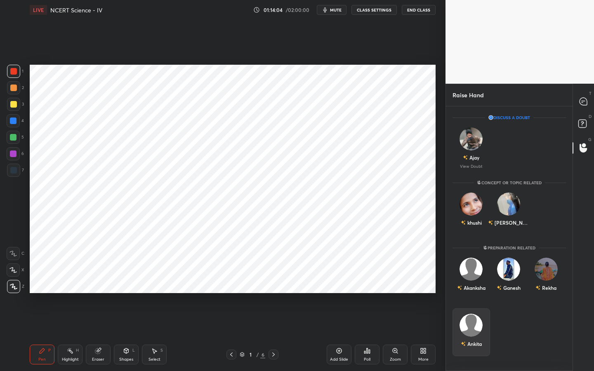
click at [473, 293] on img "grid" at bounding box center [471, 325] width 23 height 23
click at [472, 293] on button "INVITE" at bounding box center [471, 349] width 30 height 11
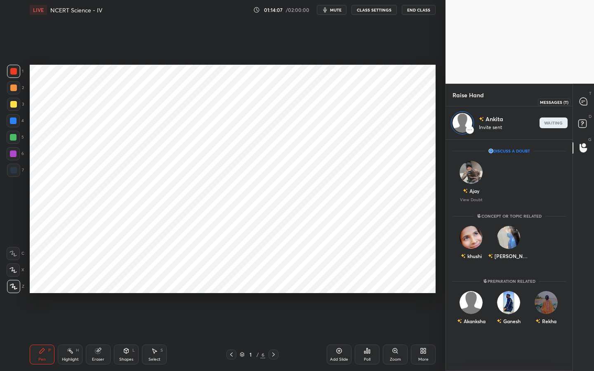
click at [584, 98] on icon at bounding box center [583, 101] width 7 height 7
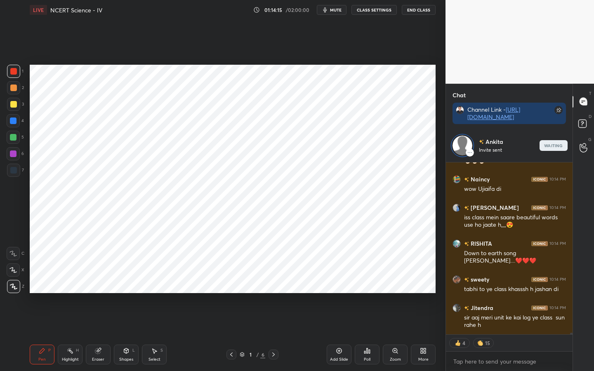
scroll to position [186, 124]
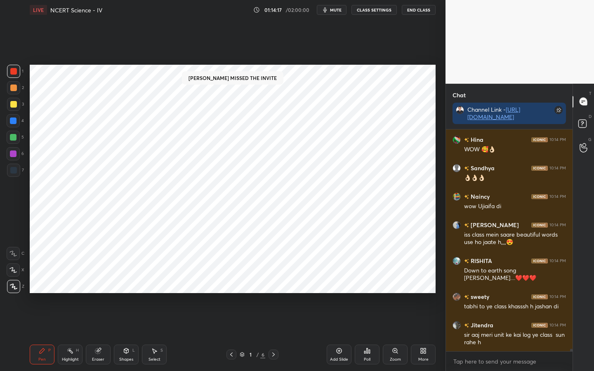
click at [98, 293] on div "Eraser" at bounding box center [98, 355] width 25 height 20
click at [581, 120] on rect at bounding box center [582, 124] width 8 height 8
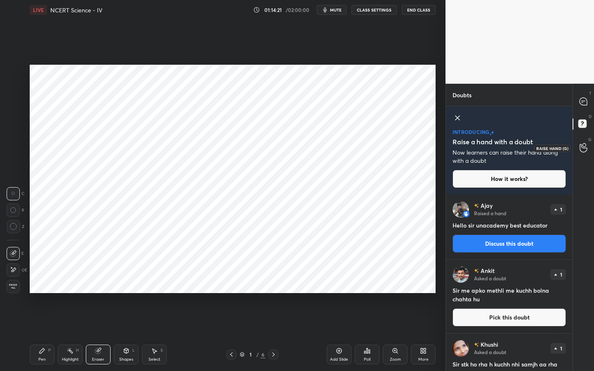
click at [583, 149] on icon at bounding box center [584, 147] width 8 height 9
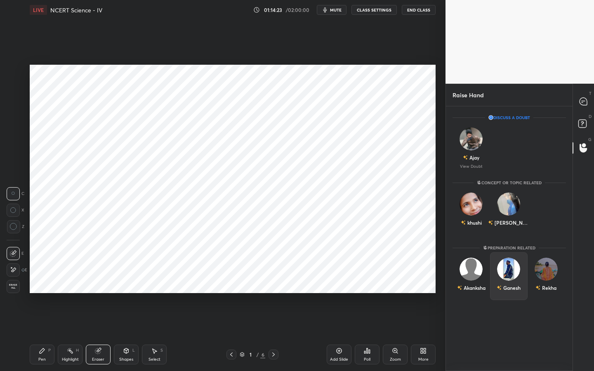
click at [508, 273] on img "grid" at bounding box center [508, 269] width 23 height 23
click at [502, 290] on button "INVITE" at bounding box center [509, 293] width 30 height 11
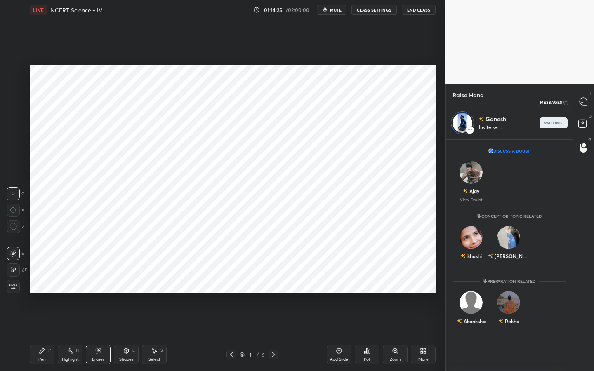
click at [580, 106] on div at bounding box center [583, 101] width 17 height 15
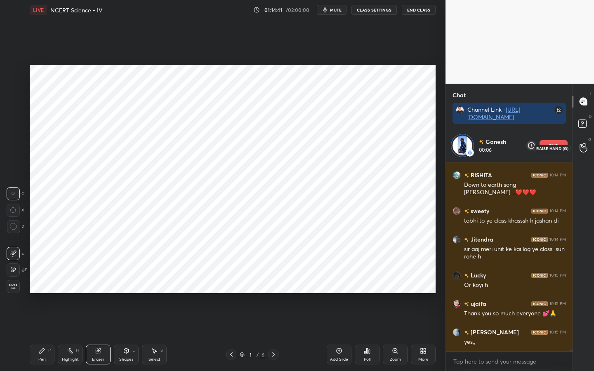
click at [579, 154] on div at bounding box center [583, 148] width 17 height 15
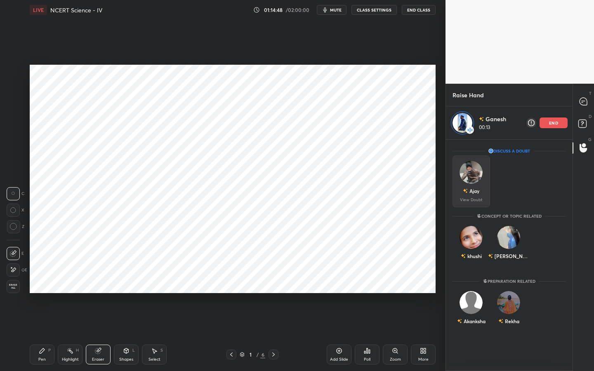
click at [474, 171] on img "grid" at bounding box center [471, 172] width 23 height 23
click at [474, 177] on img "grid" at bounding box center [471, 172] width 23 height 23
click at [586, 100] on icon at bounding box center [583, 101] width 7 height 7
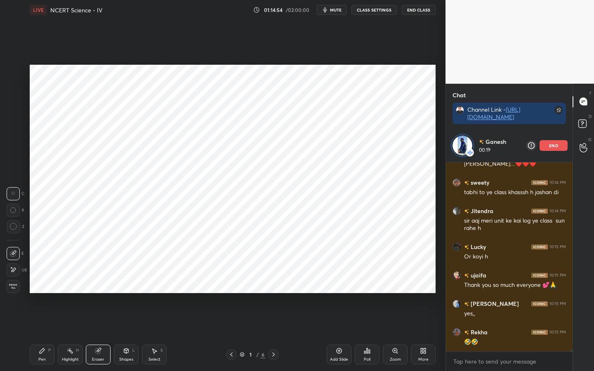
click at [556, 142] on div "end" at bounding box center [554, 145] width 28 height 11
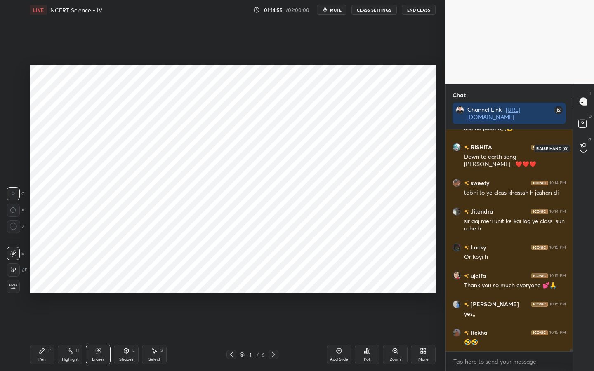
click at [587, 149] on icon at bounding box center [583, 148] width 7 height 8
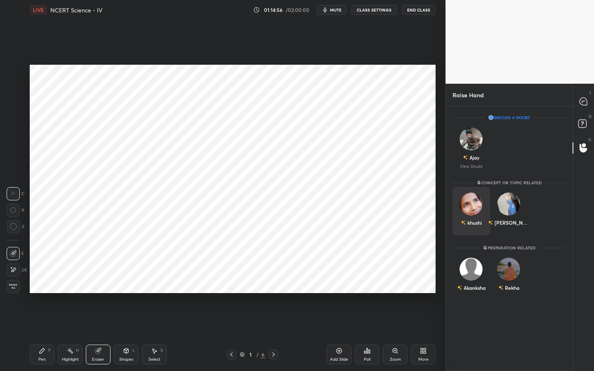
click at [470, 209] on div "khushi" at bounding box center [472, 211] width 38 height 48
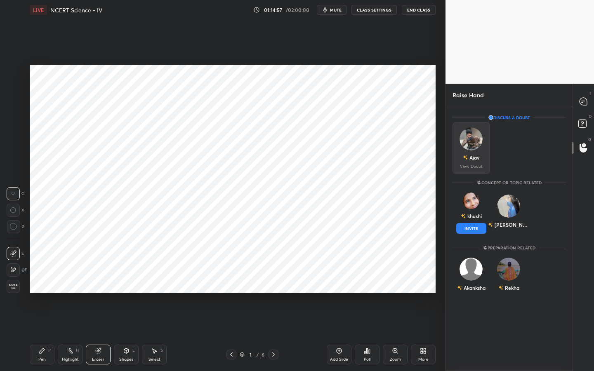
click at [470, 153] on div "Ajay" at bounding box center [471, 158] width 17 height 14
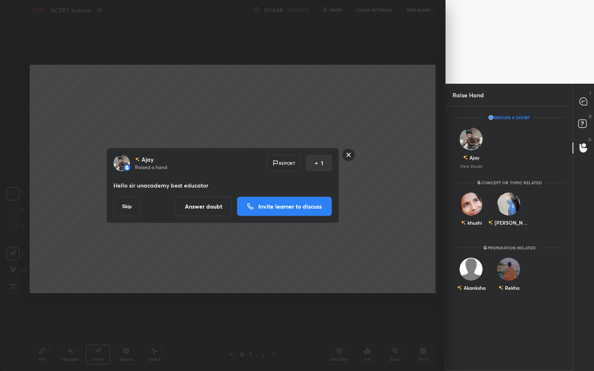
click at [306, 216] on button "Invite learner to discuss" at bounding box center [284, 207] width 95 height 20
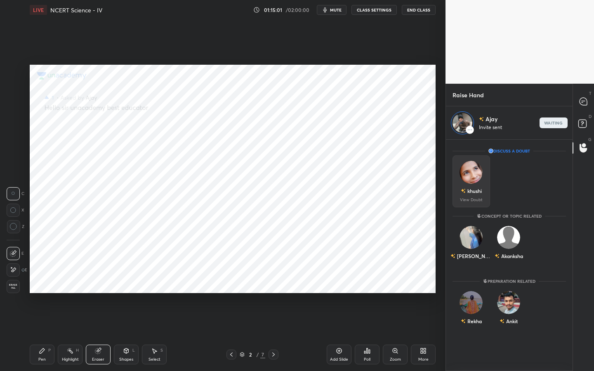
click at [473, 179] on img "grid" at bounding box center [471, 172] width 23 height 23
click at [474, 168] on img "grid" at bounding box center [471, 172] width 23 height 23
click at [584, 103] on icon at bounding box center [583, 101] width 7 height 7
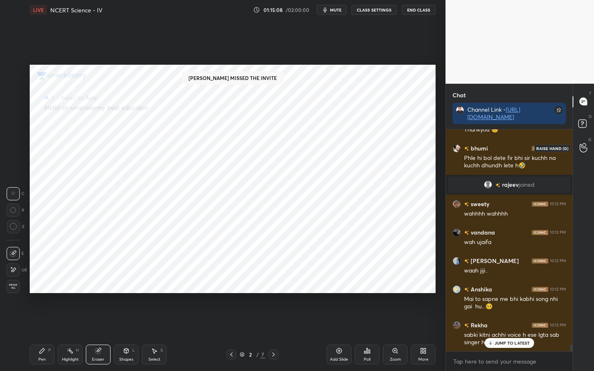
click at [587, 146] on div at bounding box center [583, 148] width 17 height 15
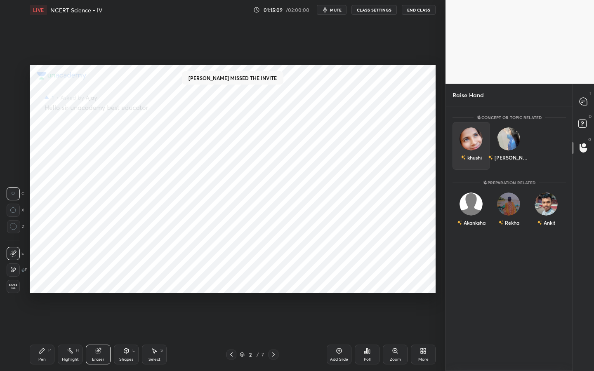
click at [473, 141] on img "grid" at bounding box center [471, 138] width 23 height 23
click at [473, 163] on button "INVITE" at bounding box center [471, 163] width 30 height 11
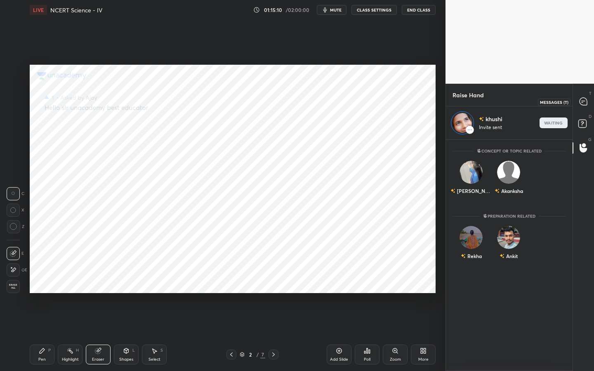
click at [588, 103] on div at bounding box center [583, 101] width 17 height 15
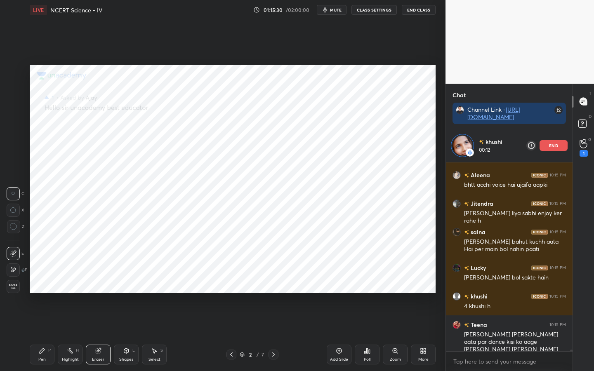
click at [45, 293] on div "Pen" at bounding box center [41, 360] width 7 height 4
click at [555, 148] on p "end" at bounding box center [553, 146] width 9 height 4
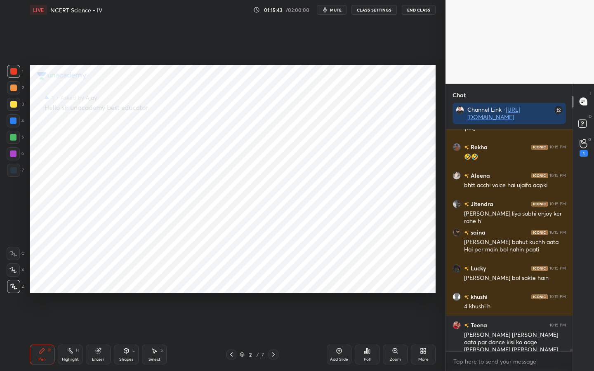
click at [92, 293] on div "Eraser" at bounding box center [98, 360] width 12 height 4
click at [12, 286] on span "Erase all" at bounding box center [13, 287] width 12 height 6
click at [588, 149] on div "1" at bounding box center [583, 148] width 17 height 15
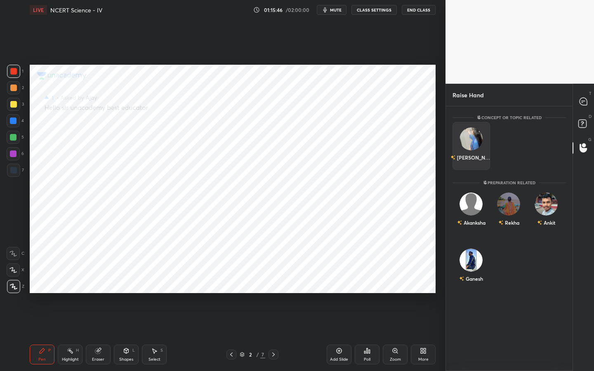
click at [472, 146] on div "[PERSON_NAME]" at bounding box center [472, 146] width 38 height 48
click at [472, 158] on button "INVITE" at bounding box center [471, 163] width 30 height 11
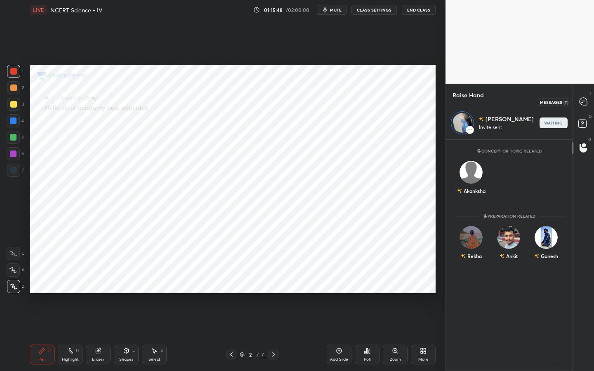
click at [590, 101] on div at bounding box center [583, 101] width 17 height 15
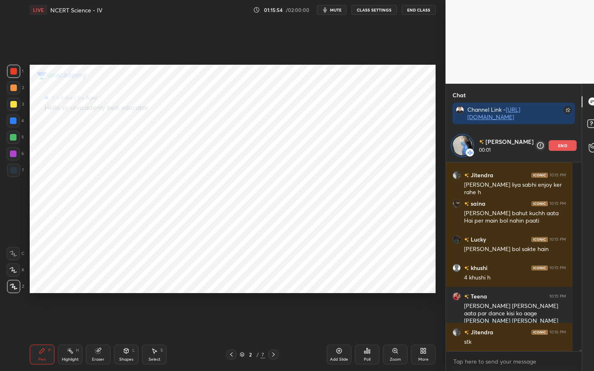
click at [234, 293] on icon at bounding box center [231, 354] width 7 height 7
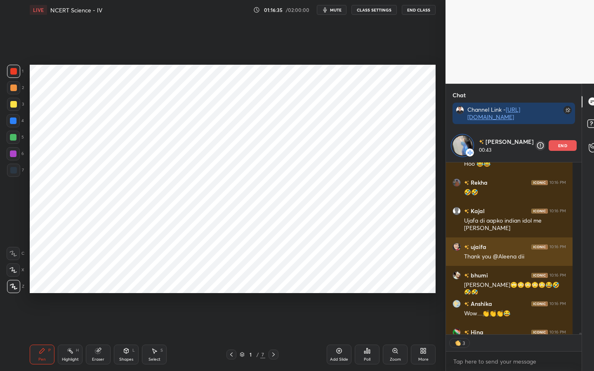
scroll to position [19623, 0]
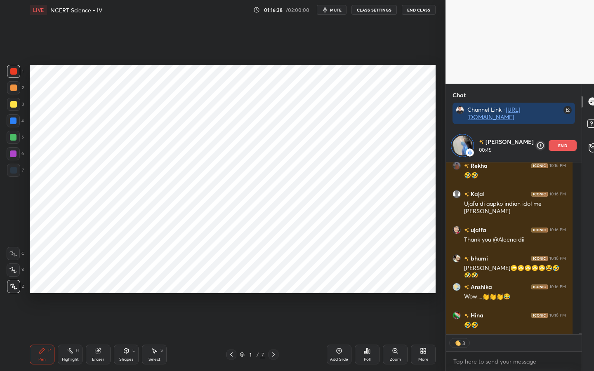
click at [273, 293] on icon at bounding box center [273, 354] width 7 height 7
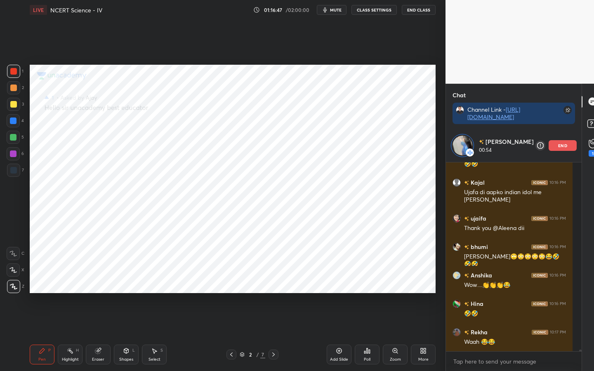
scroll to position [19654, 0]
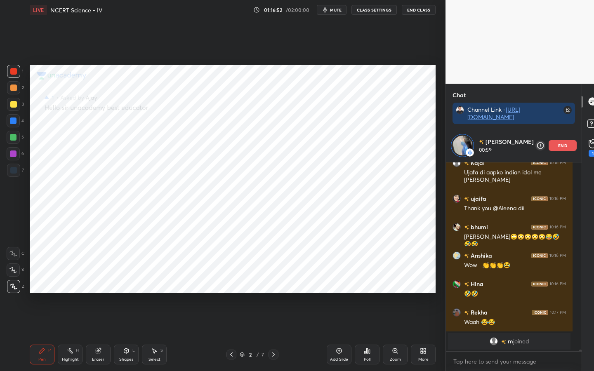
click at [97, 293] on div "Eraser" at bounding box center [98, 360] width 12 height 4
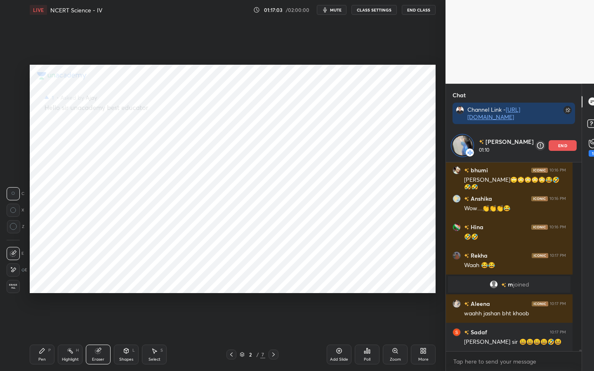
scroll to position [19221, 0]
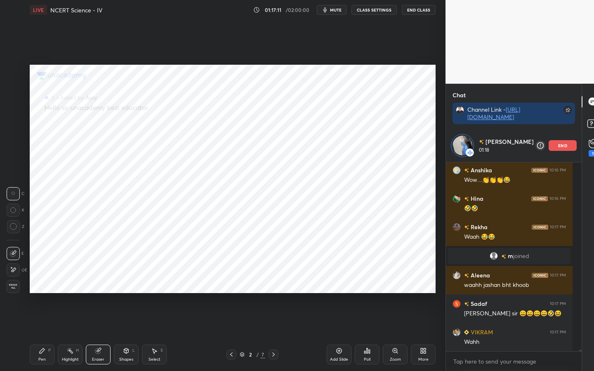
click at [41, 293] on icon at bounding box center [42, 351] width 7 height 7
click at [228, 293] on icon at bounding box center [231, 354] width 7 height 7
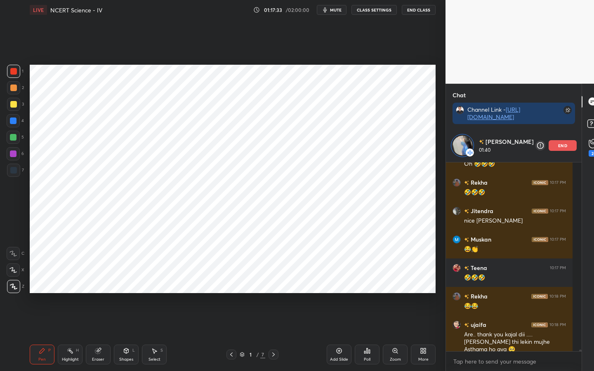
scroll to position [19456, 0]
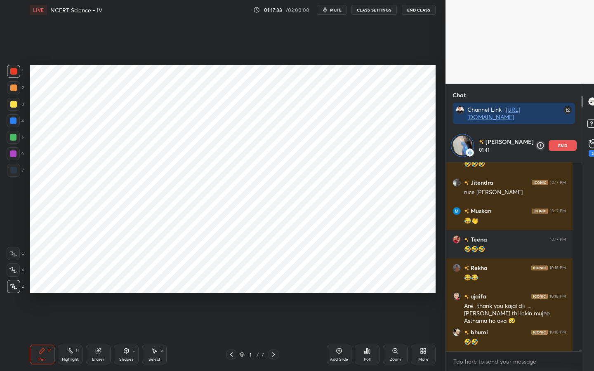
click at [558, 148] on p "end" at bounding box center [562, 146] width 9 height 4
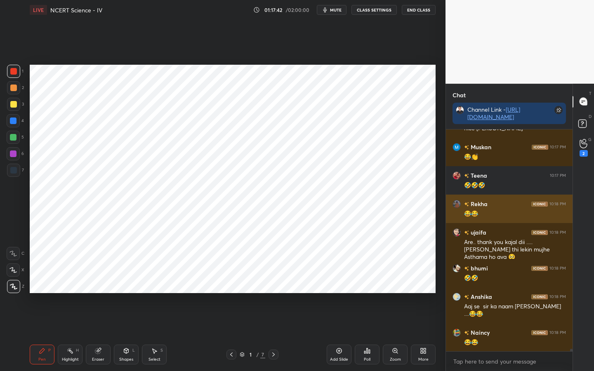
scroll to position [19516, 0]
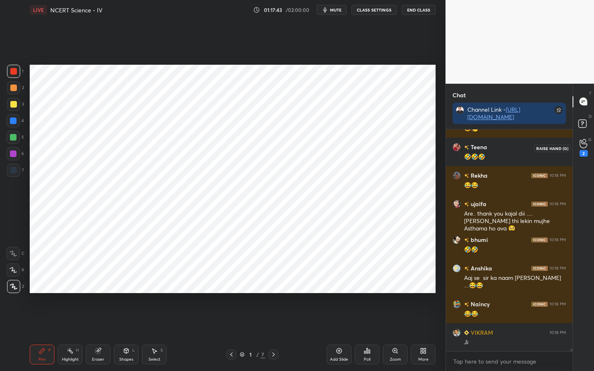
click at [580, 149] on div "2" at bounding box center [584, 148] width 8 height 18
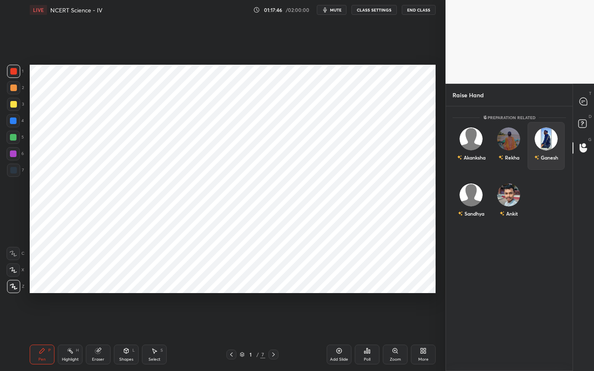
click at [540, 139] on img "grid" at bounding box center [546, 138] width 23 height 23
click at [538, 157] on div "Ganesh" at bounding box center [546, 151] width 24 height 14
click at [549, 161] on button "INVITE" at bounding box center [546, 163] width 30 height 11
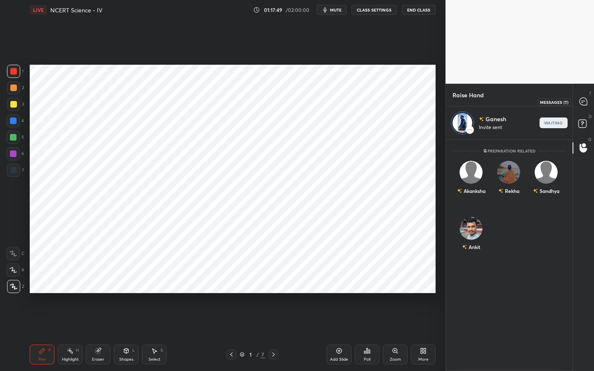
click at [579, 103] on icon at bounding box center [583, 101] width 9 height 9
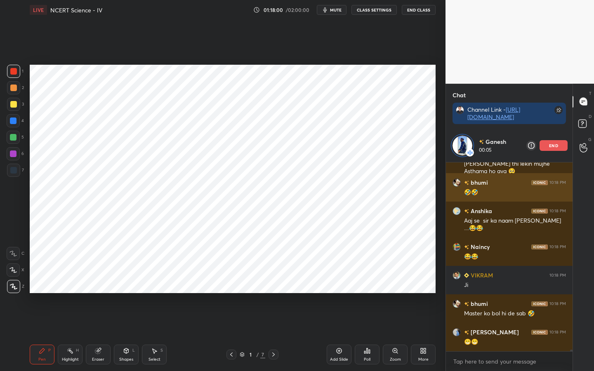
scroll to position [19797, 0]
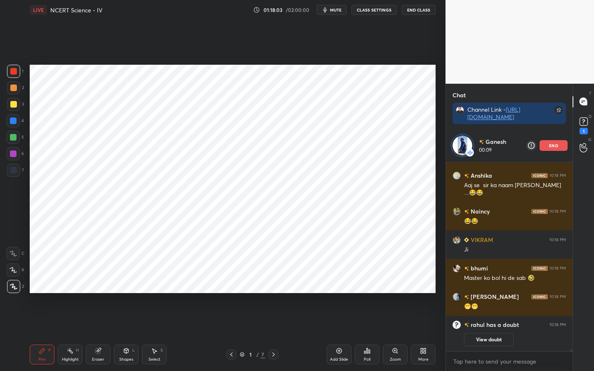
click at [563, 144] on div "end" at bounding box center [554, 145] width 28 height 11
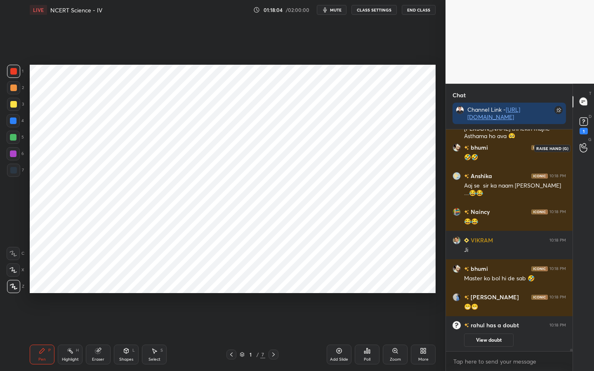
click at [589, 152] on div at bounding box center [583, 148] width 17 height 15
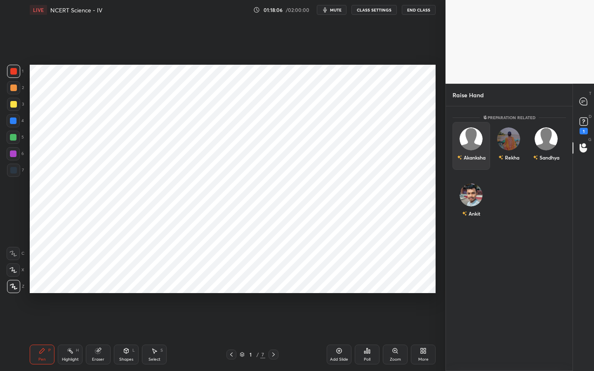
click at [474, 144] on div "Akanksha" at bounding box center [472, 146] width 38 height 48
click at [471, 160] on button "INVITE" at bounding box center [471, 163] width 30 height 11
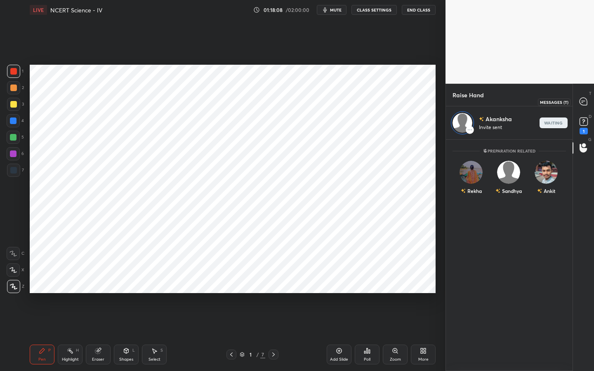
click at [580, 99] on icon at bounding box center [583, 101] width 7 height 7
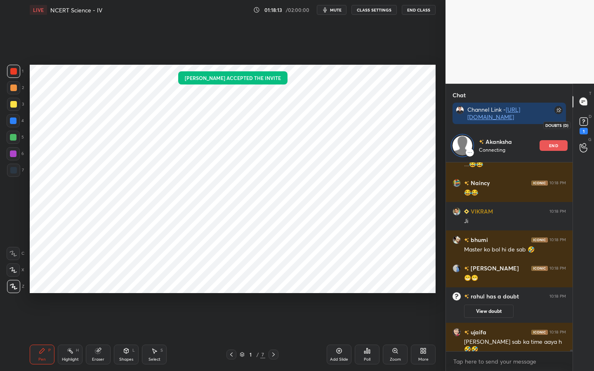
click at [581, 130] on div "1" at bounding box center [584, 131] width 8 height 7
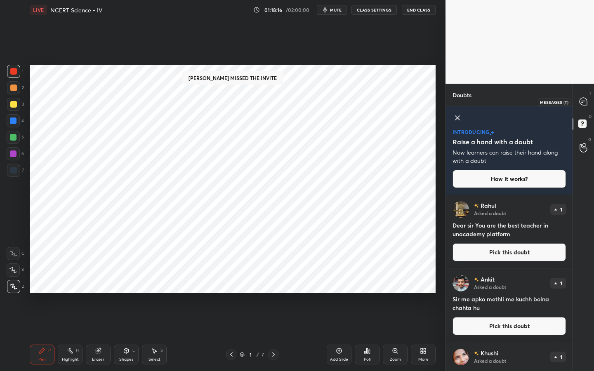
click at [582, 102] on icon at bounding box center [583, 101] width 7 height 7
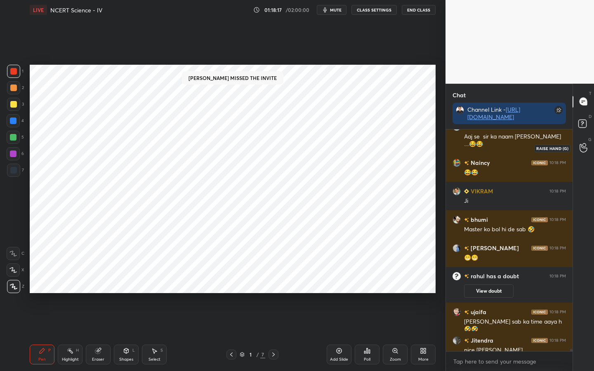
click at [588, 141] on div at bounding box center [583, 148] width 17 height 15
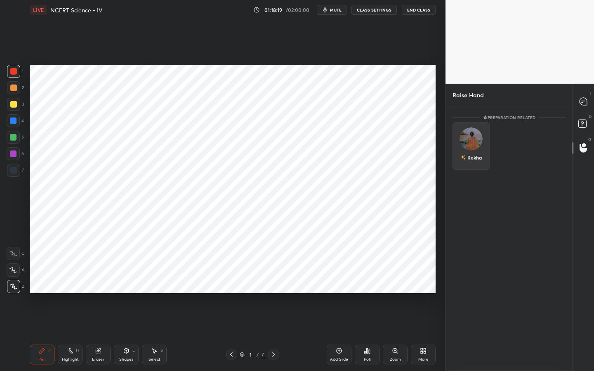
click at [469, 150] on div "Rekha" at bounding box center [472, 146] width 38 height 48
click at [470, 160] on button "INVITE" at bounding box center [471, 163] width 30 height 11
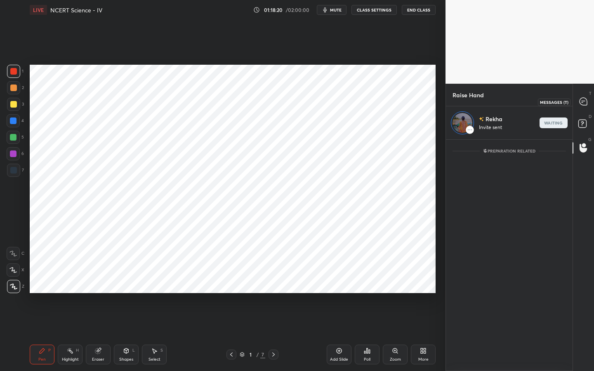
click at [581, 104] on icon at bounding box center [583, 101] width 7 height 7
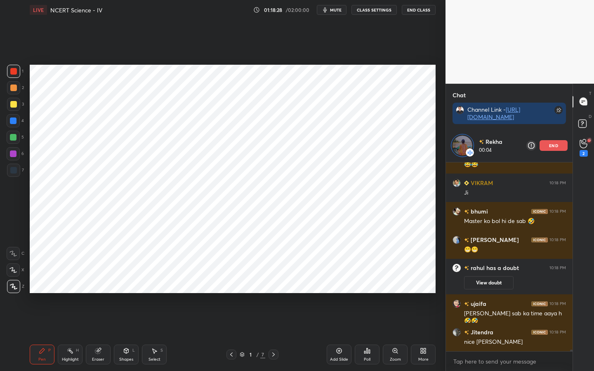
click at [97, 293] on icon at bounding box center [97, 351] width 5 height 5
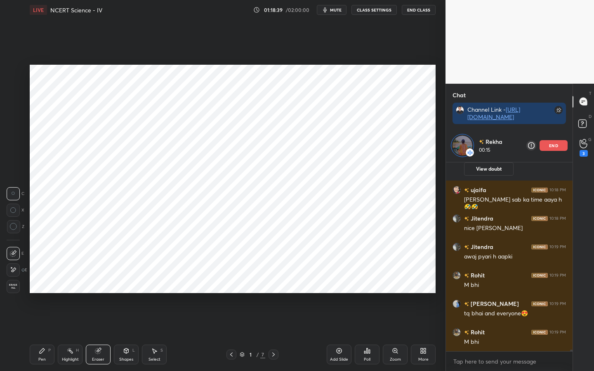
drag, startPoint x: 43, startPoint y: 360, endPoint x: 49, endPoint y: 354, distance: 8.5
click at [44, 293] on div "Pen" at bounding box center [41, 360] width 7 height 4
click at [580, 147] on icon at bounding box center [584, 143] width 8 height 9
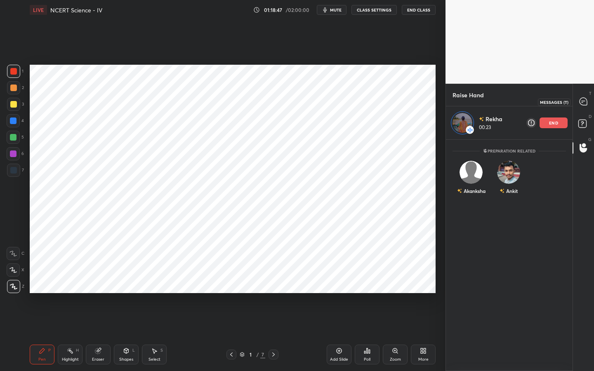
click at [582, 103] on icon at bounding box center [583, 101] width 7 height 7
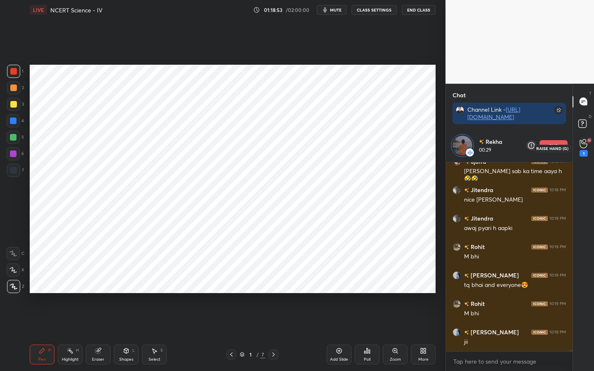
click at [581, 146] on icon at bounding box center [584, 143] width 8 height 9
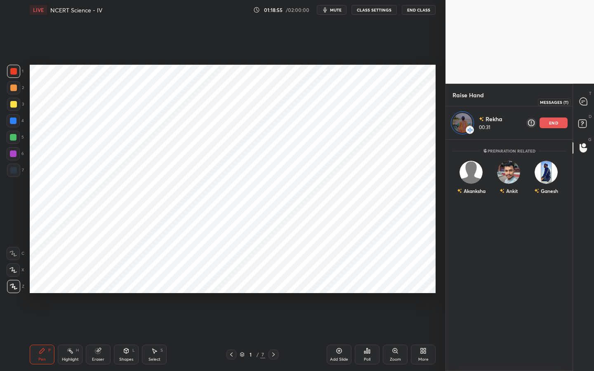
click at [583, 100] on icon at bounding box center [583, 101] width 7 height 7
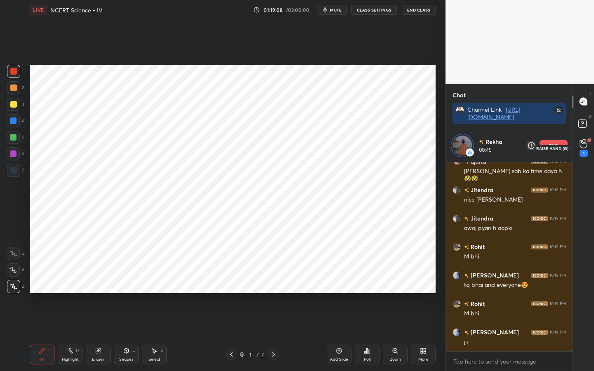
click at [586, 151] on div "1" at bounding box center [584, 153] width 8 height 7
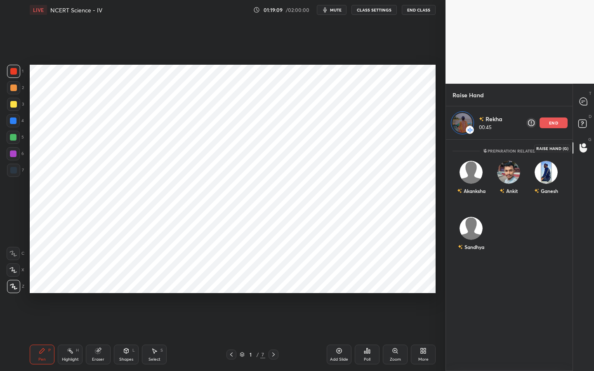
scroll to position [229, 124]
click at [583, 107] on div at bounding box center [583, 101] width 17 height 15
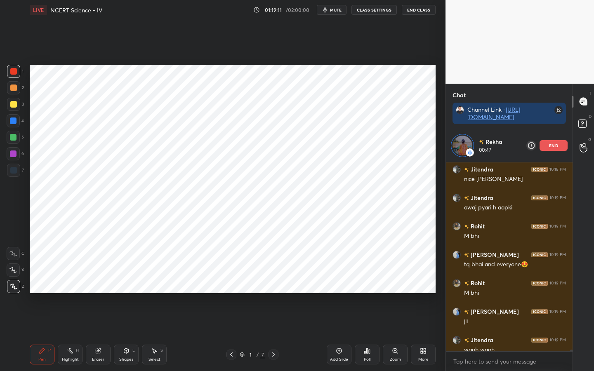
scroll to position [3, 3]
click at [586, 148] on icon at bounding box center [584, 147] width 8 height 9
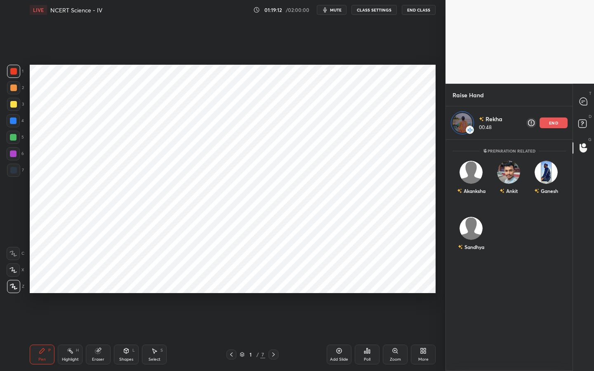
scroll to position [229, 124]
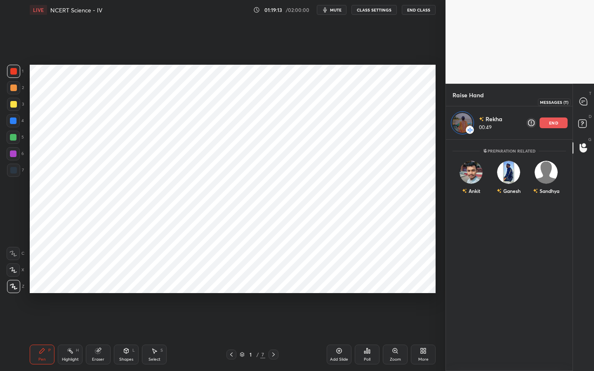
click at [586, 106] on div at bounding box center [583, 101] width 17 height 15
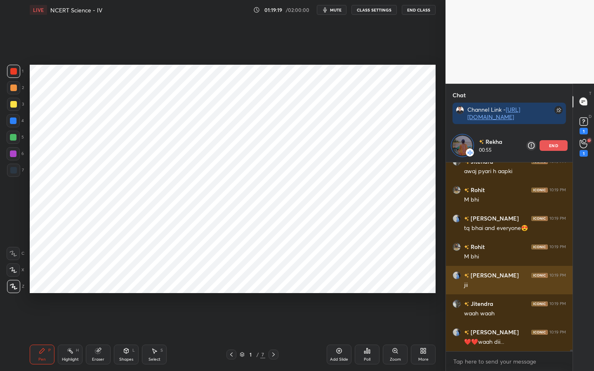
scroll to position [19925, 0]
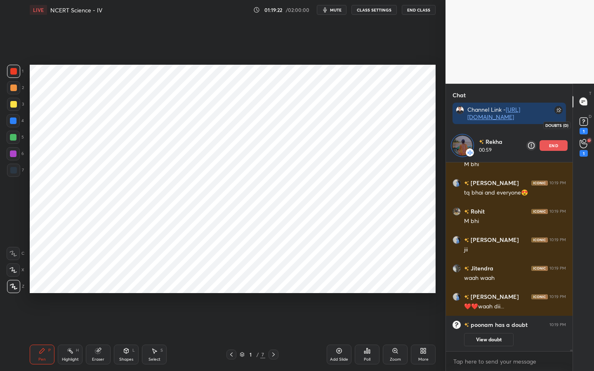
click at [584, 119] on rect at bounding box center [584, 122] width 8 height 8
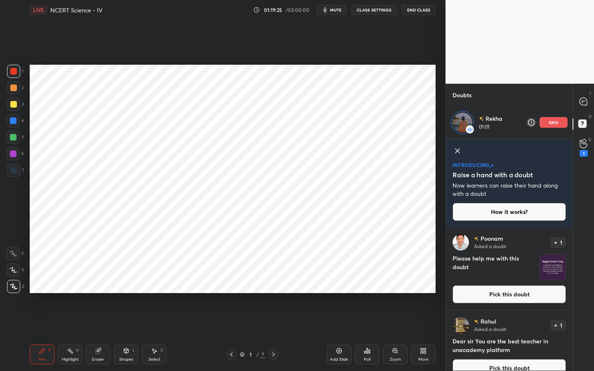
click at [499, 293] on button "Pick this doubt" at bounding box center [509, 294] width 113 height 18
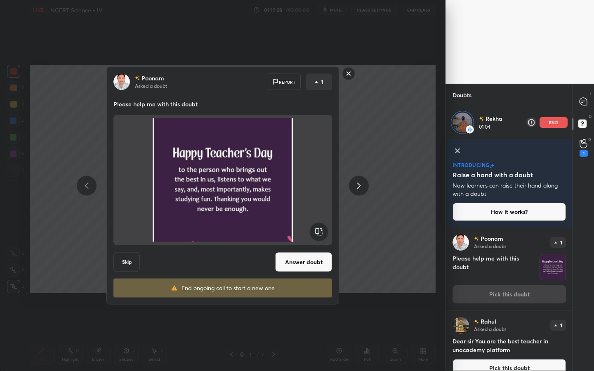
click at [286, 265] on button "Answer doubt" at bounding box center [303, 262] width 57 height 20
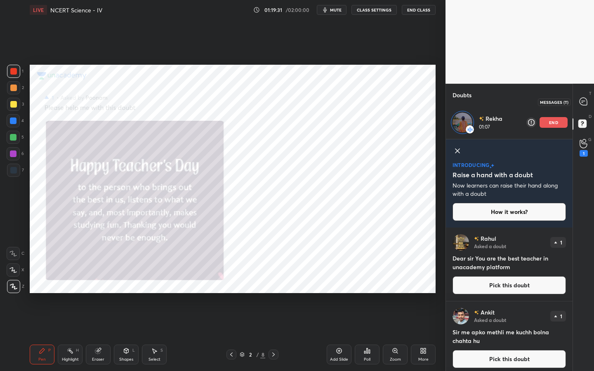
click at [583, 102] on icon at bounding box center [583, 101] width 7 height 7
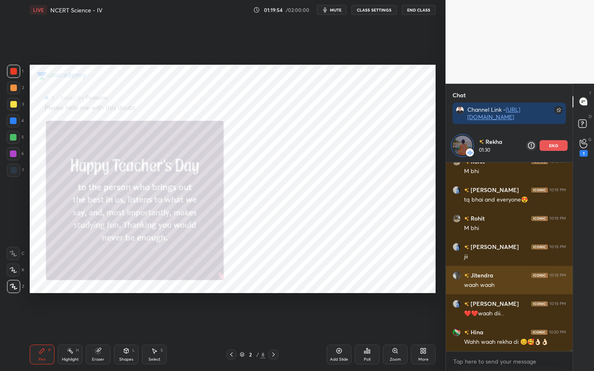
scroll to position [19792, 0]
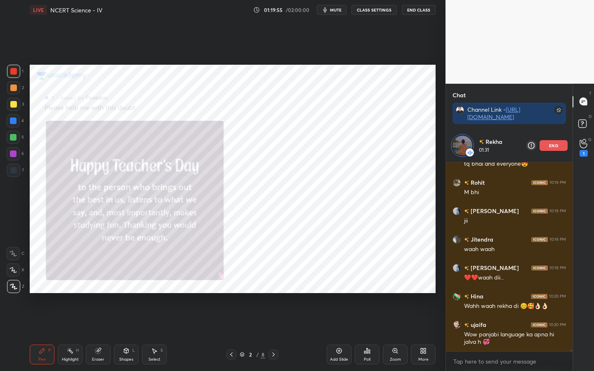
click at [559, 143] on div "end" at bounding box center [554, 145] width 28 height 11
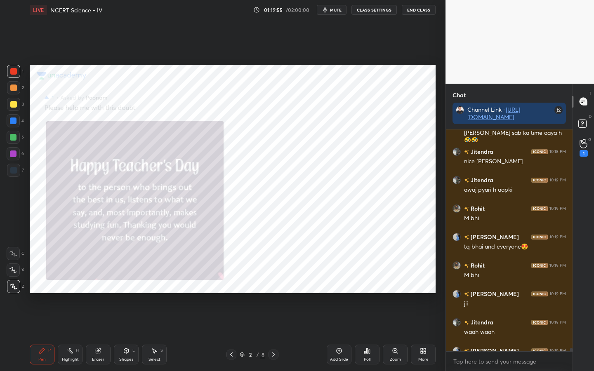
scroll to position [19759, 0]
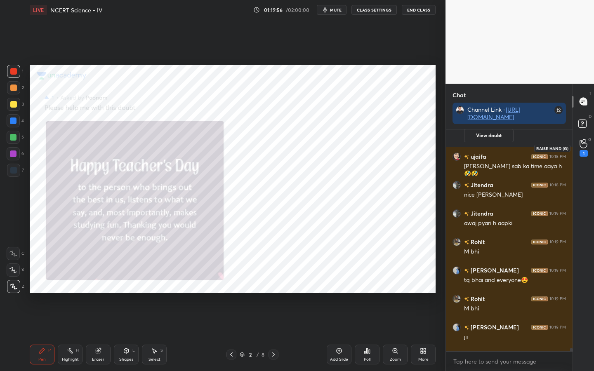
click at [590, 143] on div "1" at bounding box center [583, 148] width 17 height 15
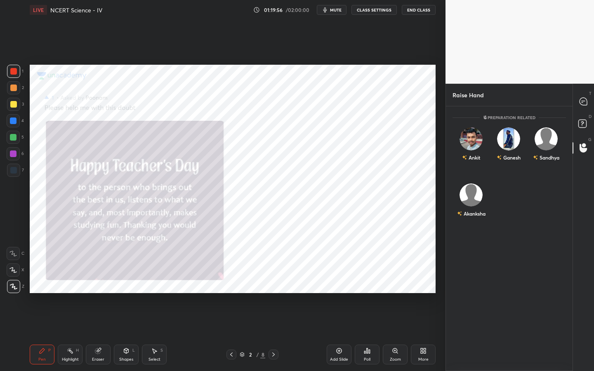
scroll to position [262, 124]
click at [467, 143] on div "Ankit" at bounding box center [472, 146] width 38 height 48
click at [468, 162] on button "INVITE" at bounding box center [471, 163] width 30 height 11
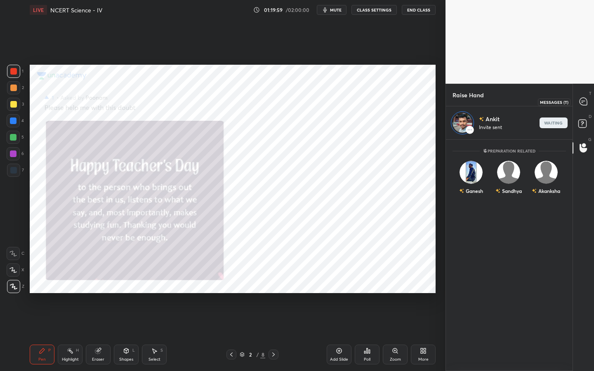
click at [580, 103] on icon at bounding box center [583, 101] width 7 height 7
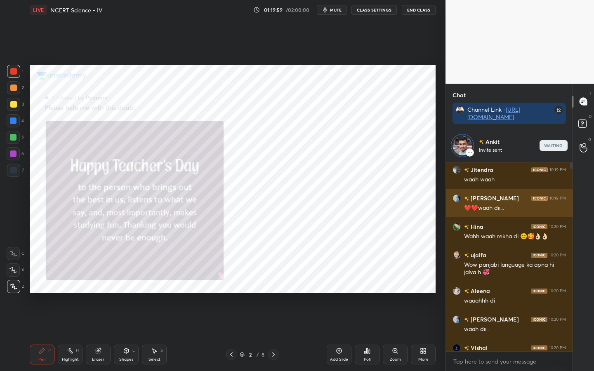
scroll to position [186, 124]
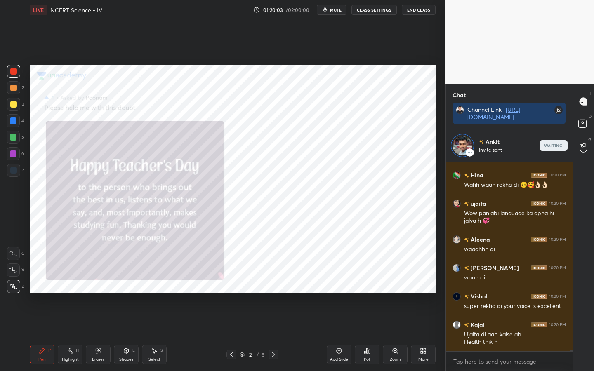
click at [327, 12] on icon "button" at bounding box center [325, 10] width 7 height 7
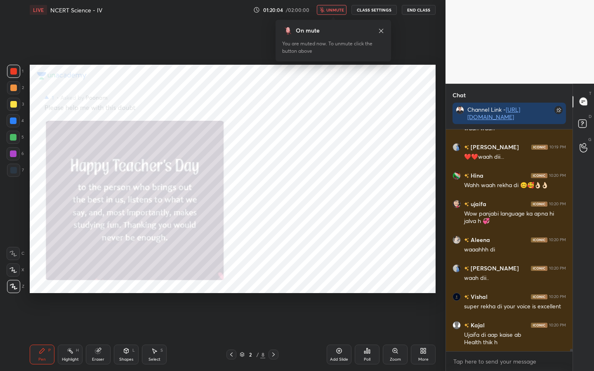
click at [327, 12] on button "unmute" at bounding box center [332, 10] width 30 height 10
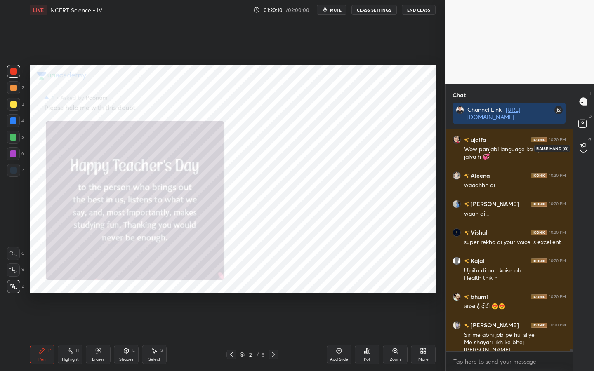
click at [582, 144] on circle at bounding box center [583, 145] width 3 height 3
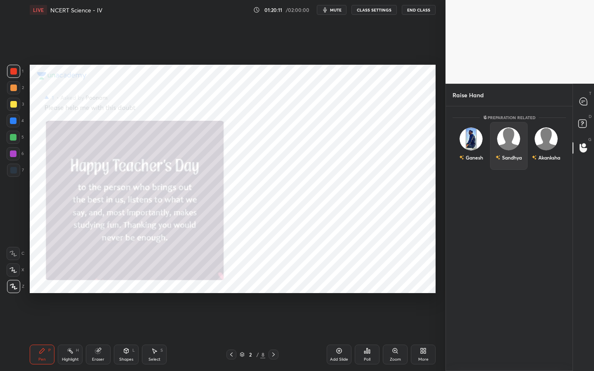
click at [517, 142] on div "Sandhya" at bounding box center [509, 146] width 38 height 48
click at [514, 165] on button "INVITE" at bounding box center [509, 163] width 30 height 11
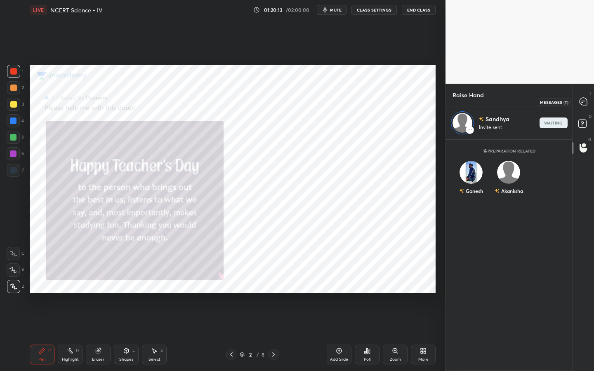
click at [580, 106] on div at bounding box center [583, 101] width 17 height 15
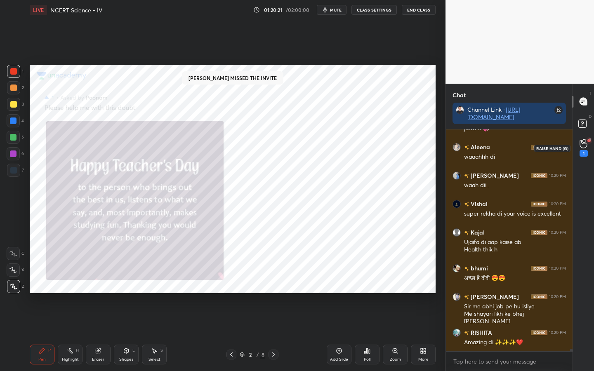
click at [586, 147] on icon at bounding box center [583, 144] width 7 height 8
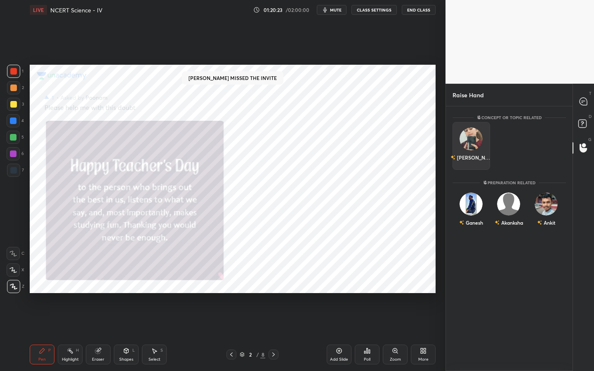
click at [473, 133] on img "grid" at bounding box center [471, 138] width 23 height 23
click at [474, 160] on button "INVITE" at bounding box center [471, 163] width 30 height 11
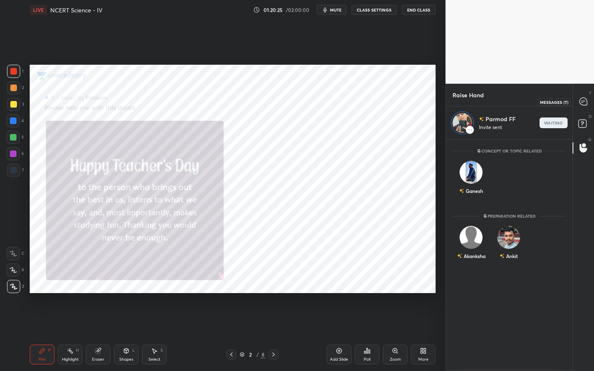
click at [583, 104] on icon at bounding box center [583, 101] width 7 height 7
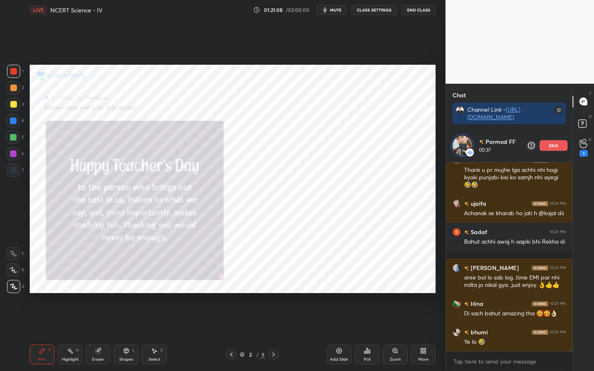
click at [120, 293] on div "Shapes L" at bounding box center [126, 355] width 25 height 20
click at [45, 293] on div "Pen P" at bounding box center [42, 355] width 25 height 20
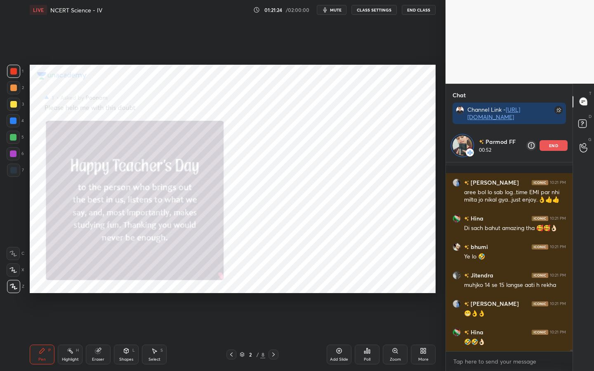
scroll to position [20465, 0]
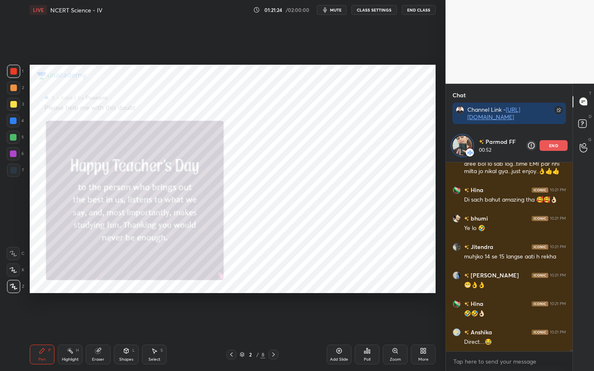
click at [95, 293] on div "Eraser" at bounding box center [98, 355] width 25 height 20
click at [13, 288] on span "Erase all" at bounding box center [13, 287] width 12 height 6
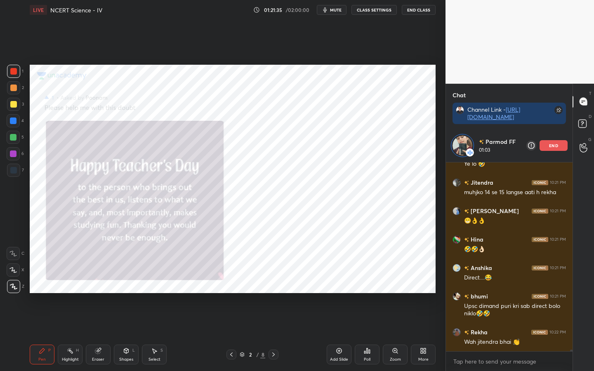
scroll to position [20549, 0]
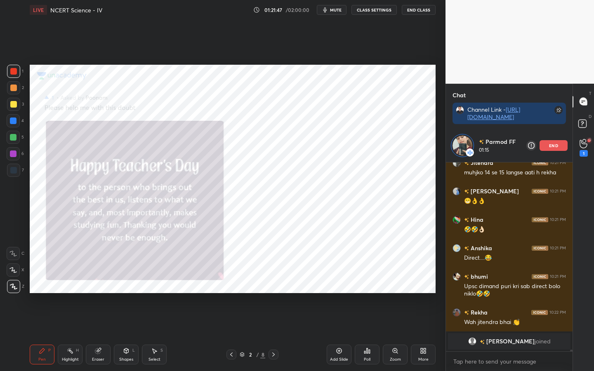
drag, startPoint x: 99, startPoint y: 358, endPoint x: 88, endPoint y: 349, distance: 14.3
click at [99, 293] on div "Eraser" at bounding box center [98, 360] width 12 height 4
click at [15, 289] on span "Erase all" at bounding box center [13, 287] width 12 height 6
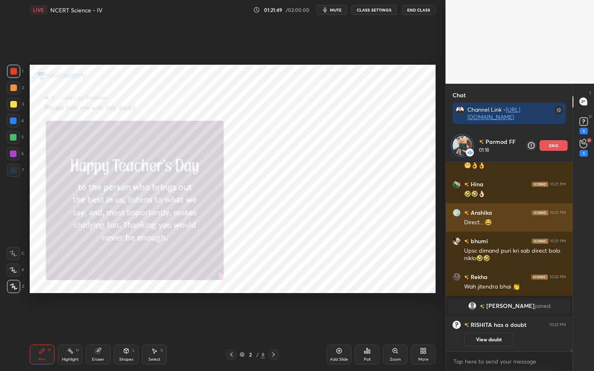
scroll to position [20248, 0]
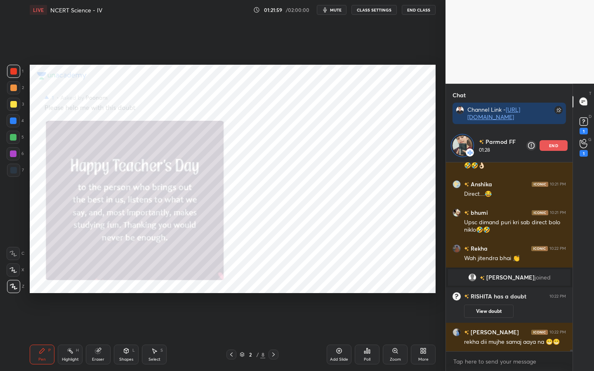
click at [554, 147] on p "end" at bounding box center [553, 146] width 9 height 4
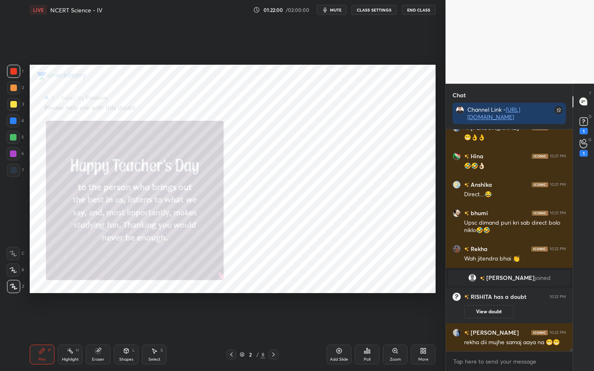
scroll to position [20215, 0]
click at [581, 146] on icon at bounding box center [584, 143] width 8 height 9
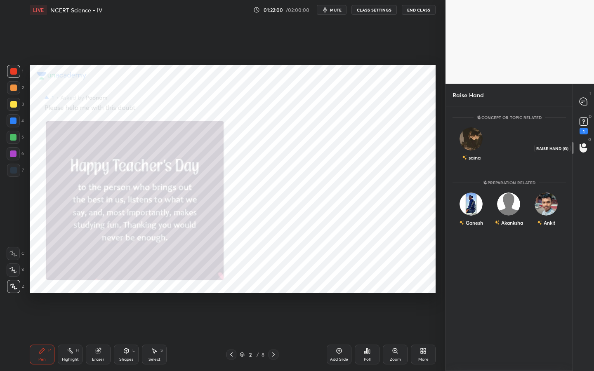
scroll to position [262, 124]
click at [539, 201] on img "grid" at bounding box center [546, 204] width 23 height 23
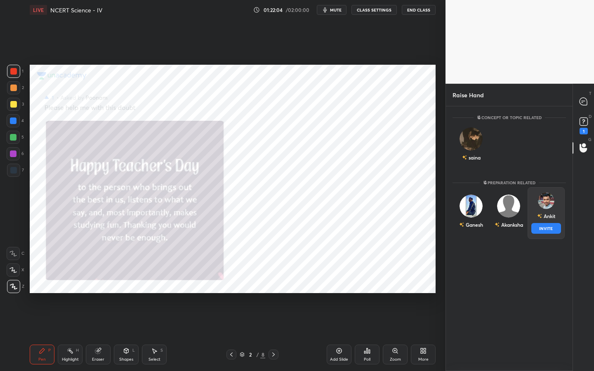
click at [540, 228] on button "INVITE" at bounding box center [546, 228] width 30 height 11
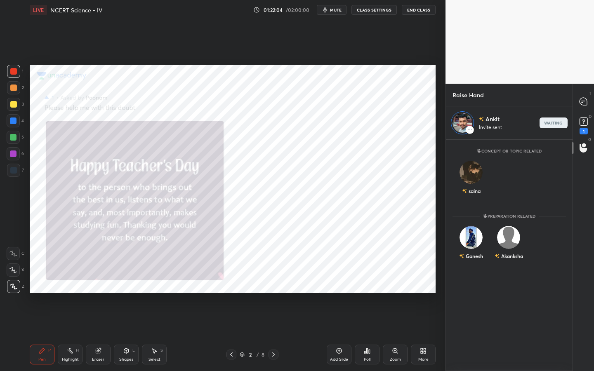
scroll to position [229, 124]
click at [585, 97] on icon at bounding box center [583, 101] width 9 height 9
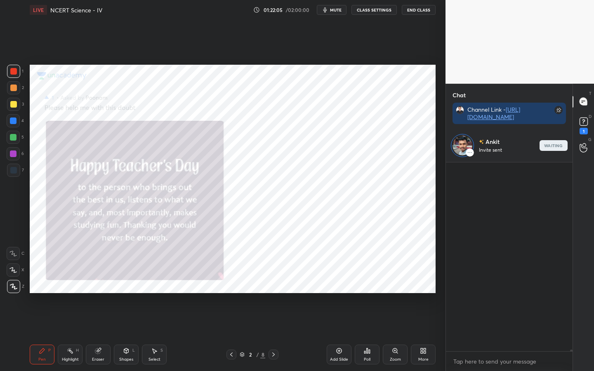
scroll to position [186, 124]
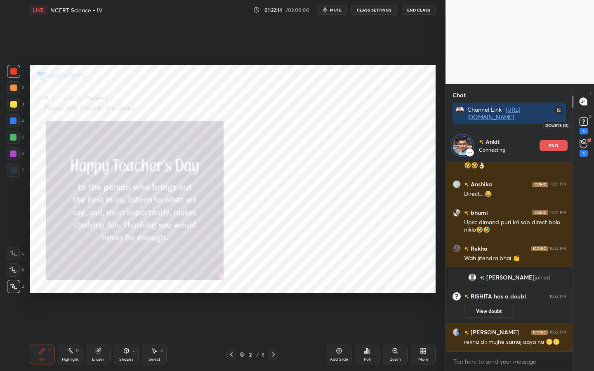
click at [584, 122] on rect at bounding box center [584, 122] width 8 height 8
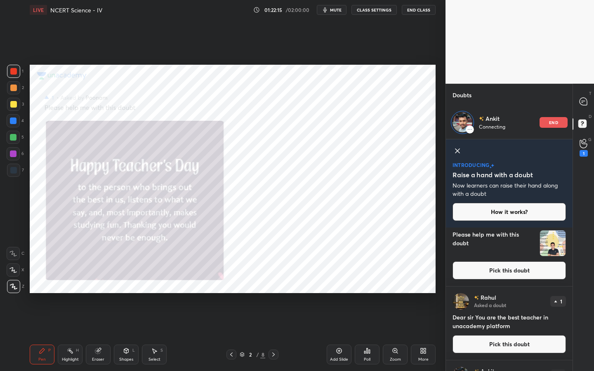
scroll to position [0, 0]
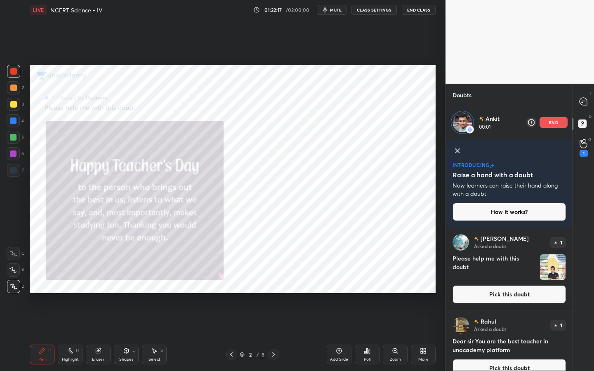
click at [498, 293] on button "Pick this doubt" at bounding box center [509, 294] width 113 height 18
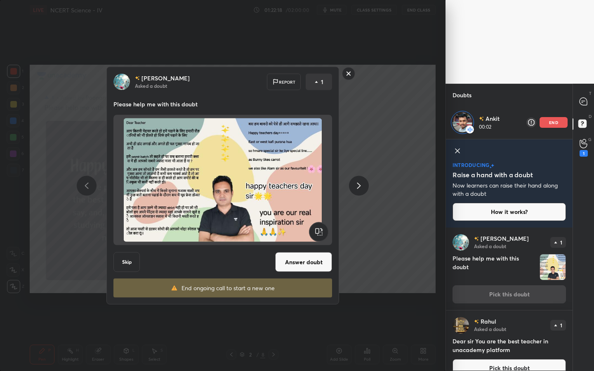
click at [307, 260] on button "Answer doubt" at bounding box center [303, 262] width 57 height 20
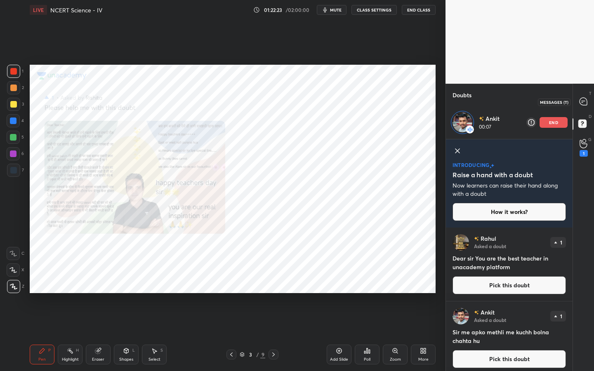
click at [585, 101] on icon at bounding box center [583, 101] width 7 height 7
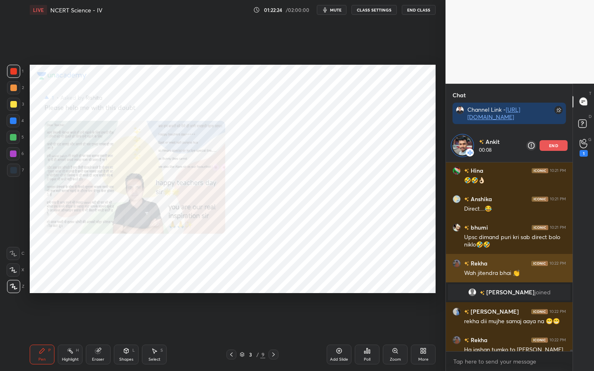
scroll to position [20396, 0]
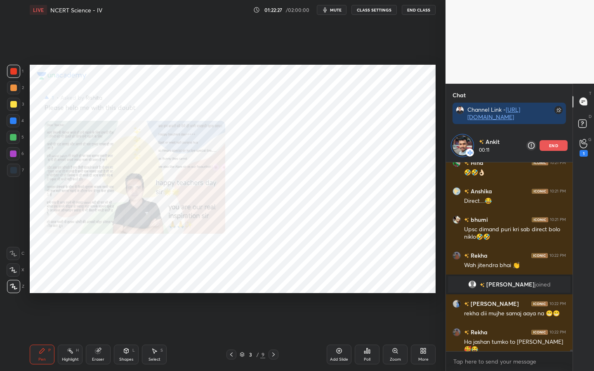
click at [394, 293] on icon at bounding box center [395, 351] width 7 height 7
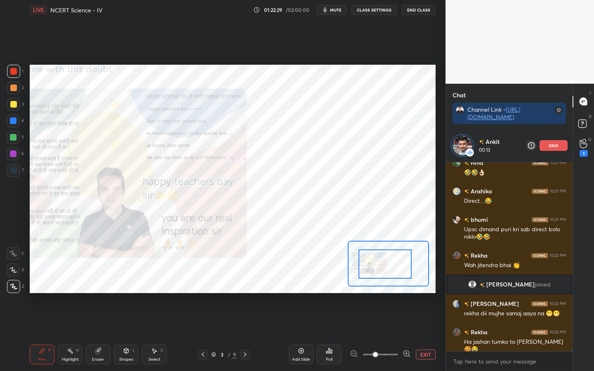
drag, startPoint x: 379, startPoint y: 266, endPoint x: 387, endPoint y: 264, distance: 8.4
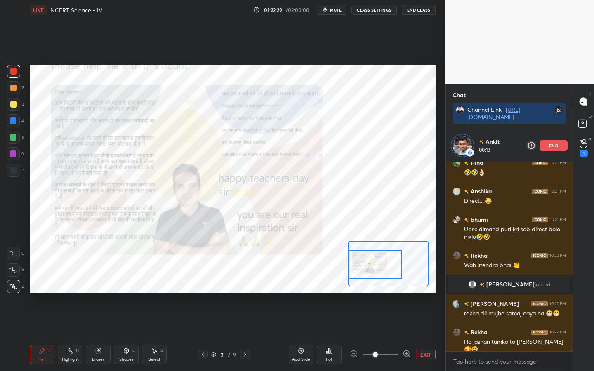
drag, startPoint x: 377, startPoint y: 266, endPoint x: 370, endPoint y: 273, distance: 10.2
click at [366, 262] on div at bounding box center [375, 264] width 53 height 29
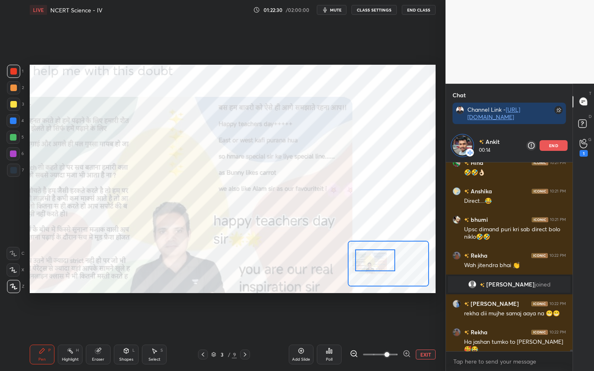
drag, startPoint x: 377, startPoint y: 354, endPoint x: 389, endPoint y: 344, distance: 16.4
click at [387, 293] on span at bounding box center [386, 354] width 5 height 5
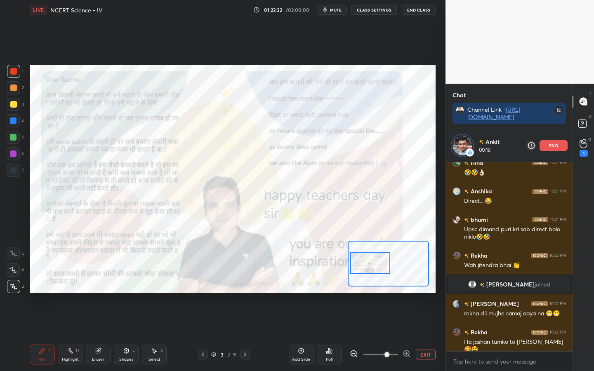
scroll to position [20432, 0]
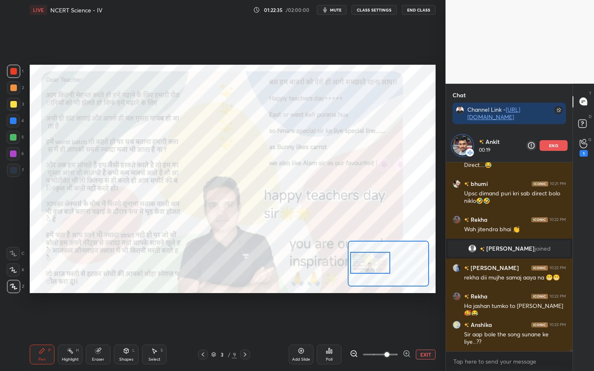
drag, startPoint x: 379, startPoint y: 265, endPoint x: 373, endPoint y: 267, distance: 6.1
click at [374, 267] on div at bounding box center [370, 263] width 40 height 22
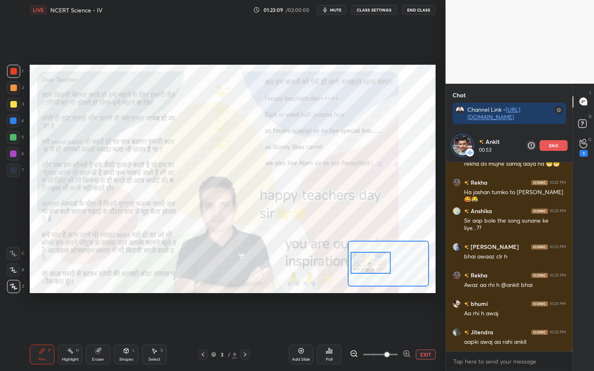
scroll to position [20513, 0]
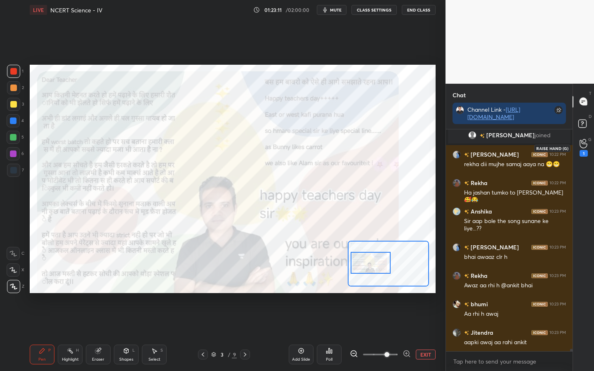
click at [590, 142] on div "1" at bounding box center [583, 148] width 17 height 15
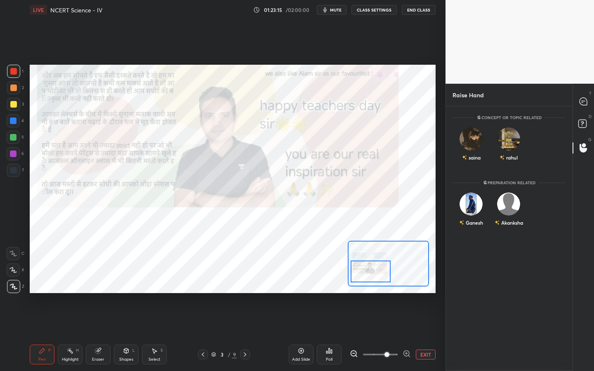
drag, startPoint x: 384, startPoint y: 257, endPoint x: 384, endPoint y: 266, distance: 8.7
click at [384, 266] on div at bounding box center [371, 272] width 40 height 22
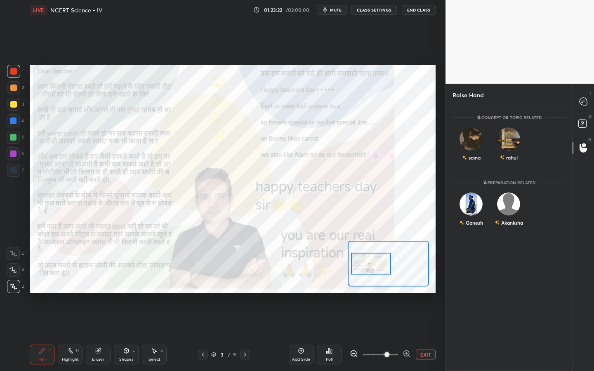
drag, startPoint x: 380, startPoint y: 268, endPoint x: 380, endPoint y: 259, distance: 8.3
click at [380, 259] on div at bounding box center [371, 264] width 40 height 22
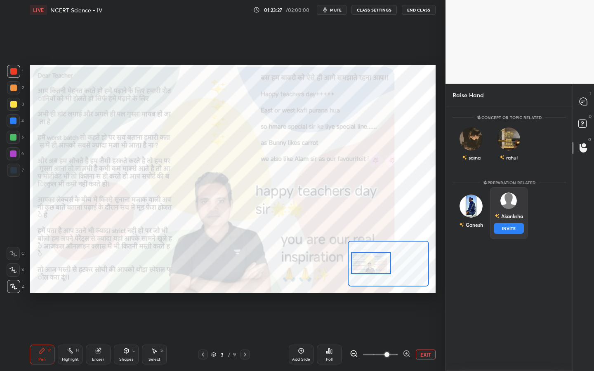
click at [519, 201] on div "Akanksha INVITE" at bounding box center [509, 213] width 38 height 52
click at [508, 232] on button "INVITE" at bounding box center [509, 228] width 30 height 11
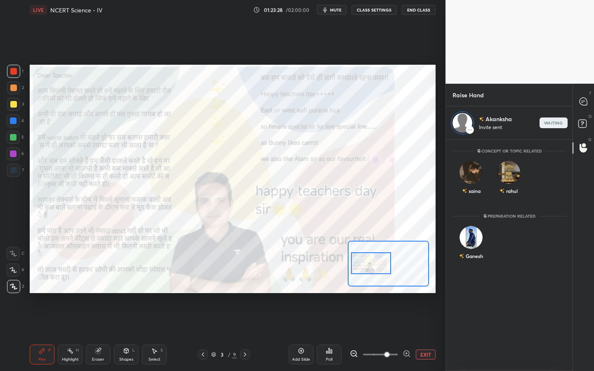
scroll to position [229, 124]
click at [590, 100] on div at bounding box center [583, 101] width 17 height 15
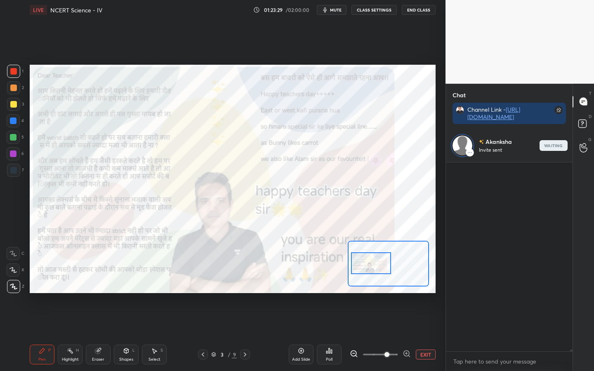
scroll to position [186, 124]
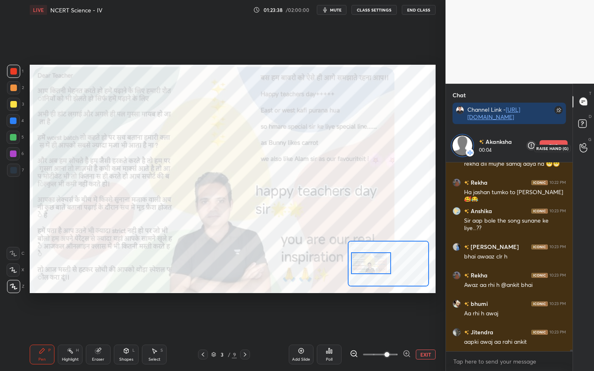
click at [587, 151] on div at bounding box center [583, 148] width 17 height 15
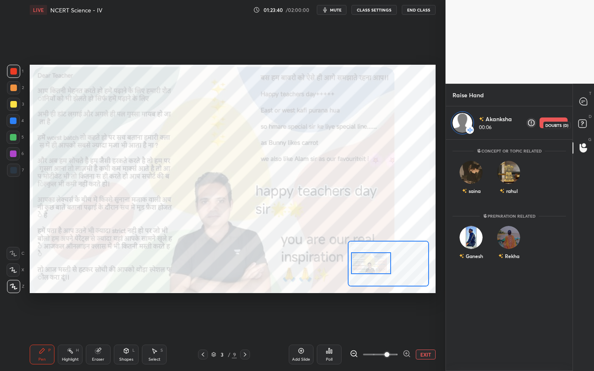
click at [582, 124] on rect at bounding box center [582, 124] width 8 height 8
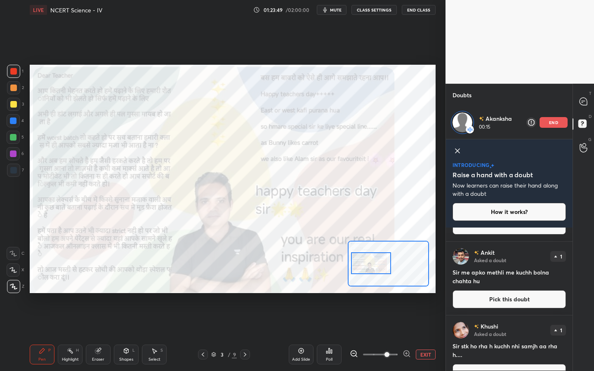
scroll to position [0, 0]
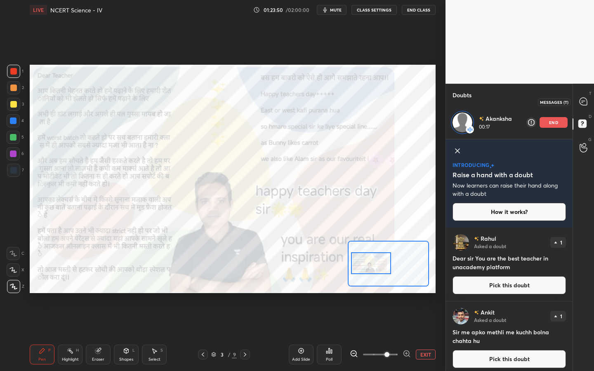
click at [587, 104] on icon at bounding box center [583, 101] width 9 height 9
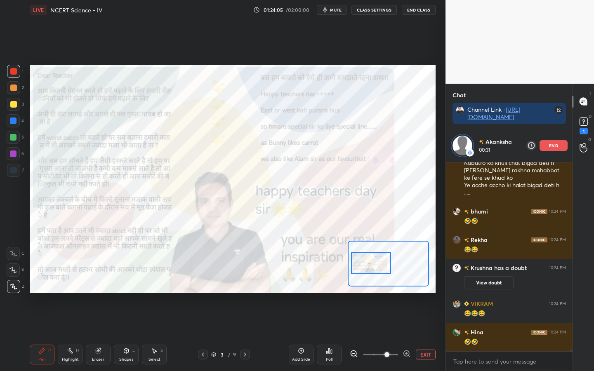
scroll to position [20480, 0]
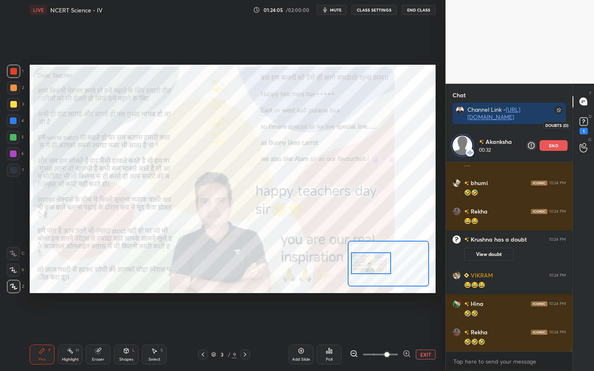
click at [579, 123] on icon at bounding box center [584, 122] width 12 height 12
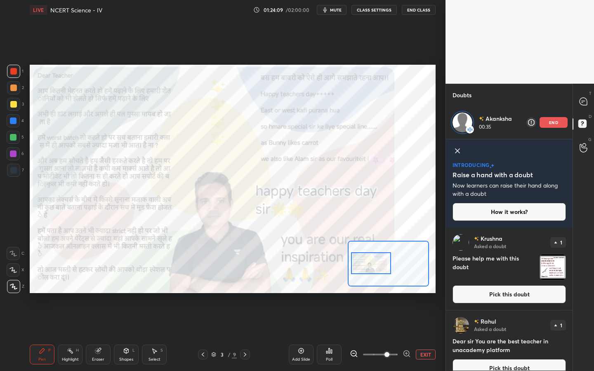
click at [422, 293] on button "EXIT" at bounding box center [426, 355] width 20 height 10
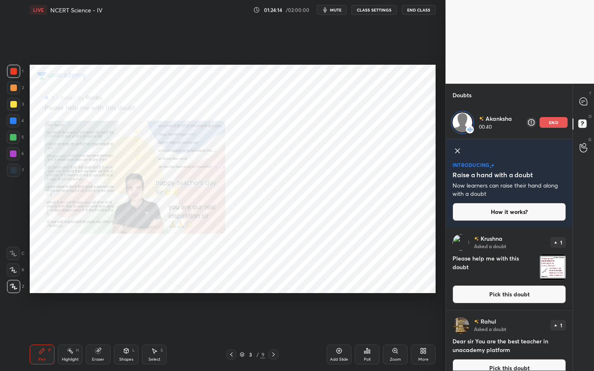
click at [499, 292] on button "Pick this doubt" at bounding box center [509, 294] width 113 height 18
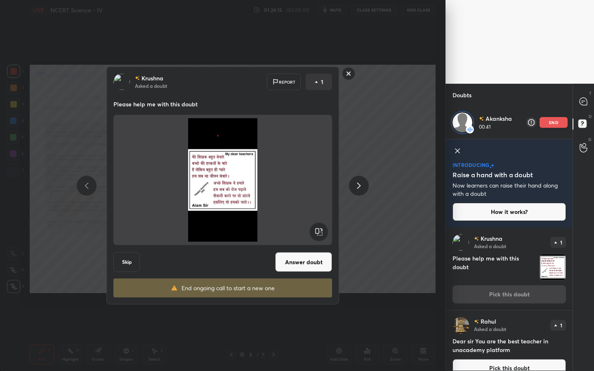
click at [299, 267] on button "Answer doubt" at bounding box center [303, 262] width 57 height 20
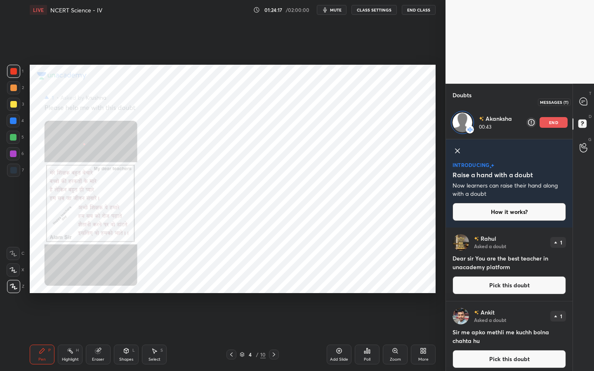
click at [585, 100] on icon at bounding box center [583, 101] width 7 height 7
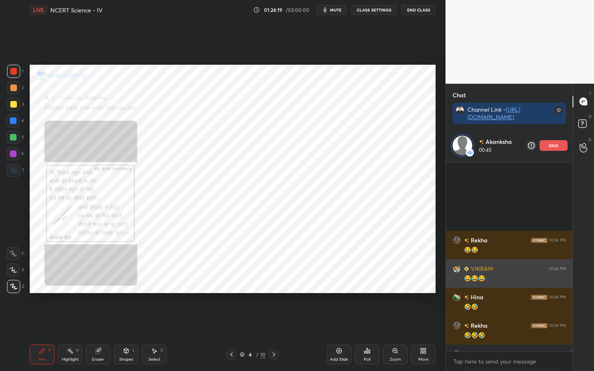
scroll to position [20715, 0]
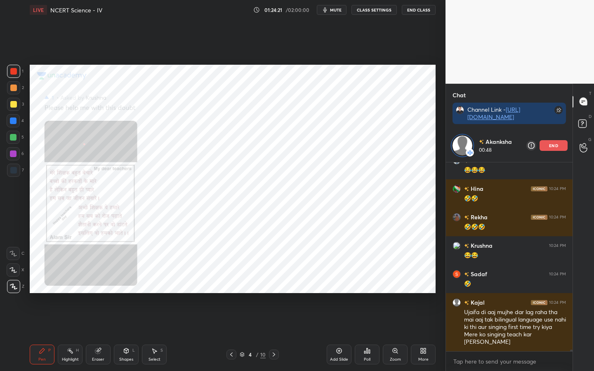
click at [397, 293] on icon at bounding box center [395, 351] width 7 height 7
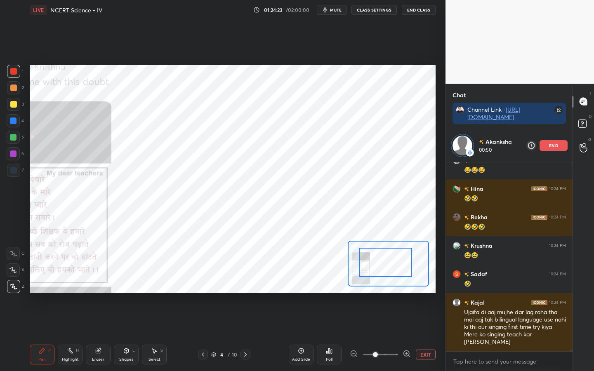
drag, startPoint x: 388, startPoint y: 266, endPoint x: 368, endPoint y: 267, distance: 20.2
click at [368, 267] on div at bounding box center [385, 262] width 53 height 29
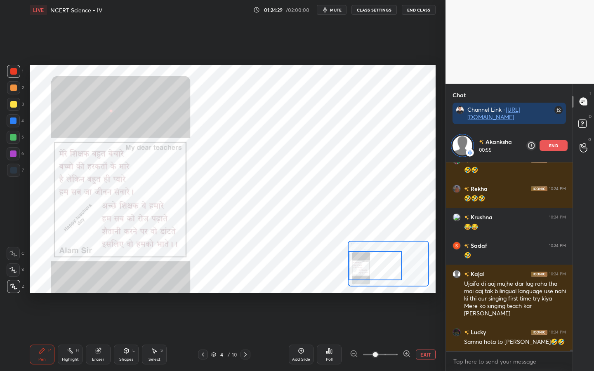
click at [375, 268] on div at bounding box center [375, 265] width 53 height 29
click at [421, 293] on button "EXIT" at bounding box center [426, 355] width 20 height 10
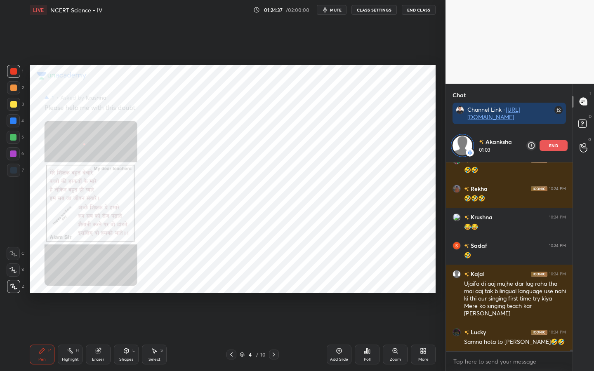
scroll to position [20772, 0]
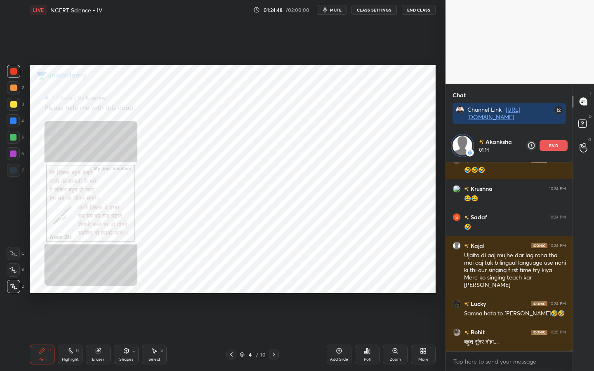
click at [229, 293] on icon at bounding box center [231, 354] width 7 height 7
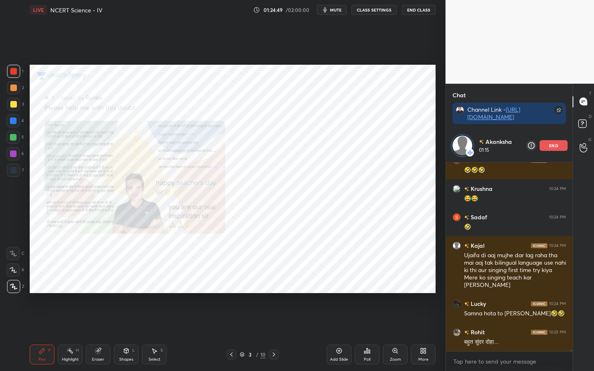
click at [229, 293] on icon at bounding box center [231, 354] width 7 height 7
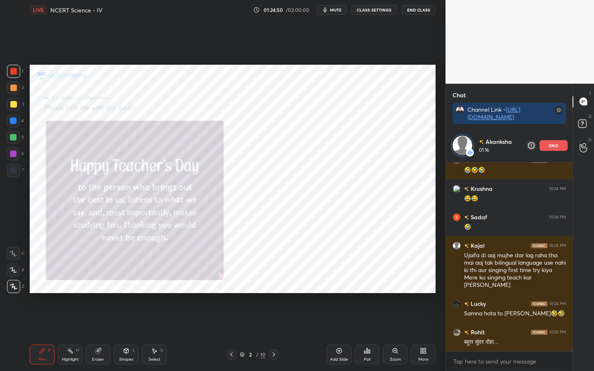
click at [229, 293] on icon at bounding box center [231, 354] width 7 height 7
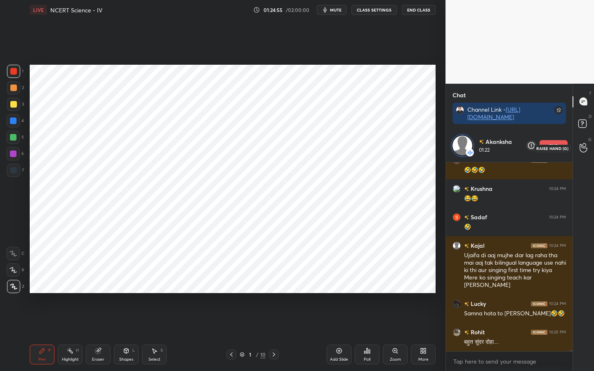
click at [584, 144] on icon at bounding box center [584, 147] width 8 height 9
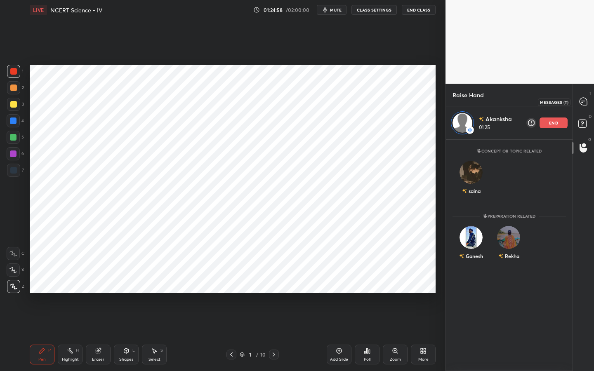
click at [587, 106] on icon at bounding box center [583, 101] width 9 height 9
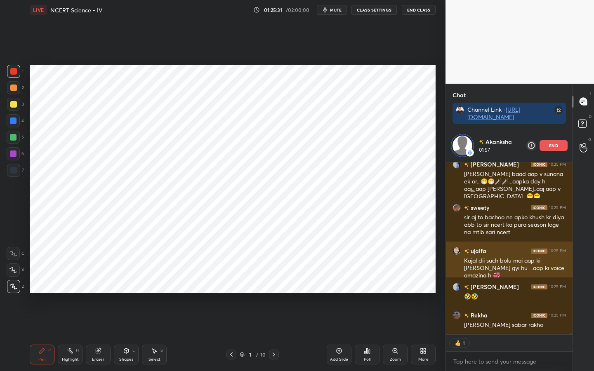
scroll to position [20997, 0]
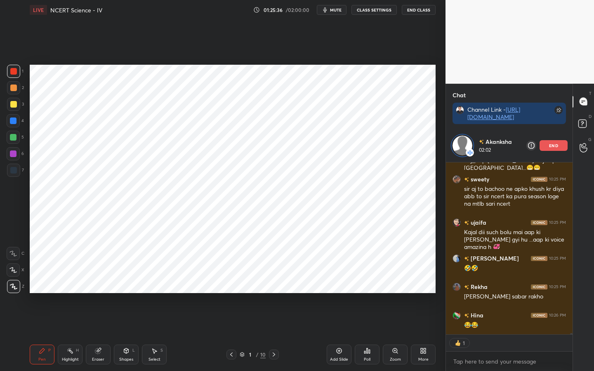
click at [102, 293] on div "Eraser" at bounding box center [98, 355] width 25 height 20
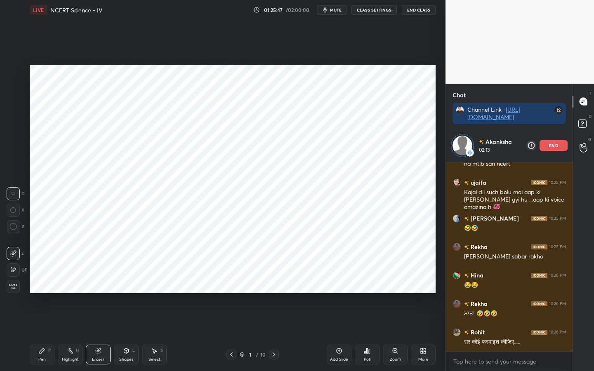
scroll to position [21073, 0]
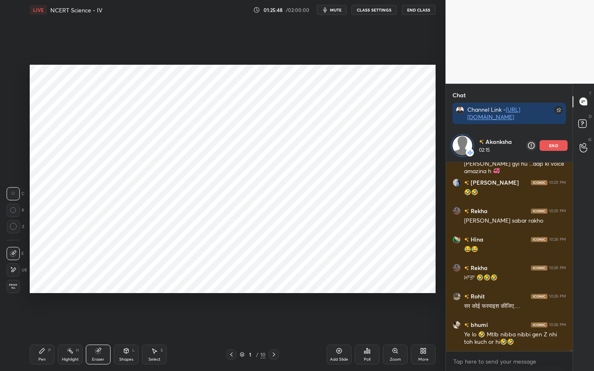
click at [46, 293] on div "Pen P" at bounding box center [42, 355] width 25 height 20
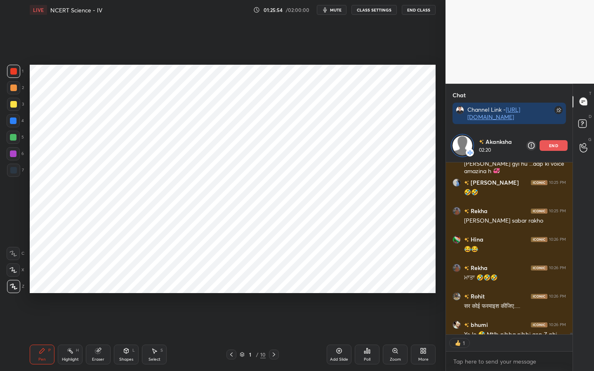
scroll to position [21125, 0]
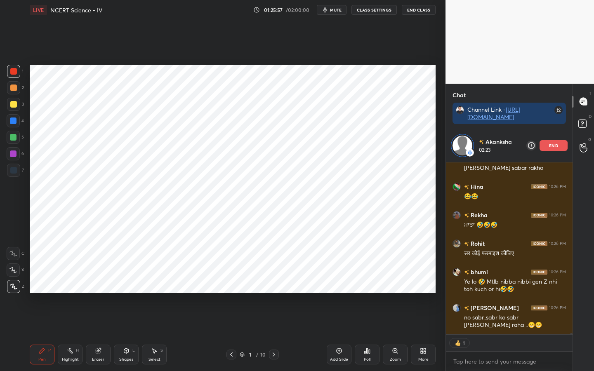
click at [337, 13] on button "mute" at bounding box center [332, 10] width 30 height 10
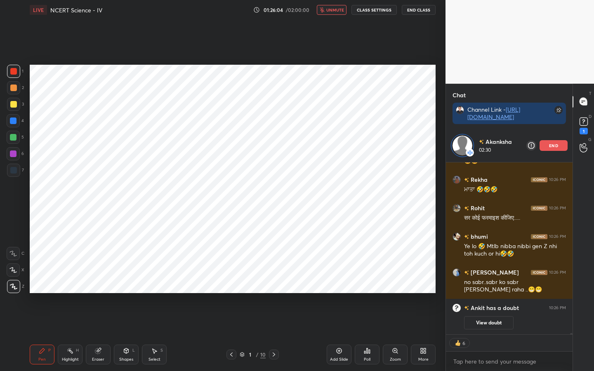
click at [337, 13] on button "unmute" at bounding box center [332, 10] width 30 height 10
click at [586, 125] on rect at bounding box center [584, 122] width 8 height 8
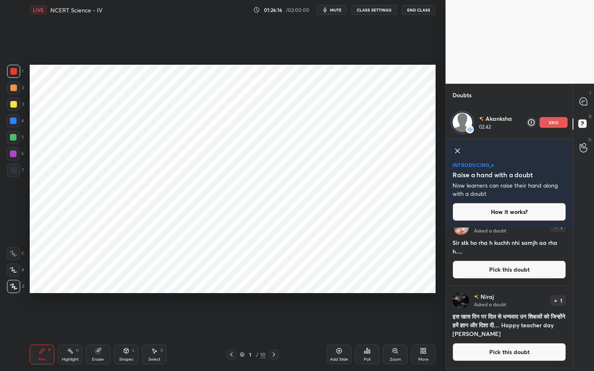
scroll to position [0, 0]
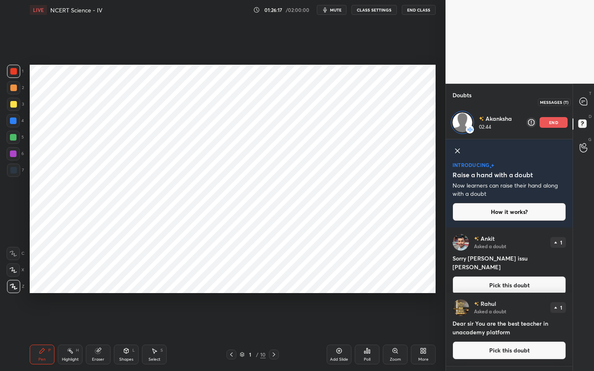
click at [581, 105] on icon at bounding box center [583, 101] width 9 height 9
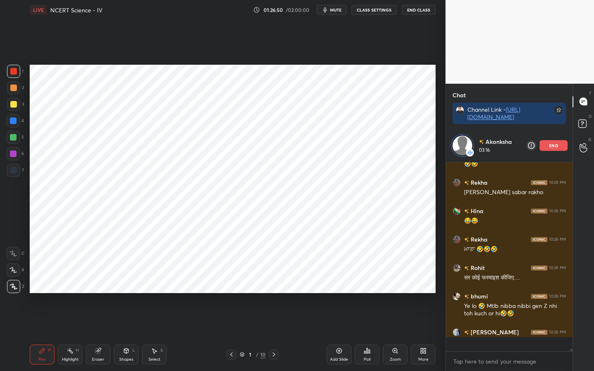
scroll to position [21053, 0]
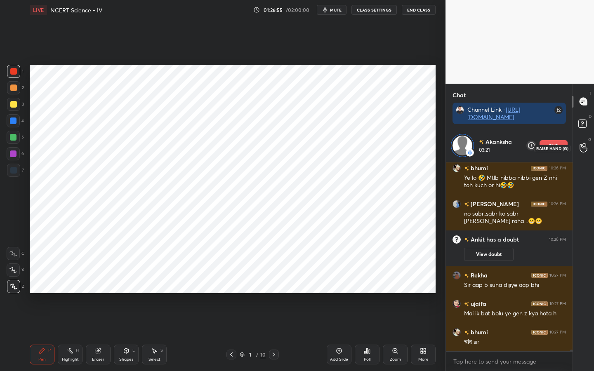
click at [582, 151] on icon at bounding box center [584, 147] width 8 height 9
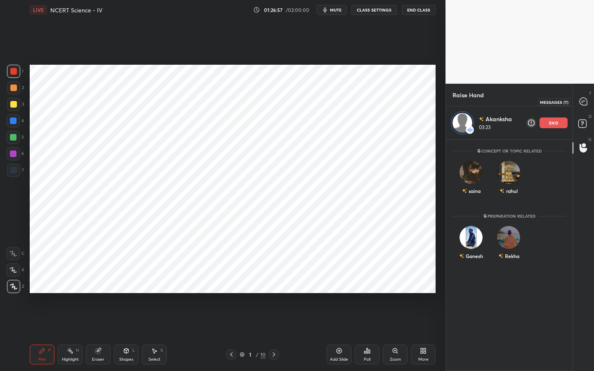
click at [585, 99] on icon at bounding box center [583, 101] width 7 height 7
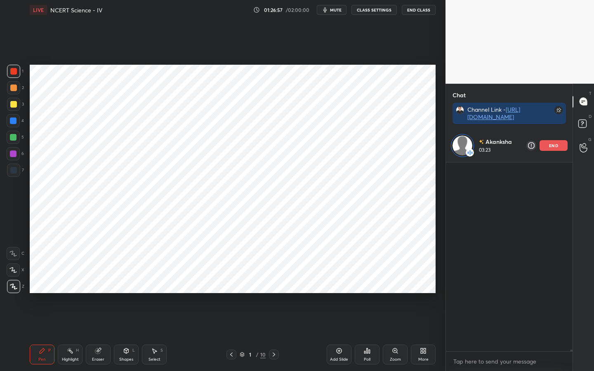
scroll to position [186, 124]
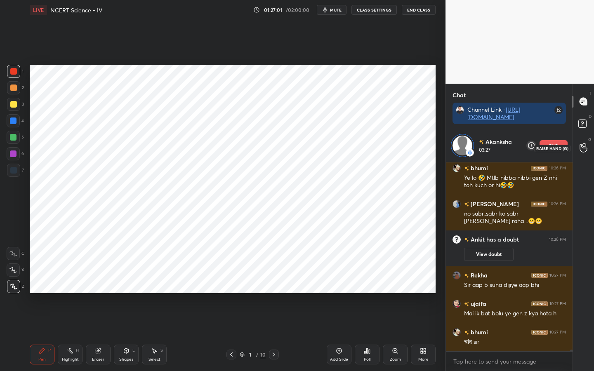
click at [587, 152] on div at bounding box center [583, 148] width 17 height 15
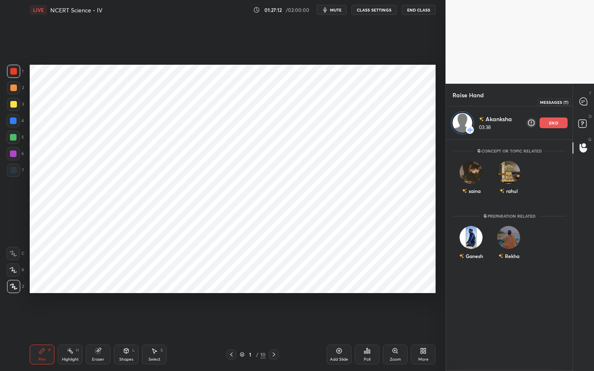
click at [583, 103] on icon at bounding box center [583, 101] width 7 height 7
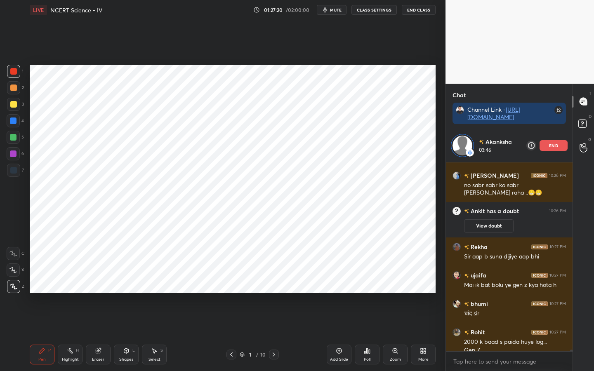
scroll to position [21090, 0]
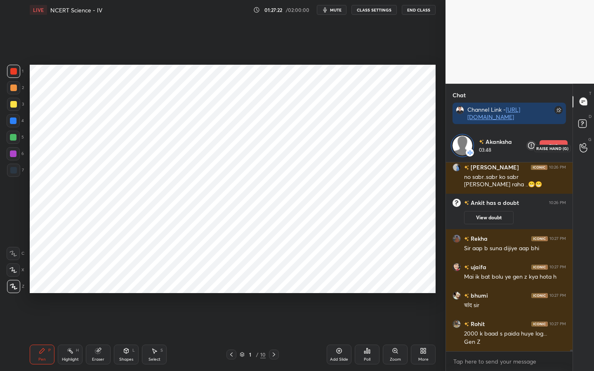
click at [584, 148] on icon at bounding box center [583, 148] width 7 height 8
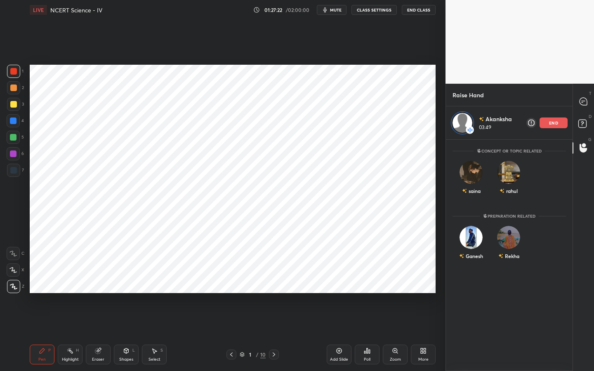
scroll to position [229, 124]
click at [582, 128] on icon at bounding box center [583, 125] width 15 height 15
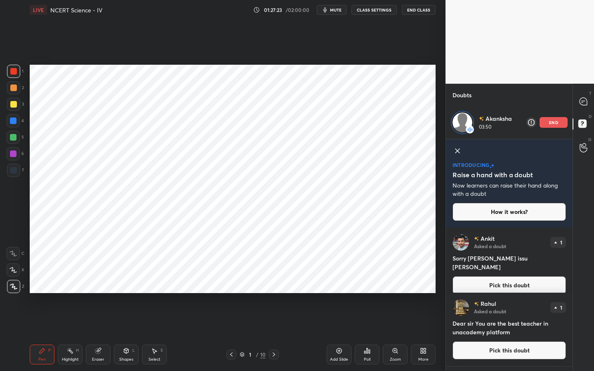
scroll to position [3, 3]
click at [585, 108] on div at bounding box center [583, 101] width 17 height 15
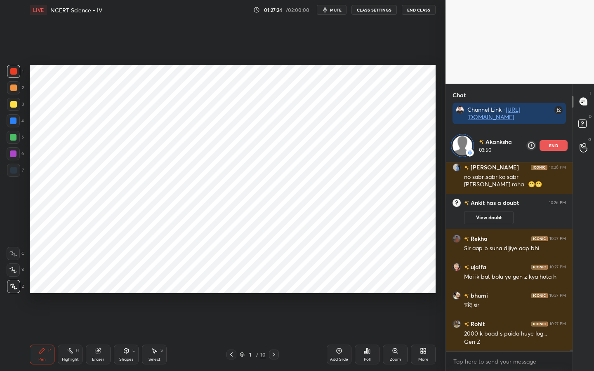
scroll to position [186, 124]
click at [583, 130] on icon at bounding box center [583, 125] width 15 height 15
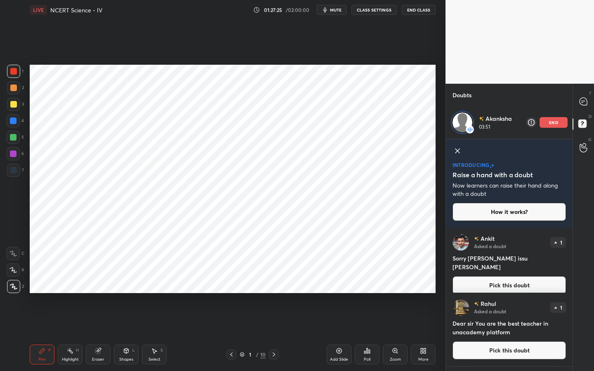
scroll to position [141, 124]
click at [583, 150] on icon at bounding box center [584, 147] width 8 height 9
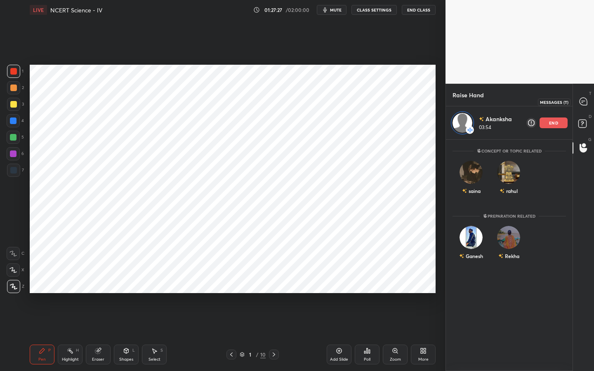
click at [585, 99] on icon at bounding box center [583, 101] width 7 height 7
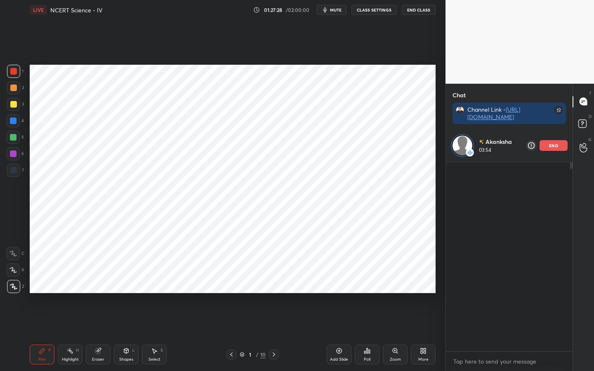
scroll to position [3, 3]
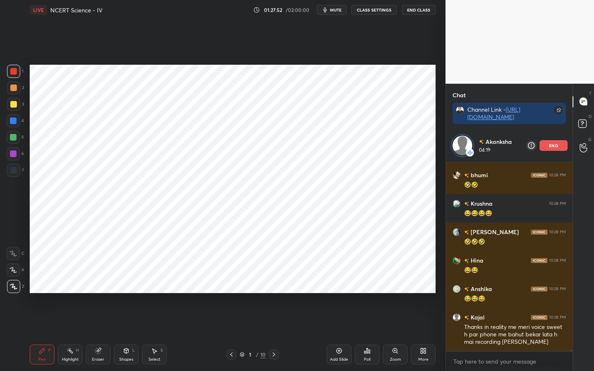
click at [335, 11] on span "mute" at bounding box center [336, 10] width 12 height 6
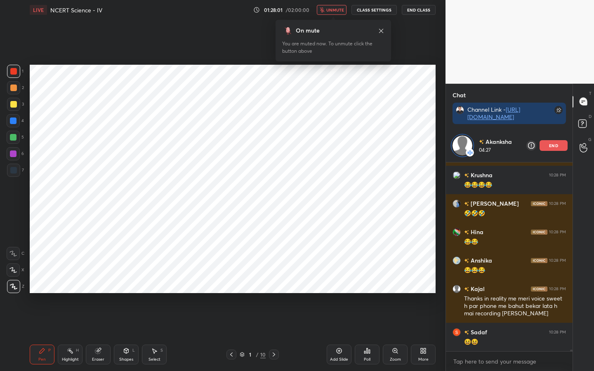
click at [335, 11] on span "unmute" at bounding box center [335, 10] width 18 height 6
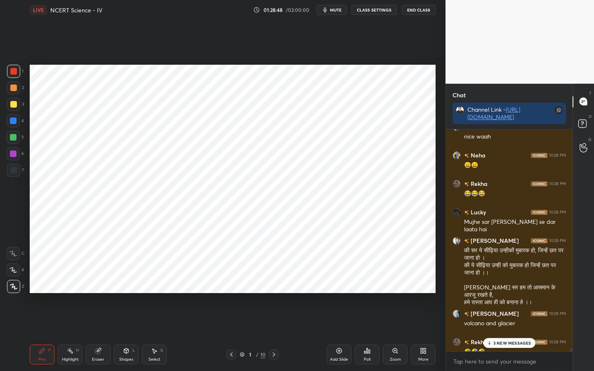
scroll to position [21598, 0]
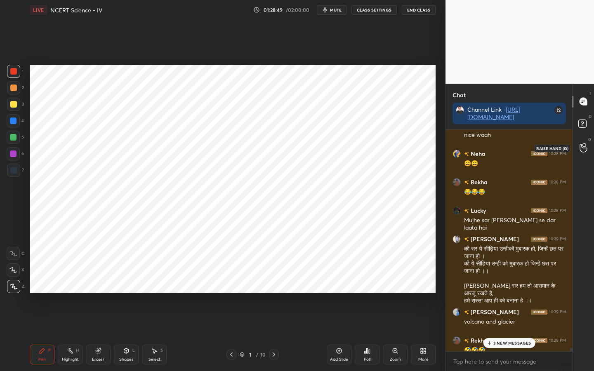
click at [580, 150] on icon at bounding box center [584, 147] width 8 height 9
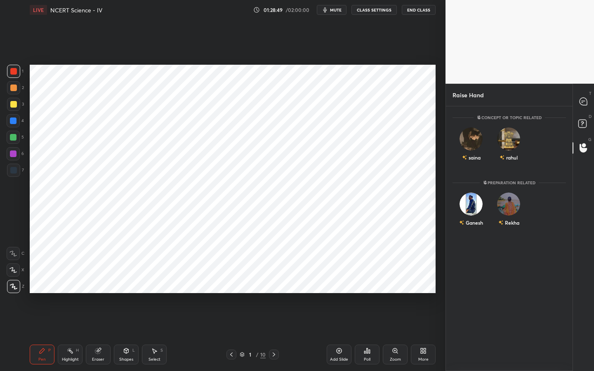
scroll to position [262, 124]
click at [512, 207] on img "grid" at bounding box center [508, 204] width 23 height 23
click at [509, 229] on button "INVITE" at bounding box center [509, 228] width 30 height 11
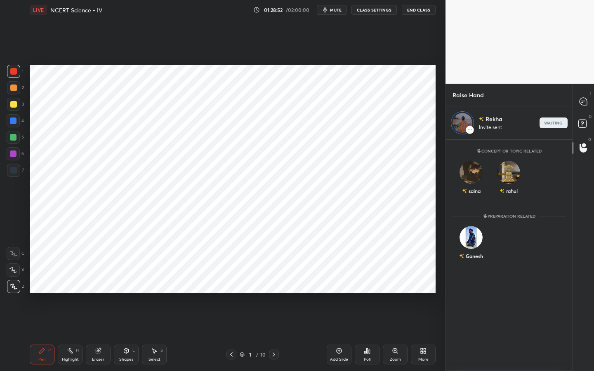
scroll to position [229, 124]
click at [585, 107] on div at bounding box center [583, 101] width 17 height 15
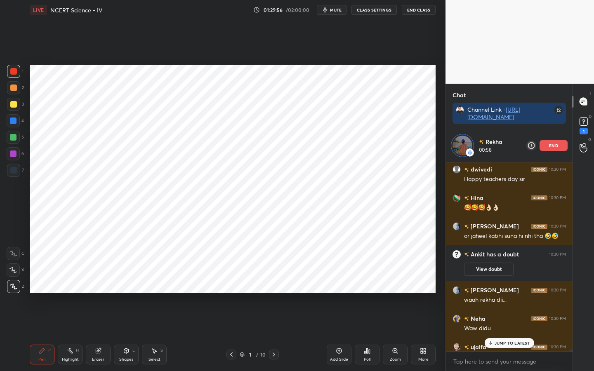
scroll to position [21639, 0]
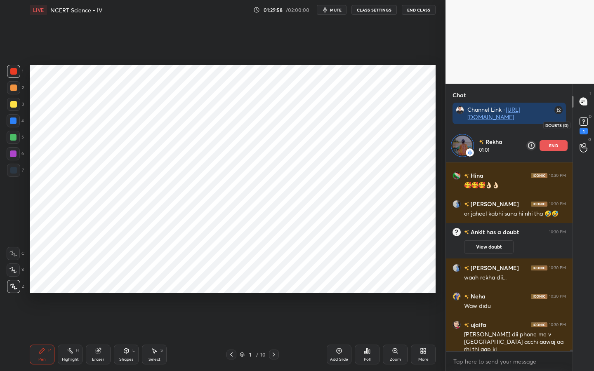
click at [580, 123] on rect at bounding box center [584, 122] width 8 height 8
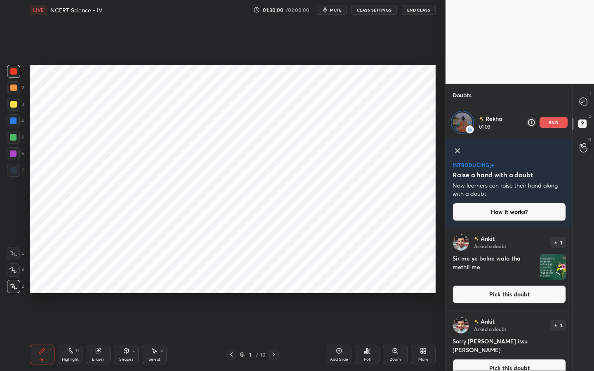
click at [493, 293] on button "Pick this doubt" at bounding box center [509, 294] width 113 height 18
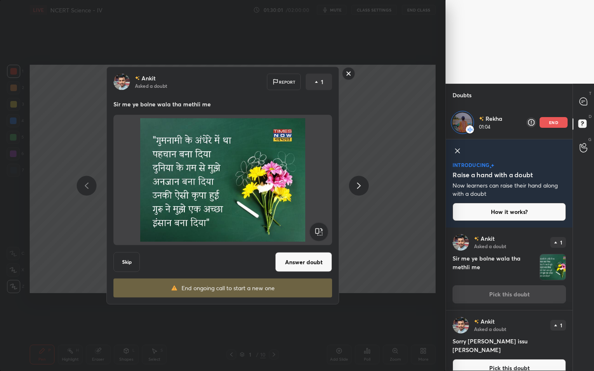
click at [303, 264] on button "Answer doubt" at bounding box center [303, 262] width 57 height 20
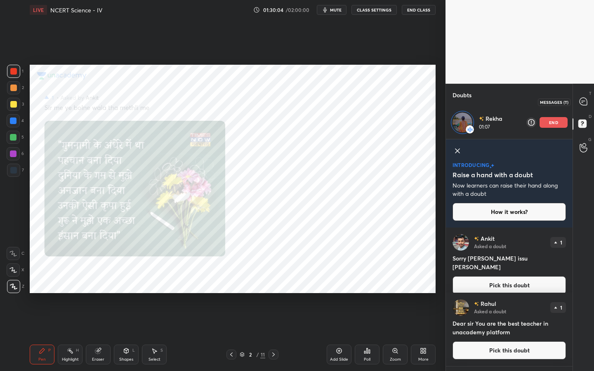
click at [585, 104] on icon at bounding box center [583, 101] width 7 height 7
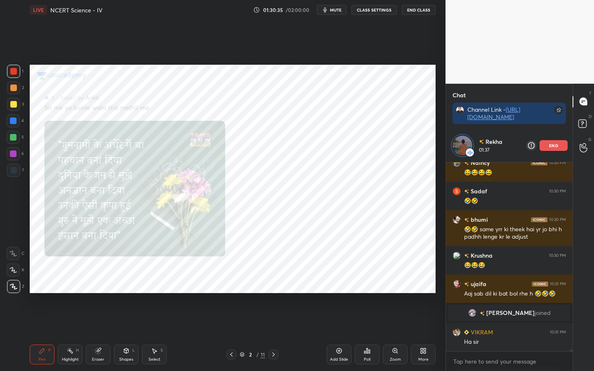
scroll to position [21823, 0]
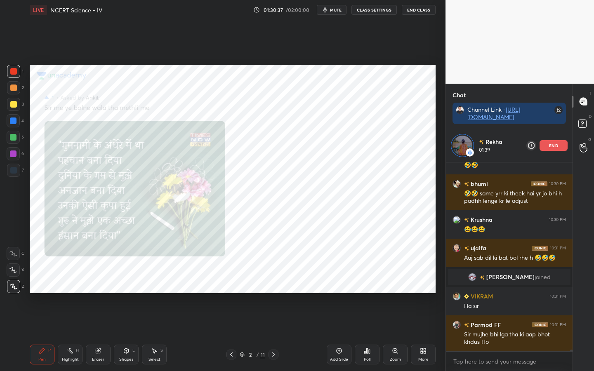
click at [333, 7] on span "mute" at bounding box center [336, 10] width 12 height 6
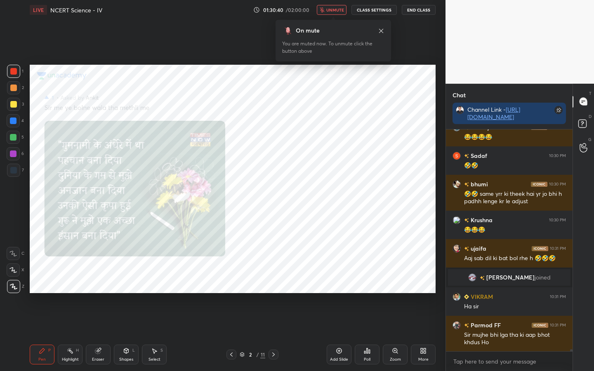
scroll to position [219, 124]
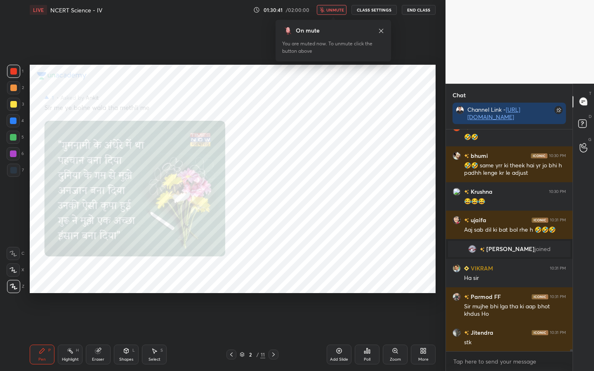
click at [333, 7] on span "unmute" at bounding box center [335, 10] width 18 height 6
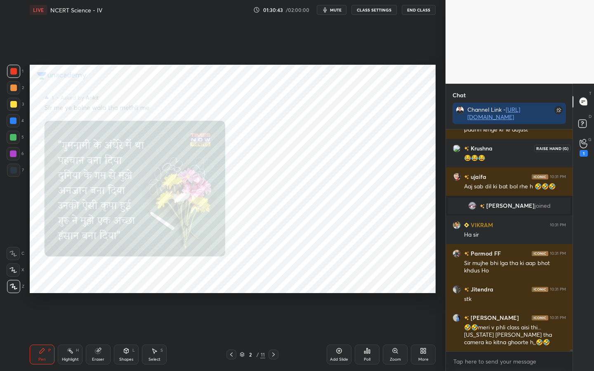
click at [585, 144] on icon at bounding box center [583, 144] width 7 height 8
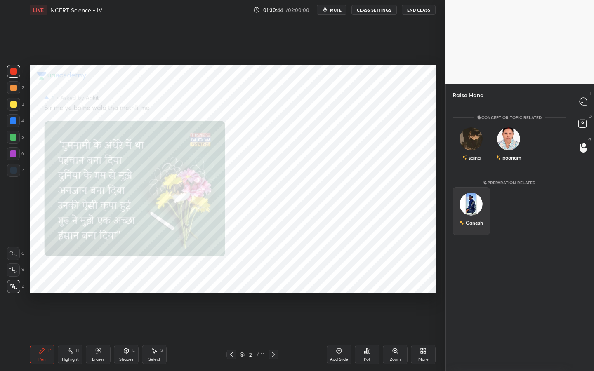
click at [479, 204] on div "Ganesh" at bounding box center [472, 211] width 38 height 48
click at [474, 227] on button "INVITE" at bounding box center [471, 228] width 30 height 11
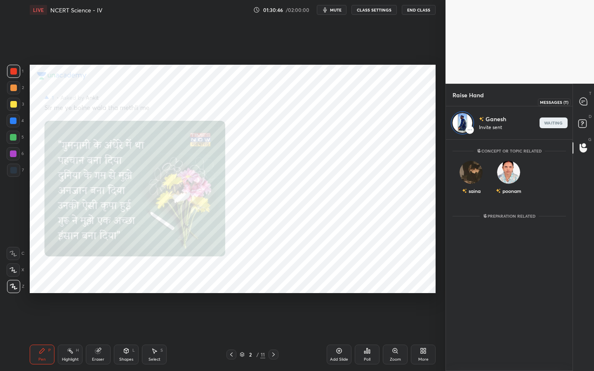
click at [581, 102] on icon at bounding box center [583, 101] width 7 height 7
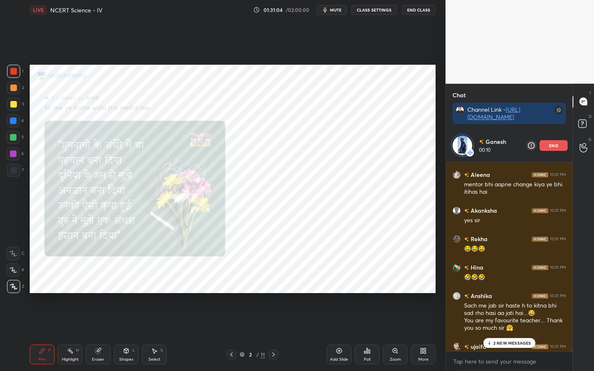
click at [554, 148] on p "end" at bounding box center [553, 146] width 9 height 4
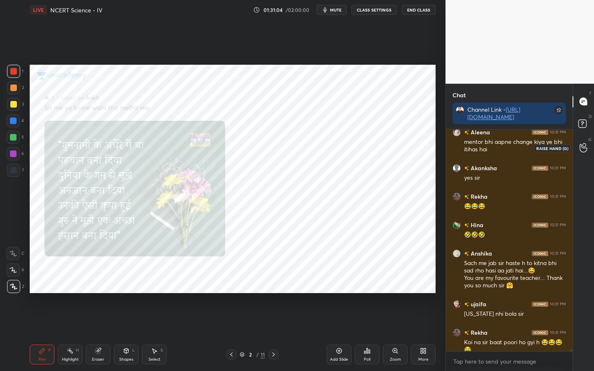
click at [584, 155] on div at bounding box center [583, 148] width 17 height 15
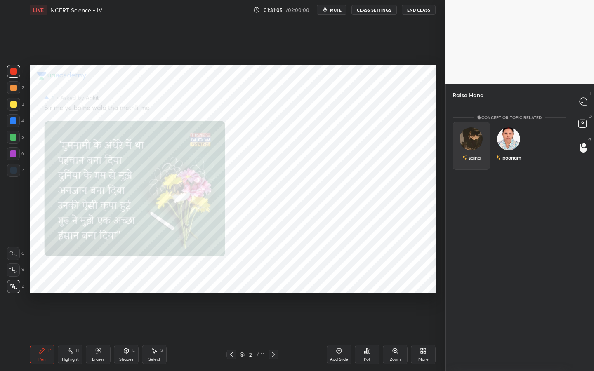
click at [476, 144] on div "saina" at bounding box center [472, 146] width 38 height 48
click at [508, 146] on div "poonam" at bounding box center [509, 148] width 38 height 52
click at [505, 164] on button "INVITE" at bounding box center [509, 163] width 30 height 11
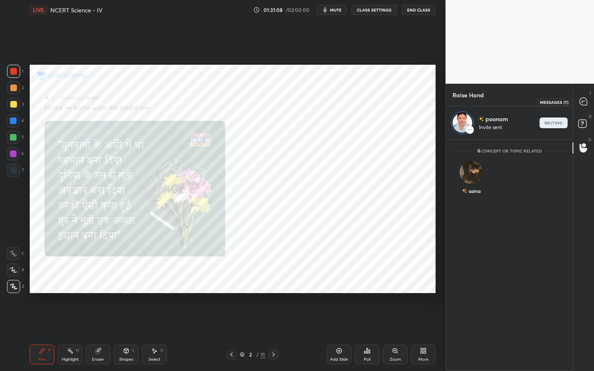
click at [581, 103] on icon at bounding box center [583, 101] width 7 height 7
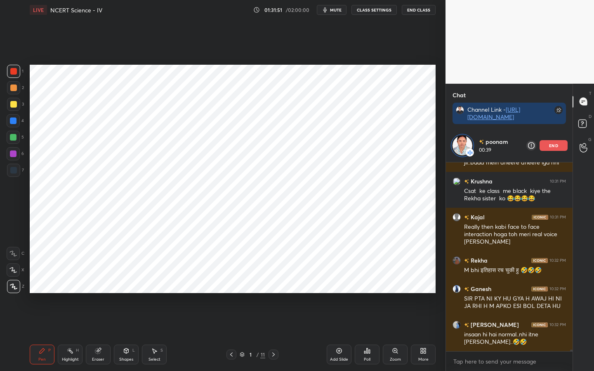
click at [552, 144] on p "end" at bounding box center [553, 146] width 9 height 4
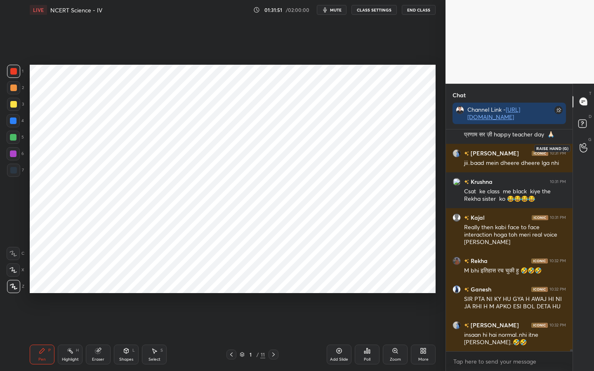
click at [578, 147] on div at bounding box center [583, 148] width 17 height 15
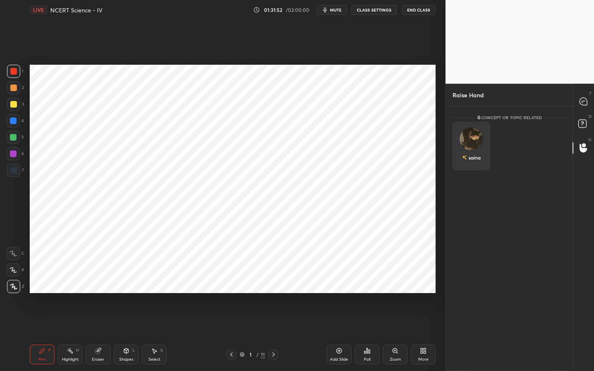
click at [471, 143] on img "grid" at bounding box center [471, 138] width 23 height 23
click at [472, 161] on button "INVITE" at bounding box center [471, 163] width 30 height 11
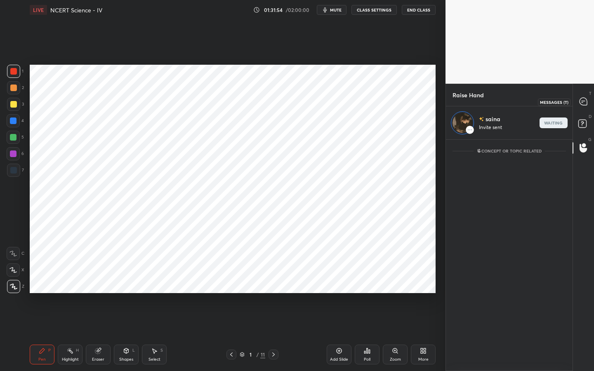
click at [586, 99] on icon at bounding box center [583, 101] width 7 height 7
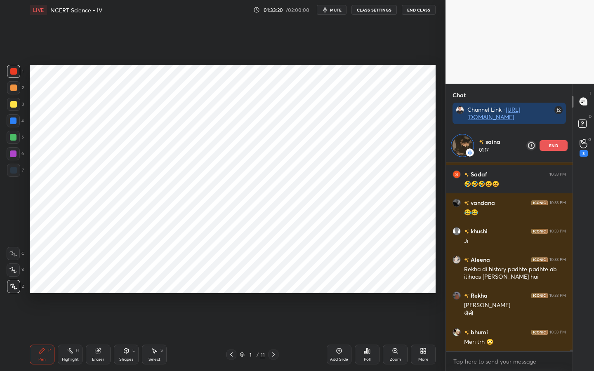
scroll to position [23094, 0]
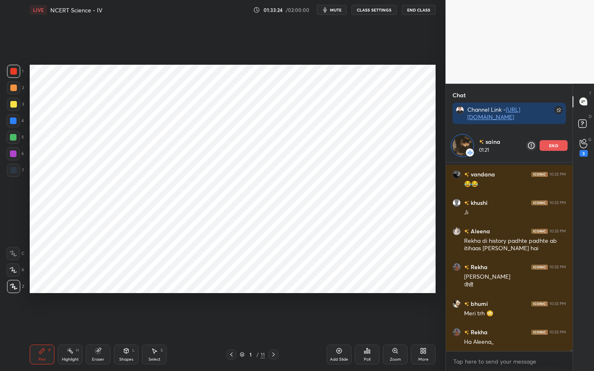
click at [109, 293] on div "Eraser" at bounding box center [98, 355] width 25 height 20
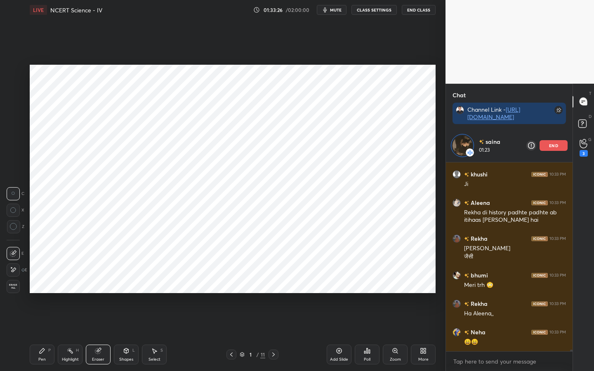
scroll to position [23151, 0]
click at [438, 175] on div "Setting up your live class Poll for secs No correct answer Start poll" at bounding box center [232, 179] width 413 height 318
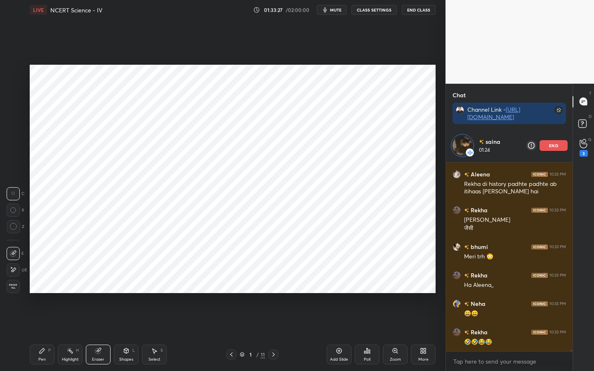
click at [43, 293] on div "Pen" at bounding box center [41, 360] width 7 height 4
click at [582, 151] on div "3" at bounding box center [584, 153] width 8 height 7
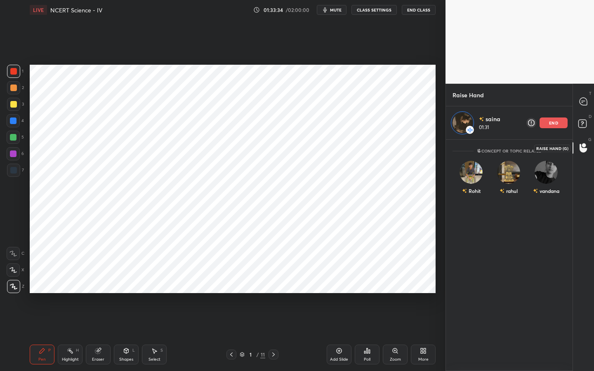
scroll to position [229, 124]
click at [582, 106] on div at bounding box center [583, 101] width 17 height 15
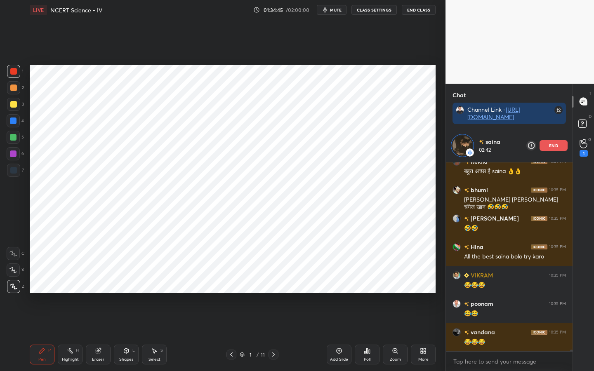
scroll to position [23503, 0]
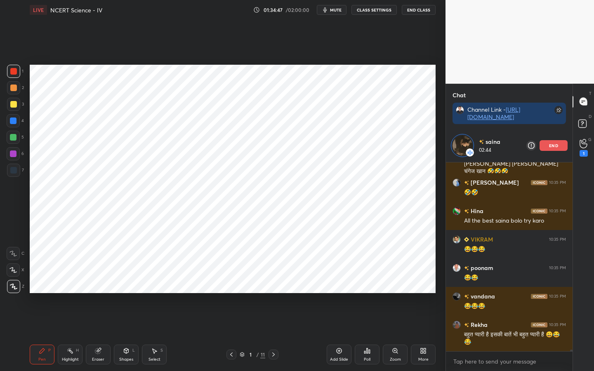
click at [97, 293] on icon at bounding box center [98, 351] width 7 height 7
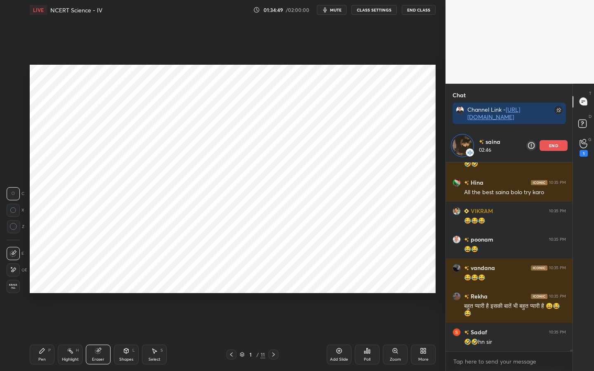
scroll to position [23560, 0]
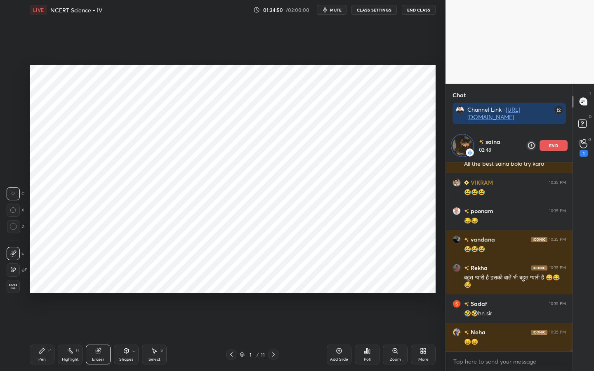
click at [47, 293] on div "Pen P" at bounding box center [42, 355] width 25 height 20
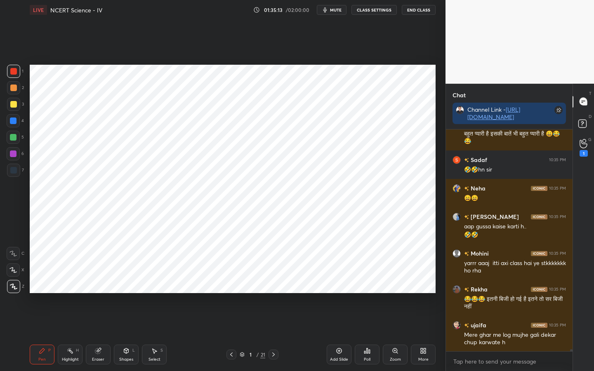
scroll to position [23700, 0]
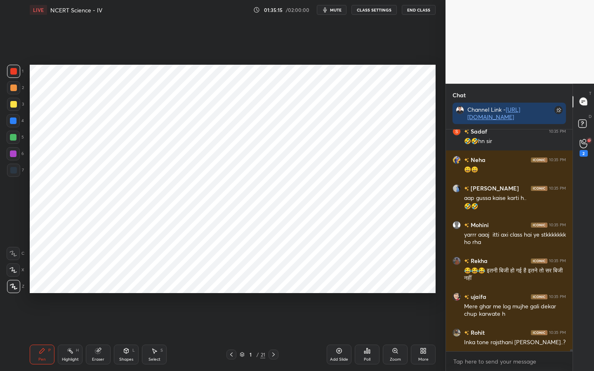
click at [99, 293] on div "Eraser" at bounding box center [98, 355] width 25 height 20
click at [48, 293] on div "Pen P" at bounding box center [42, 355] width 25 height 20
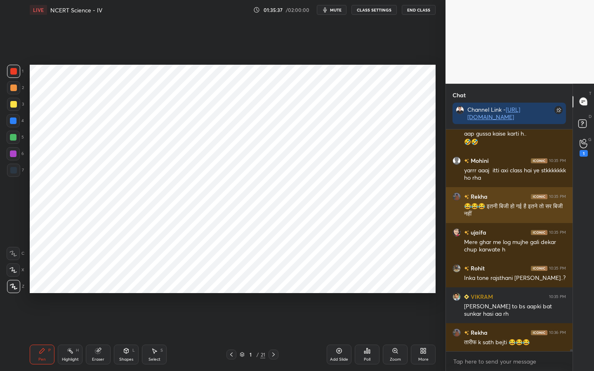
scroll to position [23792, 0]
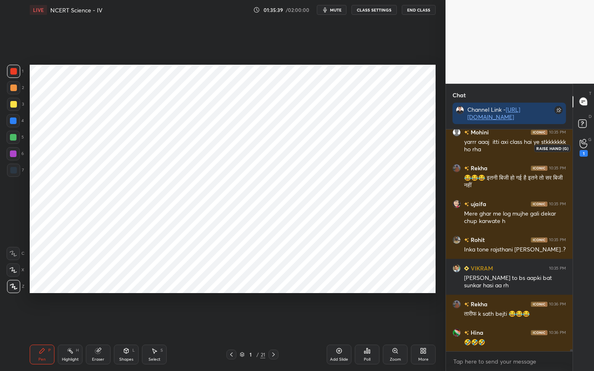
click at [581, 151] on div "1" at bounding box center [584, 153] width 8 height 7
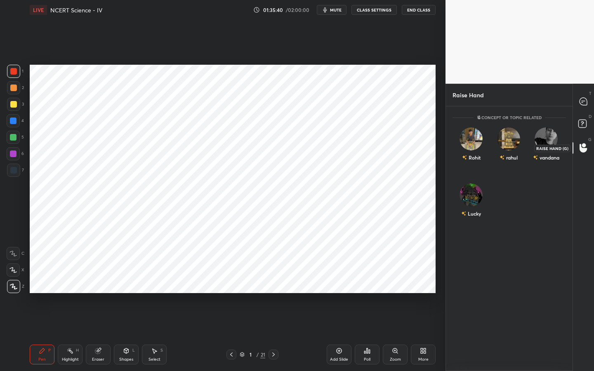
scroll to position [262, 124]
click at [513, 141] on img "grid" at bounding box center [508, 138] width 23 height 23
click at [508, 164] on button "INVITE" at bounding box center [509, 163] width 30 height 11
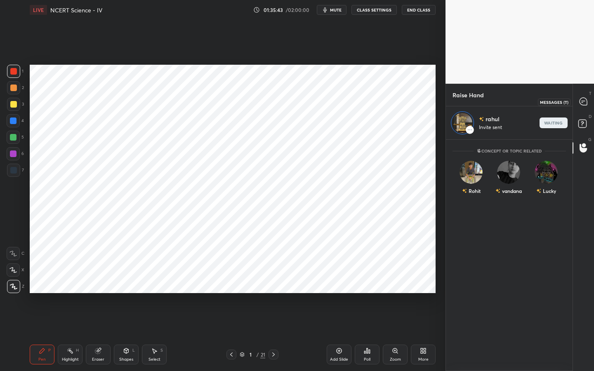
click at [581, 105] on icon at bounding box center [583, 101] width 9 height 9
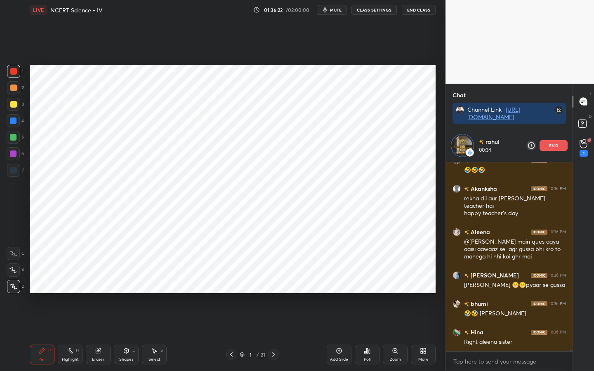
scroll to position [24026, 0]
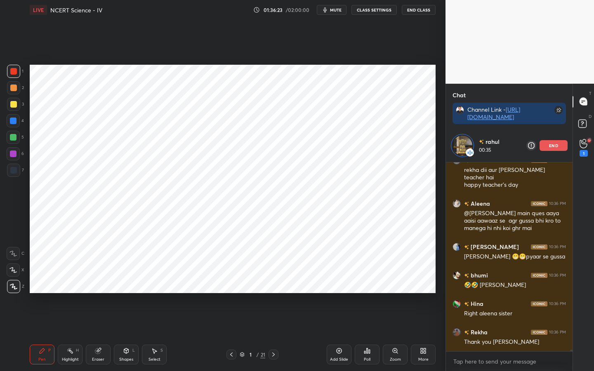
click at [557, 145] on p "end" at bounding box center [553, 146] width 9 height 4
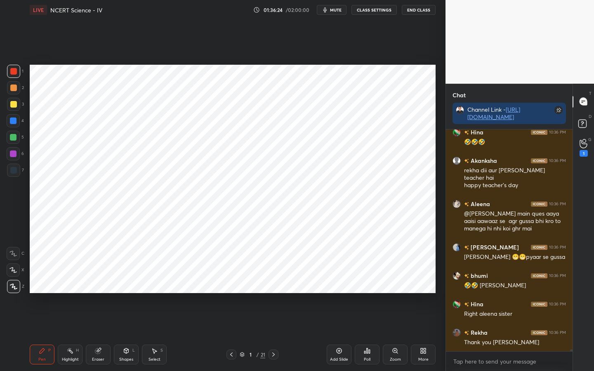
scroll to position [23993, 0]
click at [582, 149] on div "1" at bounding box center [584, 148] width 8 height 18
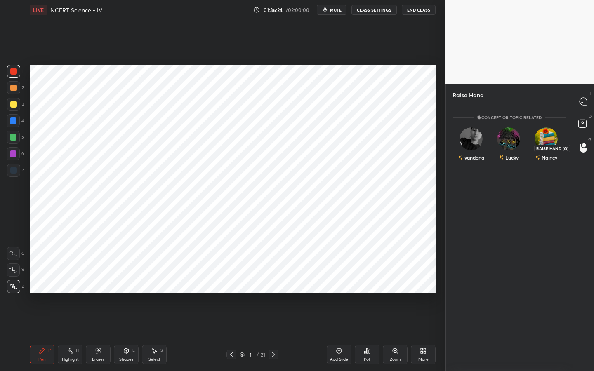
scroll to position [262, 124]
click at [507, 141] on img "grid" at bounding box center [508, 138] width 23 height 23
click at [474, 137] on img "grid" at bounding box center [471, 141] width 23 height 23
click at [477, 158] on button "INVITE" at bounding box center [471, 163] width 30 height 11
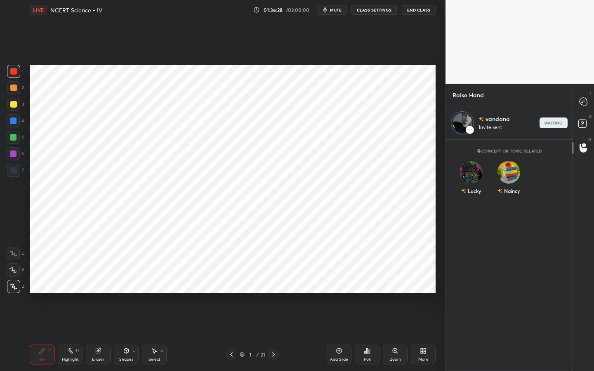
scroll to position [229, 124]
click at [582, 103] on icon at bounding box center [582, 103] width 1 height 0
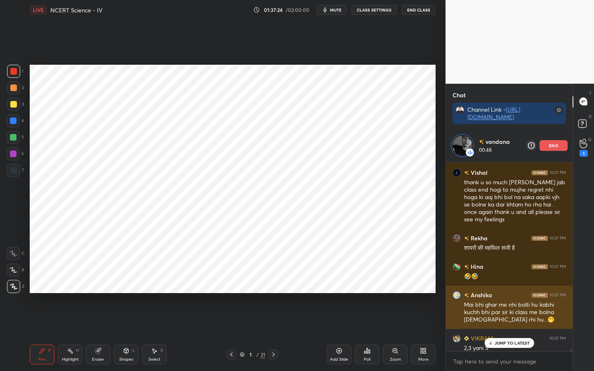
scroll to position [24211, 0]
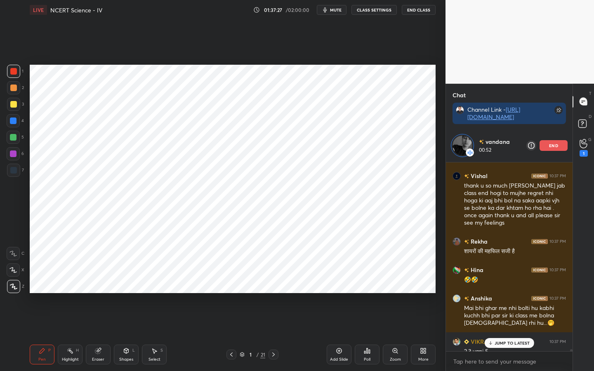
click at [553, 140] on div "vandana 00:52 end" at bounding box center [509, 145] width 127 height 33
click at [553, 149] on div "end" at bounding box center [554, 145] width 28 height 11
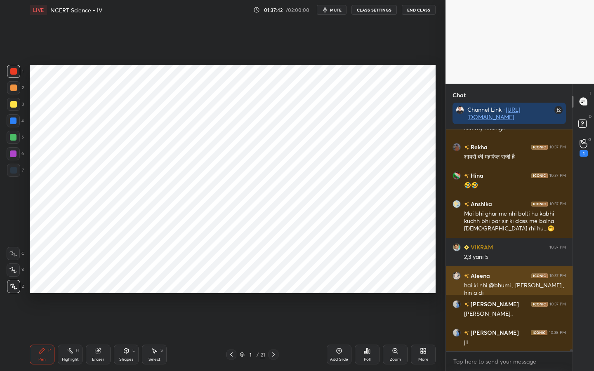
scroll to position [24301, 0]
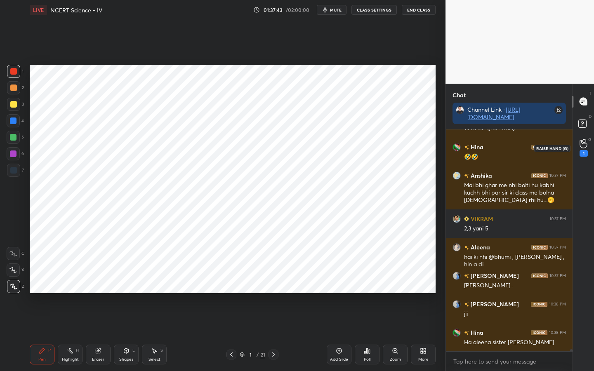
click at [590, 147] on div "1" at bounding box center [583, 148] width 17 height 15
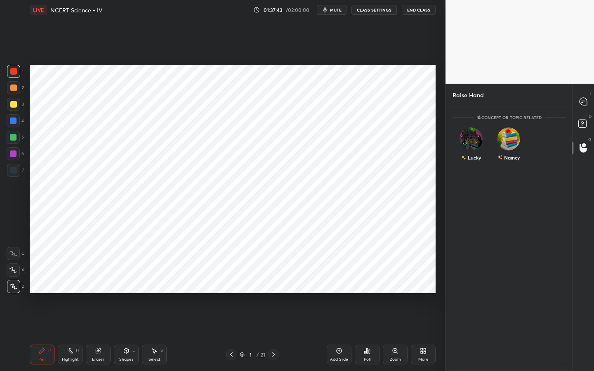
scroll to position [262, 124]
click at [503, 140] on img "grid" at bounding box center [508, 138] width 23 height 23
click at [505, 158] on button "INVITE" at bounding box center [509, 163] width 30 height 11
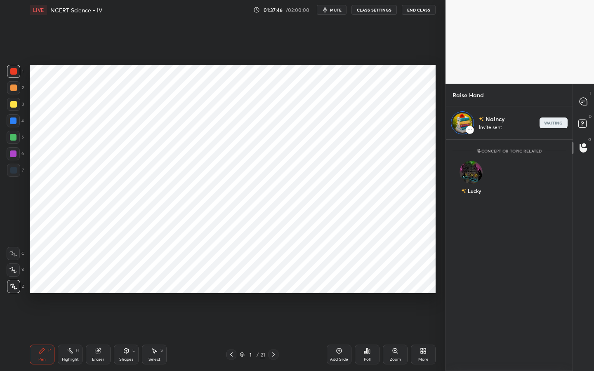
scroll to position [229, 124]
click at [584, 101] on icon at bounding box center [583, 101] width 3 height 0
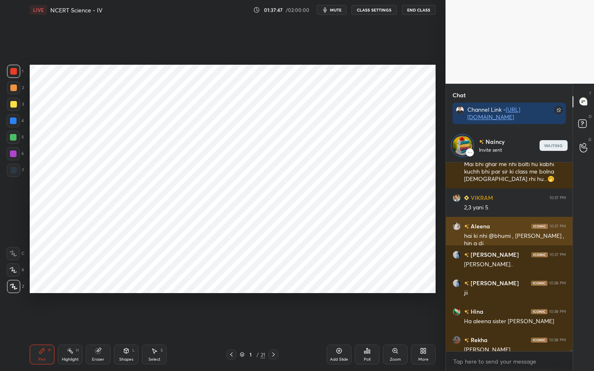
scroll to position [24363, 0]
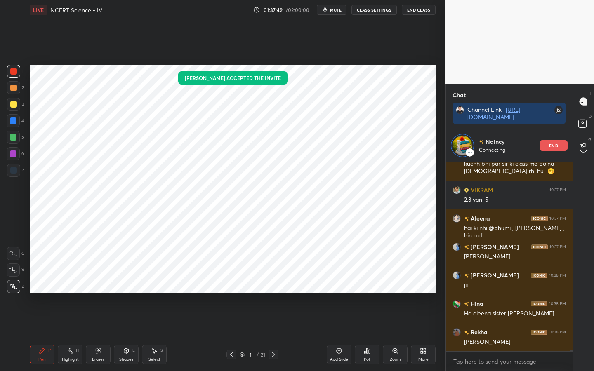
click at [335, 9] on span "mute" at bounding box center [336, 10] width 12 height 6
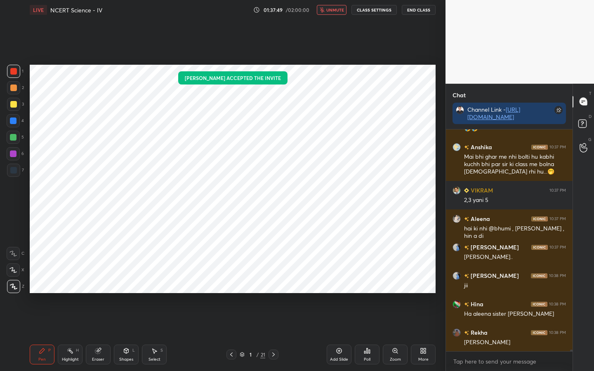
scroll to position [24330, 0]
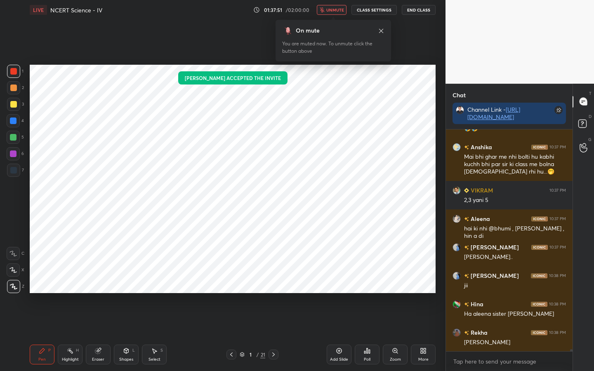
click at [335, 9] on span "unmute" at bounding box center [335, 10] width 18 height 6
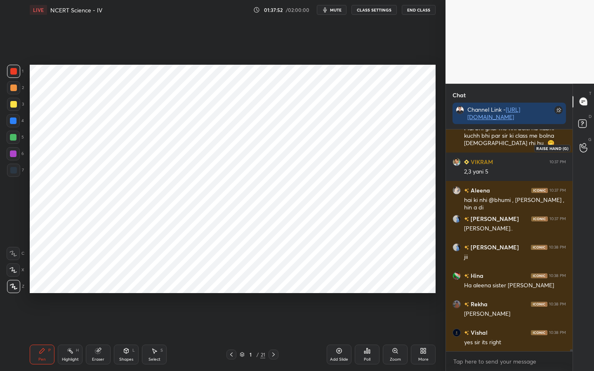
click at [588, 148] on div at bounding box center [583, 148] width 17 height 15
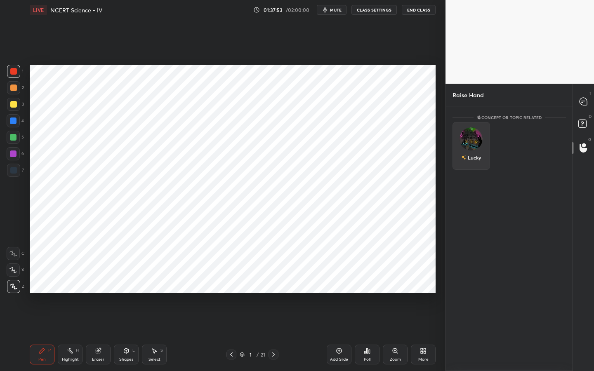
click at [472, 144] on div "Lucky" at bounding box center [472, 146] width 38 height 48
click at [470, 167] on button "INVITE" at bounding box center [471, 163] width 30 height 11
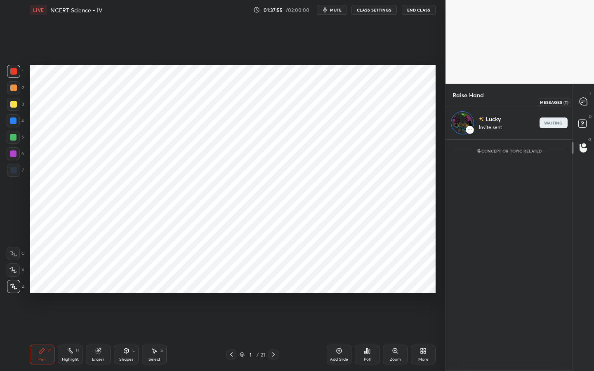
click at [587, 96] on div at bounding box center [583, 101] width 17 height 15
type textarea "x"
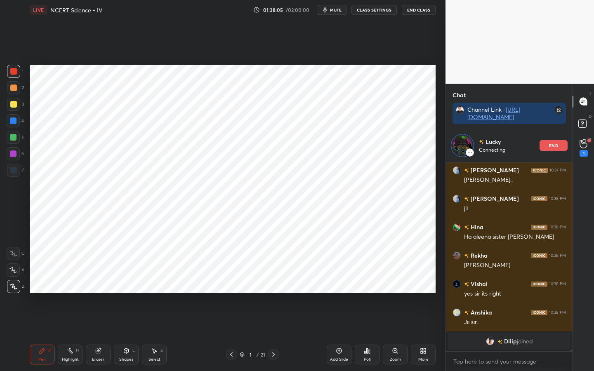
drag, startPoint x: 101, startPoint y: 354, endPoint x: 106, endPoint y: 351, distance: 5.9
click at [101, 293] on div "Eraser" at bounding box center [98, 355] width 25 height 20
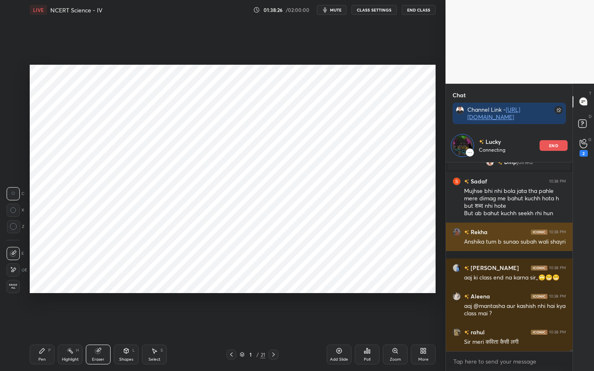
scroll to position [23649, 0]
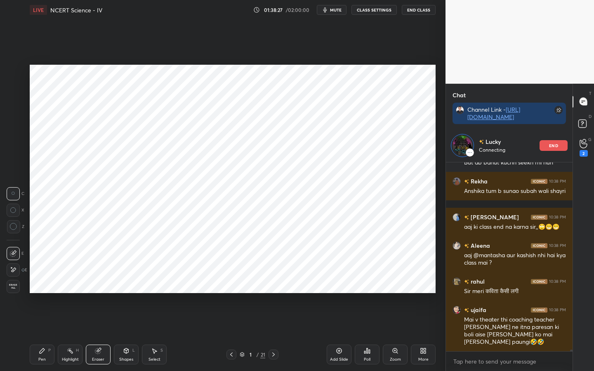
click at [556, 148] on div "end" at bounding box center [554, 145] width 28 height 11
click at [576, 146] on div "2" at bounding box center [583, 148] width 17 height 15
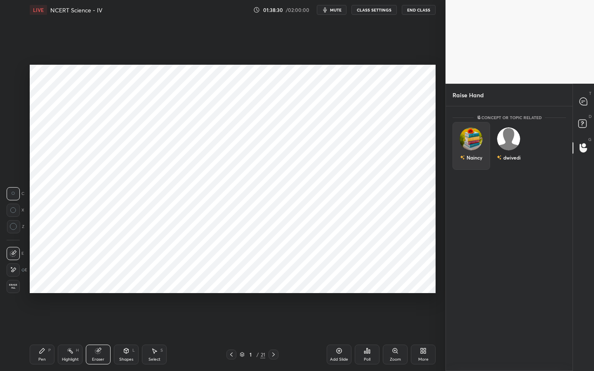
click at [474, 144] on div "Naincy" at bounding box center [472, 146] width 38 height 48
click at [476, 162] on button "INVITE" at bounding box center [471, 163] width 30 height 11
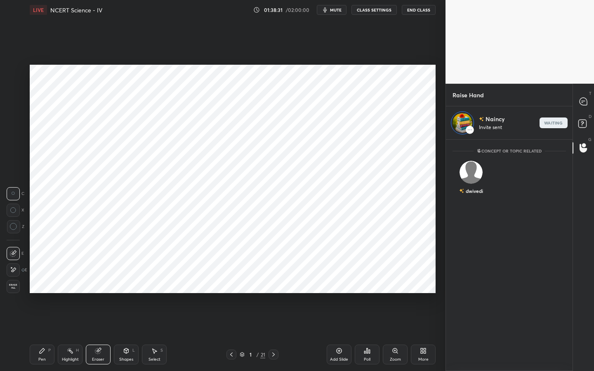
scroll to position [229, 124]
click at [585, 106] on div at bounding box center [583, 101] width 17 height 15
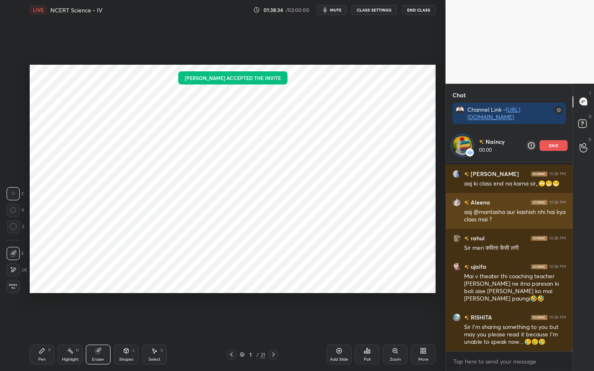
scroll to position [23814, 0]
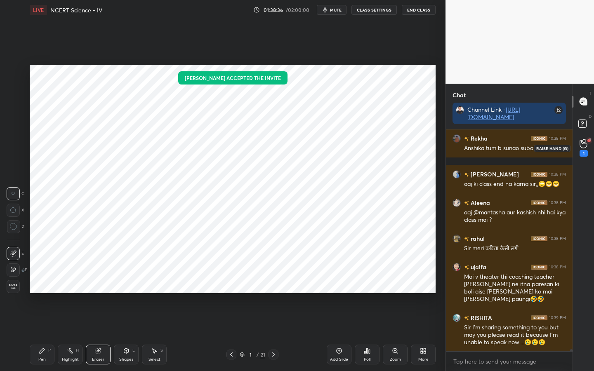
click at [586, 153] on div "1" at bounding box center [584, 153] width 8 height 7
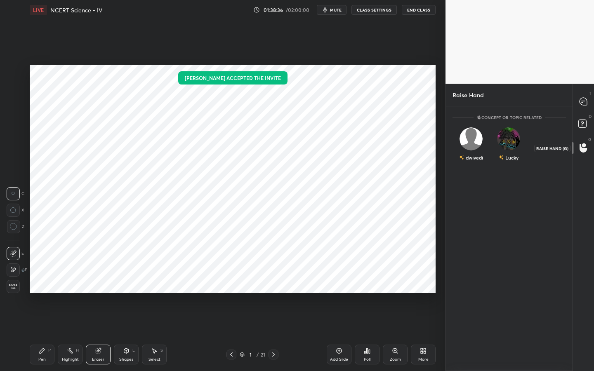
scroll to position [262, 124]
click at [474, 149] on div "dwivedi" at bounding box center [472, 146] width 38 height 48
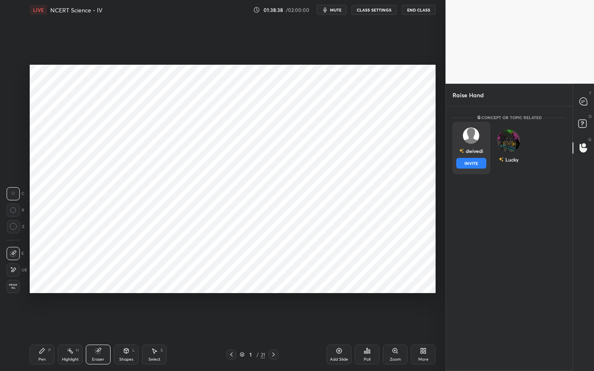
click at [478, 164] on button "INVITE" at bounding box center [471, 163] width 30 height 11
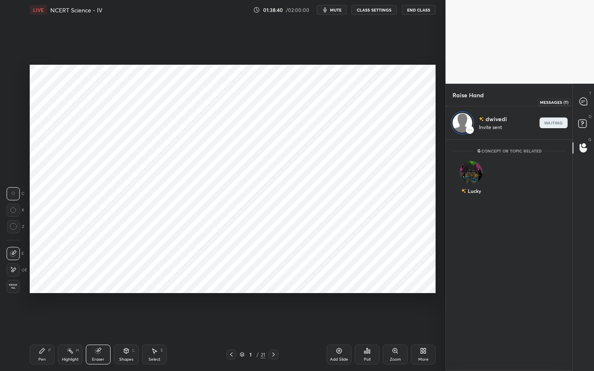
click at [582, 104] on icon at bounding box center [583, 101] width 7 height 7
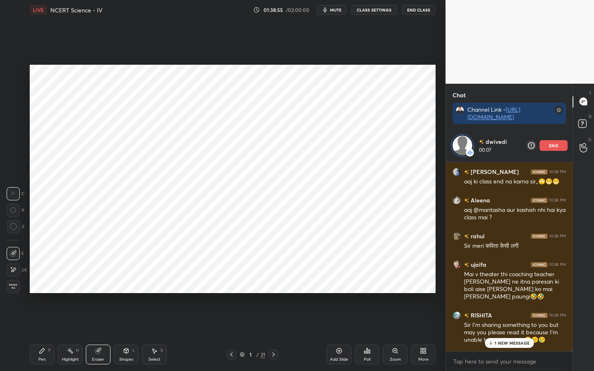
click at [35, 356] on div "Pen P" at bounding box center [42, 355] width 25 height 20
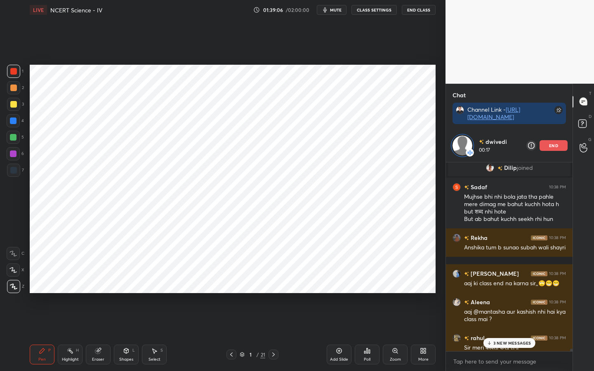
click at [339, 10] on span "mute" at bounding box center [336, 10] width 12 height 6
click at [339, 10] on span "unmute" at bounding box center [335, 10] width 18 height 6
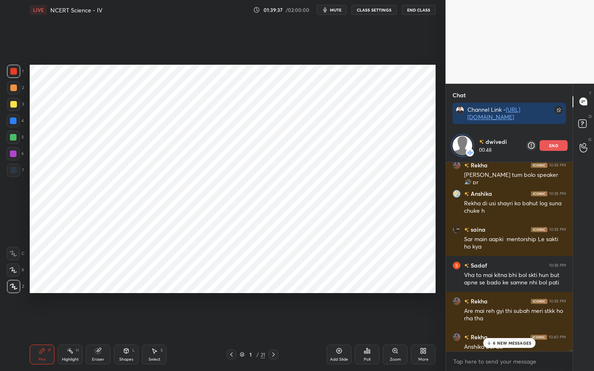
scroll to position [24048, 0]
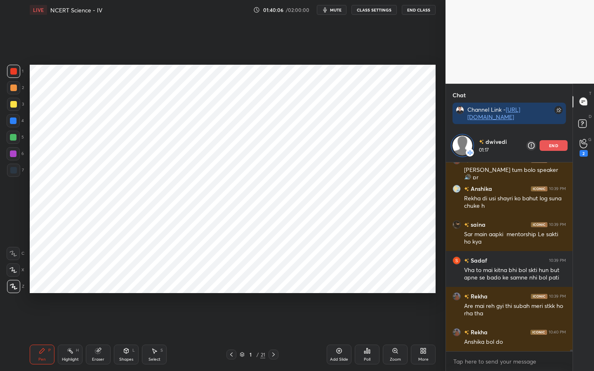
click at [441, 233] on div "1 2 3 4 5 6 7 C X Z C X Z E E Erase all H H LIVE NCERT Science - IV 01:40:06 / …" at bounding box center [223, 185] width 446 height 371
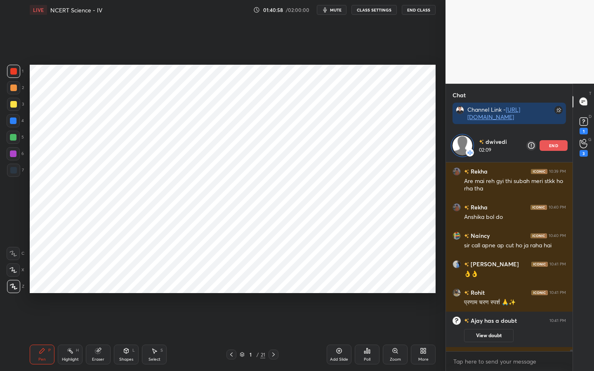
scroll to position [23827, 0]
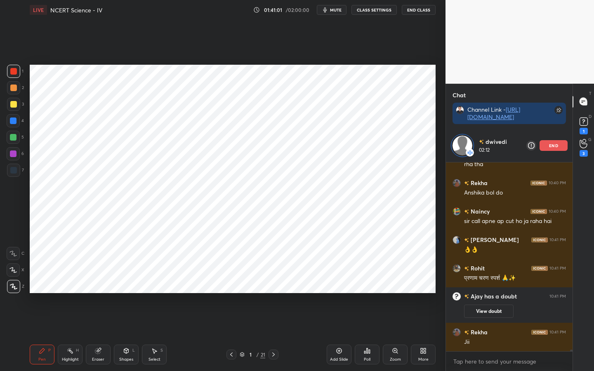
click at [95, 352] on icon at bounding box center [98, 351] width 7 height 7
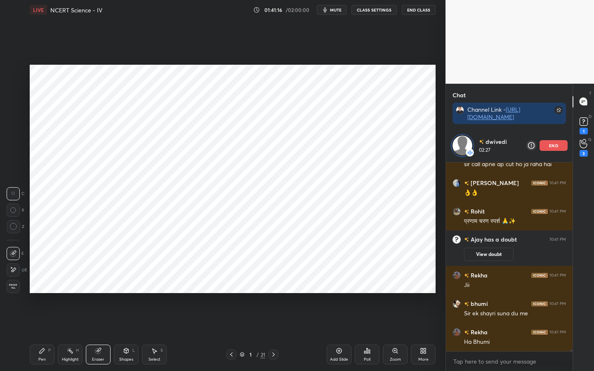
scroll to position [23912, 0]
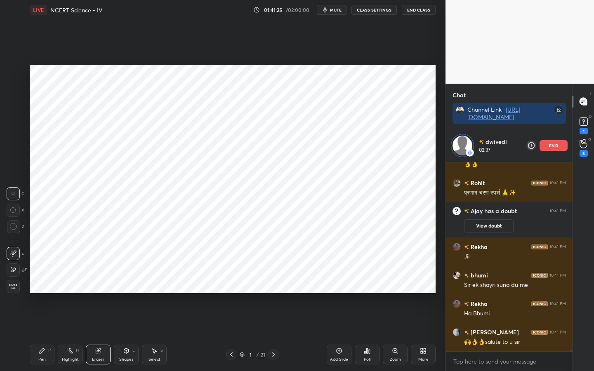
click at [43, 358] on div "Pen" at bounding box center [41, 360] width 7 height 4
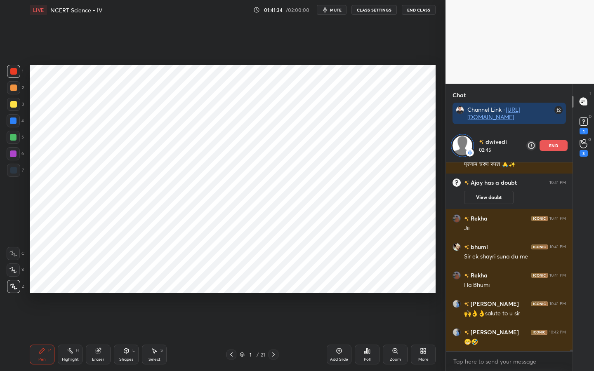
click at [101, 359] on div "Eraser" at bounding box center [98, 360] width 12 height 4
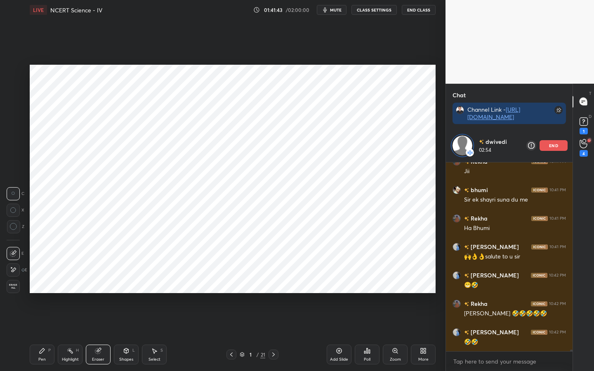
scroll to position [24026, 0]
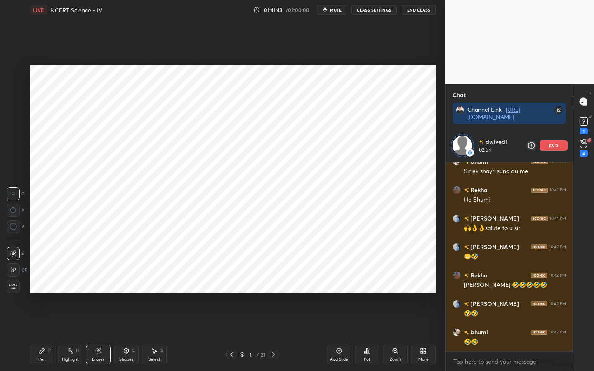
click at [46, 358] on div "Pen P" at bounding box center [42, 355] width 25 height 20
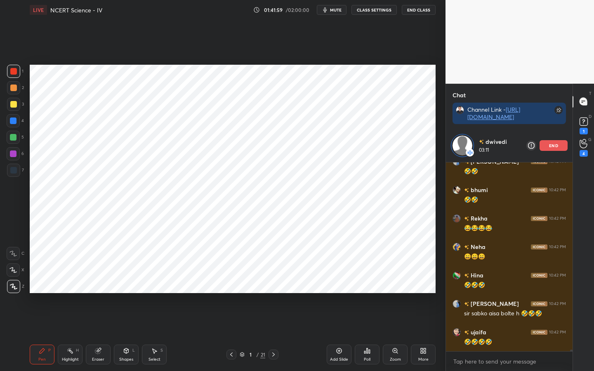
scroll to position [24197, 0]
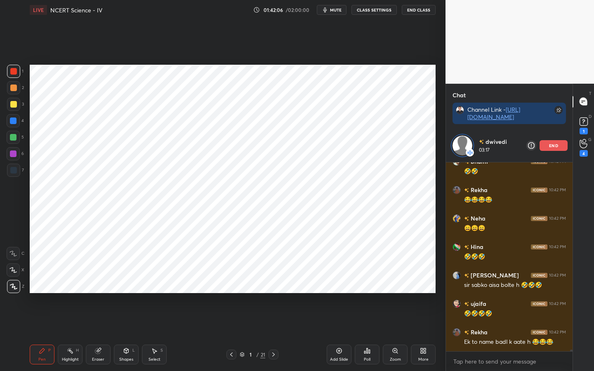
click at [103, 355] on div "Eraser" at bounding box center [98, 355] width 25 height 20
click at [41, 363] on div "Pen P" at bounding box center [42, 355] width 25 height 20
drag, startPoint x: 94, startPoint y: 358, endPoint x: 104, endPoint y: 343, distance: 17.1
click at [95, 358] on div "Eraser" at bounding box center [98, 360] width 12 height 4
click at [40, 360] on div "Pen" at bounding box center [41, 360] width 7 height 4
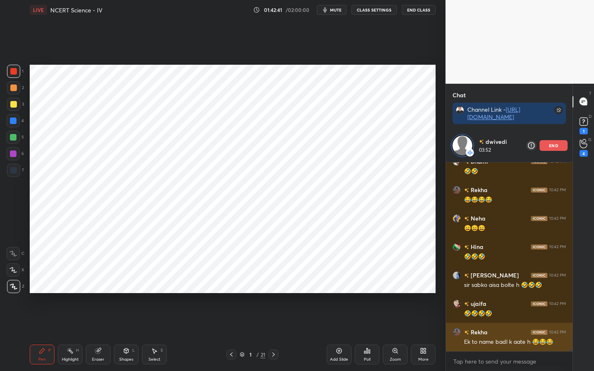
scroll to position [24233, 0]
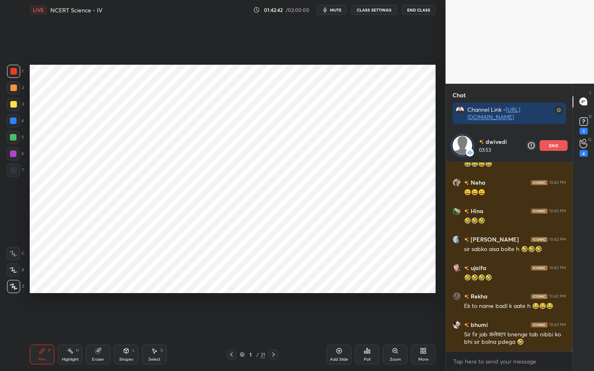
click at [555, 148] on p "end" at bounding box center [553, 146] width 9 height 4
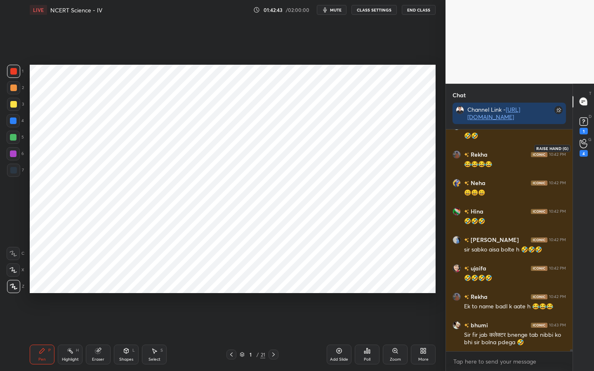
click at [584, 147] on icon at bounding box center [584, 143] width 8 height 9
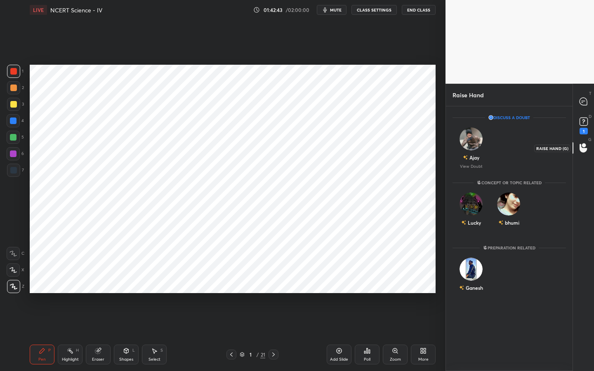
scroll to position [262, 124]
click at [468, 204] on img "grid" at bounding box center [471, 204] width 23 height 23
click at [468, 227] on button "INVITE" at bounding box center [471, 228] width 30 height 11
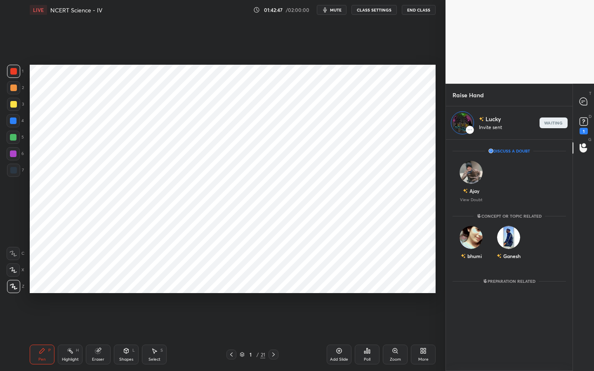
scroll to position [229, 124]
click at [586, 97] on div at bounding box center [583, 101] width 17 height 15
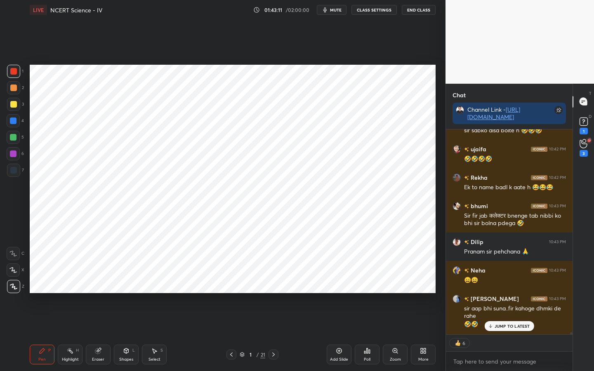
scroll to position [24469, 0]
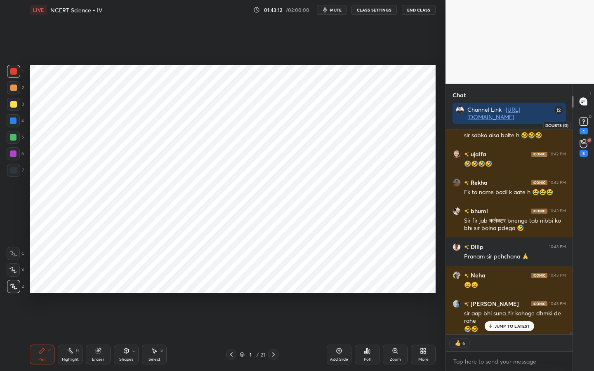
click at [582, 127] on icon at bounding box center [584, 122] width 12 height 12
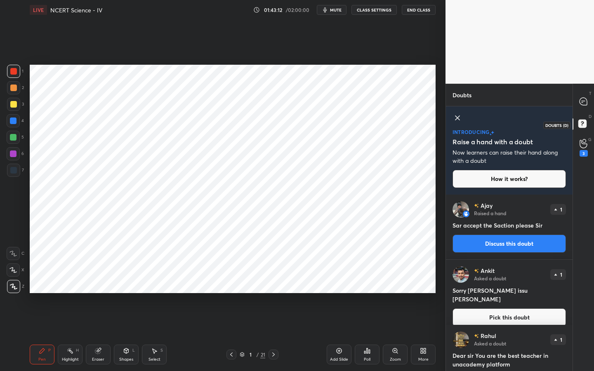
scroll to position [174, 124]
click at [516, 246] on button "Discuss this doubt" at bounding box center [509, 244] width 113 height 18
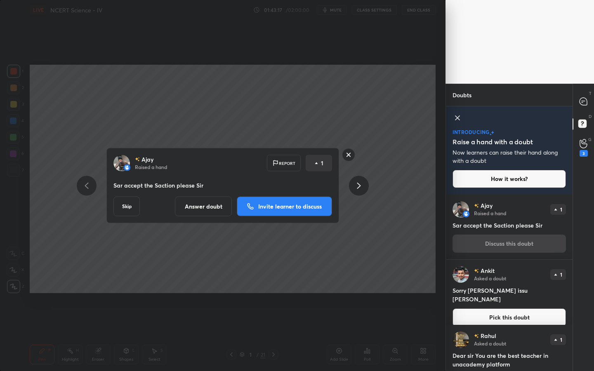
click at [287, 200] on button "Invite learner to discuss" at bounding box center [284, 207] width 95 height 20
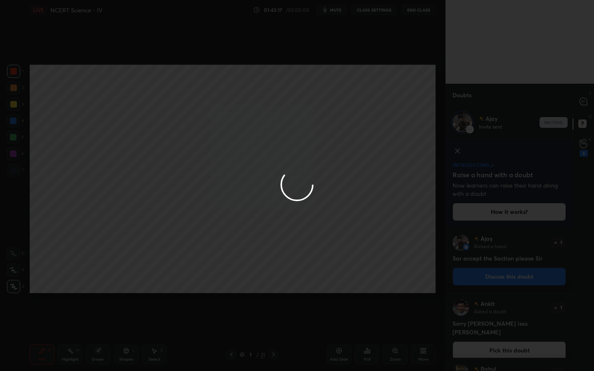
scroll to position [141, 124]
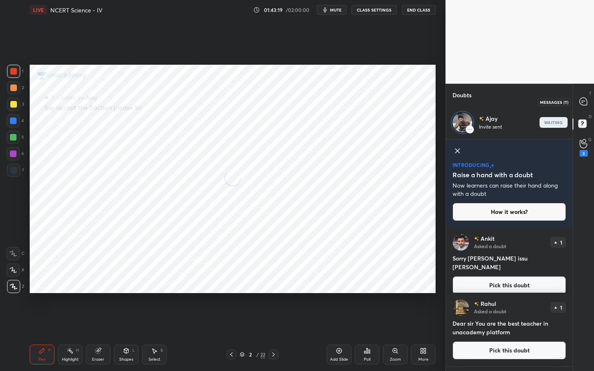
click at [582, 101] on icon at bounding box center [583, 101] width 7 height 7
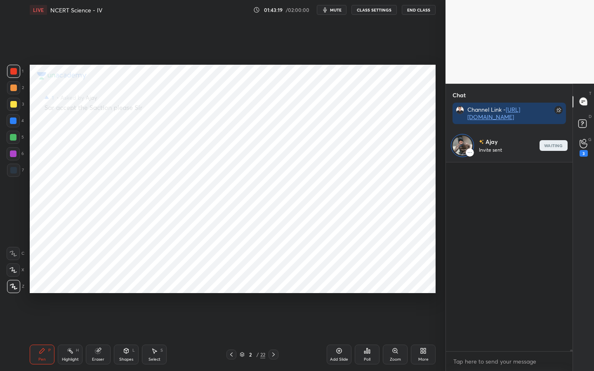
scroll to position [118, 124]
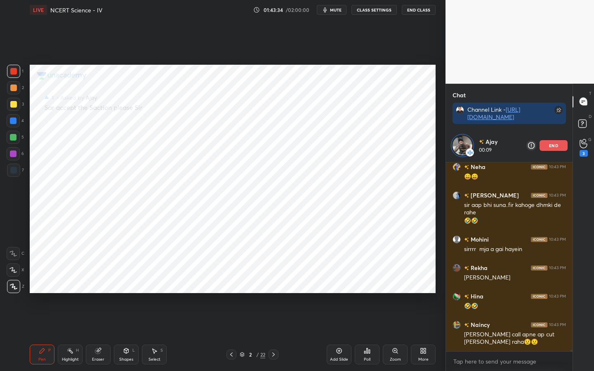
click at [586, 138] on div "G Raise Hand (G) 3" at bounding box center [583, 148] width 21 height 23
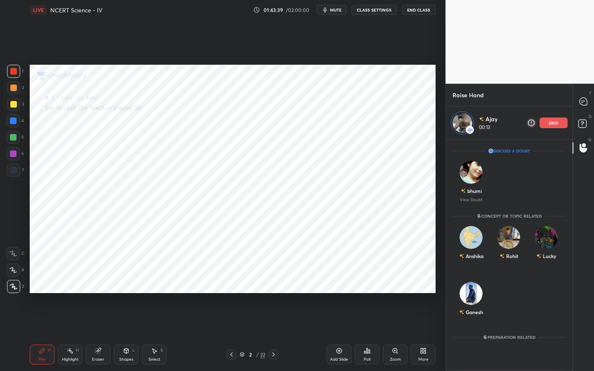
click at [334, 9] on span "mute" at bounding box center [336, 10] width 12 height 6
click at [336, 13] on button "unmute" at bounding box center [332, 10] width 30 height 10
click at [585, 107] on div at bounding box center [583, 101] width 17 height 15
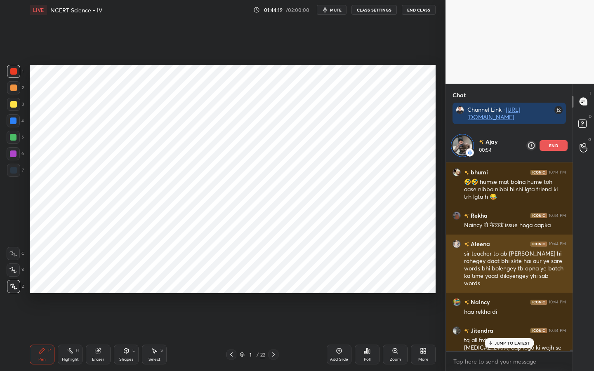
scroll to position [24806, 0]
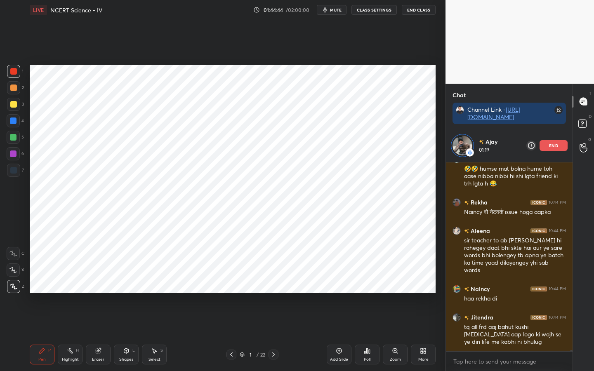
click at [547, 145] on div "end" at bounding box center [554, 145] width 28 height 11
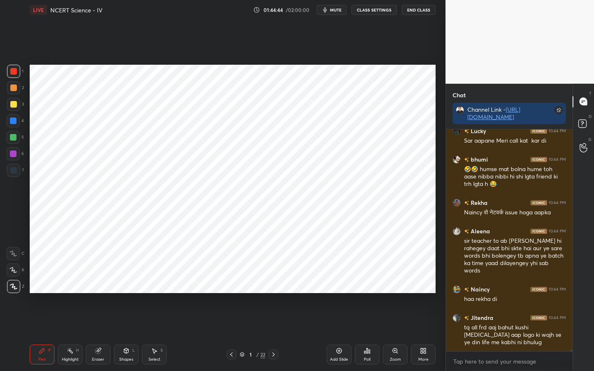
scroll to position [24801, 0]
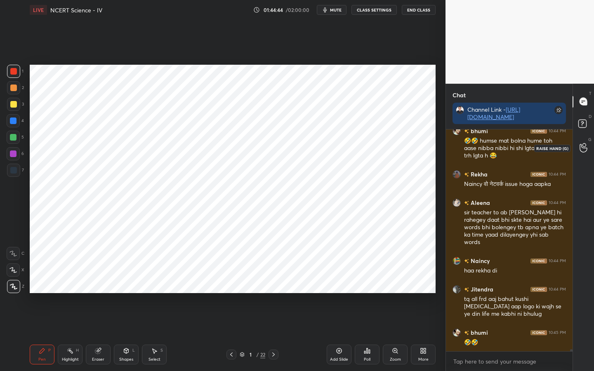
click at [583, 146] on circle at bounding box center [583, 145] width 3 height 3
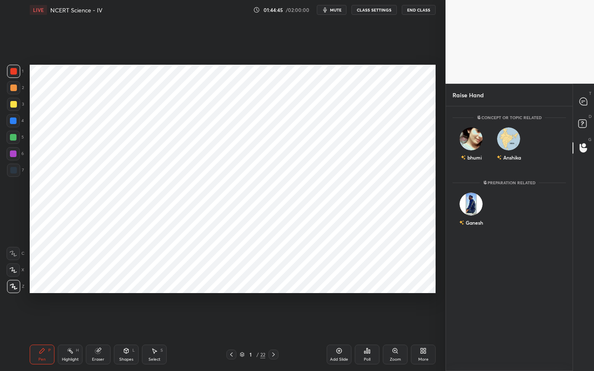
scroll to position [262, 124]
click at [476, 196] on img "grid" at bounding box center [471, 204] width 23 height 23
click at [475, 224] on button "INVITE" at bounding box center [471, 228] width 30 height 11
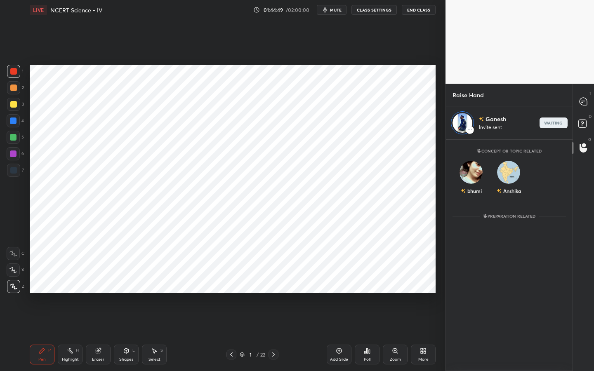
scroll to position [229, 124]
click at [587, 101] on icon at bounding box center [583, 101] width 7 height 7
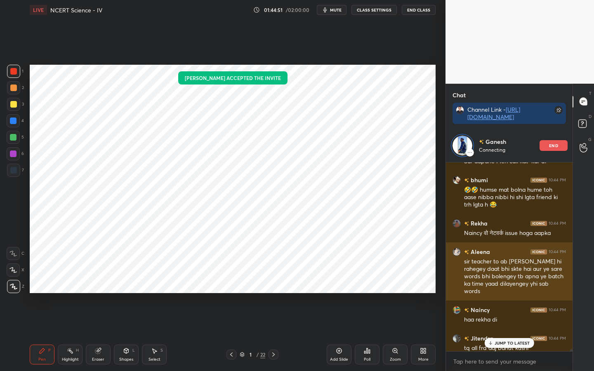
scroll to position [24783, 0]
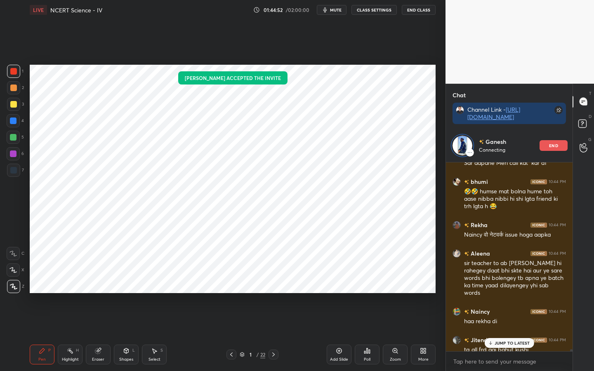
click at [332, 10] on span "mute" at bounding box center [336, 10] width 12 height 6
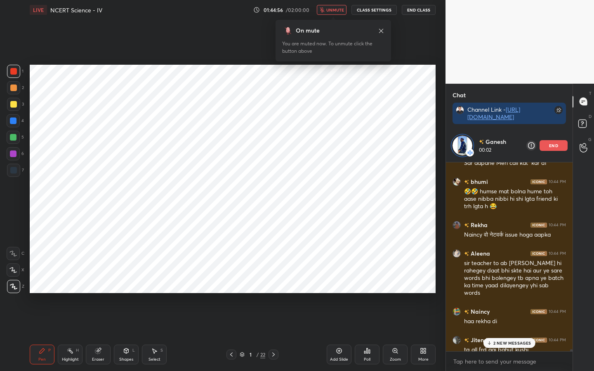
click at [332, 10] on span "unmute" at bounding box center [335, 10] width 18 height 6
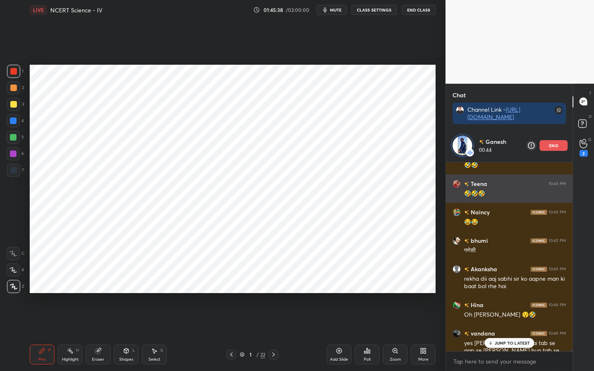
scroll to position [25308, 0]
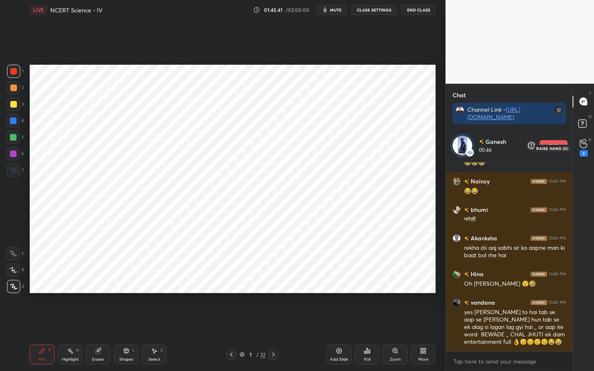
click at [582, 149] on div "2" at bounding box center [584, 148] width 8 height 18
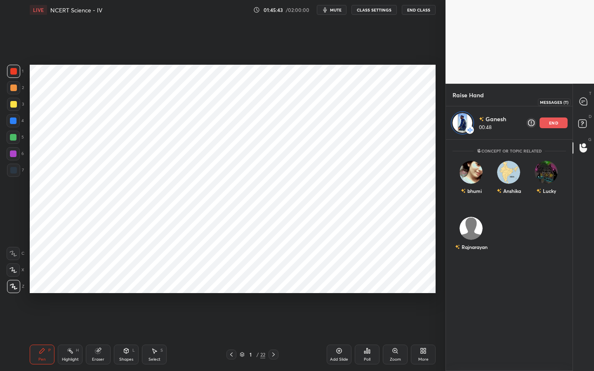
click at [580, 100] on icon at bounding box center [583, 101] width 7 height 7
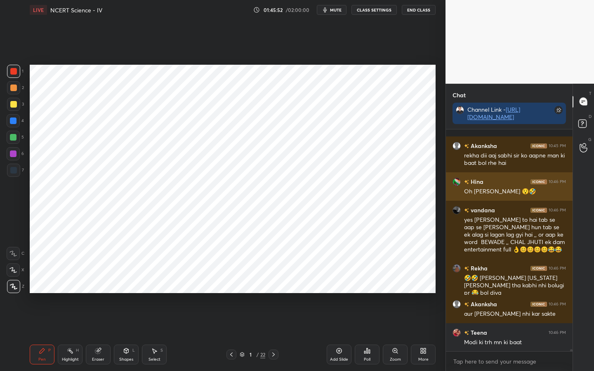
scroll to position [25410, 0]
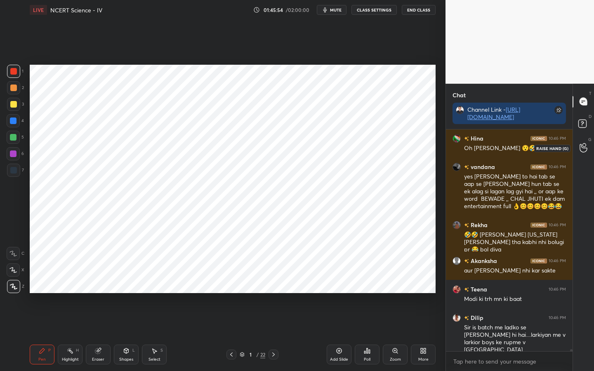
click at [585, 144] on circle at bounding box center [583, 145] width 3 height 3
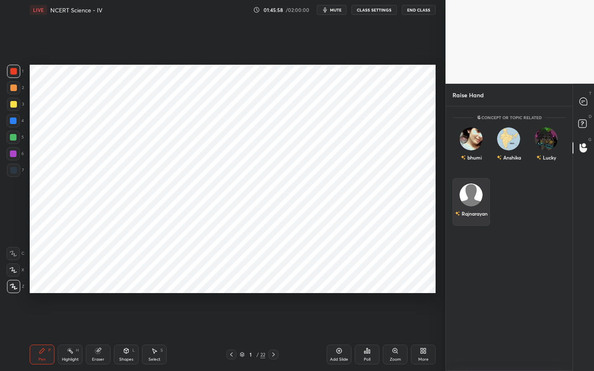
click at [477, 194] on img "grid" at bounding box center [471, 195] width 23 height 23
click at [474, 221] on button "INVITE" at bounding box center [471, 219] width 30 height 11
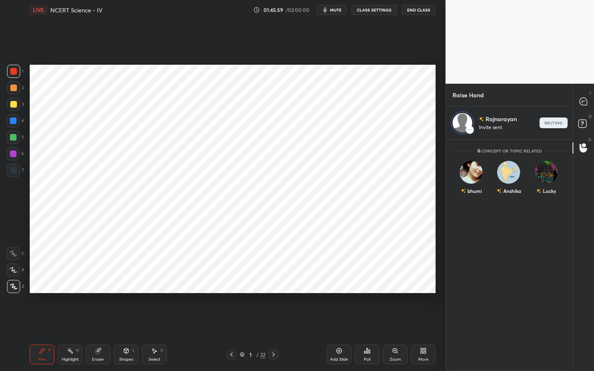
scroll to position [229, 124]
click at [593, 103] on div "T Messages (T)" at bounding box center [583, 101] width 21 height 23
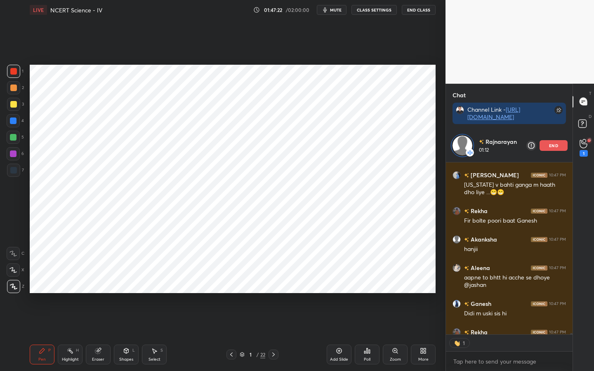
scroll to position [25918, 0]
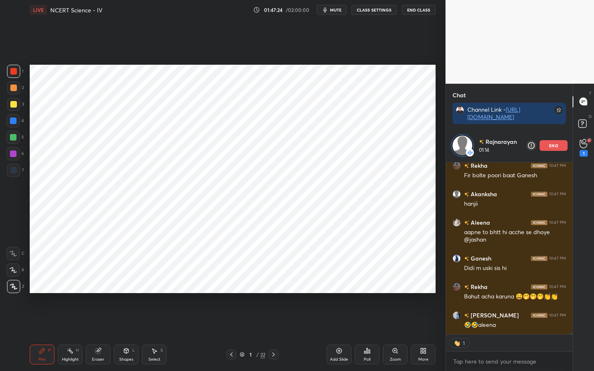
click at [338, 13] on button "mute" at bounding box center [332, 10] width 30 height 10
click at [338, 13] on button "unmute" at bounding box center [332, 10] width 30 height 10
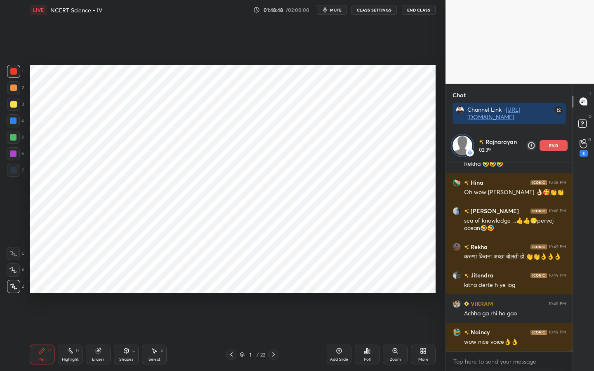
scroll to position [26229, 0]
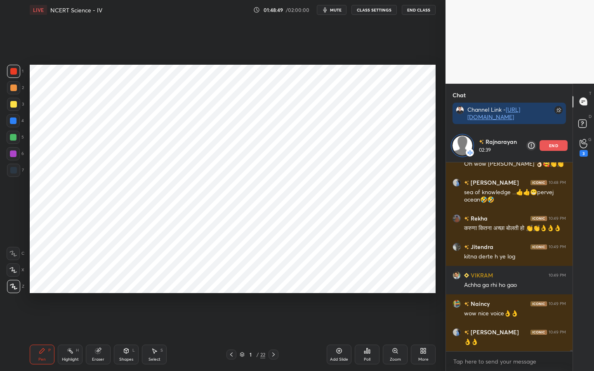
click at [339, 8] on span "mute" at bounding box center [336, 10] width 12 height 6
click at [339, 8] on span "unmute" at bounding box center [335, 10] width 18 height 6
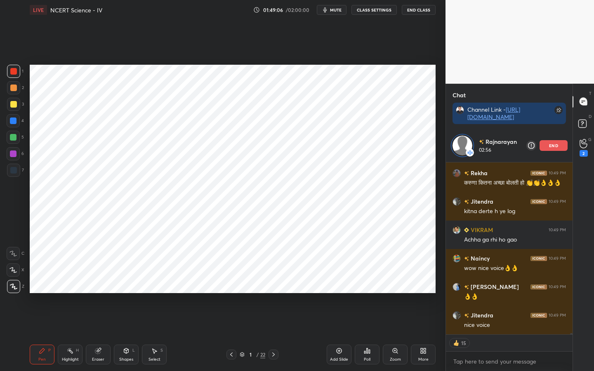
scroll to position [26311, 0]
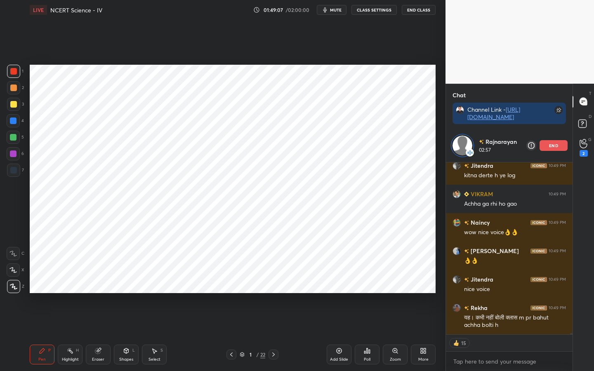
click at [546, 147] on div "end" at bounding box center [554, 145] width 28 height 11
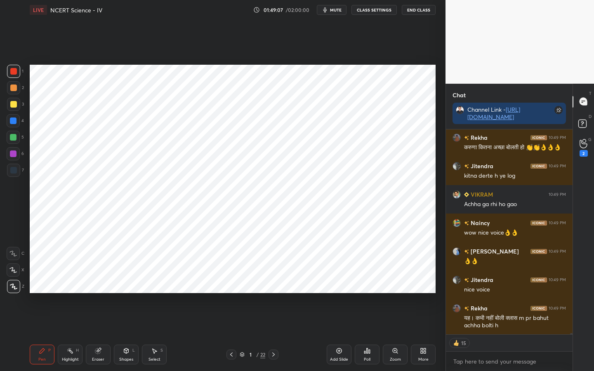
scroll to position [203, 124]
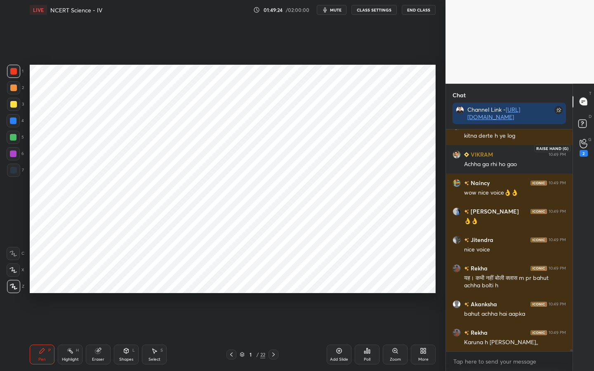
click at [580, 146] on icon at bounding box center [584, 143] width 8 height 9
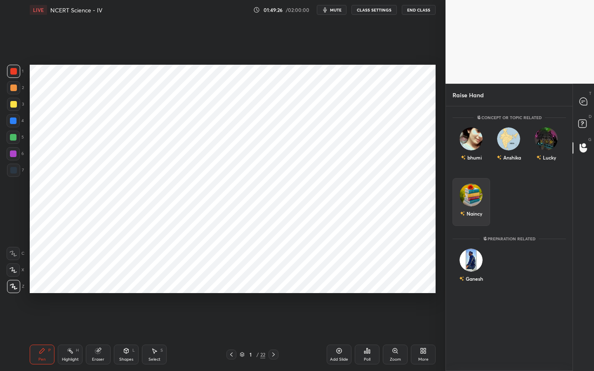
click at [473, 195] on img "grid" at bounding box center [471, 195] width 23 height 23
click at [473, 221] on button "INVITE" at bounding box center [471, 219] width 30 height 11
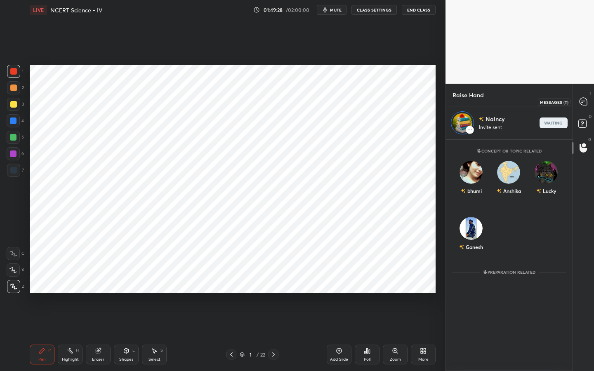
click at [583, 104] on icon at bounding box center [583, 101] width 7 height 7
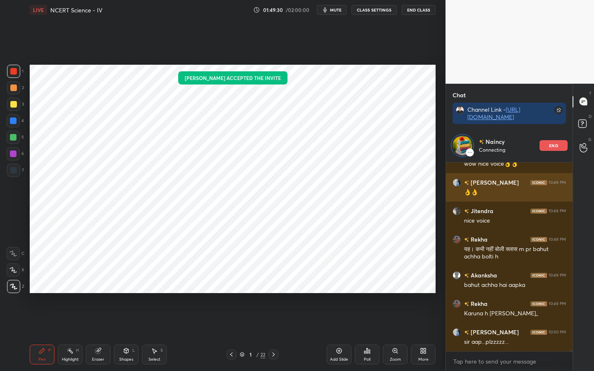
click at [457, 229] on div "Jitendra 10:49 PM nice voice" at bounding box center [509, 216] width 127 height 28
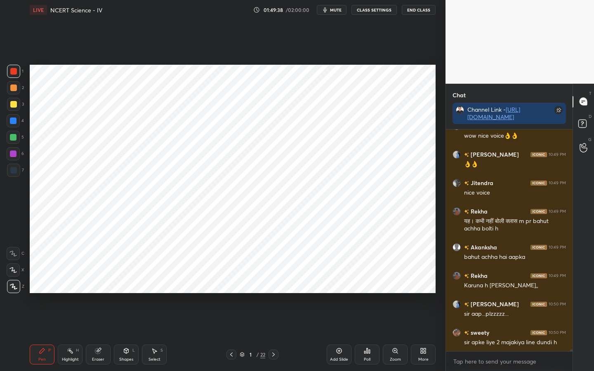
click at [336, 9] on span "mute" at bounding box center [336, 10] width 12 height 6
click at [581, 147] on icon at bounding box center [584, 147] width 8 height 9
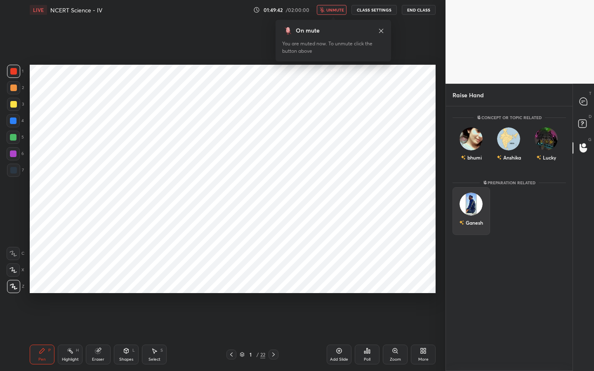
click at [476, 205] on img "grid" at bounding box center [471, 204] width 23 height 23
click at [476, 226] on button "INVITE" at bounding box center [471, 228] width 30 height 11
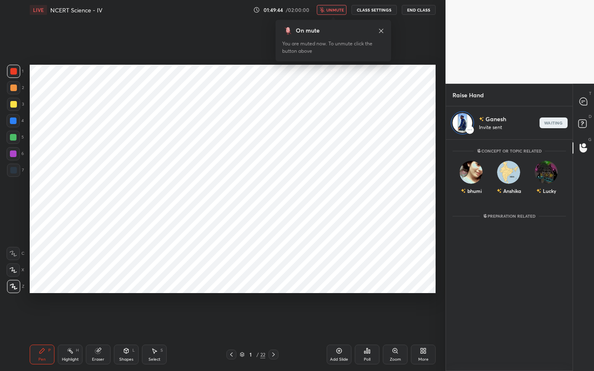
click at [332, 8] on span "unmute" at bounding box center [335, 10] width 18 height 6
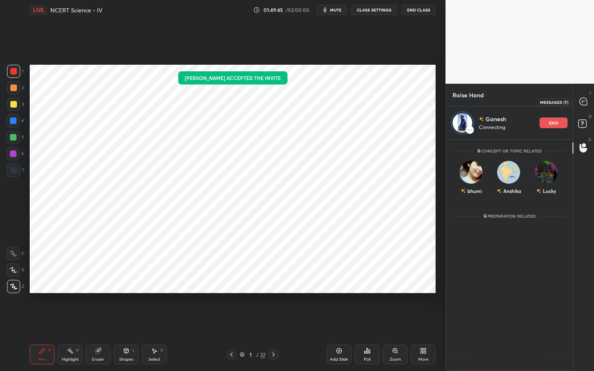
click at [585, 99] on icon at bounding box center [583, 101] width 7 height 7
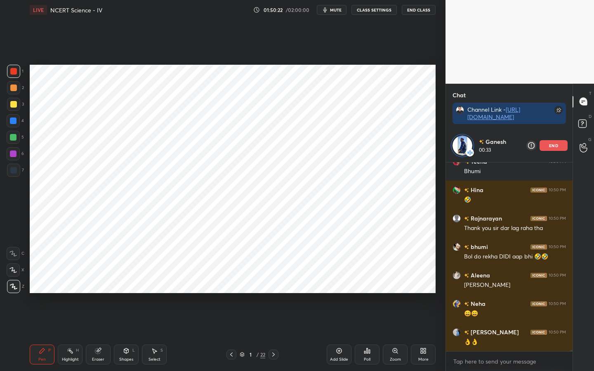
click at [547, 144] on div "end" at bounding box center [554, 145] width 28 height 11
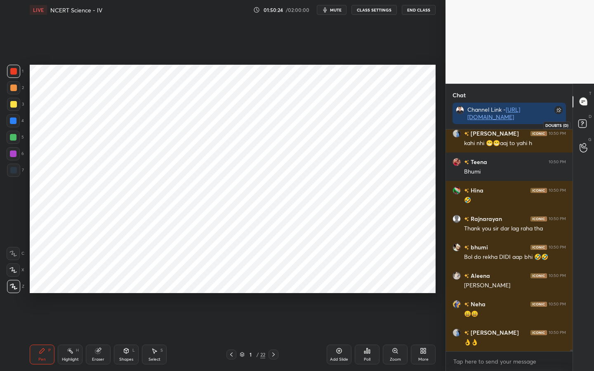
click at [582, 127] on rect at bounding box center [582, 124] width 8 height 8
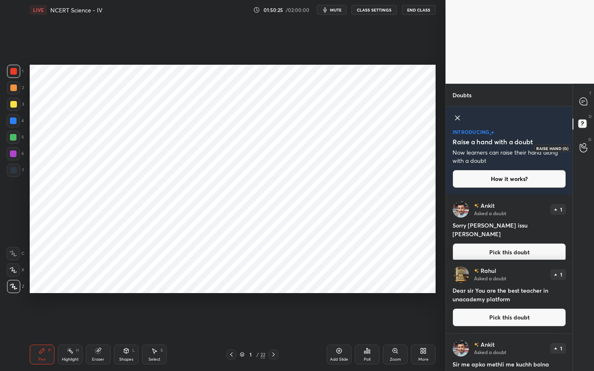
click at [582, 149] on icon at bounding box center [584, 147] width 8 height 9
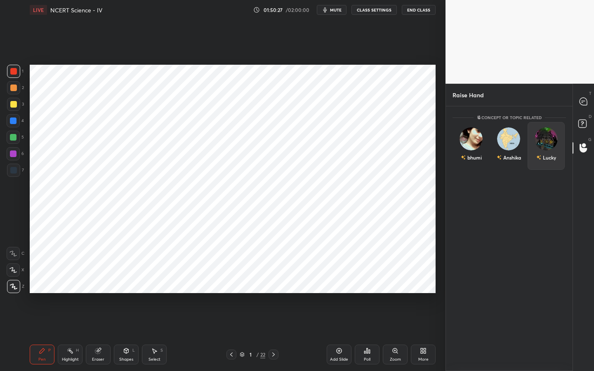
click at [547, 139] on img "grid" at bounding box center [546, 138] width 23 height 23
click at [540, 163] on button "INVITE" at bounding box center [546, 163] width 30 height 11
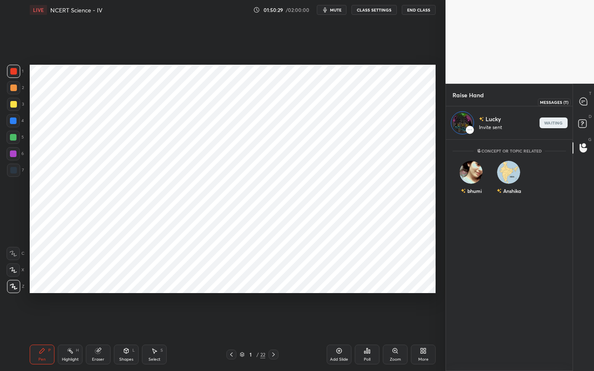
click at [580, 103] on icon at bounding box center [583, 101] width 7 height 7
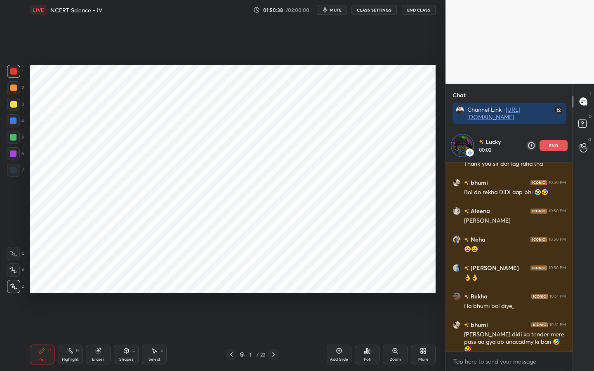
click at [333, 11] on span "mute" at bounding box center [336, 10] width 12 height 6
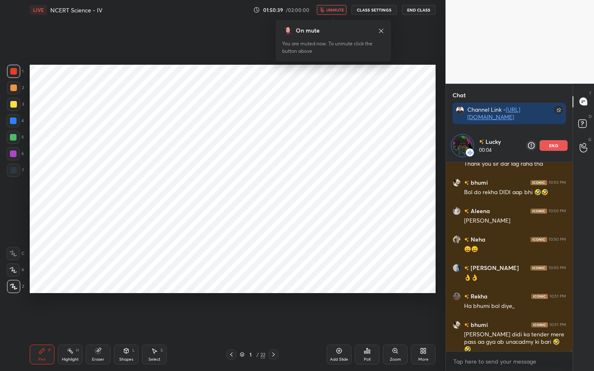
click at [333, 11] on span "unmute" at bounding box center [335, 10] width 18 height 6
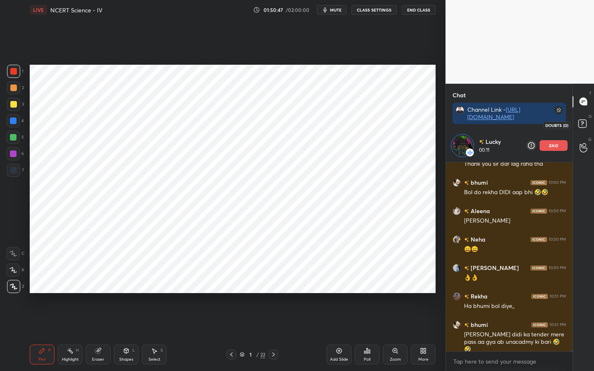
scroll to position [26785, 0]
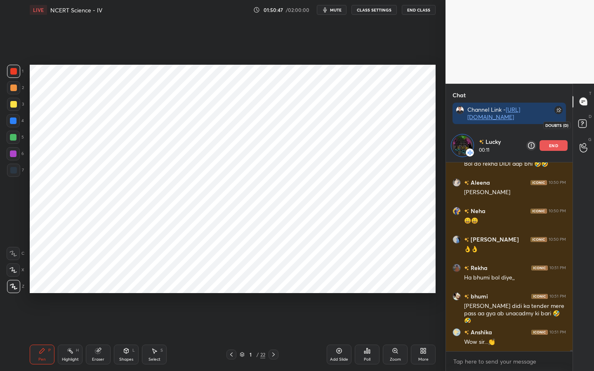
click at [582, 124] on rect at bounding box center [582, 124] width 8 height 8
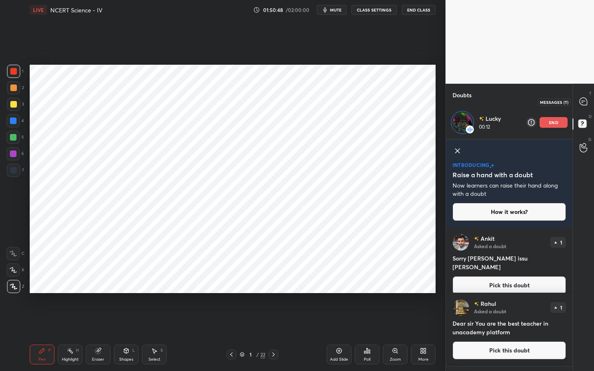
click at [583, 102] on icon at bounding box center [583, 101] width 7 height 7
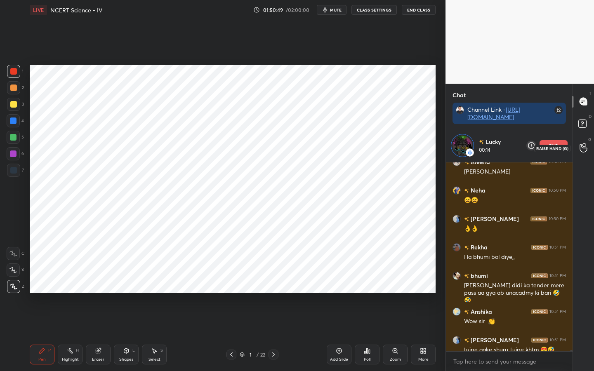
scroll to position [26842, 0]
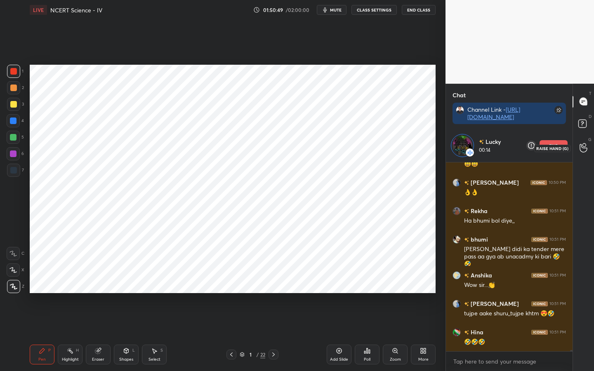
click at [584, 146] on icon at bounding box center [584, 147] width 8 height 9
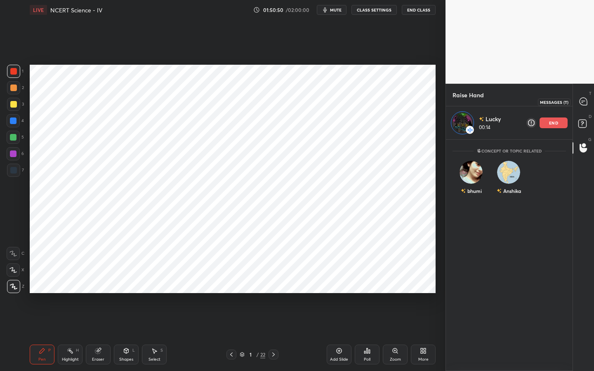
click at [585, 100] on icon at bounding box center [583, 101] width 7 height 7
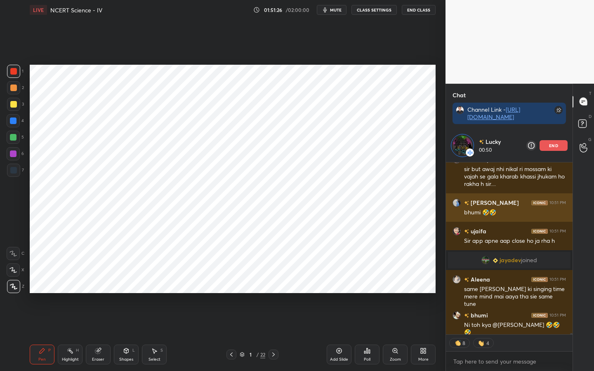
scroll to position [25797, 0]
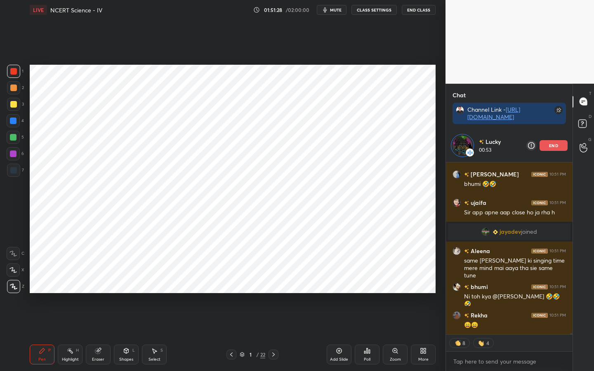
click at [334, 12] on span "mute" at bounding box center [336, 10] width 12 height 6
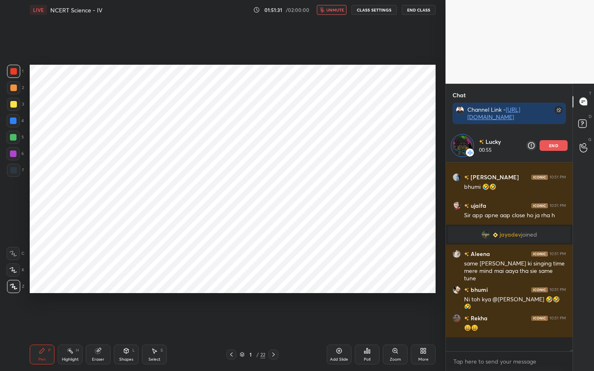
scroll to position [25780, 0]
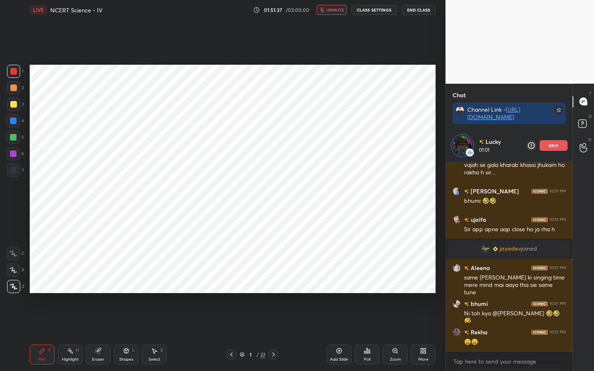
click at [333, 12] on span "unmute" at bounding box center [335, 10] width 18 height 6
click at [582, 143] on icon at bounding box center [584, 147] width 8 height 9
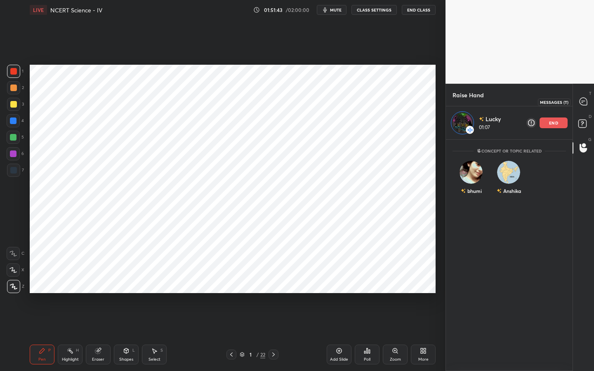
click at [582, 97] on div at bounding box center [583, 101] width 17 height 15
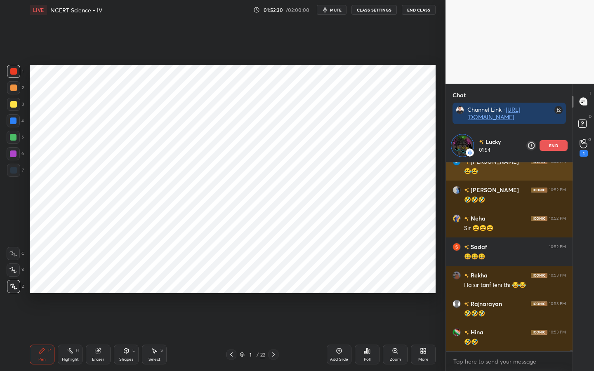
scroll to position [26569, 0]
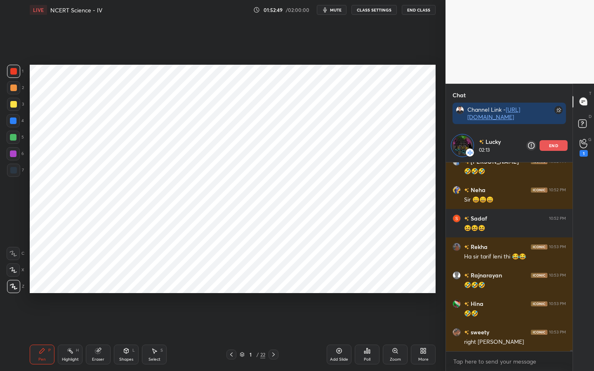
click at [552, 147] on p "end" at bounding box center [553, 146] width 9 height 4
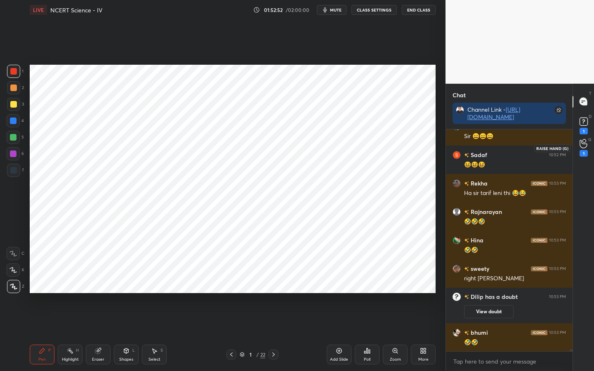
scroll to position [26235, 0]
click at [581, 147] on icon at bounding box center [583, 144] width 7 height 8
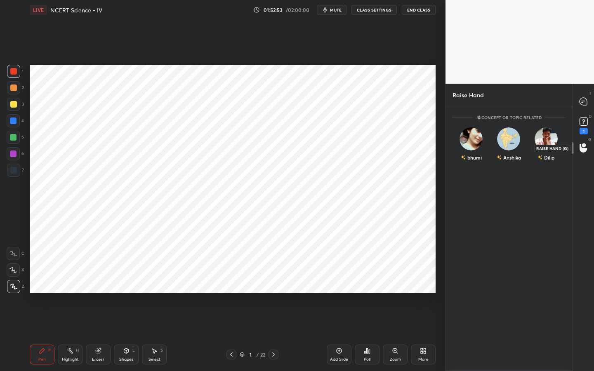
scroll to position [262, 124]
click at [512, 141] on img "grid" at bounding box center [508, 138] width 23 height 23
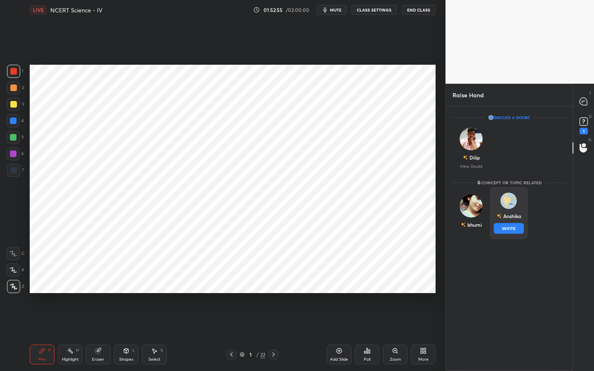
click at [509, 228] on button "INVITE" at bounding box center [509, 228] width 30 height 11
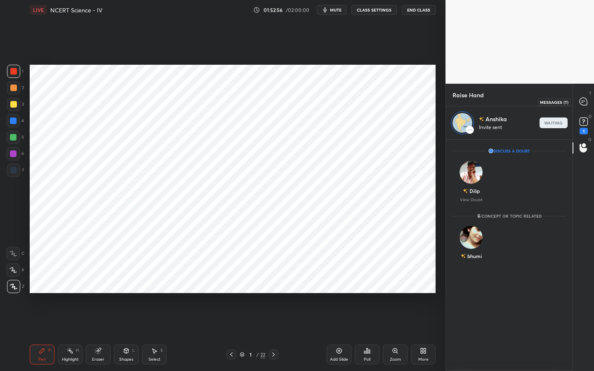
click at [580, 104] on icon at bounding box center [583, 101] width 7 height 7
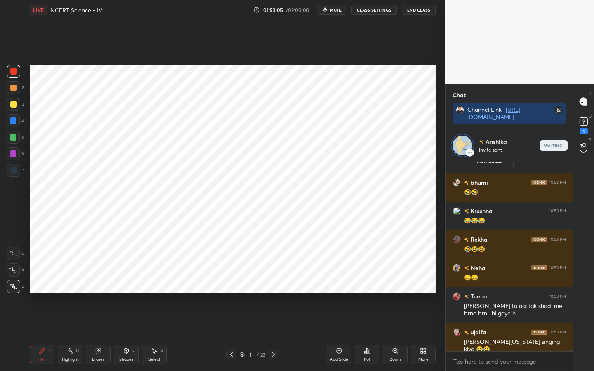
scroll to position [26540, 0]
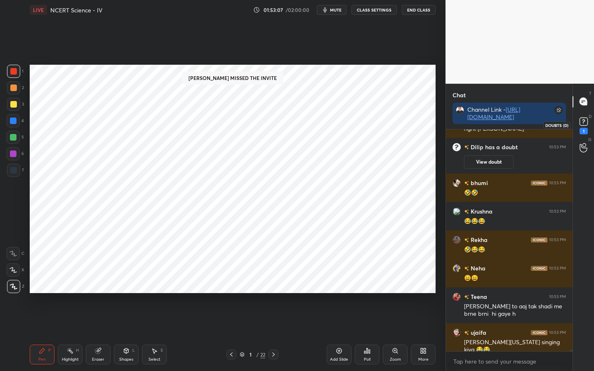
click at [583, 123] on rect at bounding box center [584, 122] width 8 height 8
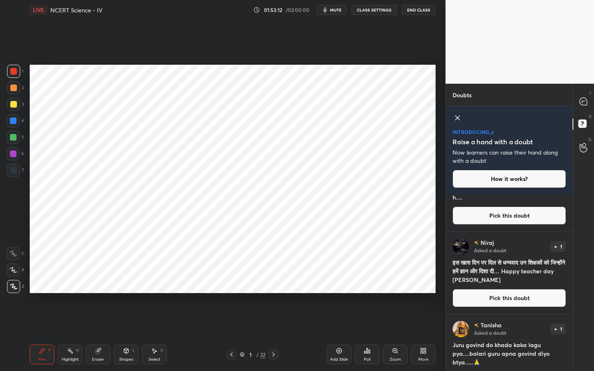
scroll to position [497, 0]
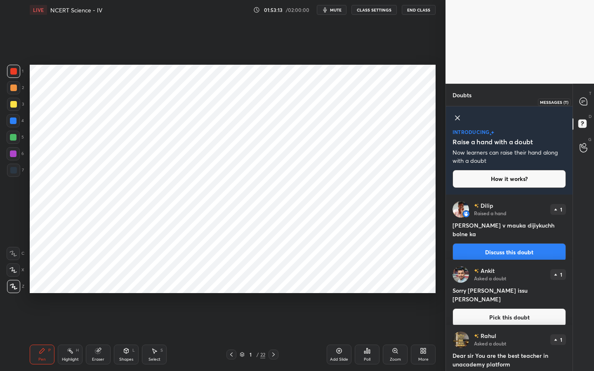
click at [587, 104] on icon at bounding box center [583, 101] width 9 height 9
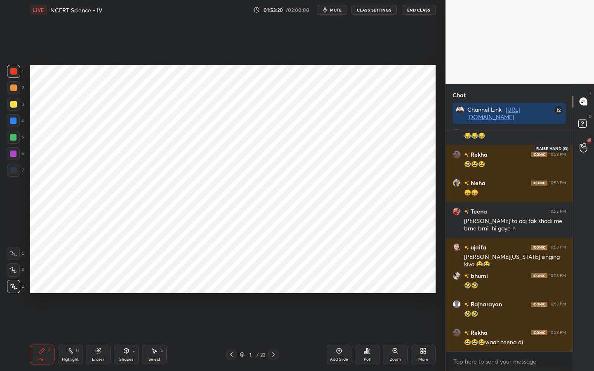
click at [583, 146] on circle at bounding box center [583, 145] width 3 height 3
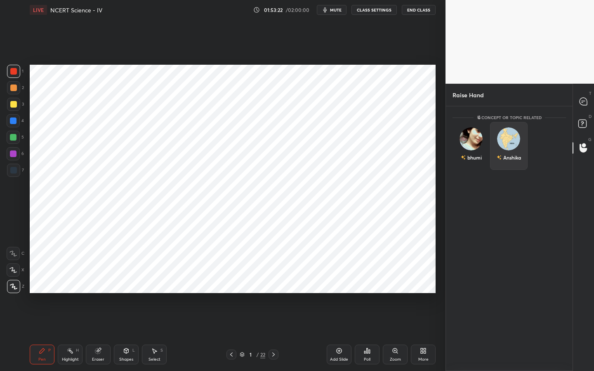
click at [498, 139] on div "Anshika" at bounding box center [509, 146] width 38 height 48
click at [505, 163] on button "INVITE" at bounding box center [509, 163] width 30 height 11
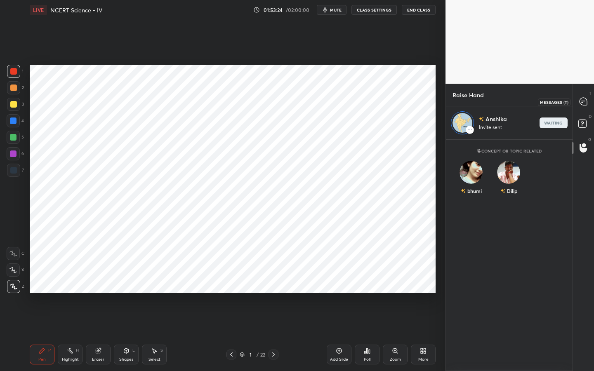
click at [584, 103] on icon at bounding box center [583, 101] width 7 height 7
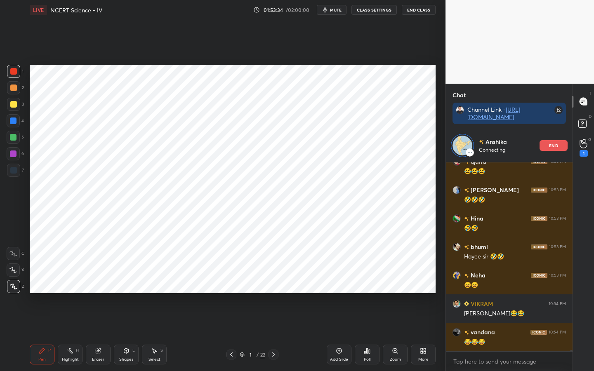
click at [336, 11] on span "mute" at bounding box center [336, 10] width 12 height 6
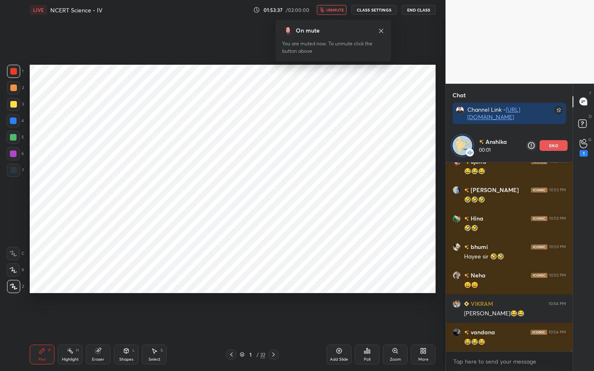
click at [336, 11] on span "unmute" at bounding box center [335, 10] width 18 height 6
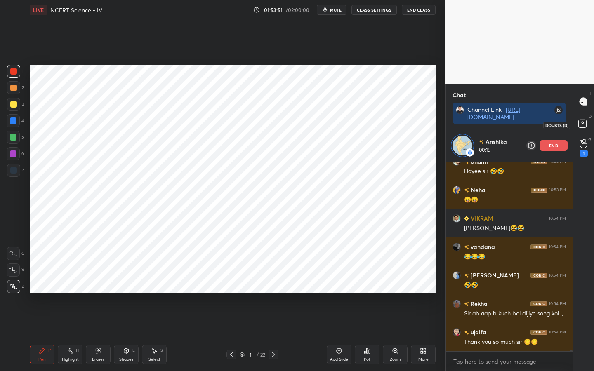
click at [583, 125] on rect at bounding box center [582, 124] width 8 height 8
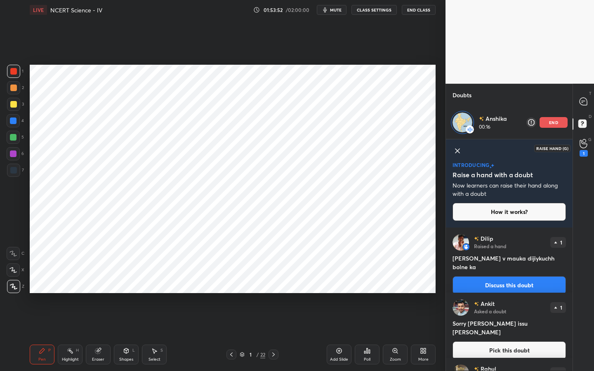
click at [585, 147] on icon at bounding box center [583, 144] width 7 height 8
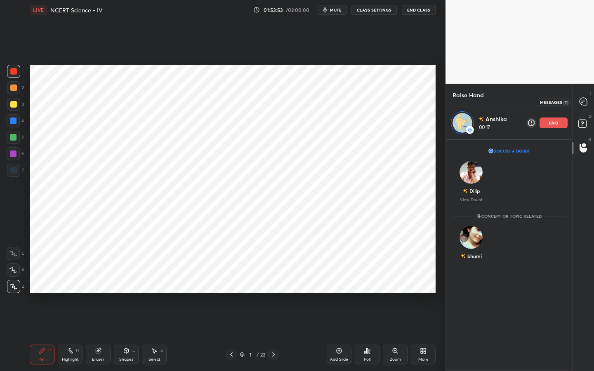
click at [584, 101] on icon at bounding box center [583, 101] width 7 height 7
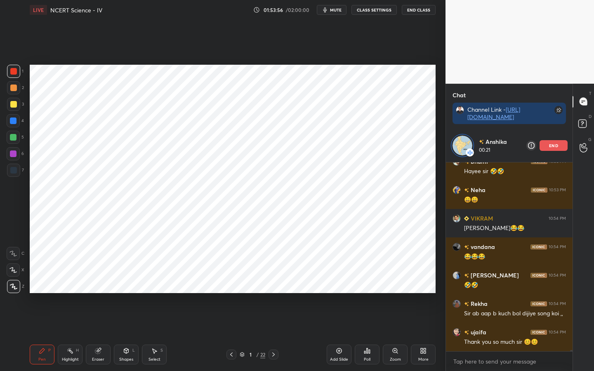
click at [333, 12] on span "mute" at bounding box center [336, 10] width 12 height 6
click at [333, 12] on span "unmute" at bounding box center [335, 10] width 18 height 6
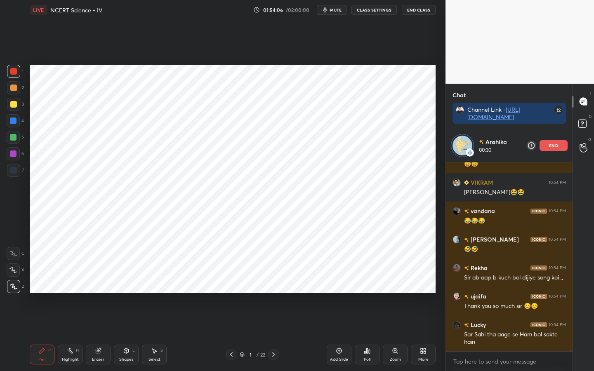
click at [333, 12] on span "mute" at bounding box center [336, 10] width 12 height 6
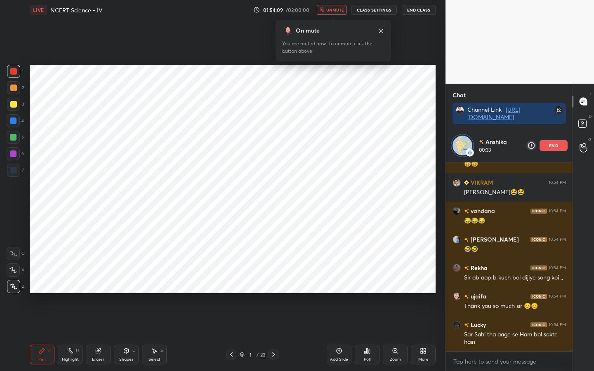
click at [332, 10] on span "unmute" at bounding box center [335, 10] width 18 height 6
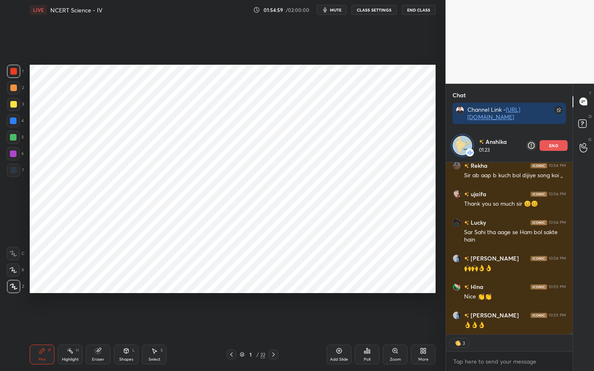
scroll to position [26970, 0]
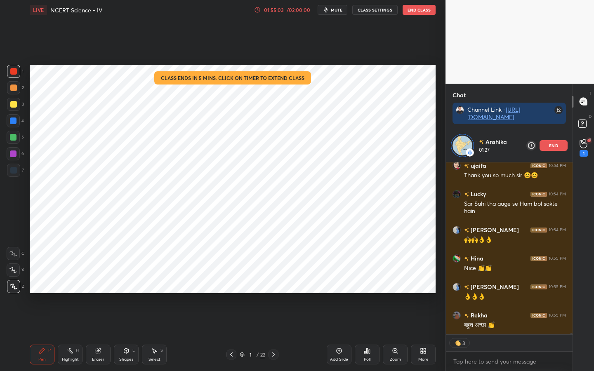
click at [285, 10] on div "01:55:03" at bounding box center [273, 9] width 23 height 5
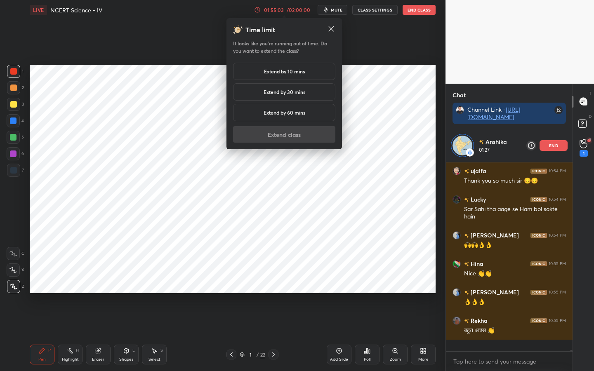
scroll to position [26953, 0]
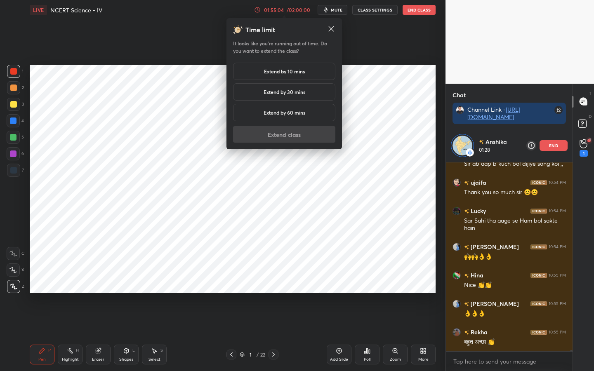
click at [281, 77] on div "Extend by 10 mins" at bounding box center [284, 71] width 102 height 17
click at [285, 137] on button "Extend class" at bounding box center [284, 134] width 102 height 17
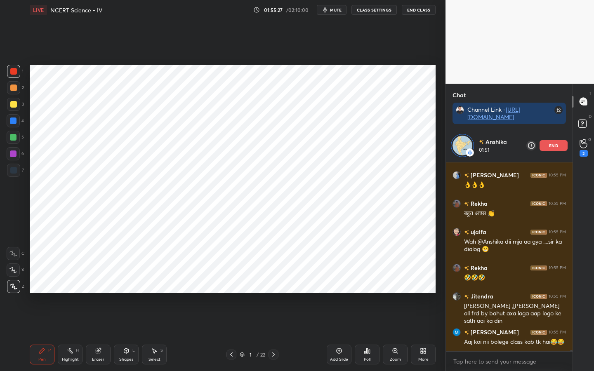
scroll to position [27110, 0]
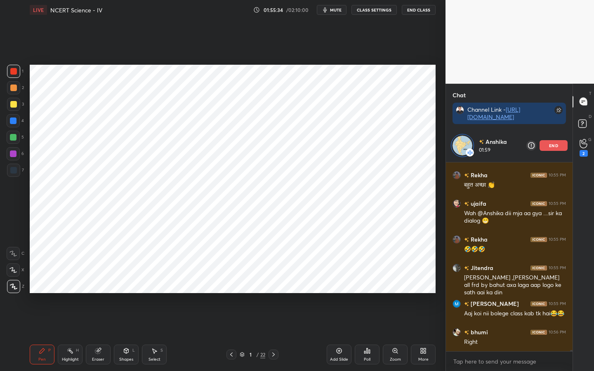
click at [93, 358] on div "Eraser" at bounding box center [98, 360] width 12 height 4
click at [12, 290] on div "Erase all" at bounding box center [13, 286] width 13 height 13
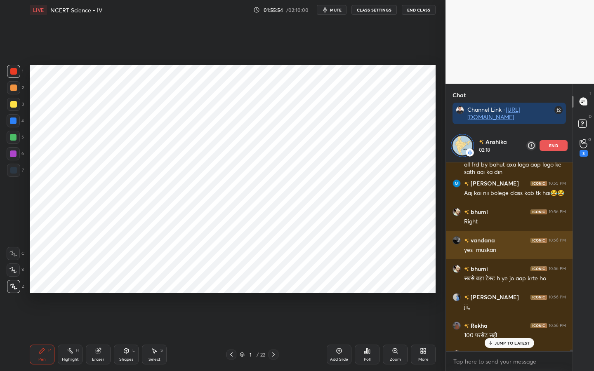
scroll to position [27228, 0]
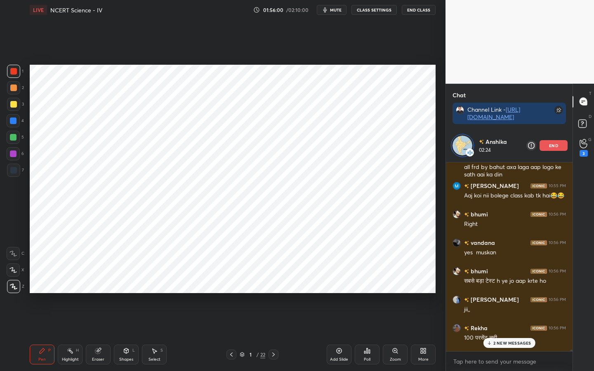
click at [552, 146] on p "end" at bounding box center [553, 146] width 9 height 4
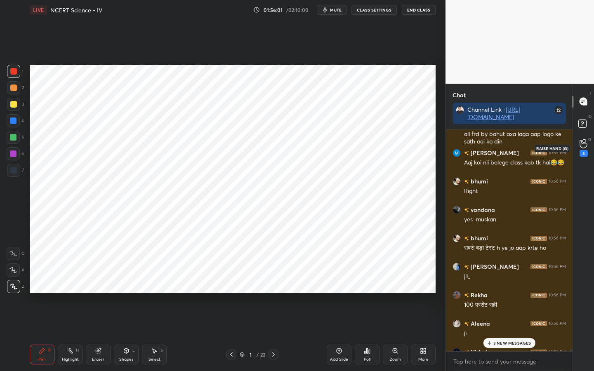
click at [586, 146] on icon at bounding box center [583, 144] width 7 height 8
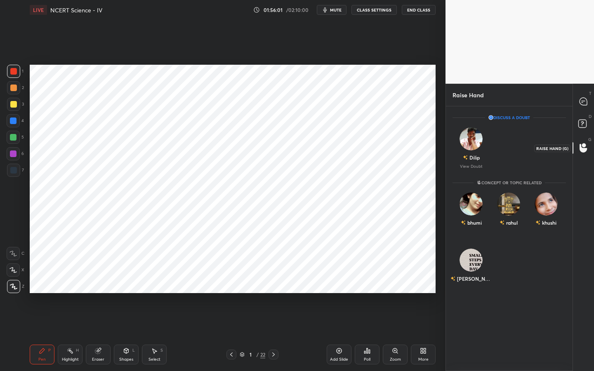
scroll to position [262, 124]
click at [582, 103] on icon at bounding box center [583, 101] width 7 height 7
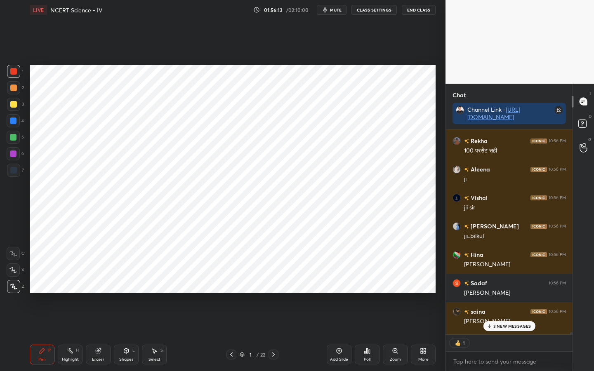
scroll to position [27443, 0]
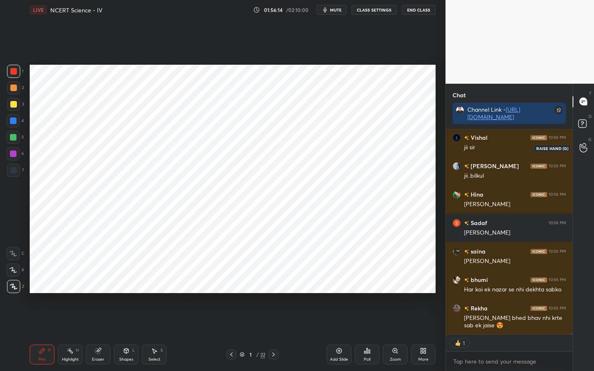
click at [585, 141] on div at bounding box center [583, 148] width 17 height 15
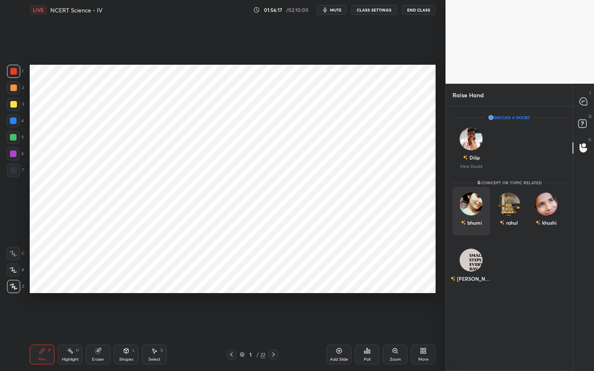
click at [465, 199] on img "grid" at bounding box center [471, 204] width 23 height 23
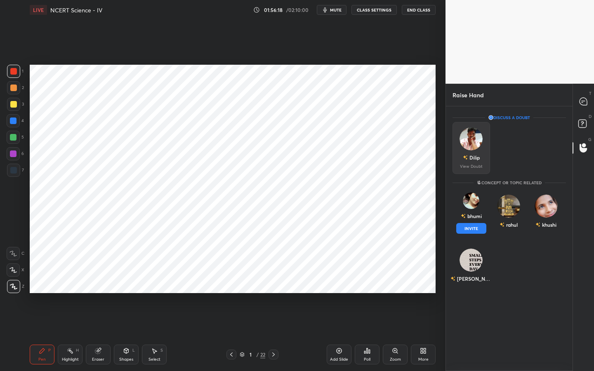
click at [467, 146] on img "grid" at bounding box center [471, 138] width 23 height 23
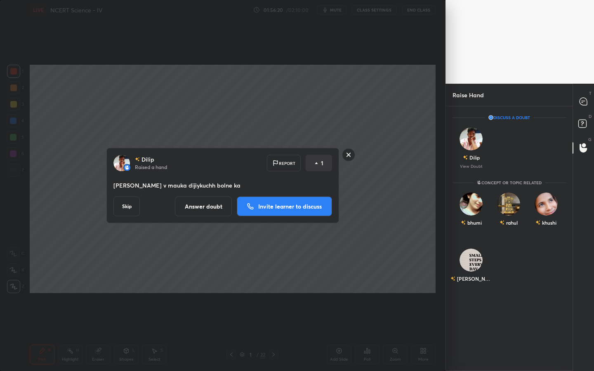
click at [322, 201] on button "Invite learner to discuss" at bounding box center [284, 207] width 95 height 20
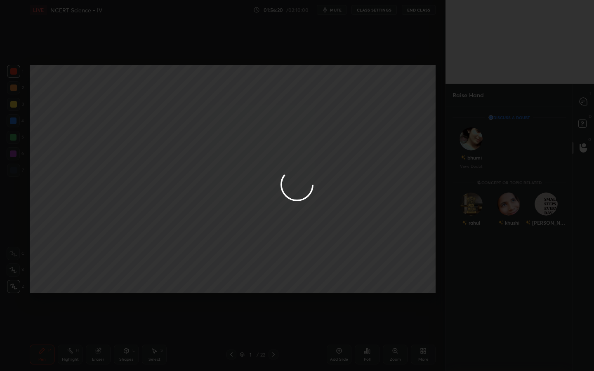
scroll to position [229, 124]
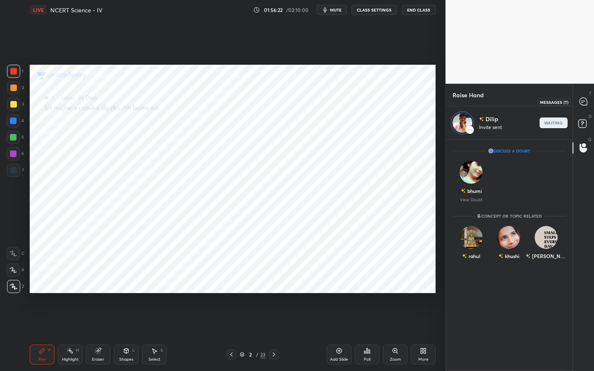
click at [586, 101] on icon at bounding box center [583, 101] width 7 height 7
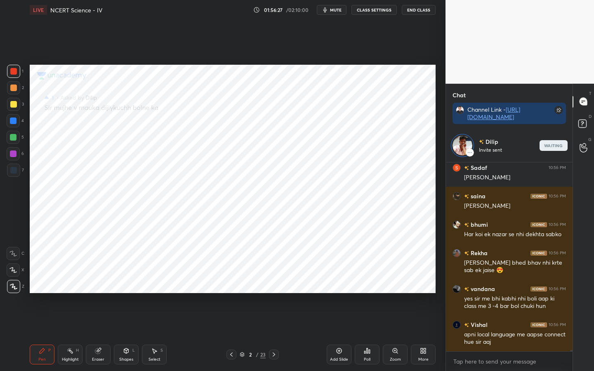
scroll to position [3, 3]
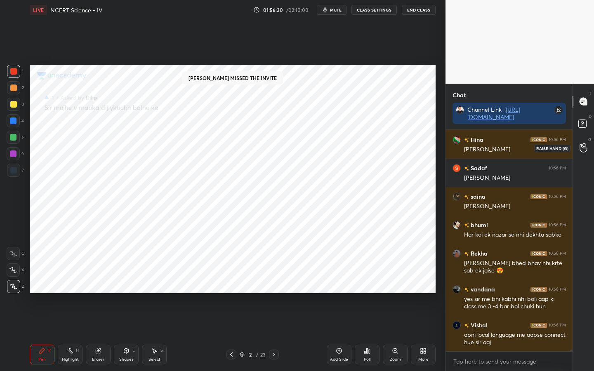
click at [585, 149] on icon at bounding box center [584, 147] width 8 height 9
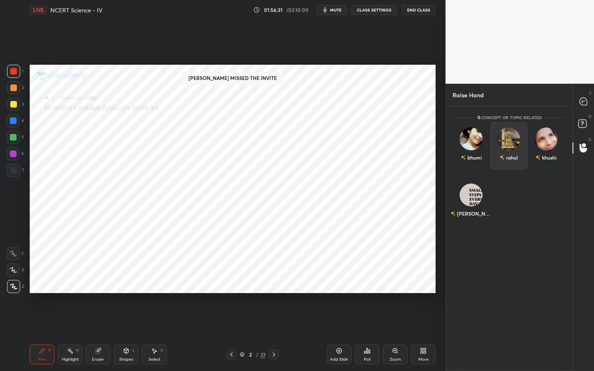
click at [512, 140] on img "grid" at bounding box center [508, 138] width 23 height 23
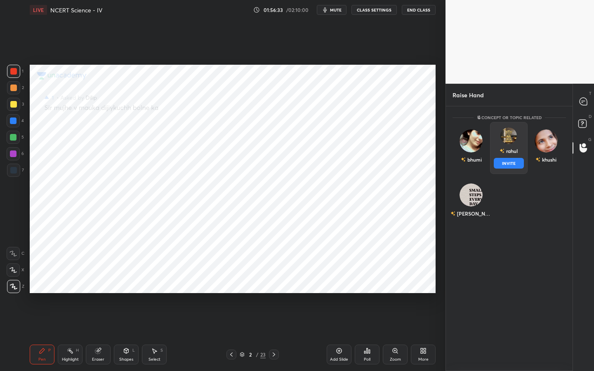
click at [509, 164] on button "INVITE" at bounding box center [509, 163] width 30 height 11
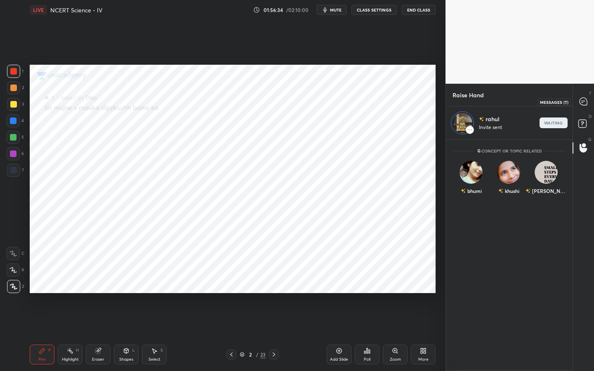
click at [582, 105] on icon at bounding box center [583, 101] width 7 height 7
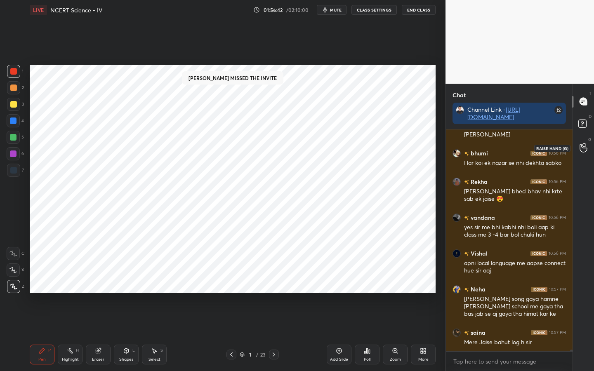
click at [585, 145] on icon at bounding box center [584, 147] width 8 height 9
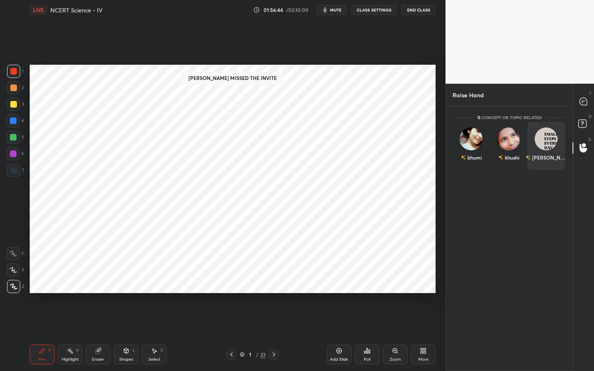
click at [541, 137] on img "grid" at bounding box center [546, 138] width 23 height 23
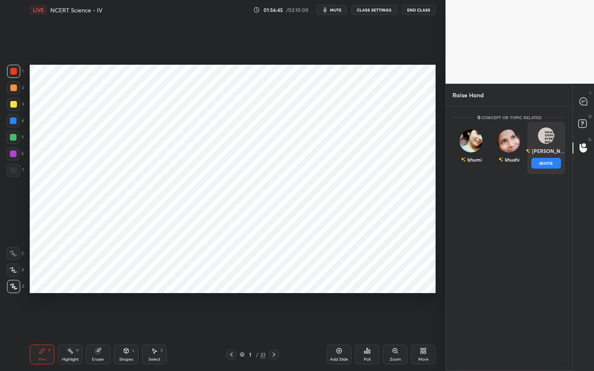
click at [540, 160] on button "INVITE" at bounding box center [546, 163] width 30 height 11
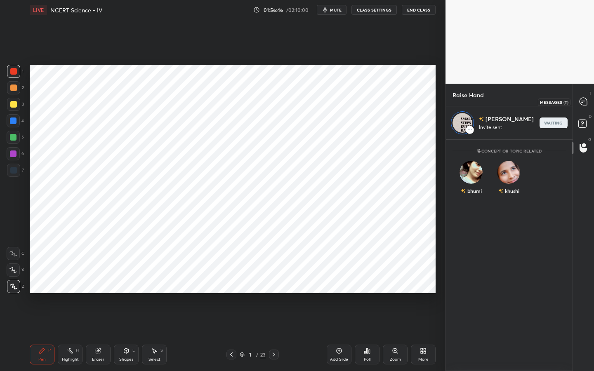
click at [579, 104] on div at bounding box center [583, 101] width 17 height 15
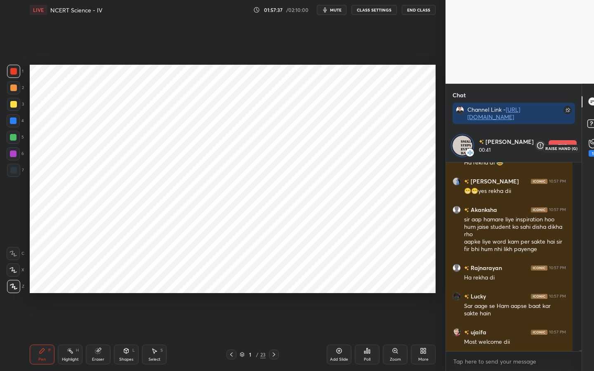
click at [585, 146] on div "1" at bounding box center [593, 148] width 17 height 15
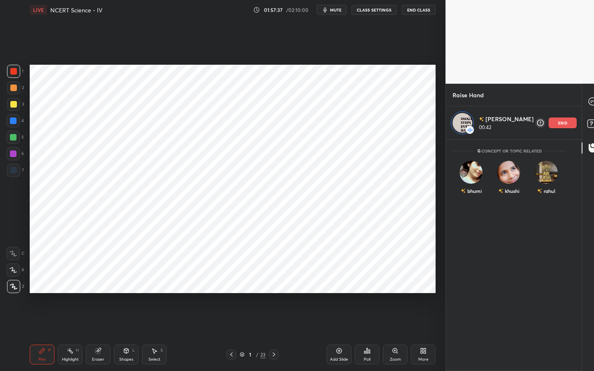
scroll to position [229, 124]
click at [589, 98] on icon at bounding box center [592, 101] width 7 height 7
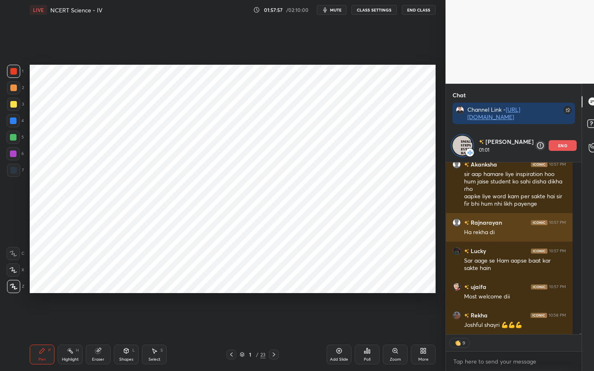
scroll to position [27942, 0]
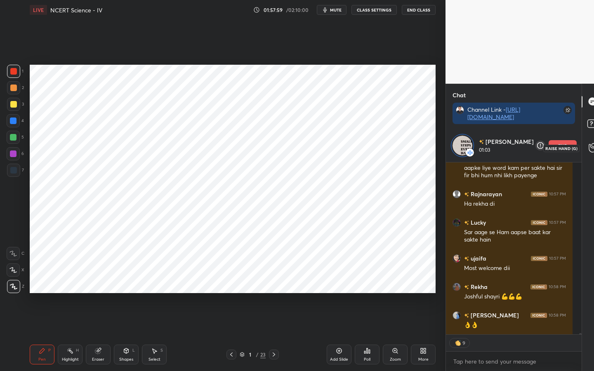
click at [589, 144] on icon at bounding box center [592, 148] width 7 height 8
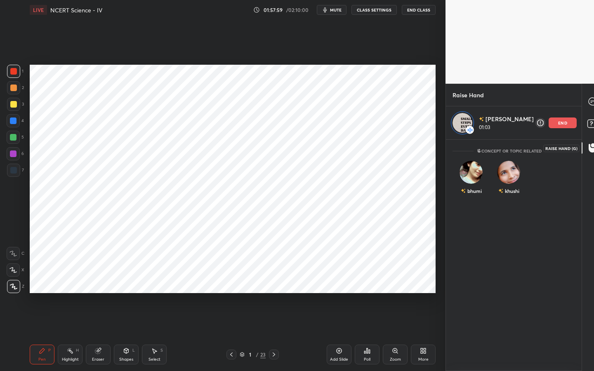
scroll to position [229, 124]
click at [585, 119] on icon at bounding box center [592, 125] width 15 height 15
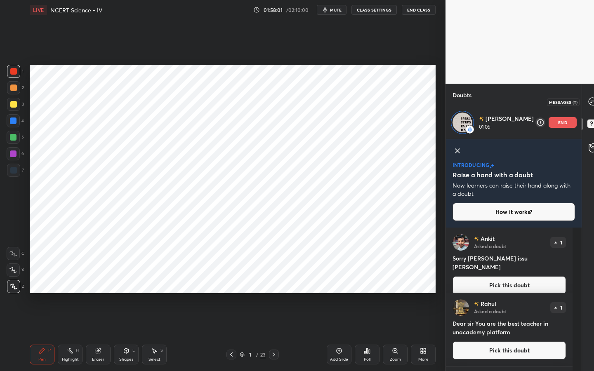
click at [589, 104] on icon at bounding box center [592, 101] width 7 height 7
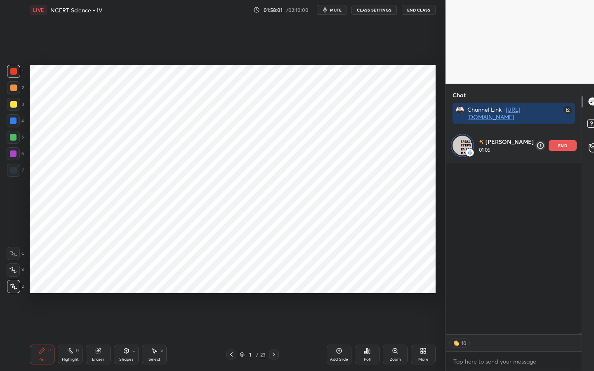
scroll to position [169, 124]
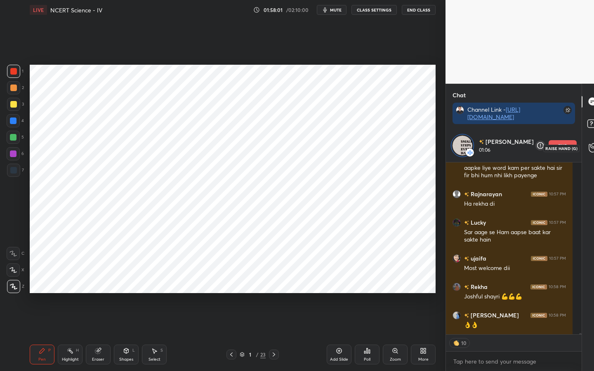
click at [589, 149] on icon at bounding box center [593, 147] width 8 height 9
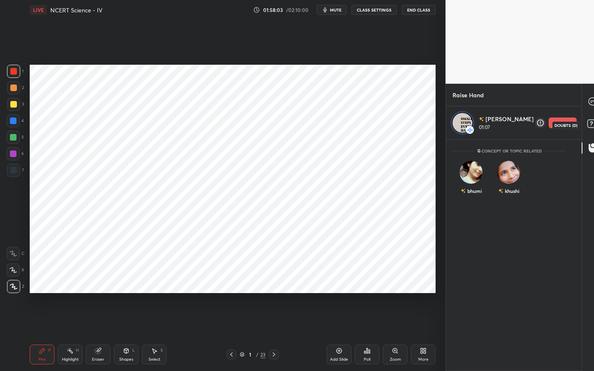
click at [587, 125] on rect at bounding box center [591, 124] width 8 height 8
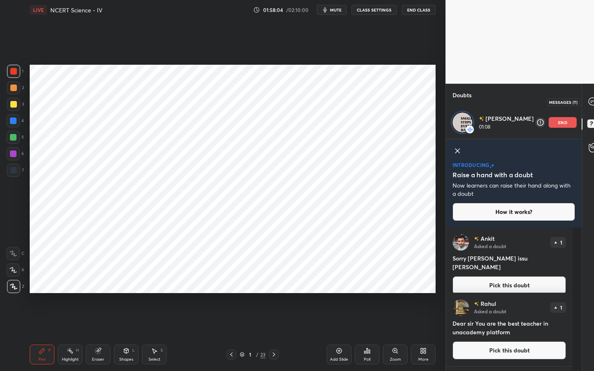
click at [585, 106] on div at bounding box center [593, 101] width 17 height 15
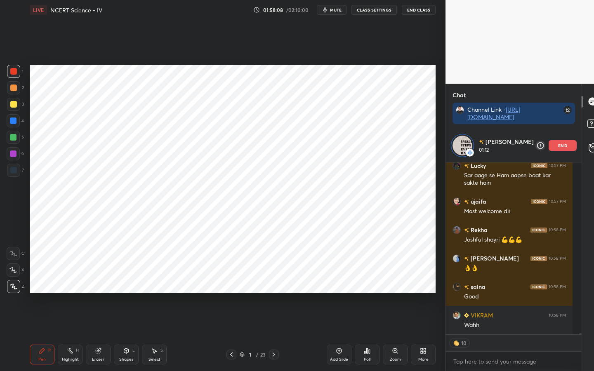
scroll to position [28027, 0]
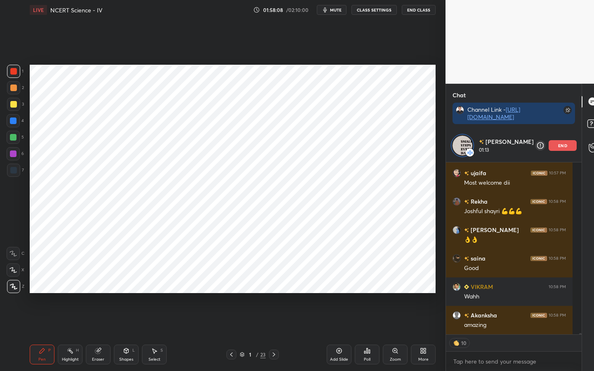
click at [558, 144] on p "end" at bounding box center [562, 146] width 9 height 4
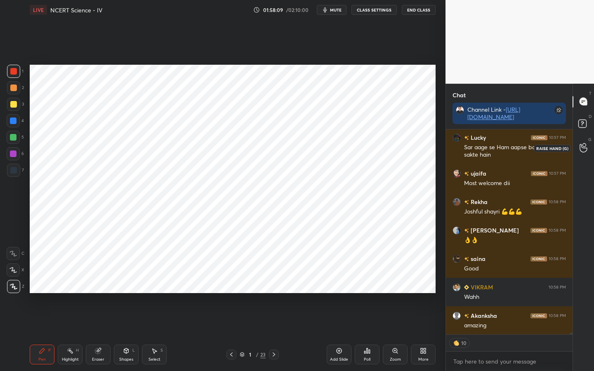
click at [588, 149] on div at bounding box center [583, 148] width 17 height 15
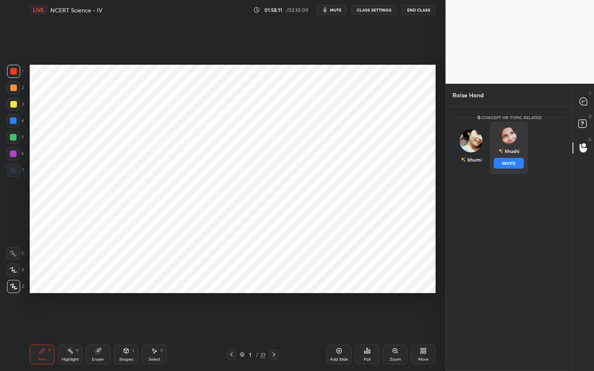
click at [506, 142] on img "grid" at bounding box center [508, 135] width 17 height 17
click at [509, 159] on button "INVITE" at bounding box center [509, 163] width 30 height 11
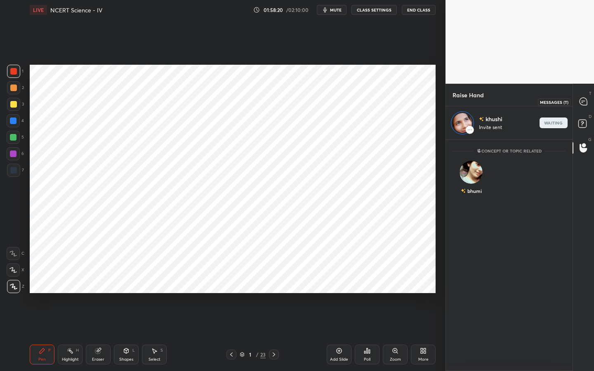
click at [585, 97] on div at bounding box center [583, 101] width 17 height 15
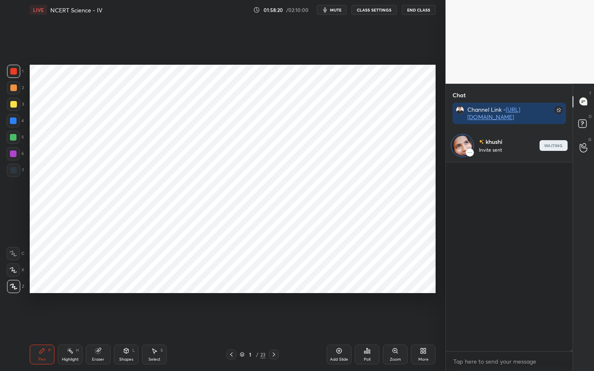
scroll to position [28051, 0]
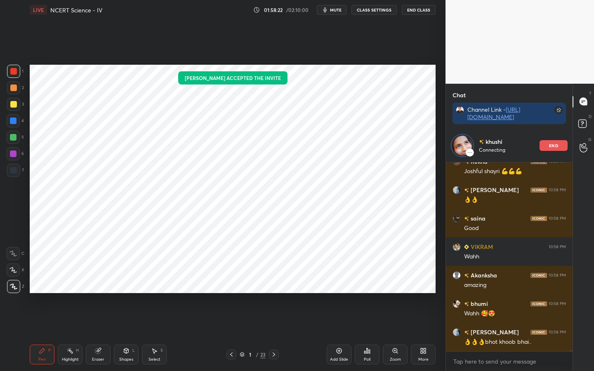
click at [333, 12] on span "mute" at bounding box center [336, 10] width 12 height 6
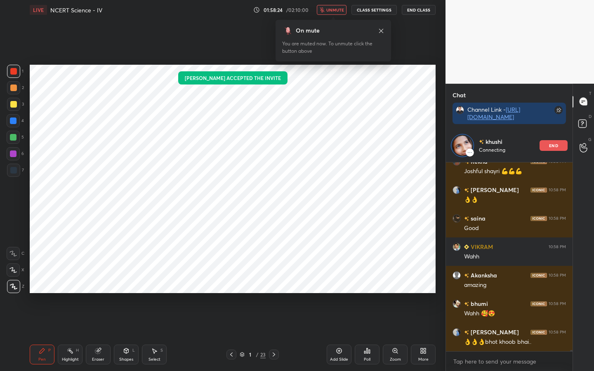
click at [333, 12] on span "unmute" at bounding box center [335, 10] width 18 height 6
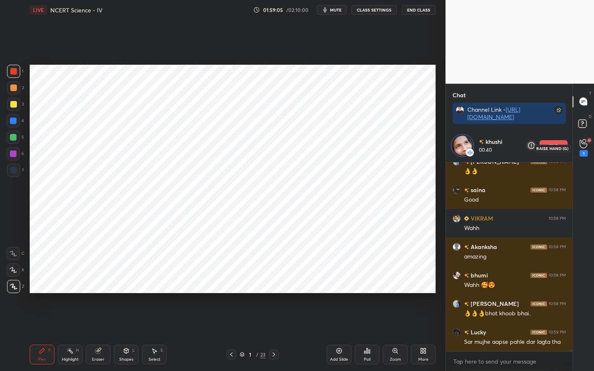
click at [586, 145] on icon at bounding box center [584, 143] width 8 height 9
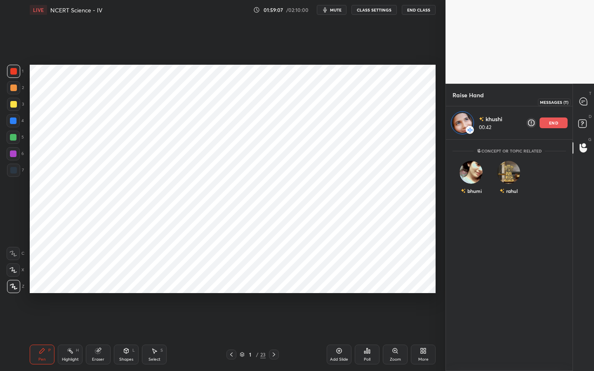
click at [575, 104] on div at bounding box center [583, 101] width 17 height 15
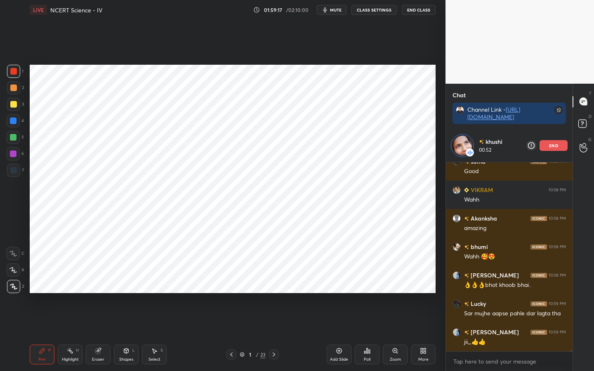
scroll to position [28152, 0]
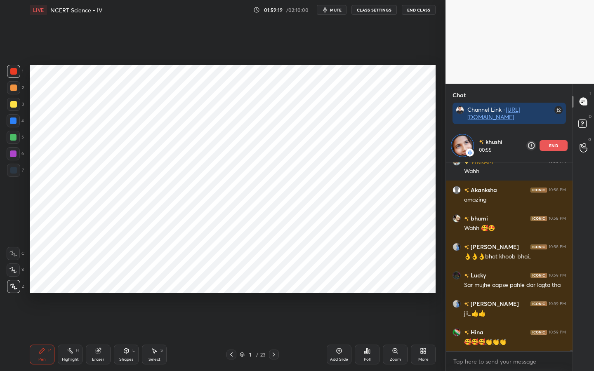
click at [334, 9] on span "mute" at bounding box center [336, 10] width 12 height 6
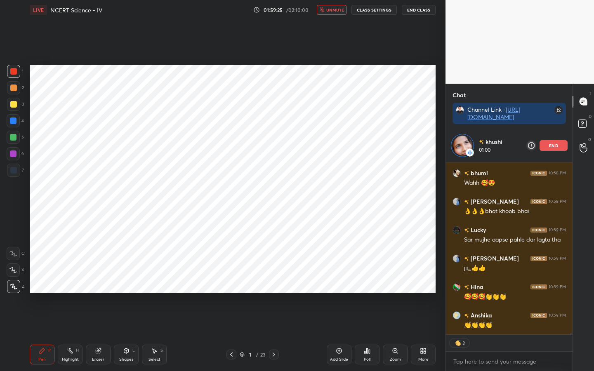
click at [333, 11] on span "unmute" at bounding box center [335, 10] width 18 height 6
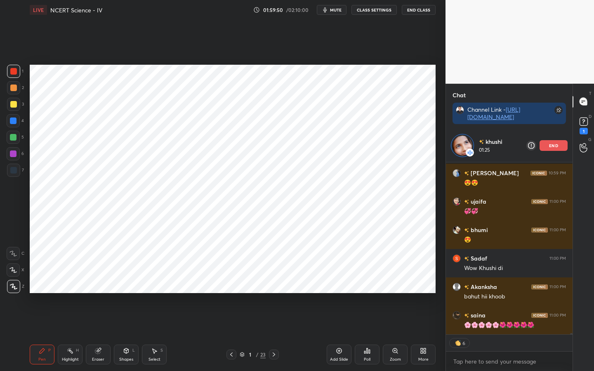
scroll to position [28404, 0]
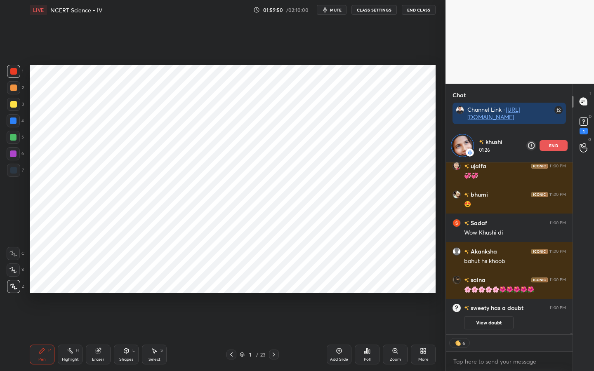
click at [547, 149] on div "end" at bounding box center [554, 145] width 28 height 11
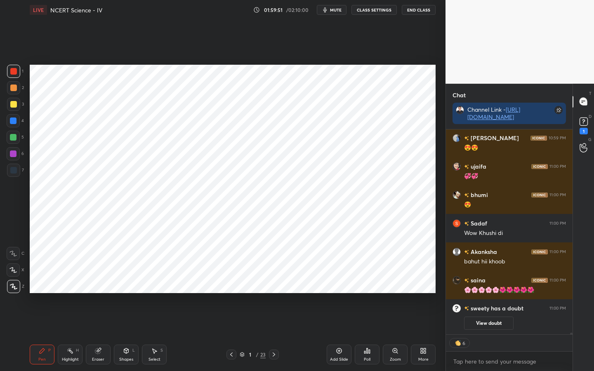
scroll to position [28371, 0]
click at [586, 122] on rect at bounding box center [584, 122] width 8 height 8
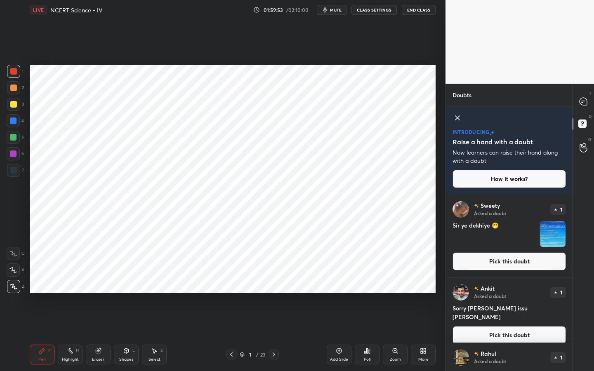
click at [503, 262] on button "Pick this doubt" at bounding box center [509, 261] width 113 height 18
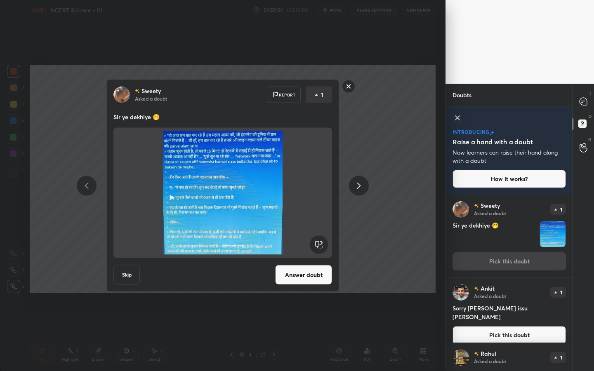
click at [302, 270] on button "Answer doubt" at bounding box center [303, 275] width 57 height 20
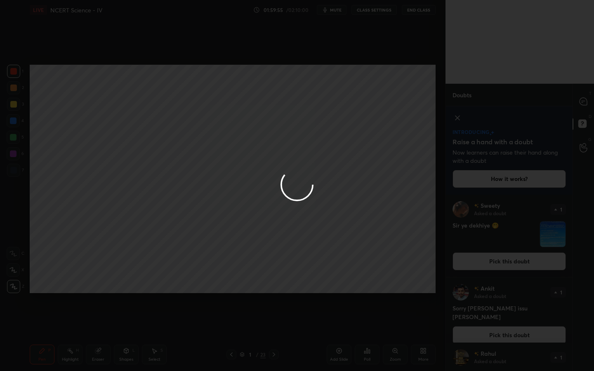
click at [580, 102] on div at bounding box center [297, 185] width 594 height 371
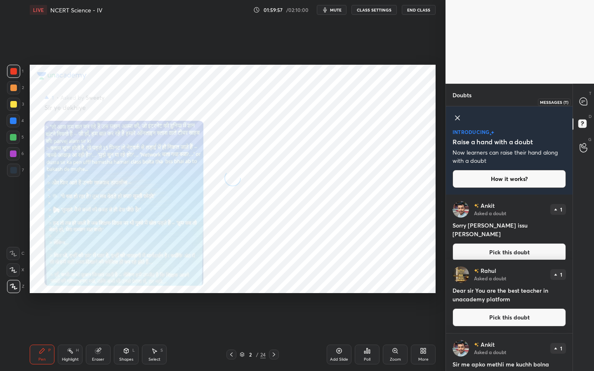
click at [586, 106] on div at bounding box center [583, 101] width 17 height 15
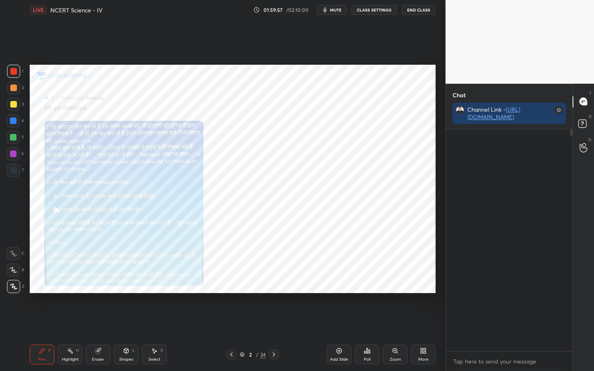
scroll to position [3, 3]
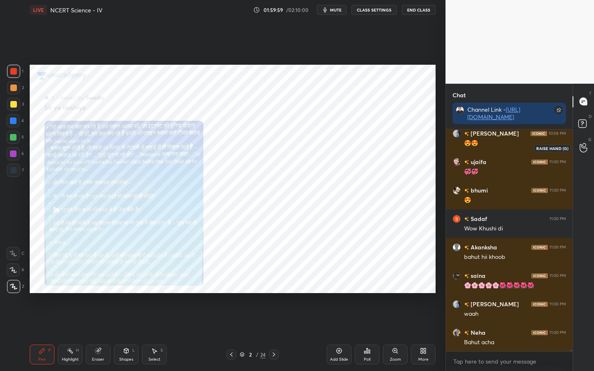
click at [581, 149] on icon at bounding box center [584, 147] width 8 height 9
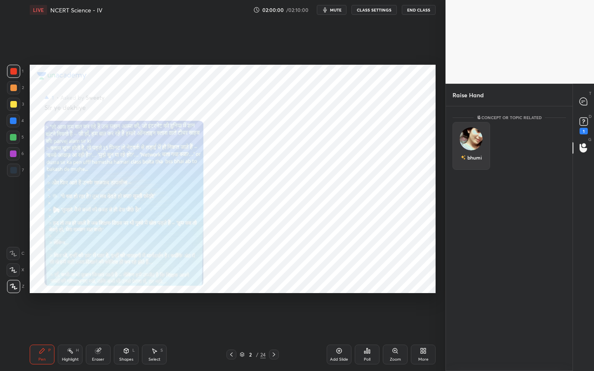
click at [475, 142] on img "grid" at bounding box center [471, 138] width 23 height 23
click at [475, 163] on button "INVITE" at bounding box center [471, 163] width 30 height 11
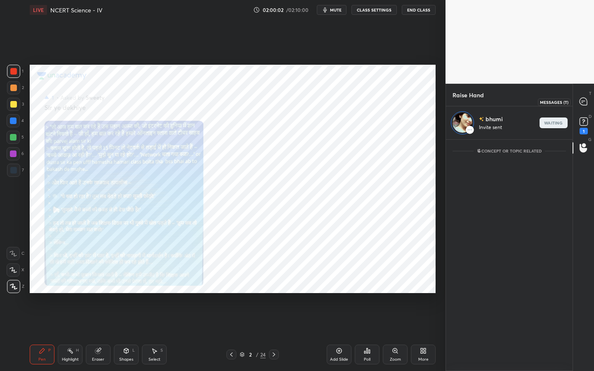
click at [585, 100] on icon at bounding box center [583, 101] width 7 height 7
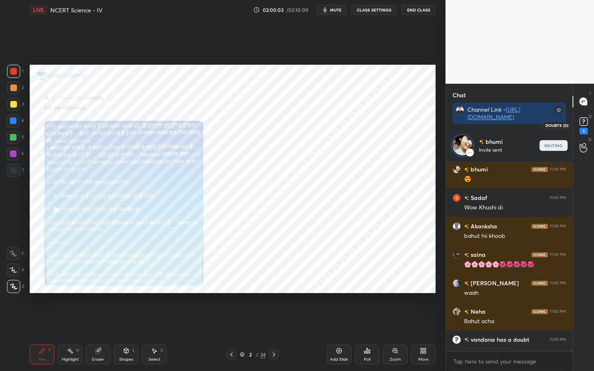
click at [585, 119] on rect at bounding box center [584, 122] width 8 height 8
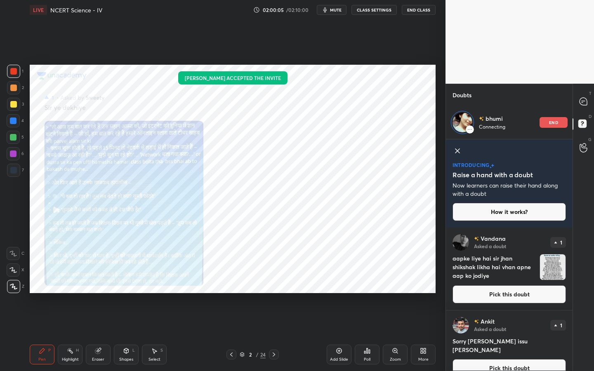
click at [502, 295] on button "Pick this doubt" at bounding box center [509, 294] width 113 height 18
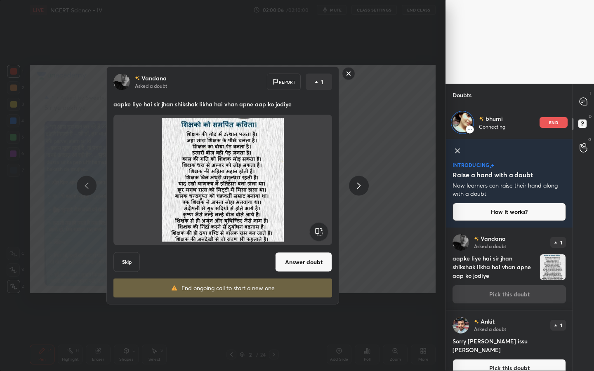
click at [297, 267] on button "Answer doubt" at bounding box center [303, 262] width 57 height 20
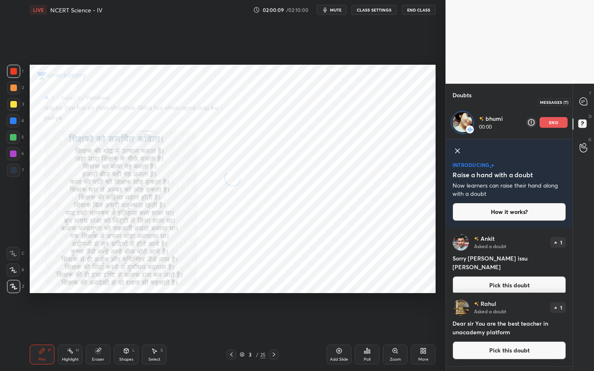
click at [582, 104] on icon at bounding box center [583, 101] width 7 height 7
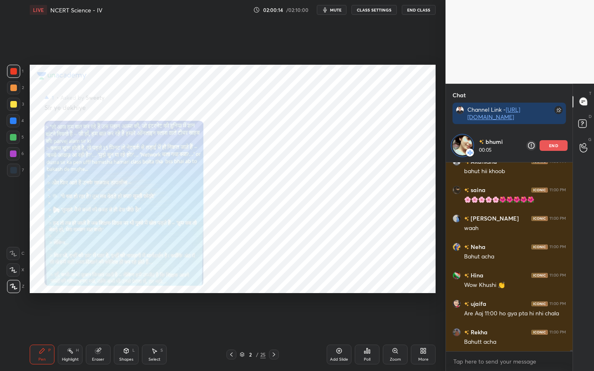
click at [391, 354] on div "Zoom" at bounding box center [395, 355] width 25 height 20
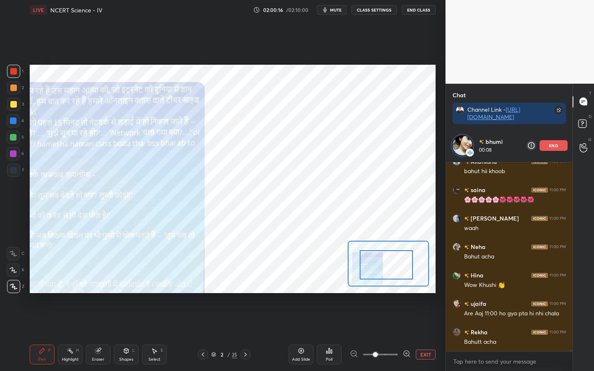
drag, startPoint x: 386, startPoint y: 269, endPoint x: 394, endPoint y: 269, distance: 8.3
drag, startPoint x: 376, startPoint y: 270, endPoint x: 363, endPoint y: 271, distance: 13.2
click at [366, 271] on div at bounding box center [386, 264] width 53 height 29
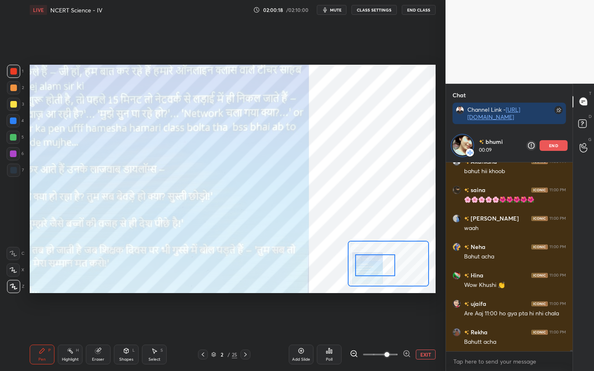
click at [384, 354] on span at bounding box center [386, 354] width 5 height 5
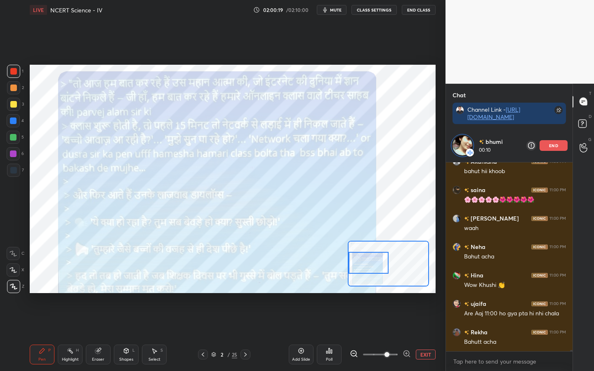
drag, startPoint x: 371, startPoint y: 268, endPoint x: 359, endPoint y: 266, distance: 12.2
click at [359, 266] on div at bounding box center [369, 263] width 40 height 22
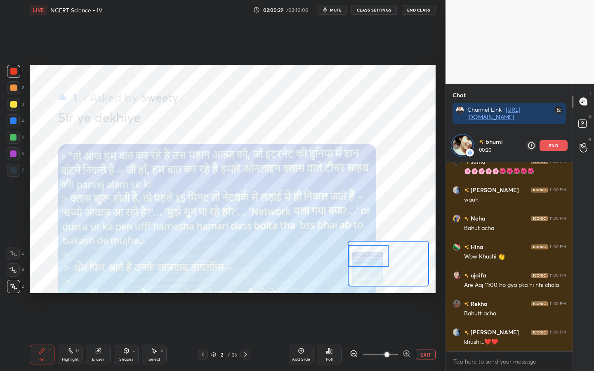
click at [368, 256] on div at bounding box center [369, 256] width 40 height 22
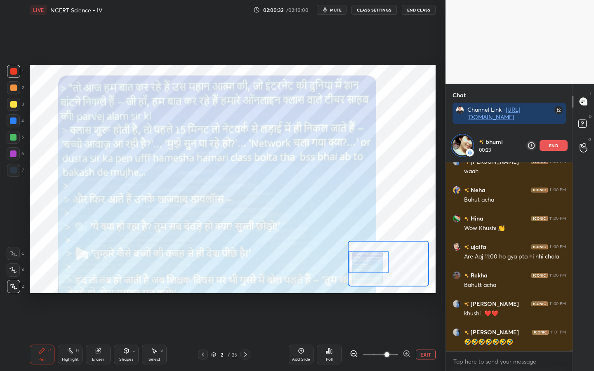
drag, startPoint x: 368, startPoint y: 259, endPoint x: 365, endPoint y: 269, distance: 10.4
click at [366, 269] on div at bounding box center [369, 263] width 40 height 22
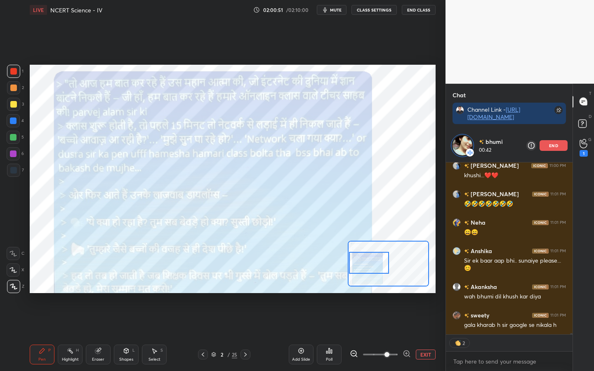
click at [368, 260] on div at bounding box center [369, 263] width 40 height 22
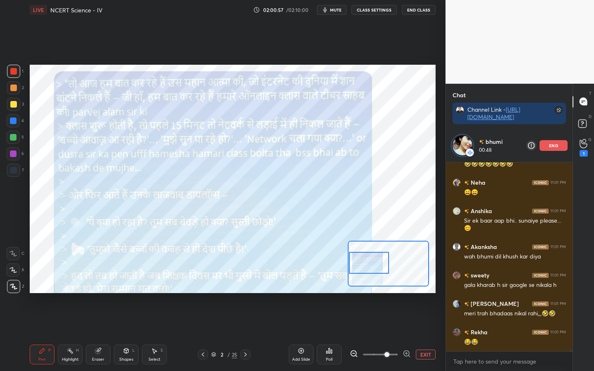
click at [339, 10] on span "mute" at bounding box center [336, 10] width 12 height 6
click at [337, 10] on span "unmute" at bounding box center [335, 10] width 18 height 6
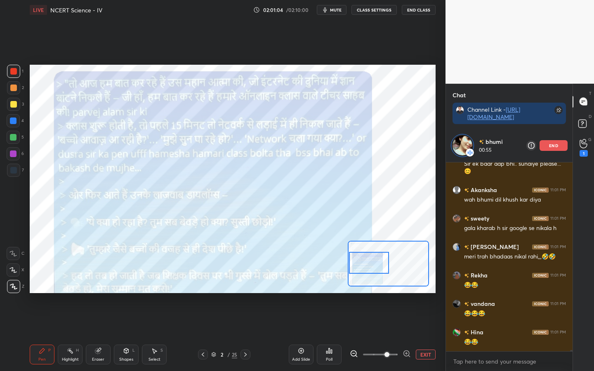
scroll to position [28266, 0]
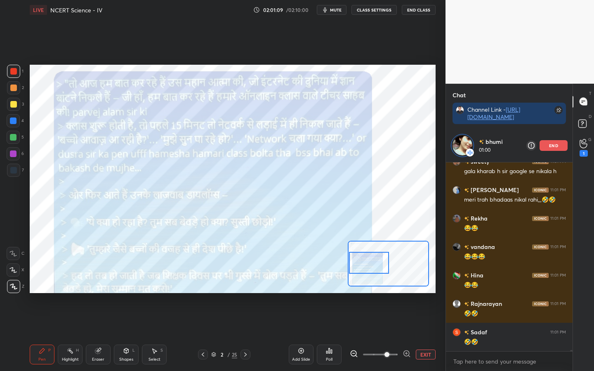
click at [106, 354] on div "Eraser" at bounding box center [98, 355] width 25 height 20
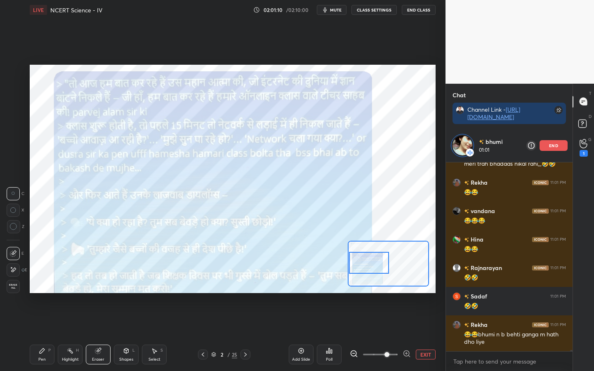
drag, startPoint x: 13, startPoint y: 288, endPoint x: 18, endPoint y: 286, distance: 5.0
click at [12, 288] on span "Erase all" at bounding box center [13, 287] width 12 height 6
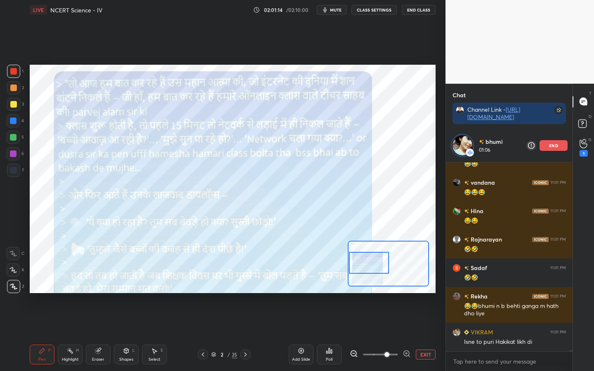
scroll to position [28387, 0]
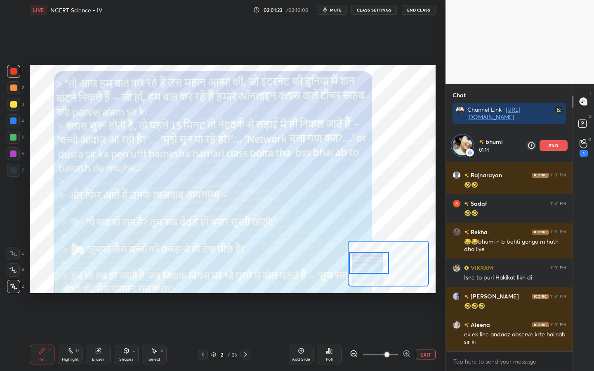
click at [99, 351] on icon at bounding box center [97, 351] width 5 height 5
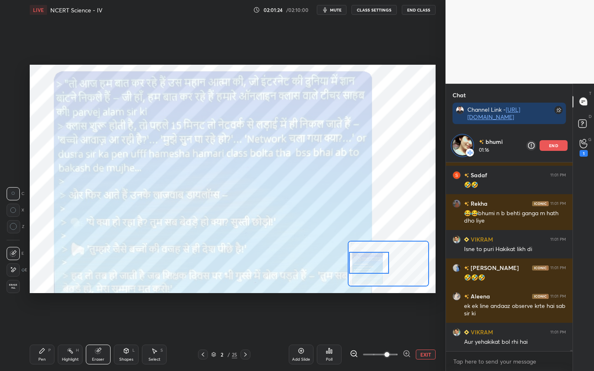
click at [14, 288] on span "Erase all" at bounding box center [13, 287] width 12 height 6
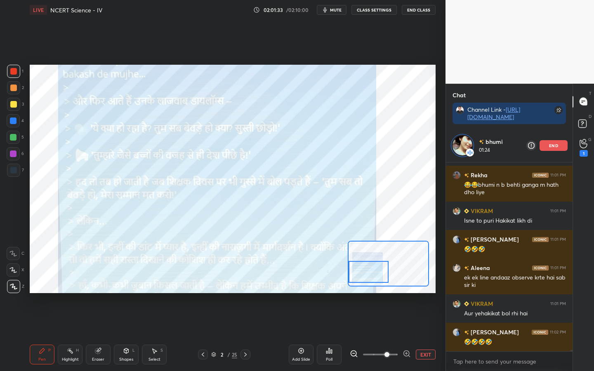
drag, startPoint x: 367, startPoint y: 264, endPoint x: 364, endPoint y: 274, distance: 10.3
click at [364, 274] on div at bounding box center [369, 272] width 40 height 22
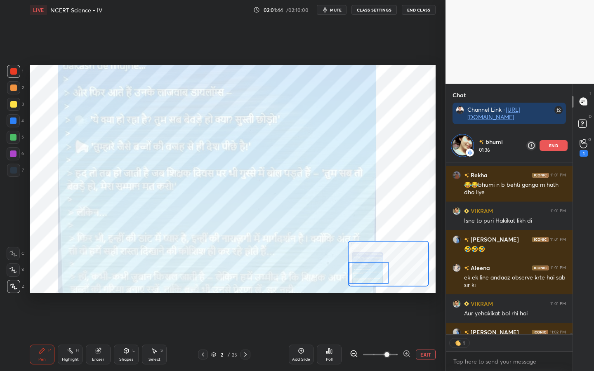
scroll to position [169, 124]
click at [554, 148] on p "end" at bounding box center [553, 146] width 9 height 4
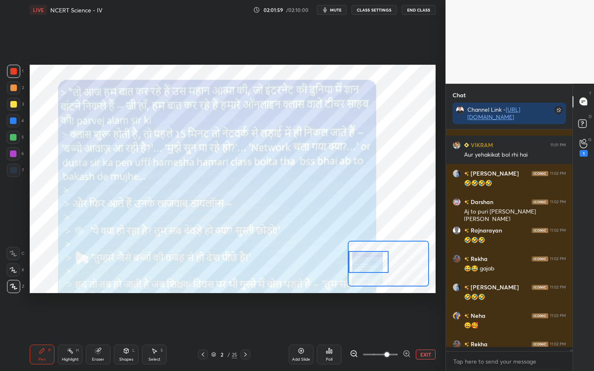
scroll to position [28617, 0]
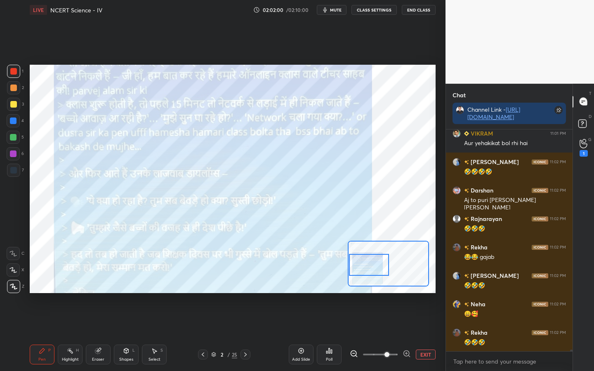
drag, startPoint x: 370, startPoint y: 276, endPoint x: 371, endPoint y: 267, distance: 9.1
click at [371, 269] on div at bounding box center [369, 265] width 40 height 22
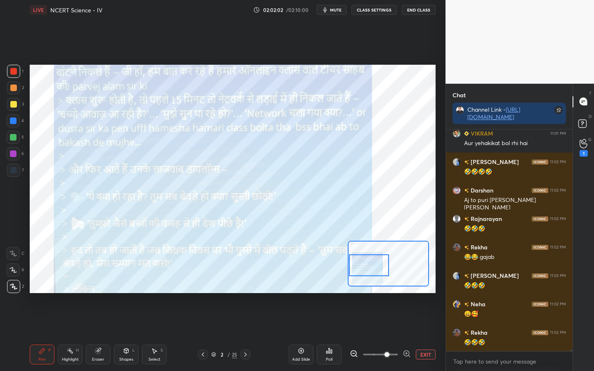
scroll to position [28646, 0]
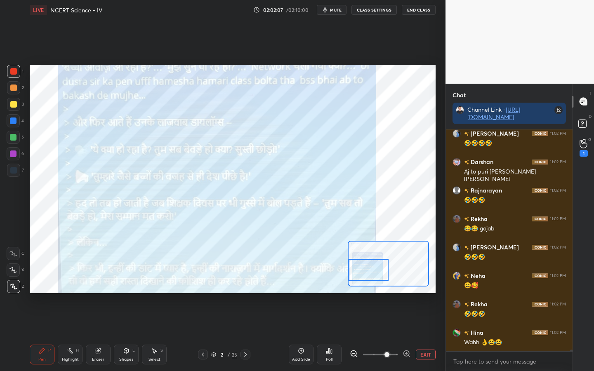
drag, startPoint x: 370, startPoint y: 255, endPoint x: 368, endPoint y: 261, distance: 6.1
click at [368, 260] on div at bounding box center [369, 270] width 40 height 22
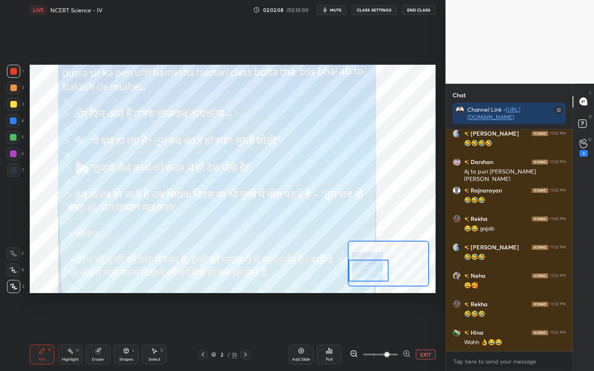
click at [368, 262] on div at bounding box center [369, 271] width 40 height 22
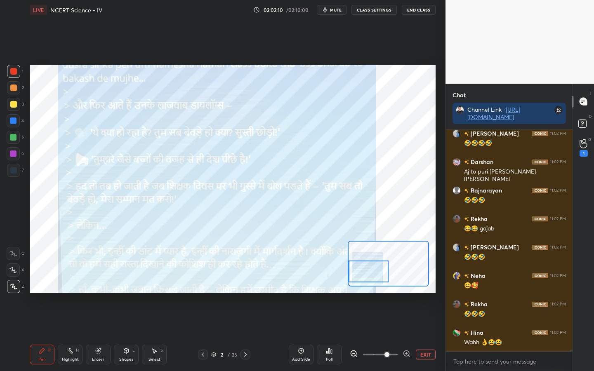
scroll to position [28674, 0]
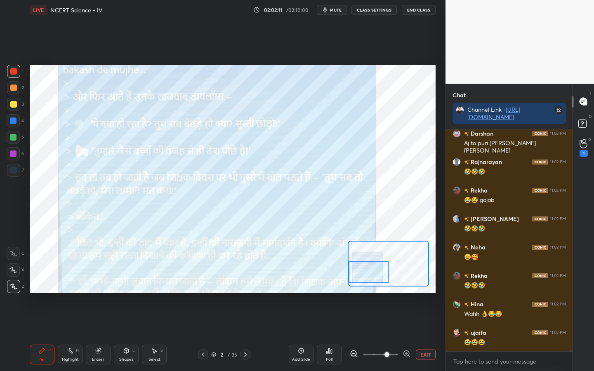
click at [373, 269] on div at bounding box center [369, 273] width 40 height 22
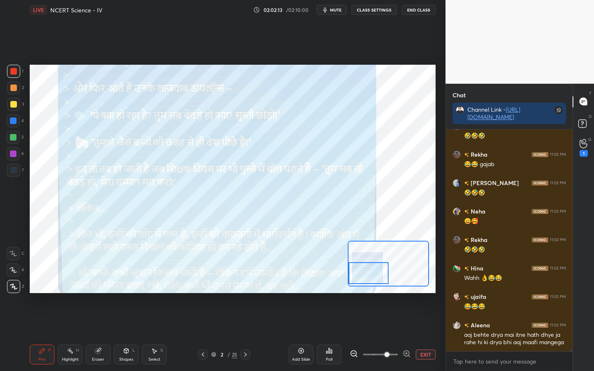
click at [374, 274] on div at bounding box center [369, 273] width 40 height 22
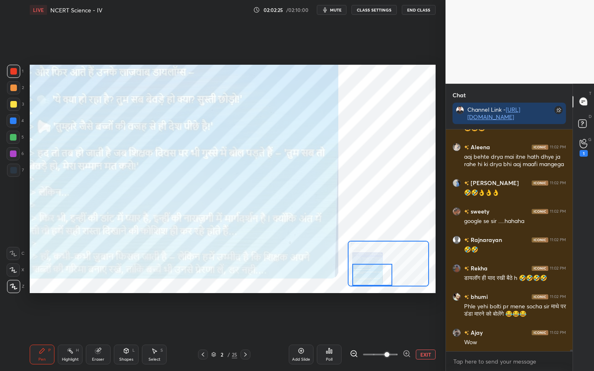
scroll to position [28917, 0]
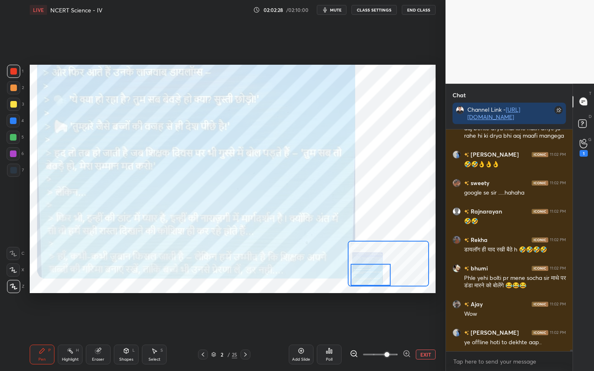
click at [369, 267] on div at bounding box center [371, 275] width 40 height 22
drag, startPoint x: 248, startPoint y: 353, endPoint x: 259, endPoint y: 354, distance: 11.1
click at [249, 353] on div at bounding box center [246, 355] width 10 height 10
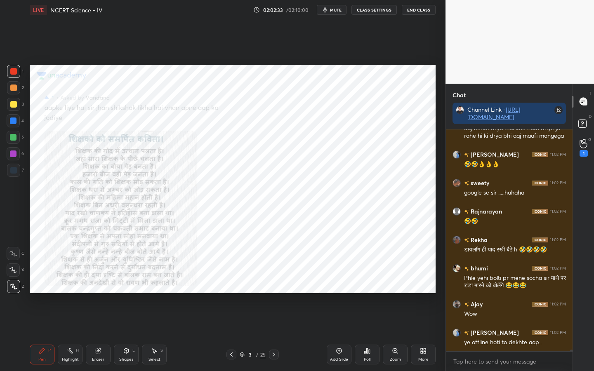
click at [391, 351] on div "Zoom" at bounding box center [395, 355] width 25 height 20
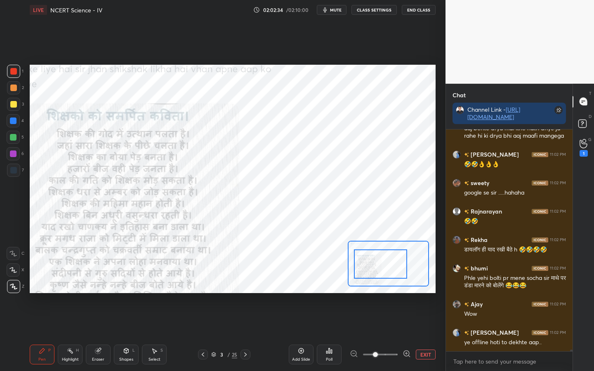
drag, startPoint x: 391, startPoint y: 268, endPoint x: 375, endPoint y: 265, distance: 15.5
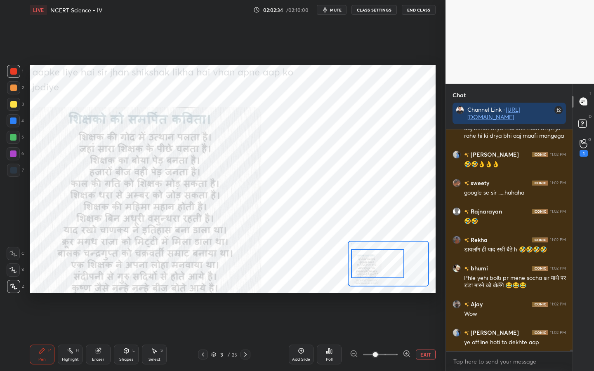
drag, startPoint x: 392, startPoint y: 271, endPoint x: 376, endPoint y: 266, distance: 16.8
click at [375, 265] on div at bounding box center [377, 263] width 53 height 29
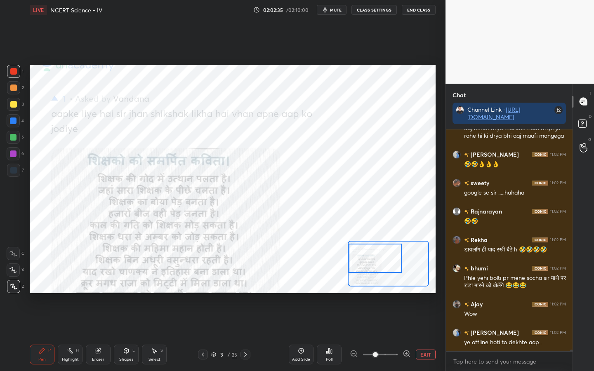
drag, startPoint x: 375, startPoint y: 352, endPoint x: 389, endPoint y: 354, distance: 13.4
click at [378, 354] on span at bounding box center [375, 354] width 5 height 5
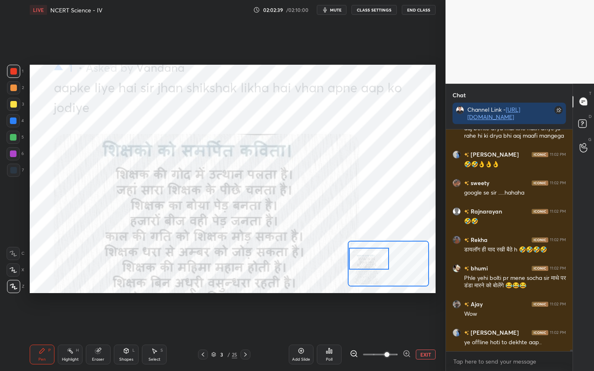
scroll to position [28945, 0]
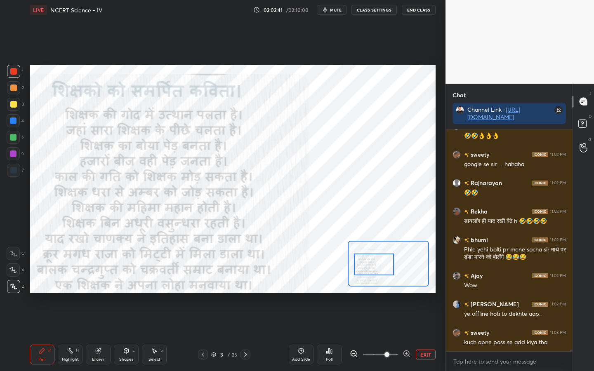
drag, startPoint x: 379, startPoint y: 263, endPoint x: 377, endPoint y: 269, distance: 5.9
click at [377, 269] on div at bounding box center [374, 265] width 40 height 22
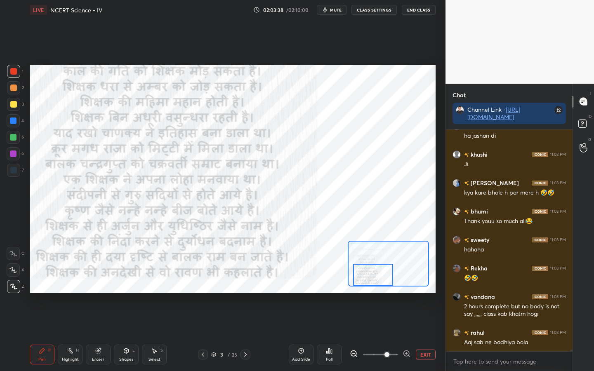
scroll to position [29294, 0]
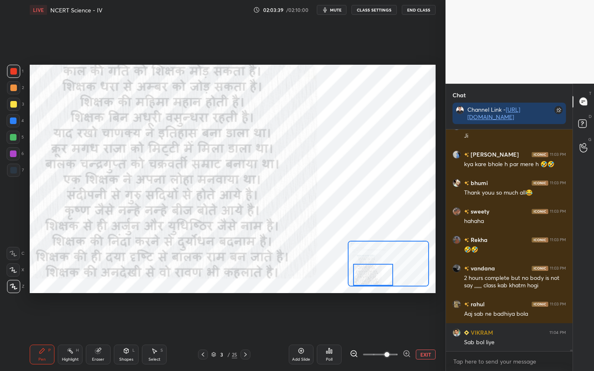
drag, startPoint x: 377, startPoint y: 262, endPoint x: 376, endPoint y: 272, distance: 10.0
click at [376, 272] on div at bounding box center [373, 275] width 40 height 22
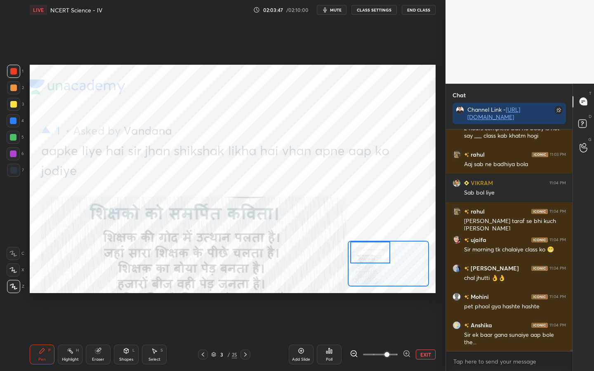
scroll to position [29473, 0]
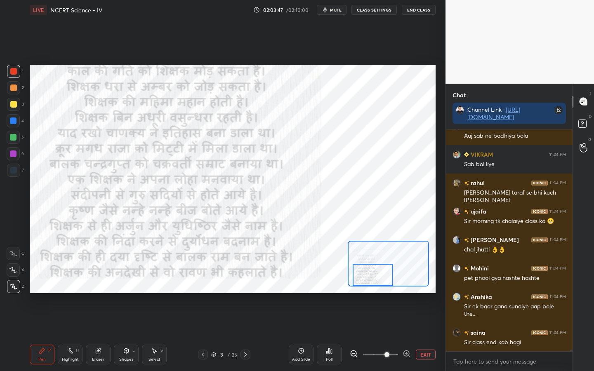
drag, startPoint x: 365, startPoint y: 260, endPoint x: 366, endPoint y: 280, distance: 19.8
click at [366, 280] on div at bounding box center [373, 275] width 40 height 22
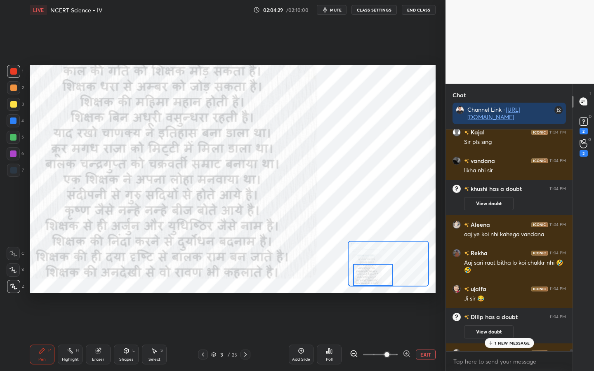
scroll to position [29073, 0]
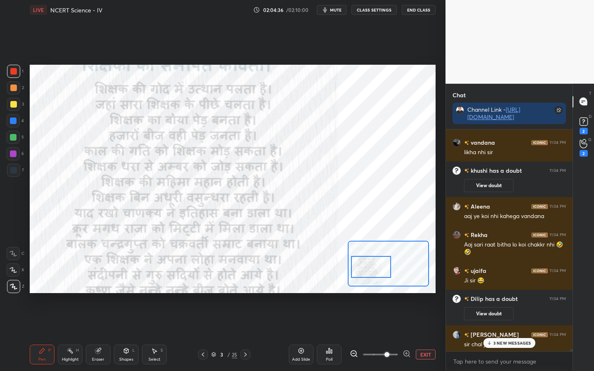
drag, startPoint x: 379, startPoint y: 276, endPoint x: 367, endPoint y: 271, distance: 12.9
click at [377, 268] on div at bounding box center [371, 267] width 40 height 22
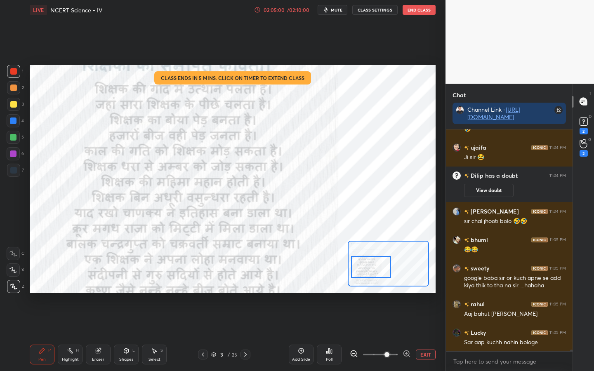
scroll to position [29225, 0]
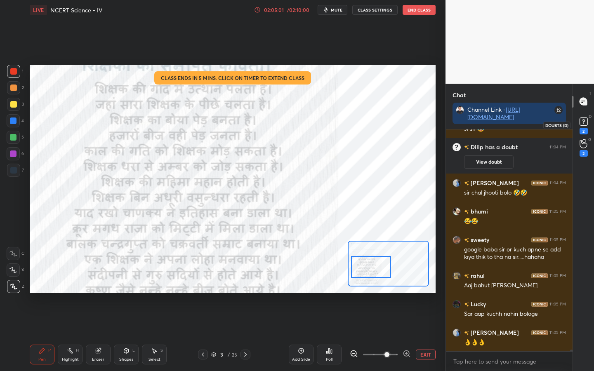
click at [582, 125] on rect at bounding box center [584, 122] width 8 height 8
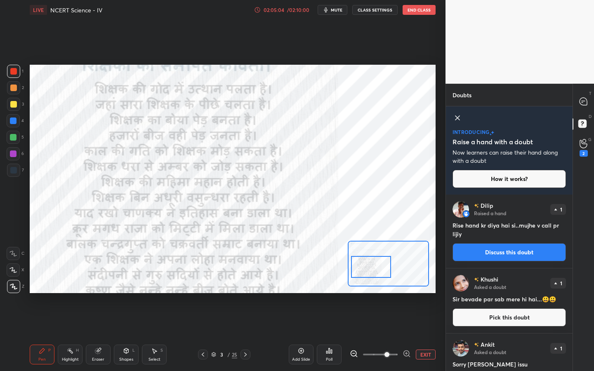
click at [505, 250] on button "Discuss this doubt" at bounding box center [509, 252] width 113 height 18
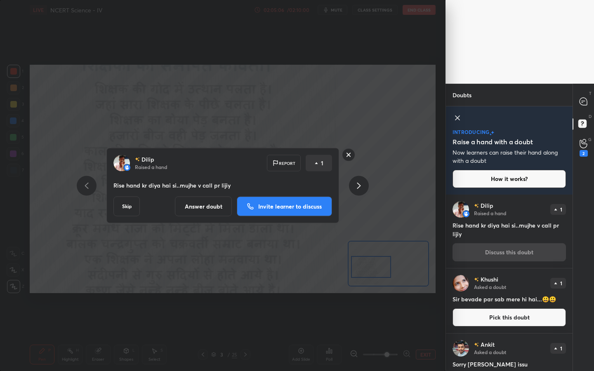
click at [288, 206] on p "Invite learner to discuss" at bounding box center [290, 207] width 64 height 6
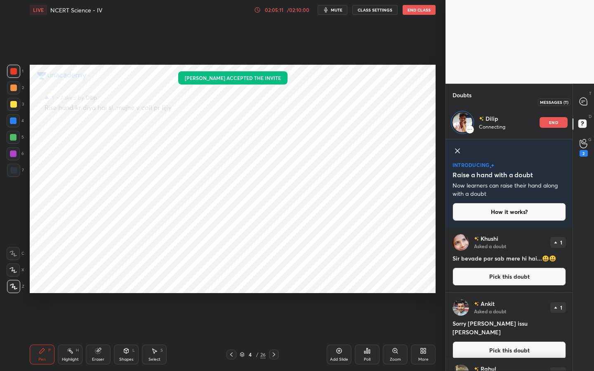
click at [585, 97] on icon at bounding box center [583, 101] width 9 height 9
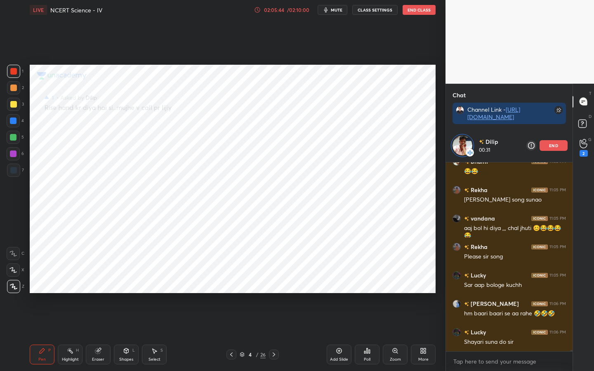
scroll to position [29763, 0]
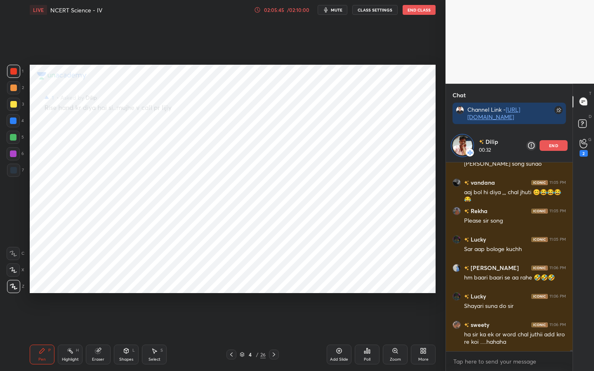
click at [283, 12] on div "02:05:45" at bounding box center [273, 9] width 23 height 5
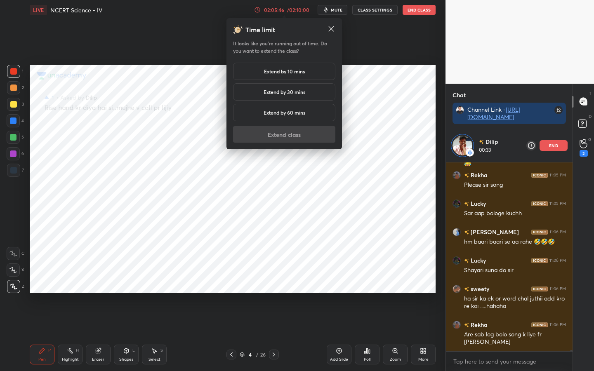
click at [282, 75] on h5 "Extend by 10 mins" at bounding box center [284, 71] width 41 height 7
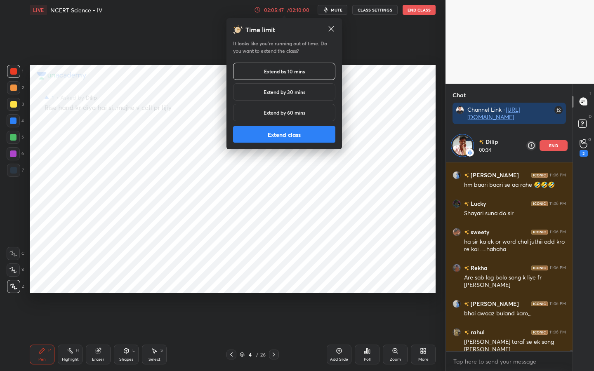
click at [283, 133] on button "Extend class" at bounding box center [284, 134] width 102 height 17
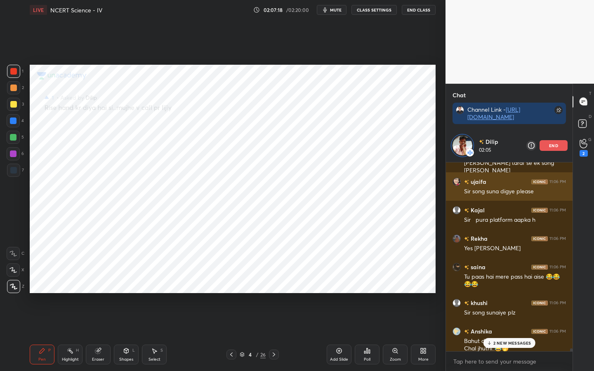
scroll to position [30037, 0]
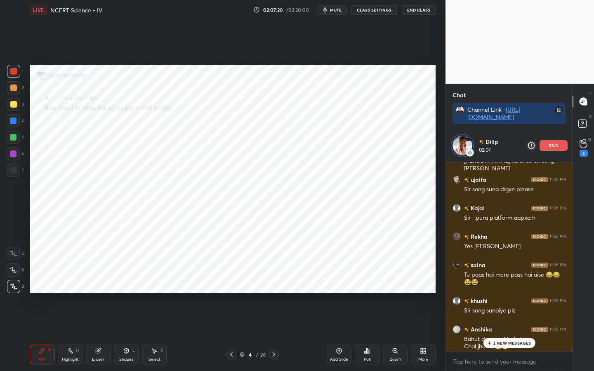
click at [547, 148] on div "end" at bounding box center [554, 145] width 28 height 11
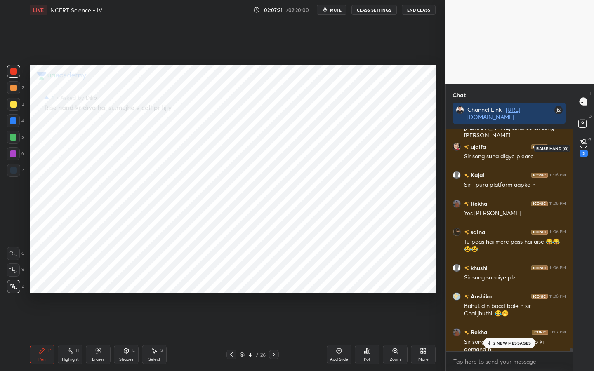
click at [581, 149] on div "2" at bounding box center [584, 148] width 8 height 18
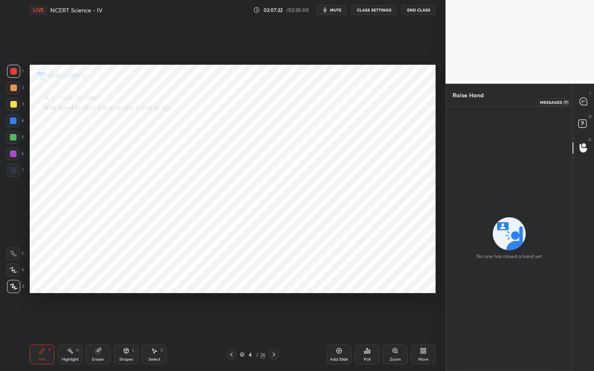
click at [582, 107] on div at bounding box center [583, 101] width 17 height 15
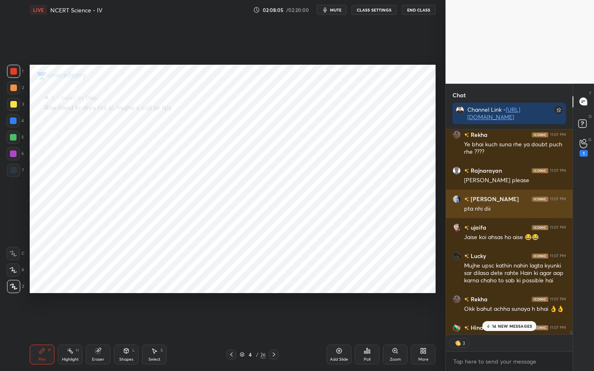
scroll to position [30357, 0]
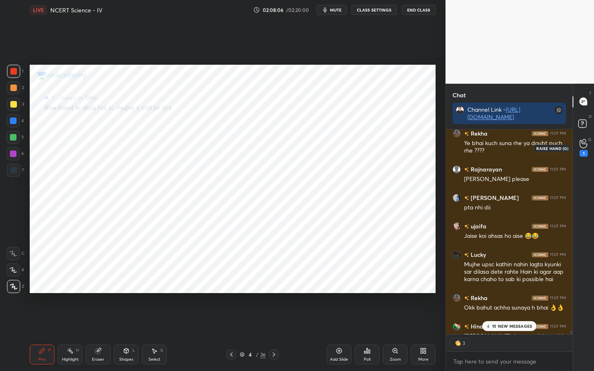
click at [583, 155] on div "1" at bounding box center [584, 153] width 8 height 7
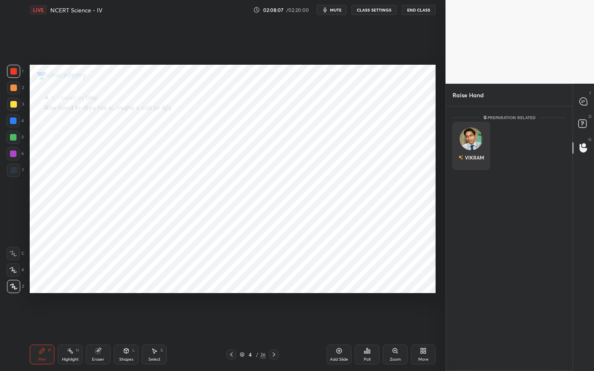
click at [474, 141] on img "grid" at bounding box center [471, 138] width 23 height 23
click at [471, 164] on button "INVITE" at bounding box center [471, 163] width 30 height 11
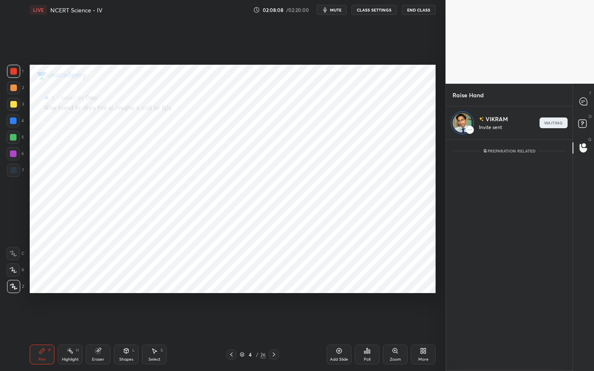
scroll to position [229, 124]
click at [579, 101] on div at bounding box center [583, 101] width 17 height 15
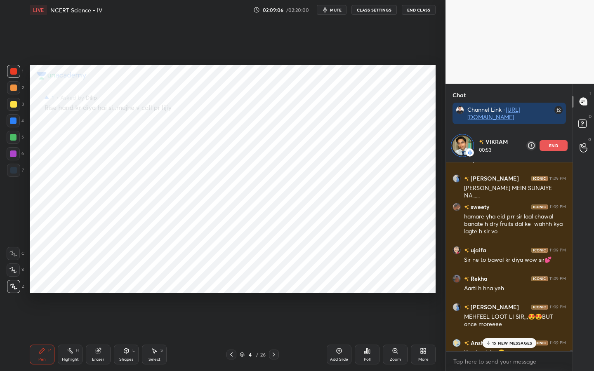
scroll to position [31284, 0]
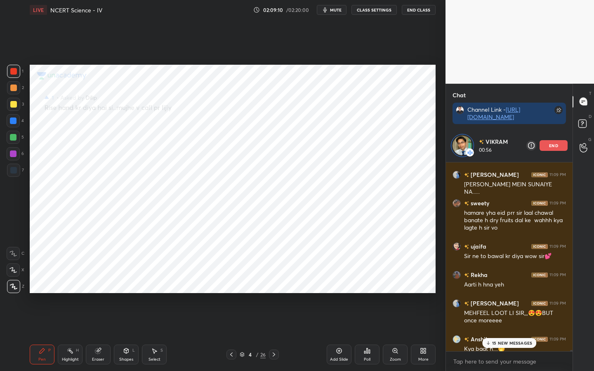
click at [327, 10] on icon "button" at bounding box center [325, 9] width 4 height 5
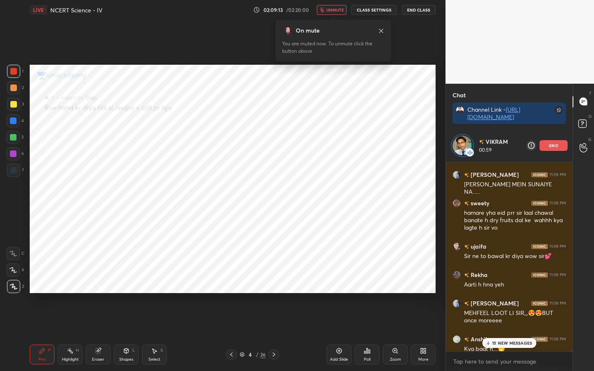
click at [328, 10] on span "unmute" at bounding box center [335, 10] width 18 height 6
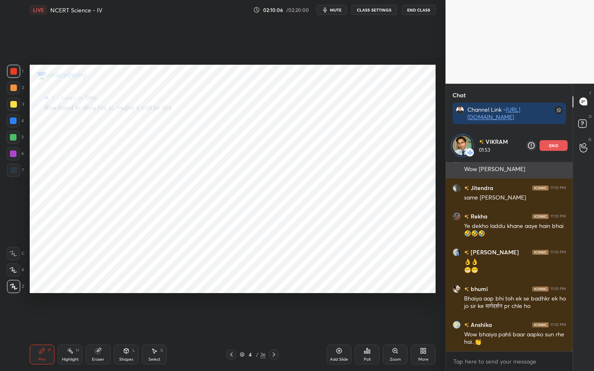
scroll to position [31657, 0]
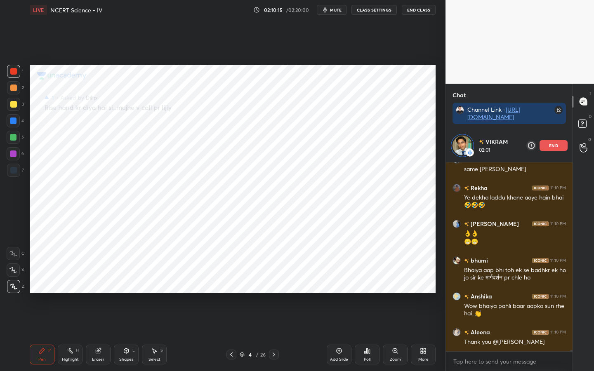
click at [232, 356] on icon at bounding box center [231, 354] width 7 height 7
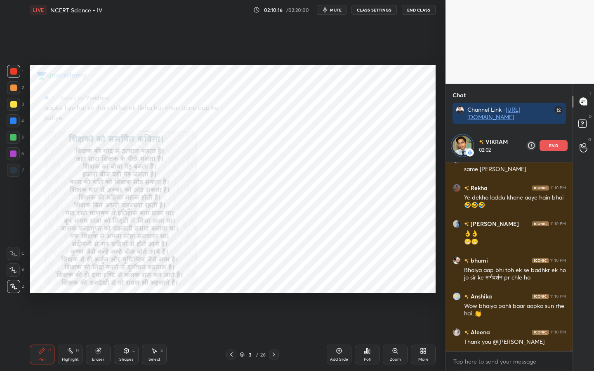
click at [232, 356] on icon at bounding box center [231, 354] width 7 height 7
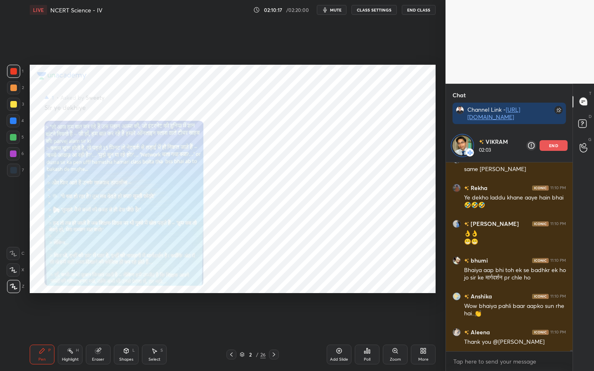
click at [232, 356] on icon at bounding box center [231, 354] width 7 height 7
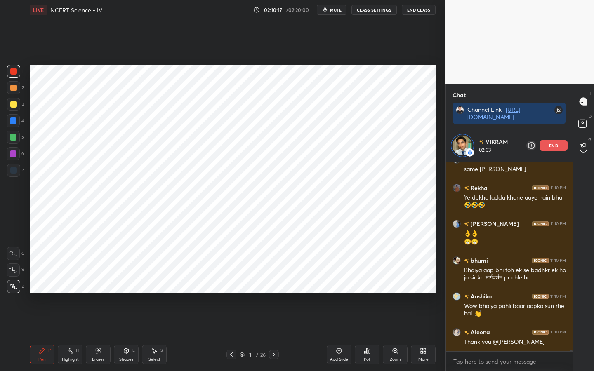
click at [232, 356] on icon at bounding box center [231, 354] width 7 height 7
click at [274, 353] on icon at bounding box center [274, 354] width 7 height 7
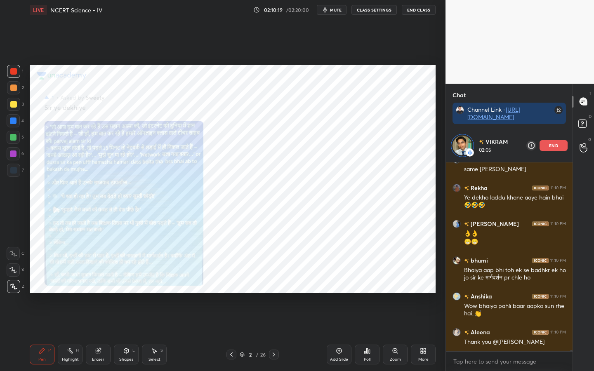
scroll to position [31685, 0]
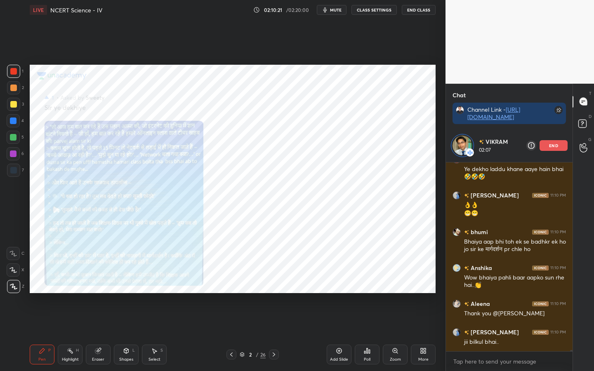
click at [92, 354] on div "Eraser" at bounding box center [98, 355] width 25 height 20
click at [8, 285] on span "Erase all" at bounding box center [13, 287] width 12 height 6
click at [335, 12] on span "mute" at bounding box center [336, 10] width 12 height 6
click at [335, 12] on span "unmute" at bounding box center [335, 10] width 18 height 6
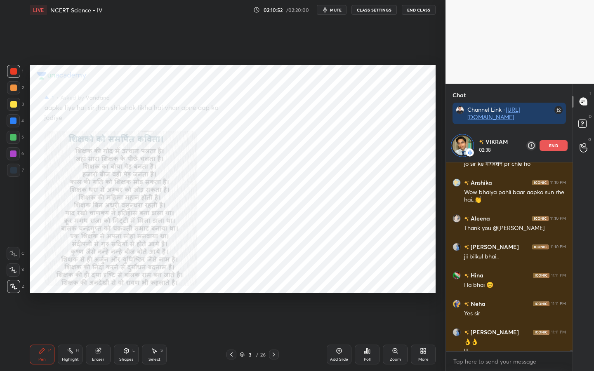
scroll to position [31779, 0]
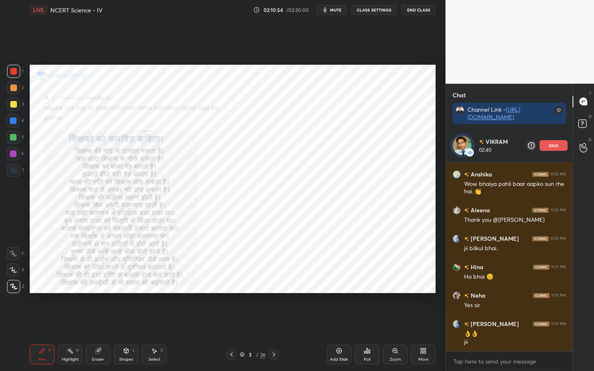
click at [94, 356] on div "Eraser" at bounding box center [98, 355] width 25 height 20
click at [14, 291] on div "Erase all" at bounding box center [13, 286] width 13 height 13
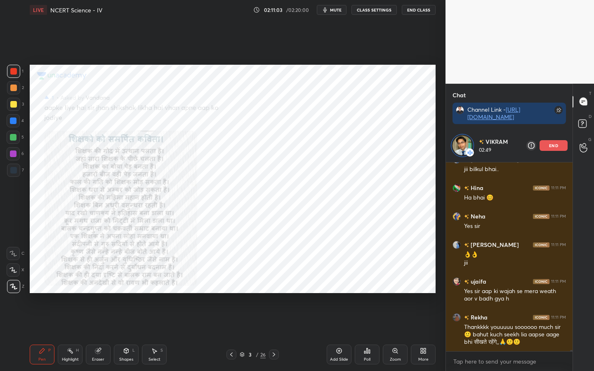
scroll to position [31894, 0]
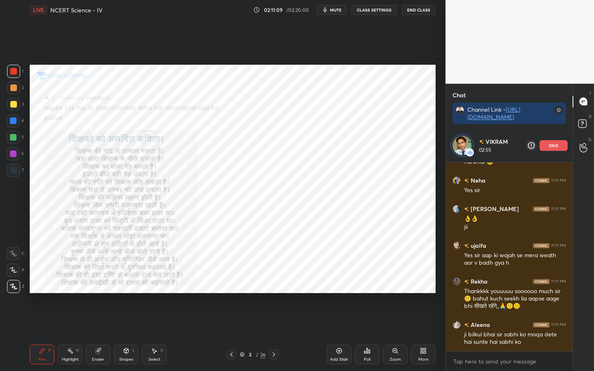
click at [335, 8] on span "mute" at bounding box center [336, 10] width 12 height 6
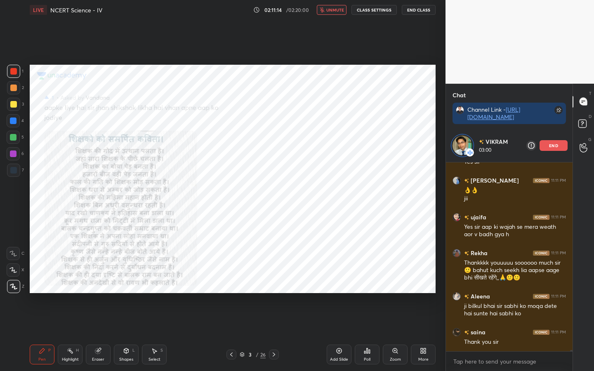
click at [335, 8] on span "unmute" at bounding box center [335, 10] width 18 height 6
click at [333, 12] on button "mute" at bounding box center [332, 10] width 30 height 10
click at [332, 12] on span "unmute" at bounding box center [335, 10] width 18 height 6
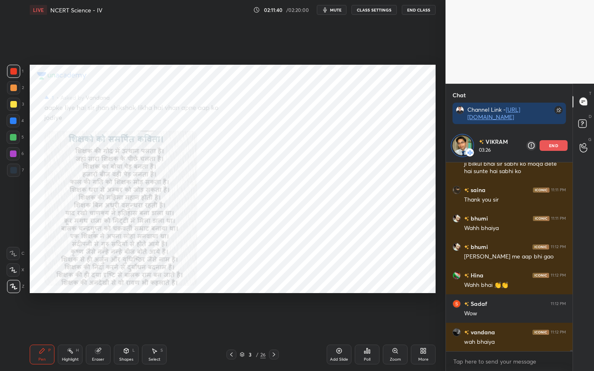
scroll to position [32093, 0]
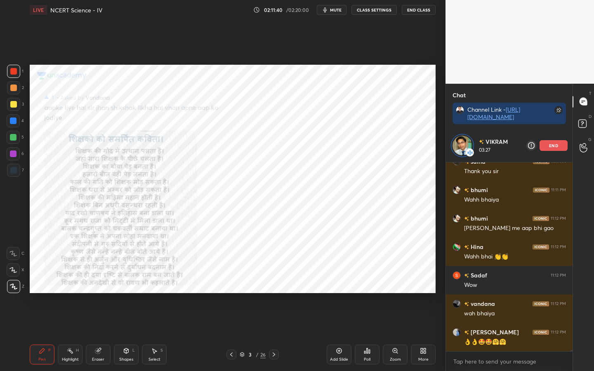
click at [341, 10] on span "mute" at bounding box center [336, 10] width 12 height 6
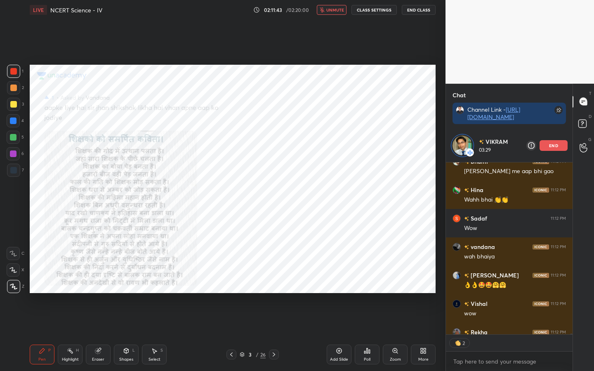
scroll to position [32196, 0]
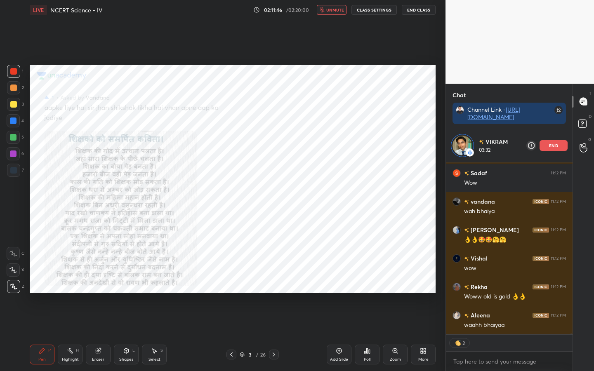
click at [332, 14] on button "unmute" at bounding box center [332, 10] width 30 height 10
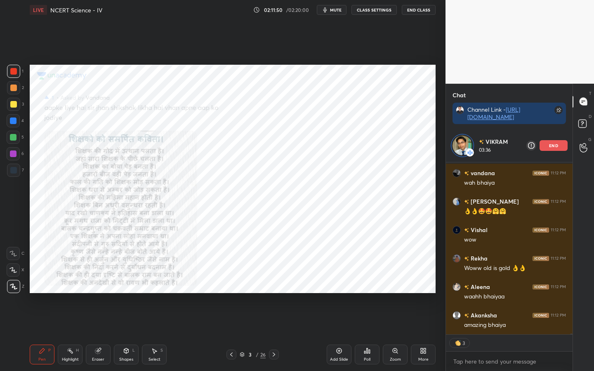
click at [335, 11] on span "mute" at bounding box center [336, 10] width 12 height 6
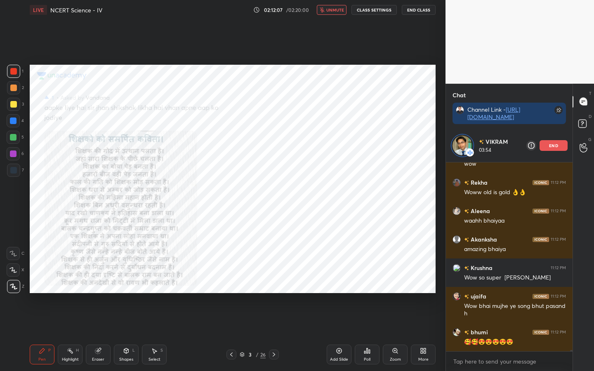
scroll to position [32300, 0]
click at [436, 189] on div "Setting up your live class Poll for secs No correct answer Start poll" at bounding box center [232, 179] width 413 height 318
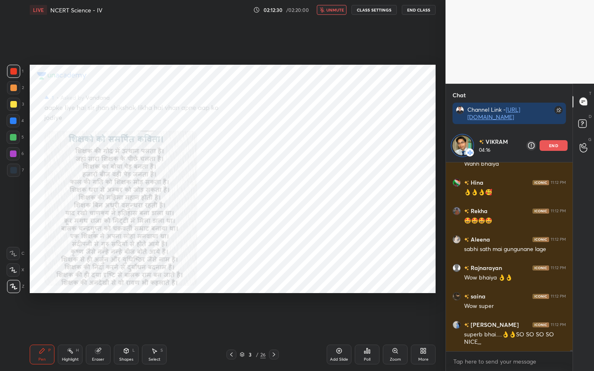
scroll to position [32543, 0]
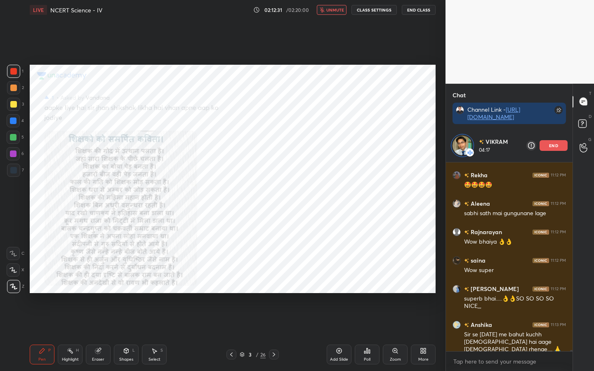
click at [334, 10] on span "unmute" at bounding box center [335, 10] width 18 height 6
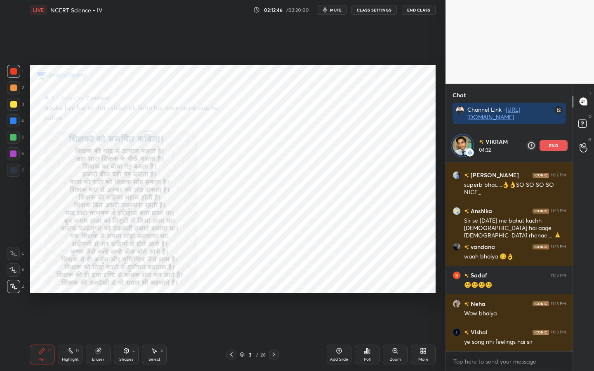
scroll to position [32685, 0]
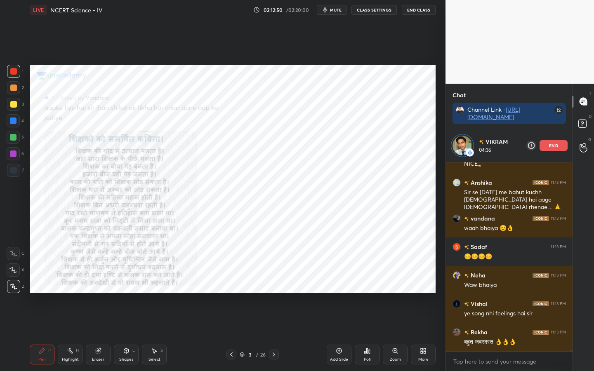
click at [98, 361] on div "Eraser" at bounding box center [98, 360] width 12 height 4
click at [9, 284] on span "Erase all" at bounding box center [13, 287] width 12 height 6
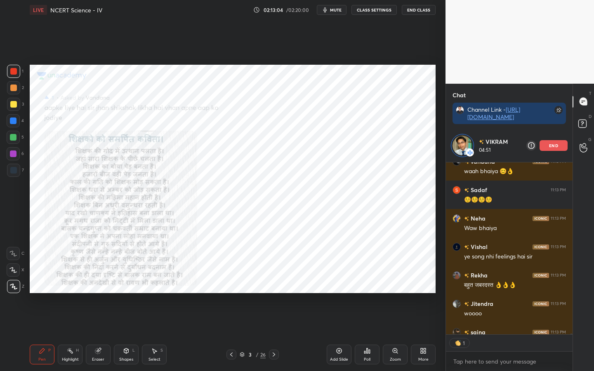
scroll to position [32787, 0]
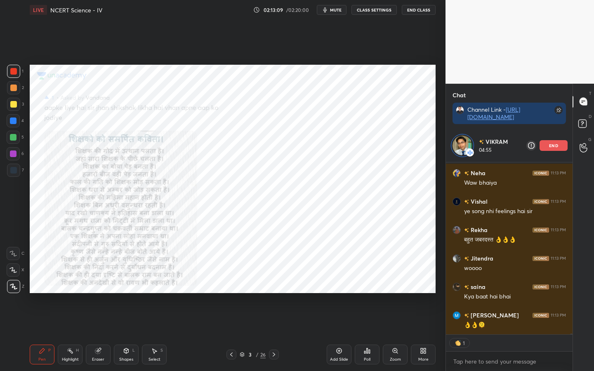
click at [436, 292] on div "Setting up your live class Poll for secs No correct answer Start poll" at bounding box center [232, 179] width 413 height 318
click at [435, 293] on div "Setting up your live class Poll for secs No correct answer Start poll" at bounding box center [232, 179] width 413 height 318
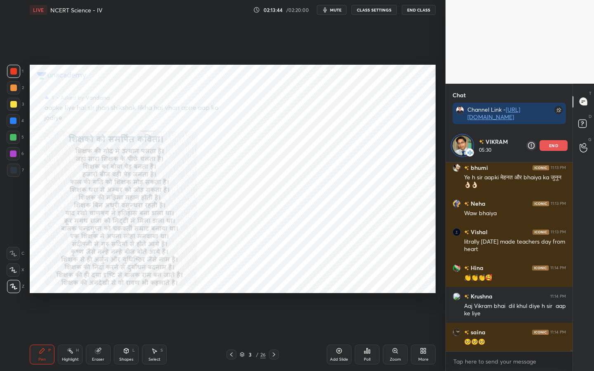
scroll to position [32999, 0]
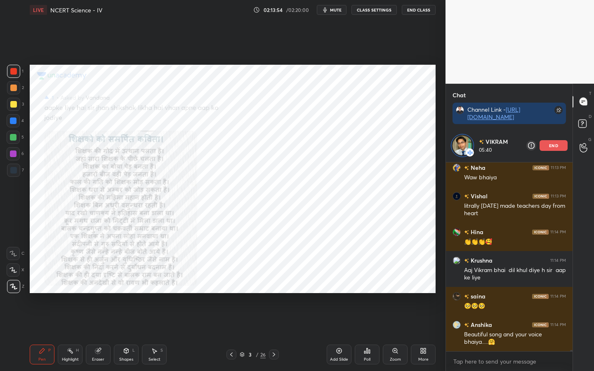
click at [335, 15] on div "LIVE NCERT Science - IV 02:13:54 / 02:20:00 mute CLASS SETTINGS End Class" at bounding box center [233, 10] width 406 height 20
click at [334, 11] on span "mute" at bounding box center [336, 10] width 12 height 6
click at [334, 11] on span "unmute" at bounding box center [335, 10] width 18 height 6
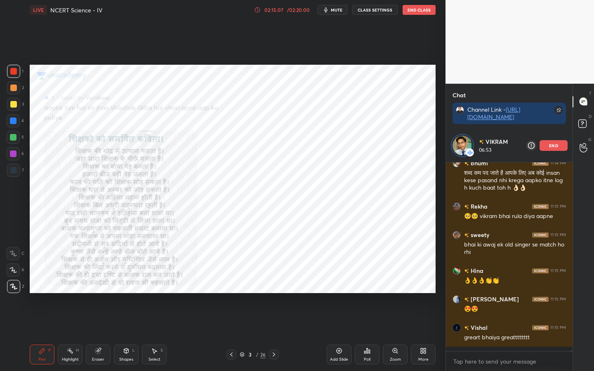
scroll to position [33321, 0]
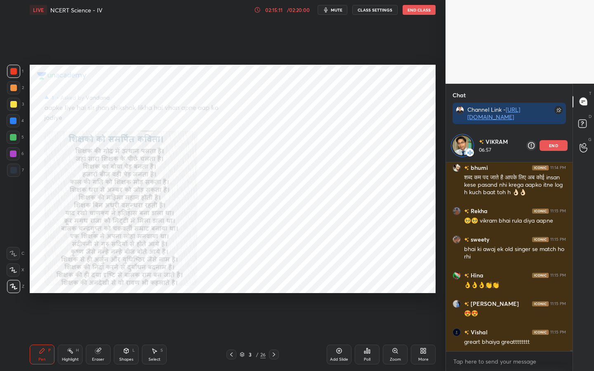
click at [289, 12] on div "/ 02:20:00" at bounding box center [298, 9] width 26 height 5
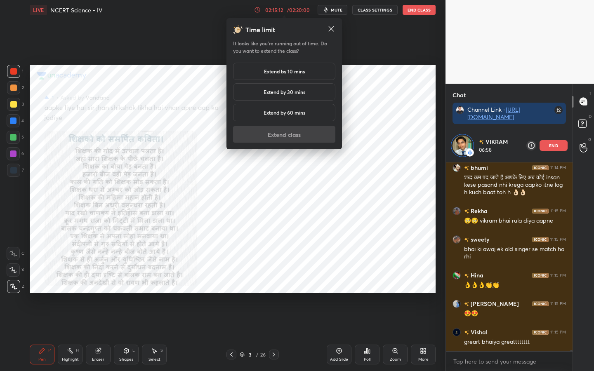
click at [284, 70] on h5 "Extend by 10 mins" at bounding box center [284, 71] width 41 height 7
click at [295, 136] on button "Extend class" at bounding box center [284, 134] width 102 height 17
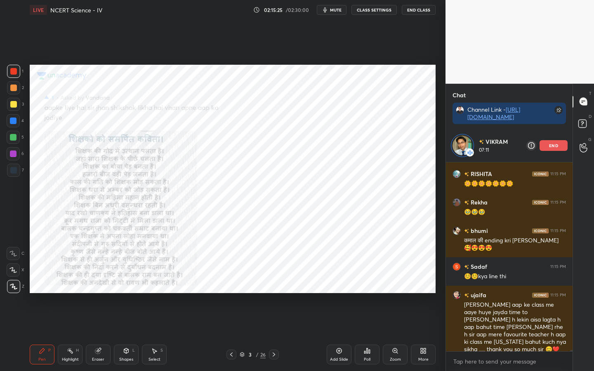
scroll to position [33536, 0]
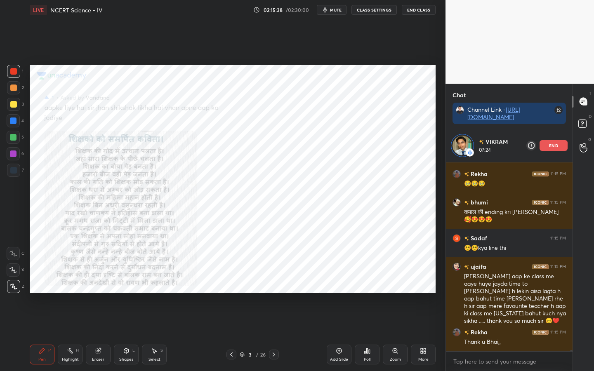
click at [99, 358] on div "Eraser" at bounding box center [98, 360] width 12 height 4
click at [13, 288] on span "Erase all" at bounding box center [13, 287] width 12 height 6
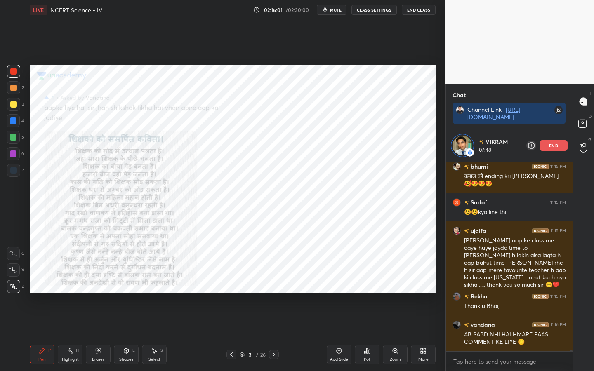
scroll to position [33601, 0]
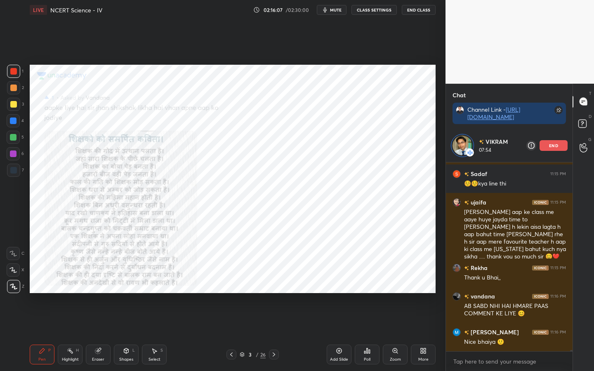
click at [333, 11] on span "mute" at bounding box center [336, 10] width 12 height 6
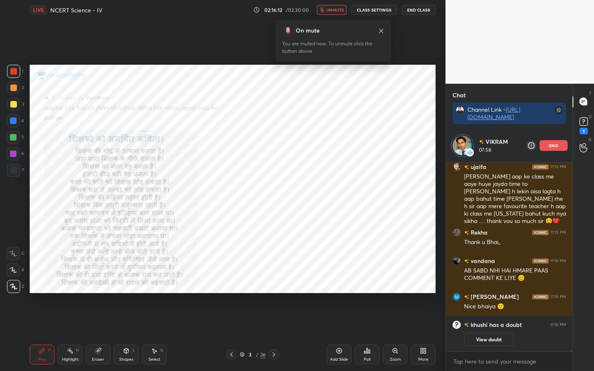
click at [331, 9] on span "unmute" at bounding box center [335, 10] width 18 height 6
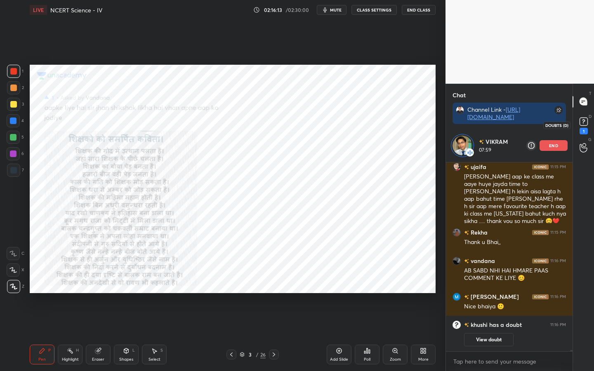
click at [587, 119] on rect at bounding box center [584, 122] width 8 height 8
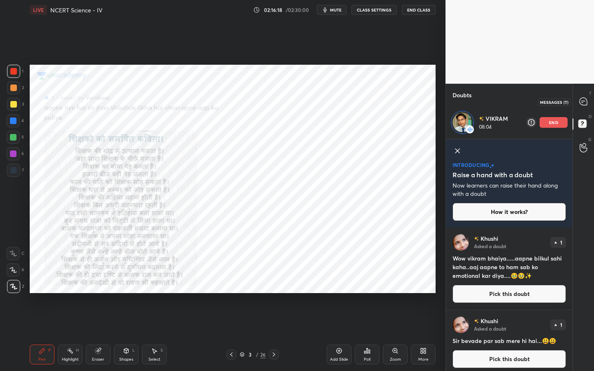
click at [582, 100] on icon at bounding box center [583, 101] width 7 height 7
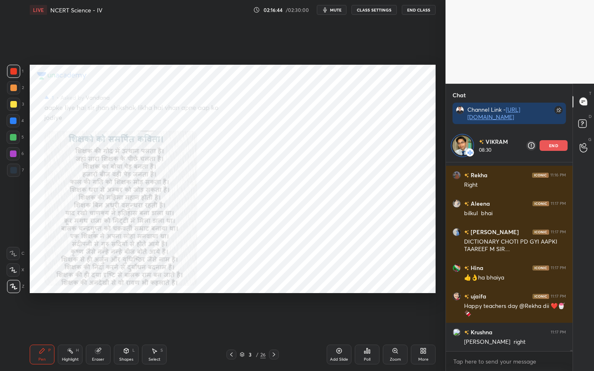
scroll to position [32315, 0]
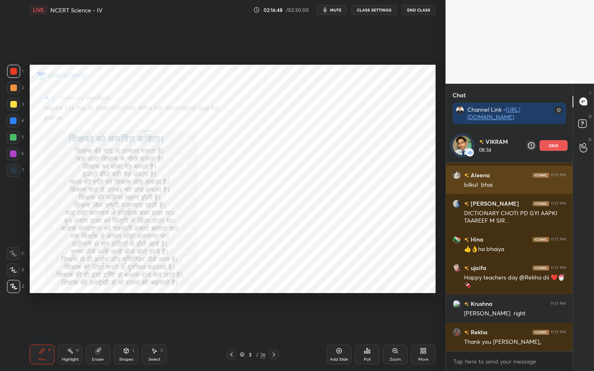
click at [546, 148] on div "end" at bounding box center [554, 145] width 28 height 11
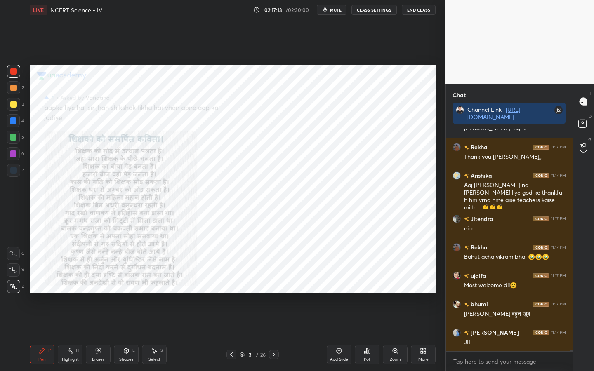
scroll to position [32519, 0]
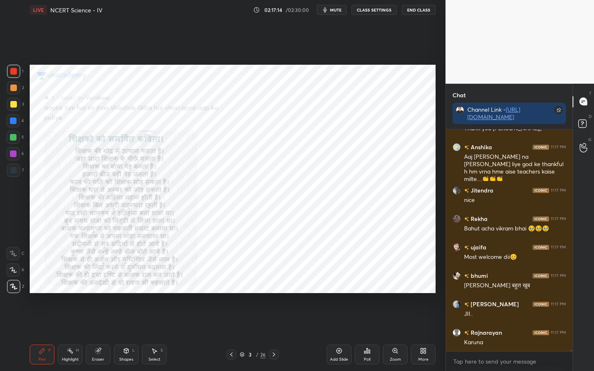
click at [101, 355] on div "Eraser" at bounding box center [98, 355] width 25 height 20
drag, startPoint x: 14, startPoint y: 288, endPoint x: 14, endPoint y: 281, distance: 7.8
click at [14, 290] on div "Erase all" at bounding box center [13, 286] width 13 height 13
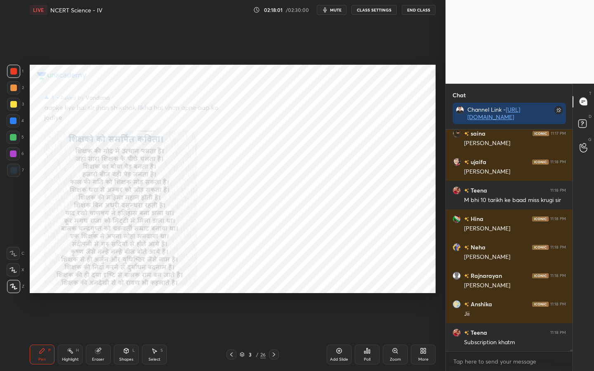
scroll to position [32889, 0]
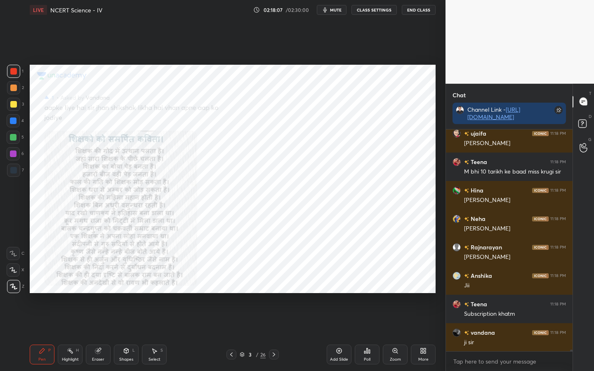
click at [100, 360] on div "Eraser" at bounding box center [98, 360] width 12 height 4
click at [8, 292] on div "Erase all" at bounding box center [13, 286] width 13 height 13
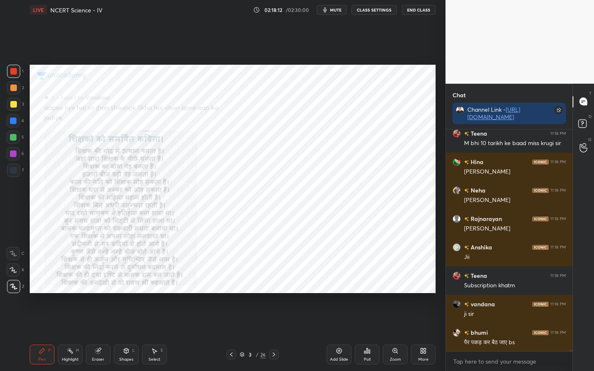
scroll to position [32946, 0]
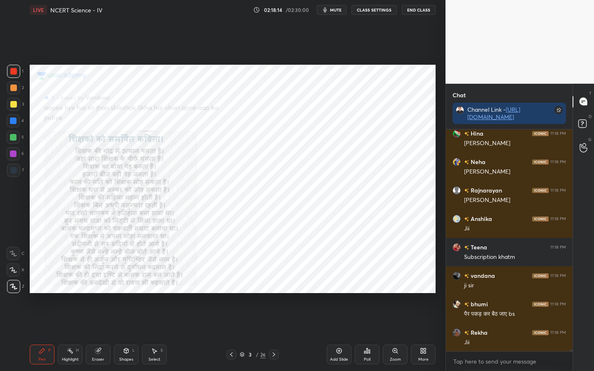
drag, startPoint x: 99, startPoint y: 358, endPoint x: 91, endPoint y: 349, distance: 12.6
click at [99, 358] on div "Eraser" at bounding box center [98, 360] width 12 height 4
click at [12, 289] on span "Erase all" at bounding box center [13, 287] width 12 height 6
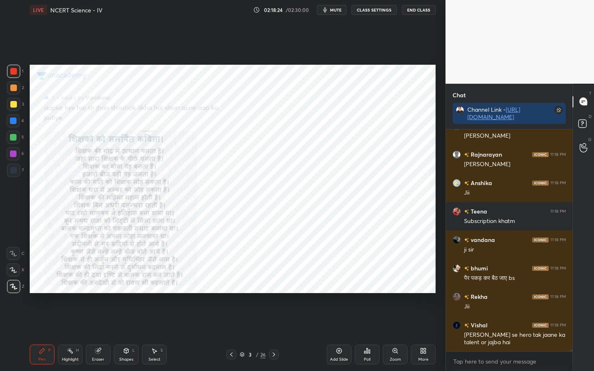
click at [101, 361] on div "Eraser" at bounding box center [98, 360] width 12 height 4
click at [8, 291] on div "Erase all" at bounding box center [13, 286] width 13 height 13
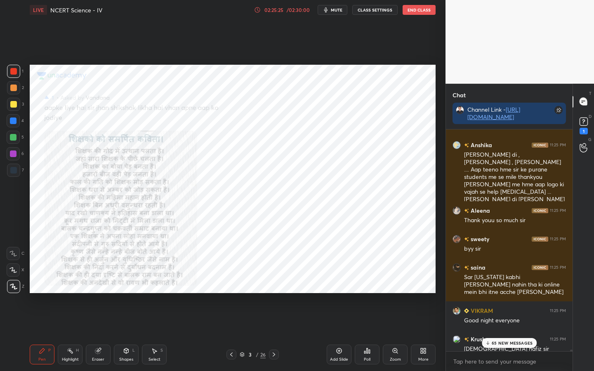
scroll to position [36831, 0]
click at [292, 12] on div "02:25:31 / 02:30:00" at bounding box center [282, 10] width 57 height 7
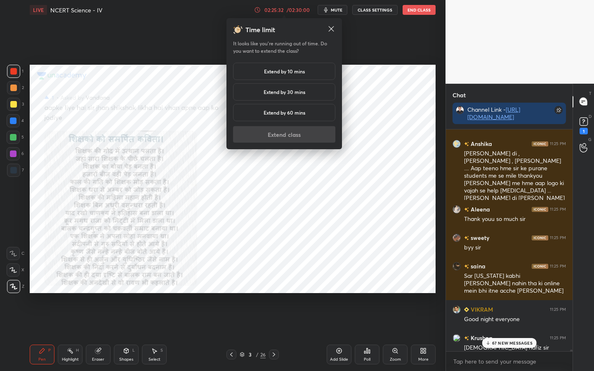
click at [271, 69] on h5 "Extend by 10 mins" at bounding box center [284, 71] width 41 height 7
click at [285, 140] on button "Extend class" at bounding box center [284, 134] width 102 height 17
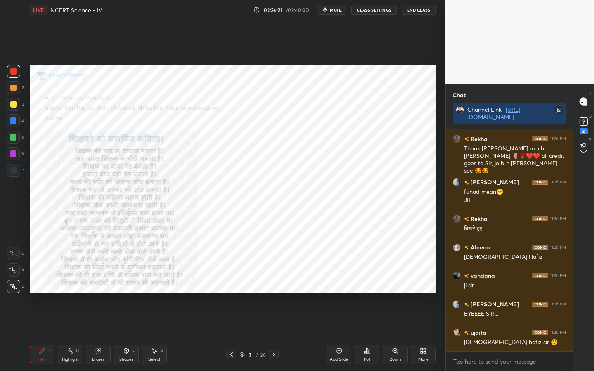
scroll to position [37294, 0]
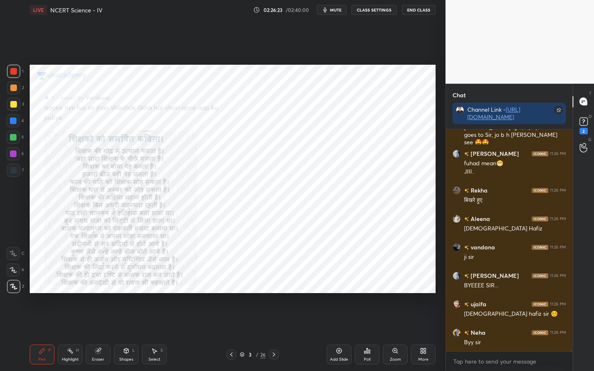
click at [97, 360] on div "Eraser" at bounding box center [98, 360] width 12 height 4
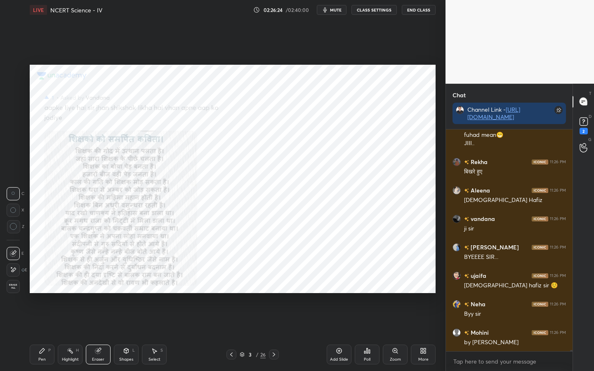
click at [15, 290] on div "Erase all" at bounding box center [13, 286] width 13 height 13
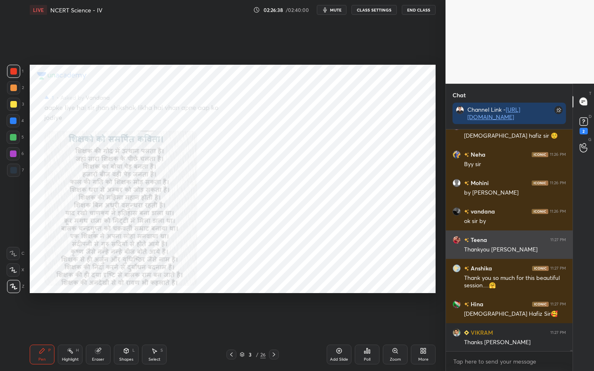
scroll to position [37501, 0]
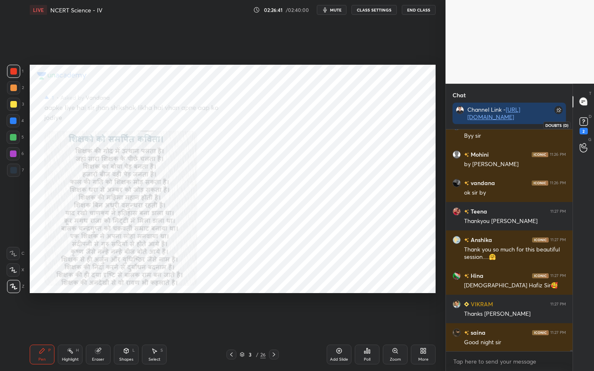
click at [585, 122] on rect at bounding box center [584, 122] width 8 height 8
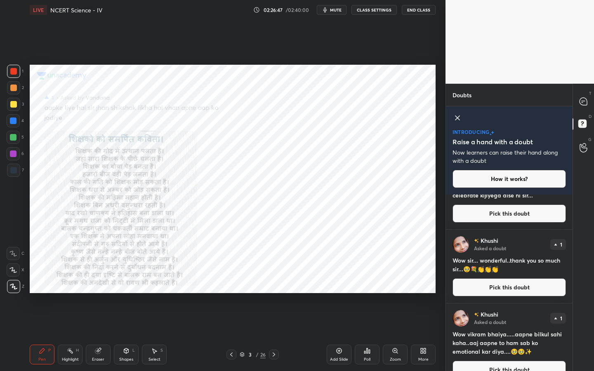
scroll to position [37, 0]
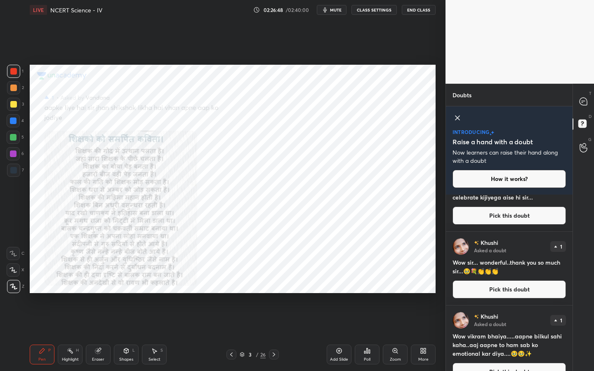
click at [495, 264] on h4 "Wow sir... wonderful..thank you so much sir...🥹💐👏👏👏" at bounding box center [509, 266] width 113 height 17
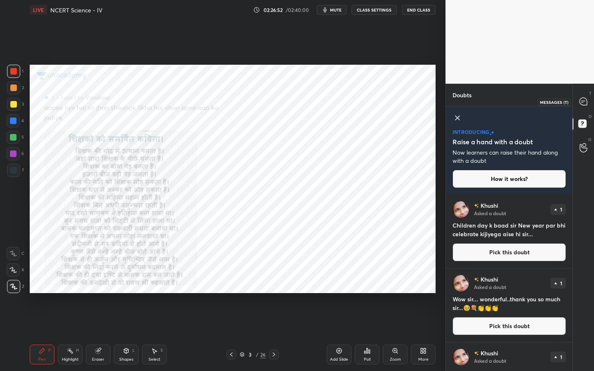
click at [580, 101] on icon at bounding box center [583, 101] width 7 height 7
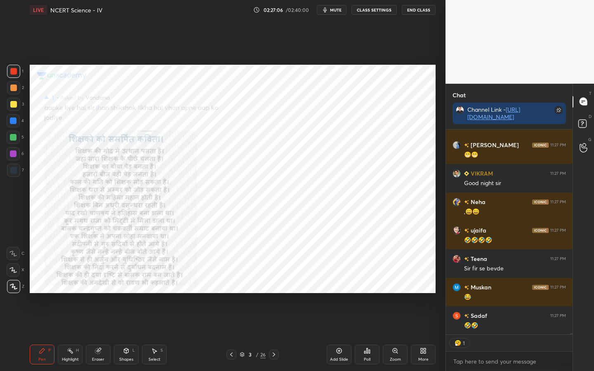
scroll to position [3, 3]
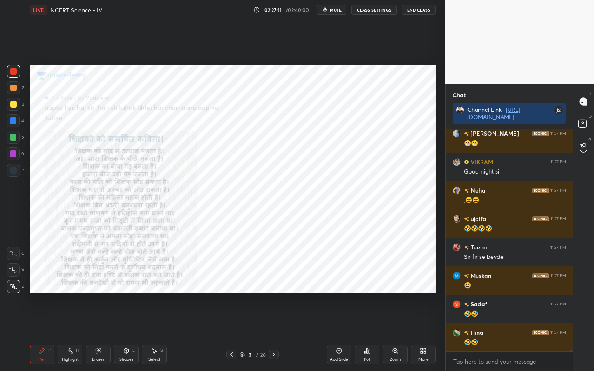
click at [418, 13] on button "End Class" at bounding box center [419, 10] width 34 height 10
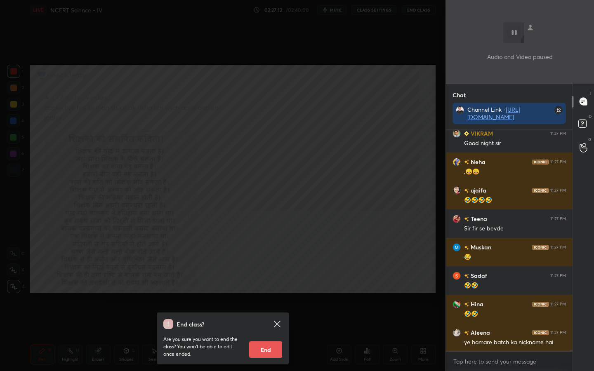
click at [259, 348] on button "End" at bounding box center [265, 350] width 33 height 17
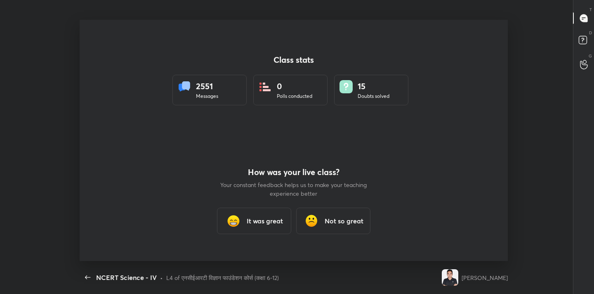
click at [262, 221] on h3 "It was great" at bounding box center [265, 221] width 36 height 10
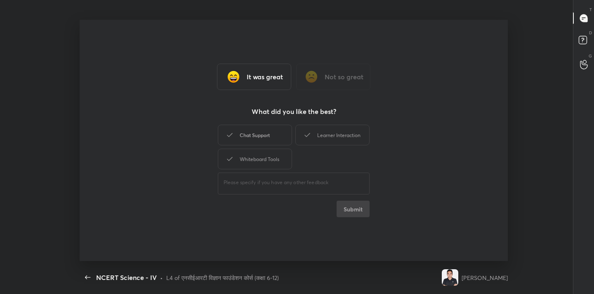
click at [249, 137] on div "Chat Support" at bounding box center [255, 135] width 74 height 21
click at [304, 137] on icon at bounding box center [307, 135] width 10 height 10
click at [260, 165] on div "Whiteboard Tools" at bounding box center [255, 159] width 74 height 21
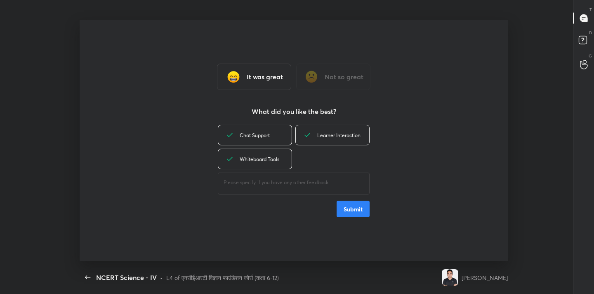
click at [358, 210] on button "Submit" at bounding box center [353, 208] width 33 height 17
